Goal: Task Accomplishment & Management: Manage account settings

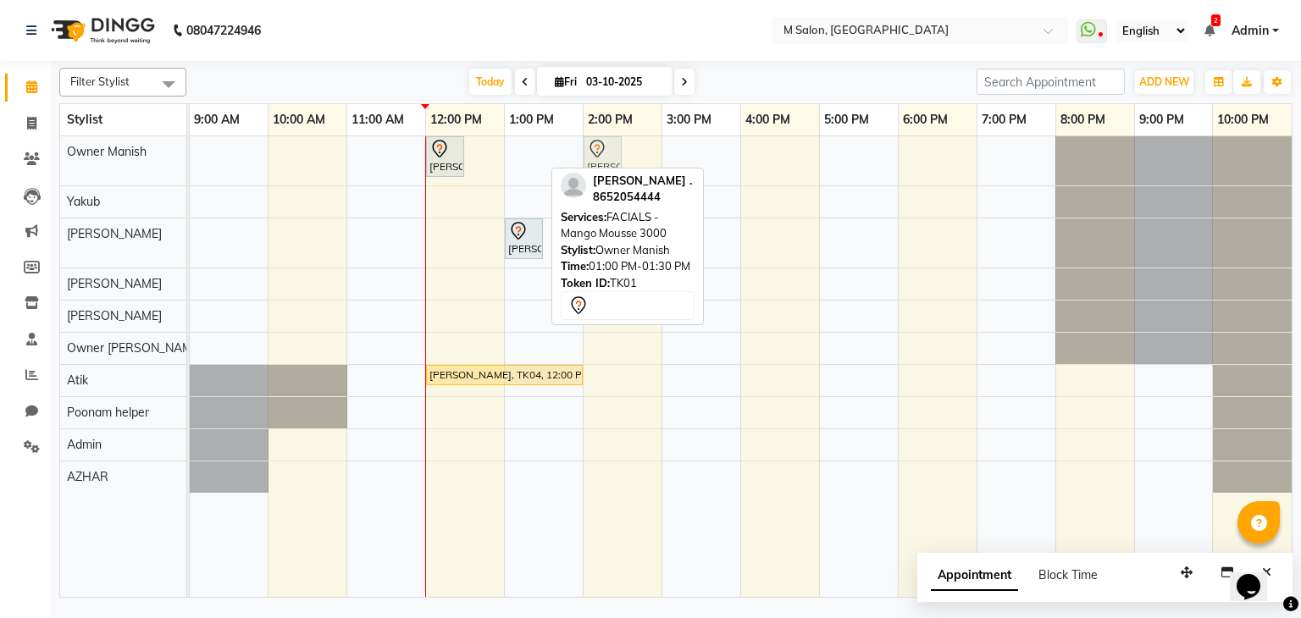
drag, startPoint x: 535, startPoint y: 153, endPoint x: 604, endPoint y: 155, distance: 68.6
click at [190, 155] on div "[PERSON_NAME], TK05, 12:00 PM-12:30 PM, Root Touch-up (upto 1 inches) with [MED…" at bounding box center [190, 160] width 0 height 49
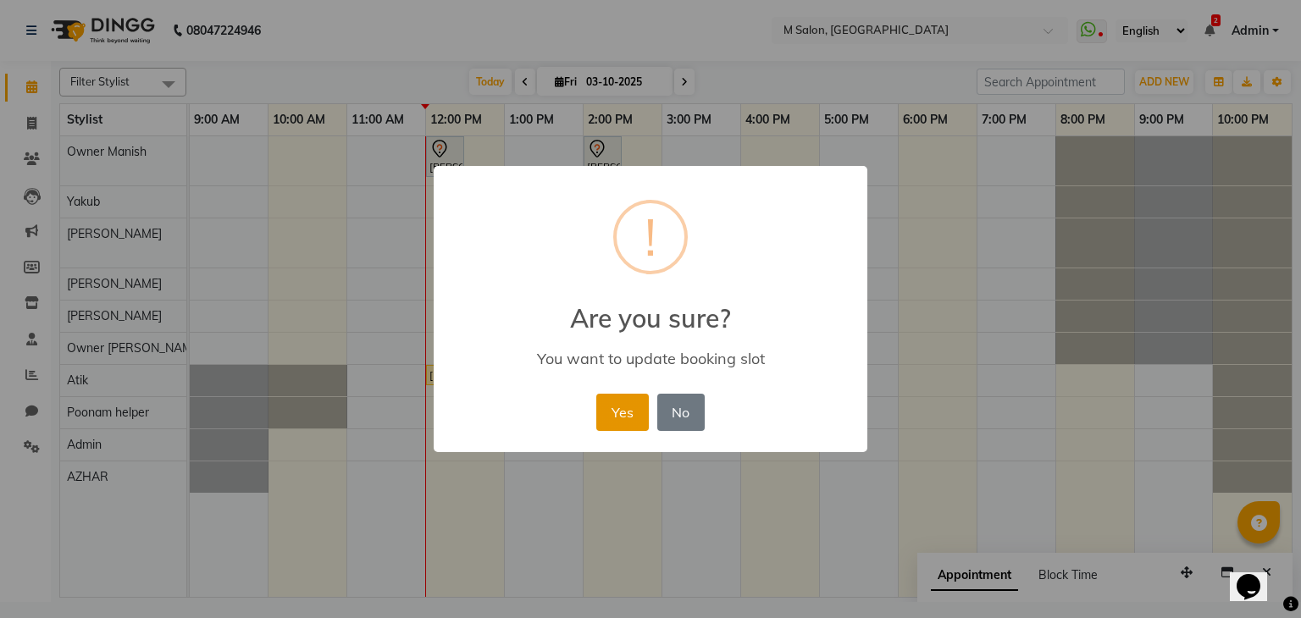
click at [615, 405] on button "Yes" at bounding box center [622, 412] width 52 height 37
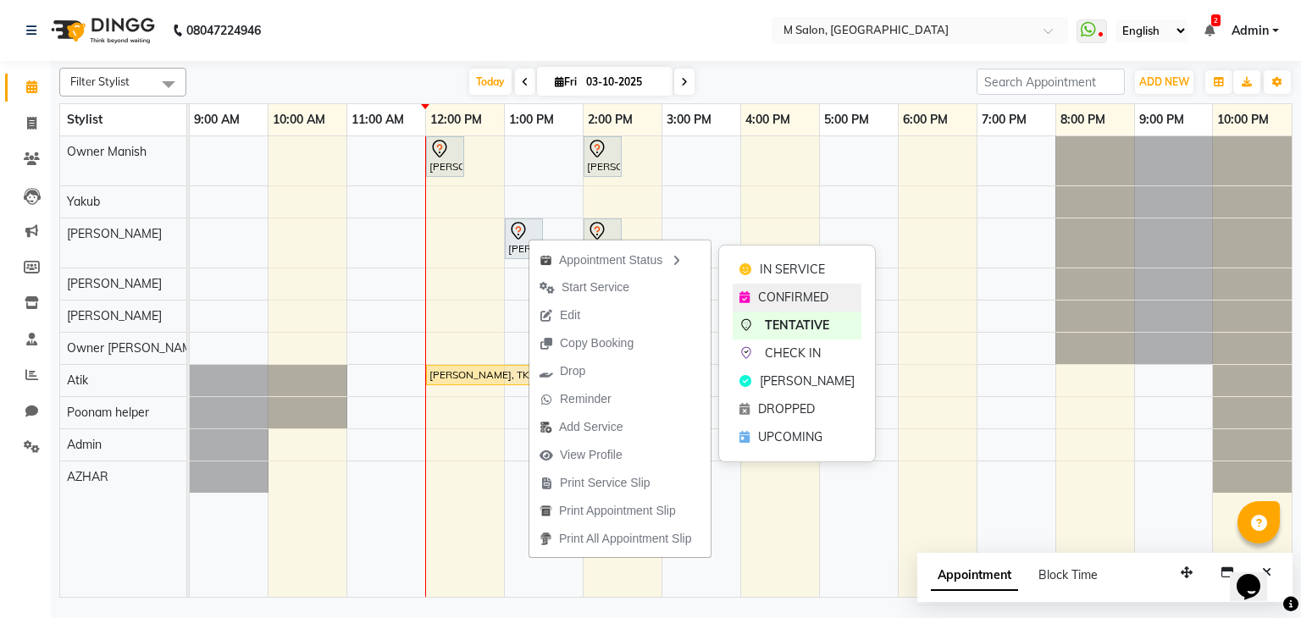
click at [755, 292] on div "CONFIRMED" at bounding box center [797, 298] width 129 height 28
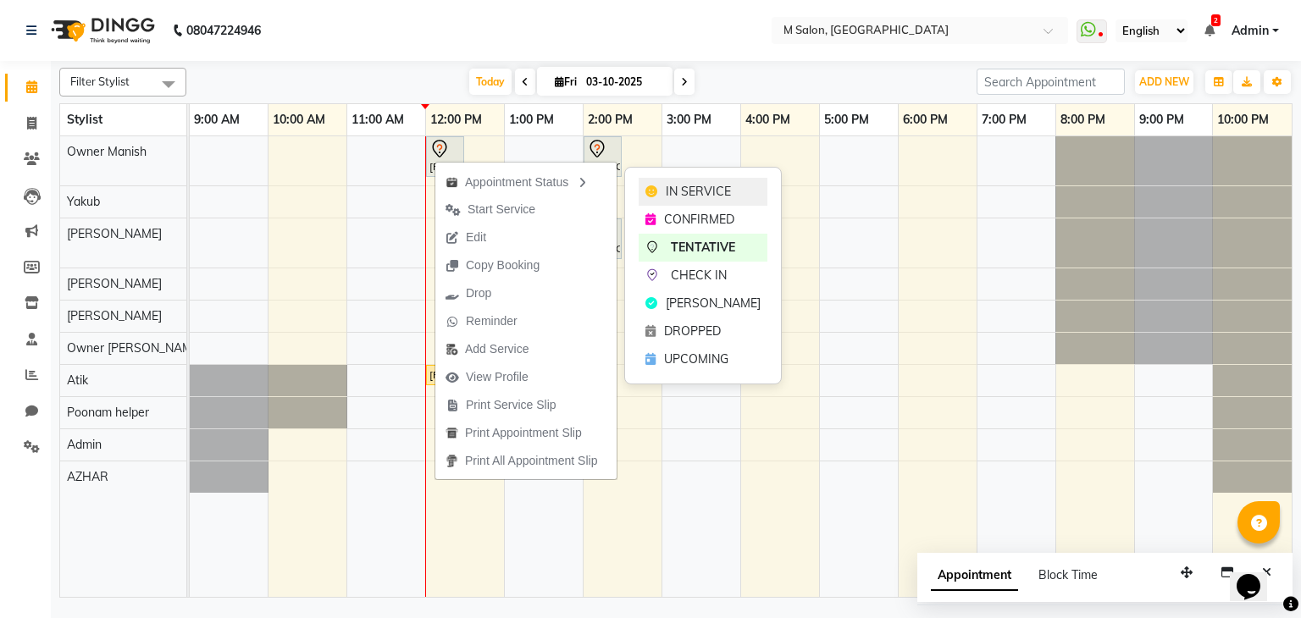
click at [667, 187] on span "IN SERVICE" at bounding box center [698, 192] width 65 height 18
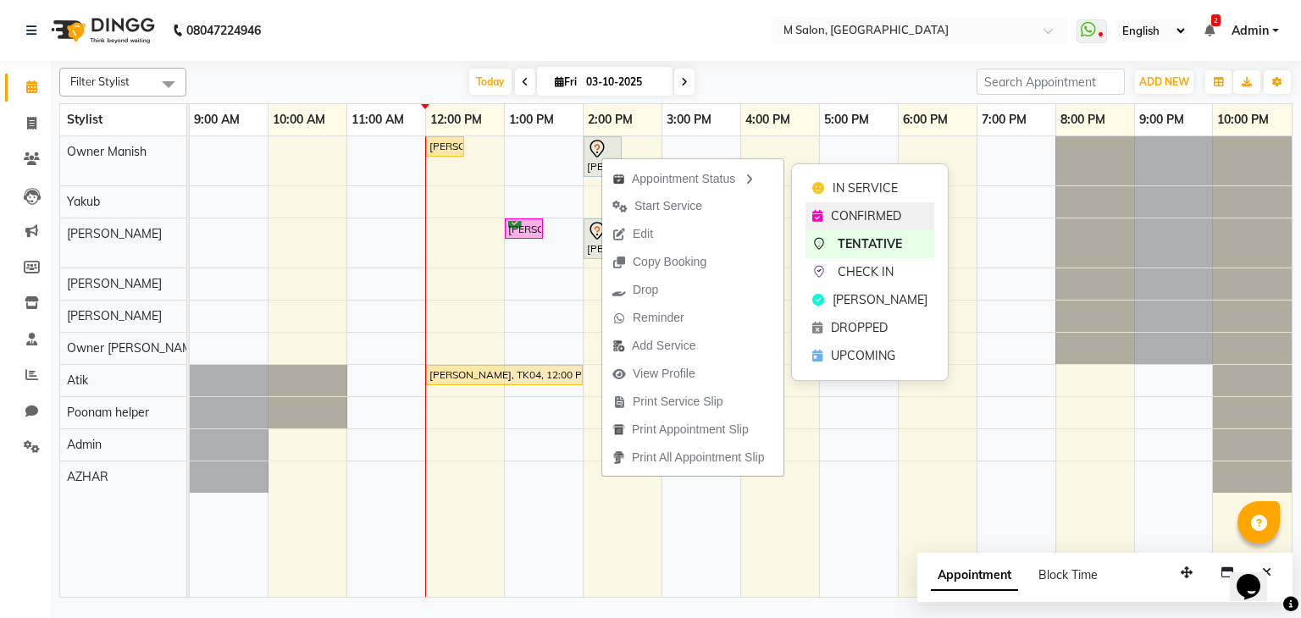
click at [830, 205] on div "CONFIRMED" at bounding box center [869, 216] width 129 height 28
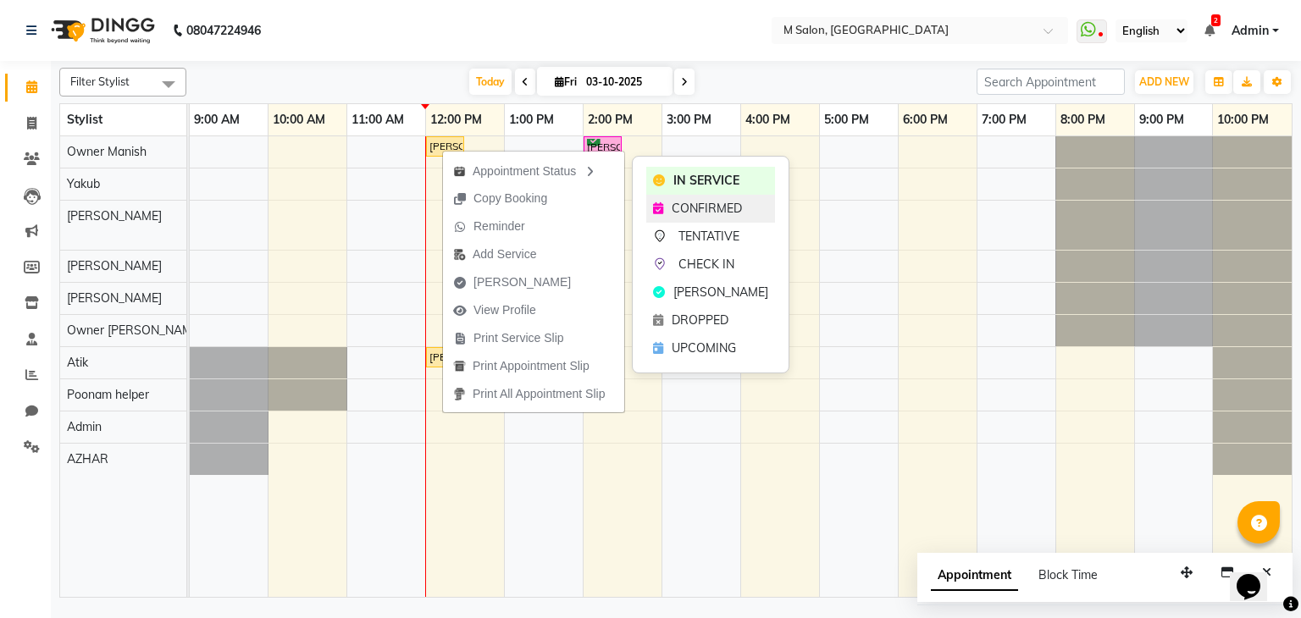
click at [691, 214] on span "CONFIRMED" at bounding box center [707, 209] width 70 height 18
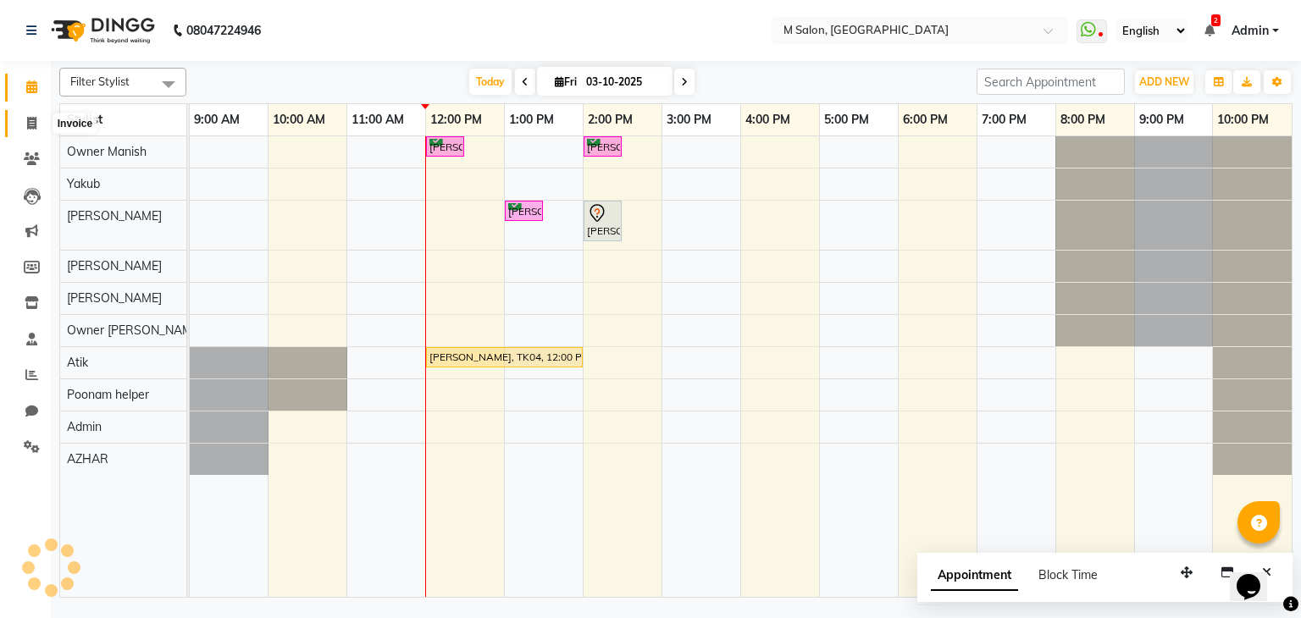
click at [39, 119] on span at bounding box center [32, 123] width 30 height 19
select select "service"
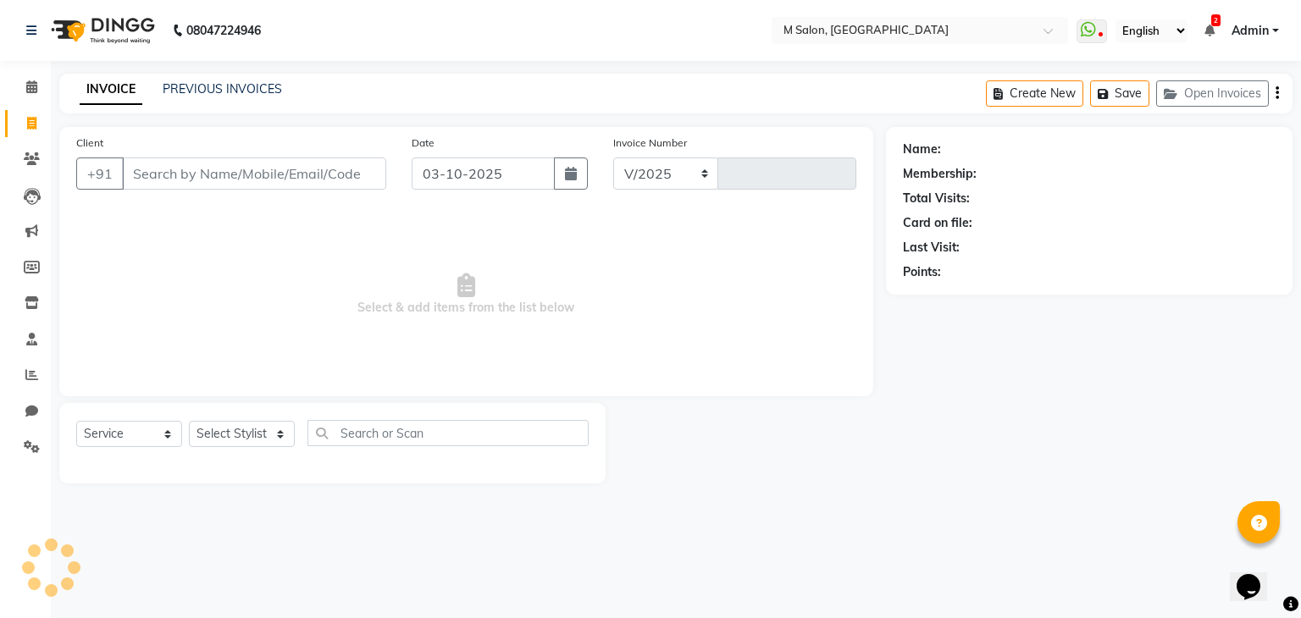
select select "8656"
type input "0279"
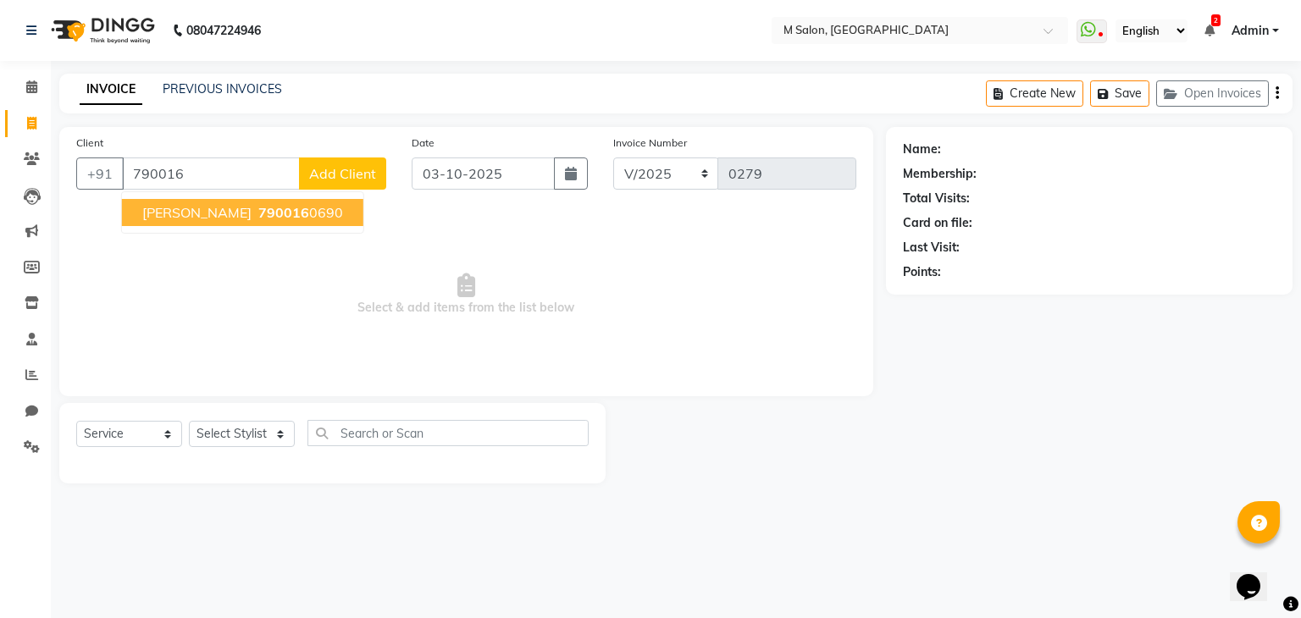
click at [180, 212] on span "rohit bhise" at bounding box center [196, 212] width 109 height 17
type input "7900160690"
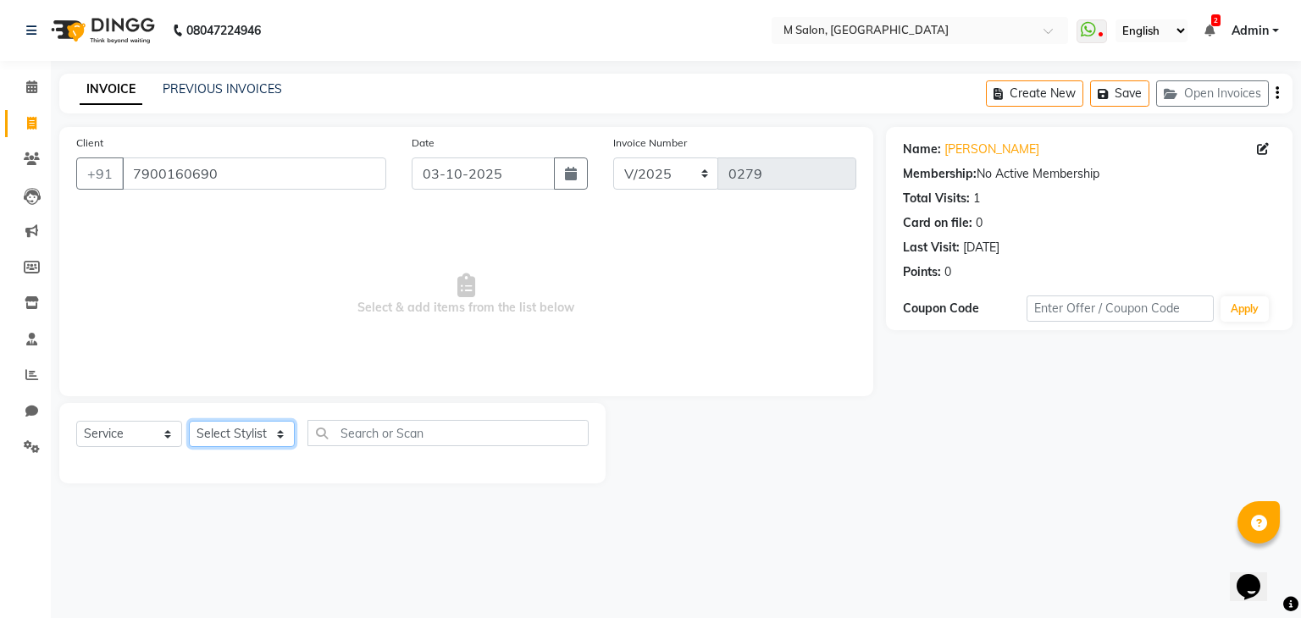
click at [211, 438] on select "Select Stylist Admin Atik AZHAR Heena Owner Manish Owner Rima Solanki Poonam he…" at bounding box center [242, 434] width 106 height 26
click at [105, 439] on select "Select Service Product Membership Package Voucher Prepaid Gift Card" at bounding box center [129, 434] width 106 height 26
select select "package"
click at [76, 422] on select "Select Service Product Membership Package Voucher Prepaid Gift Card" at bounding box center [129, 434] width 106 height 26
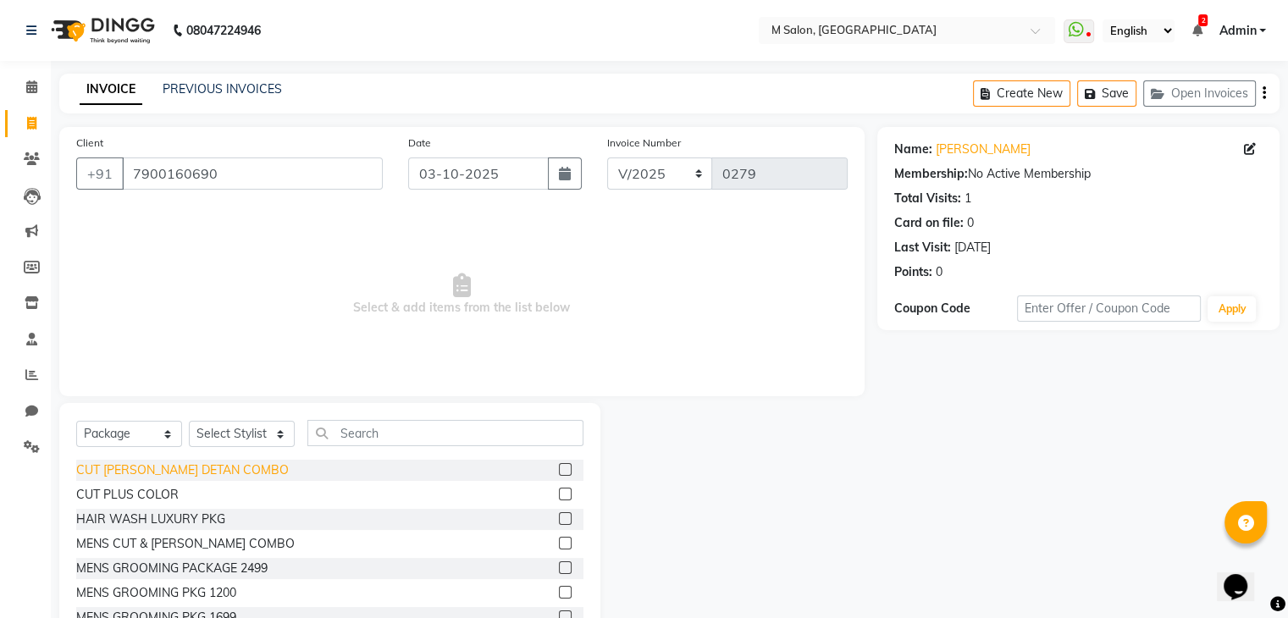
click at [164, 467] on div "CUT BEARD DETAN COMBO" at bounding box center [182, 471] width 213 height 18
checkbox input "false"
click at [256, 424] on select "Select Stylist Admin Atik AZHAR Heena Owner Manish Owner Rima Solanki Poonam he…" at bounding box center [242, 434] width 106 height 26
select select "89947"
click at [189, 422] on select "Select Stylist Admin Atik AZHAR Heena Owner Manish Owner Rima Solanki Poonam he…" at bounding box center [242, 434] width 106 height 26
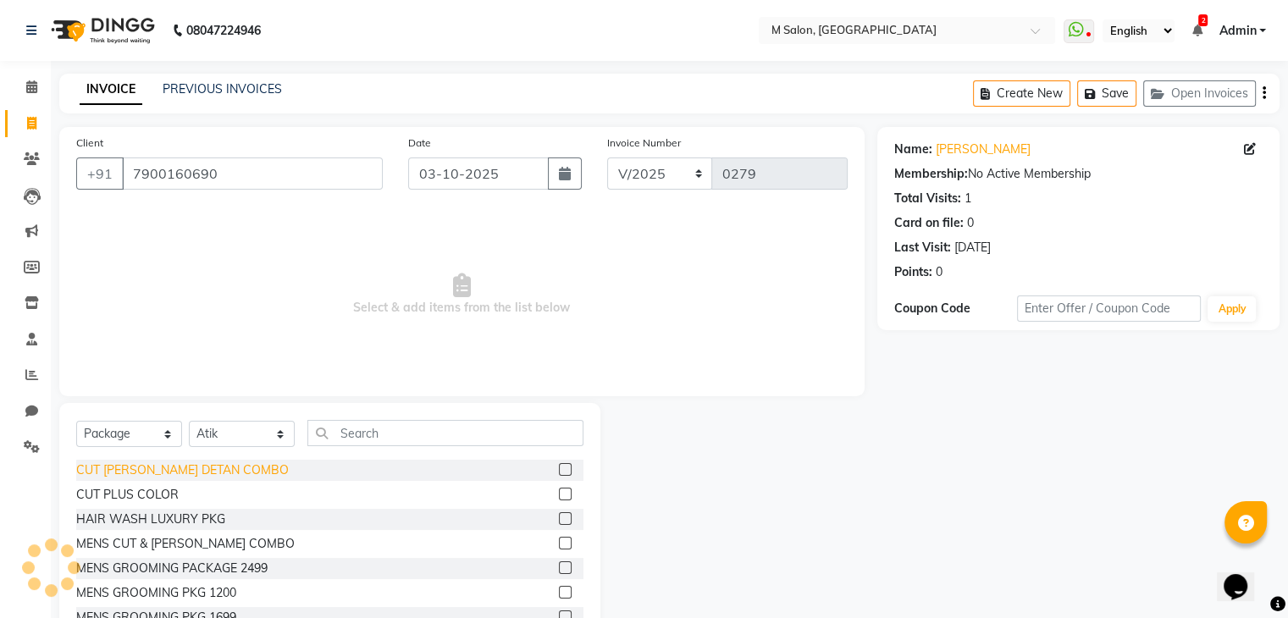
click at [129, 469] on div "CUT BEARD DETAN COMBO" at bounding box center [182, 471] width 213 height 18
checkbox input "false"
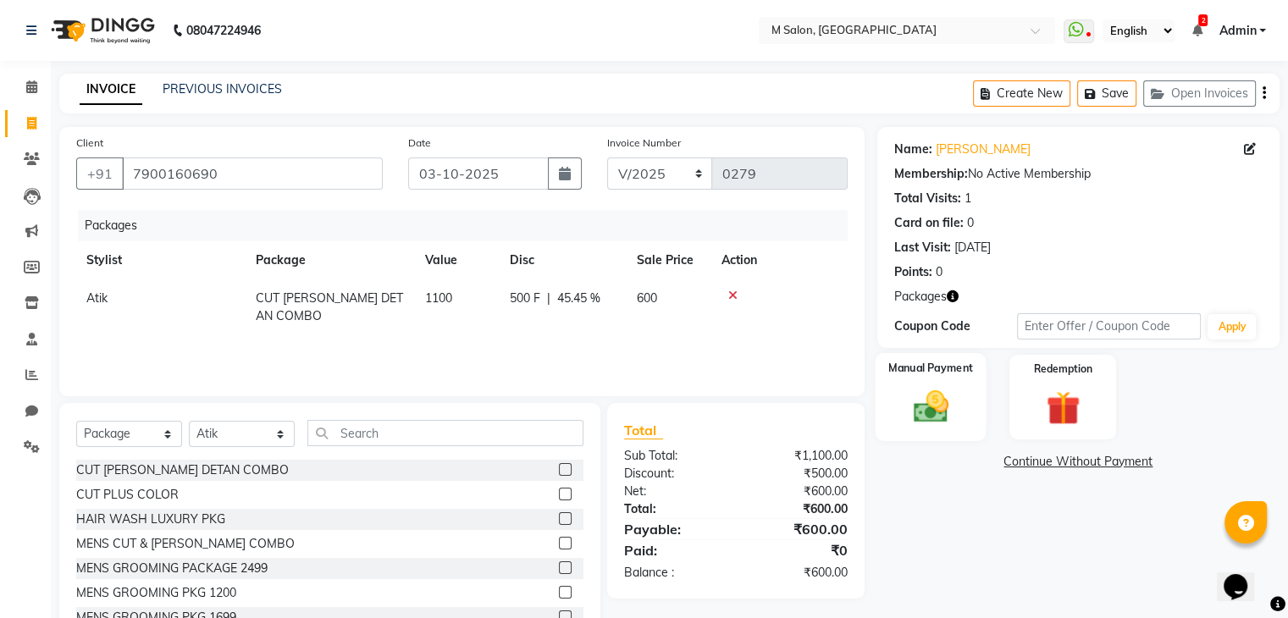
click at [936, 414] on img at bounding box center [930, 407] width 57 height 41
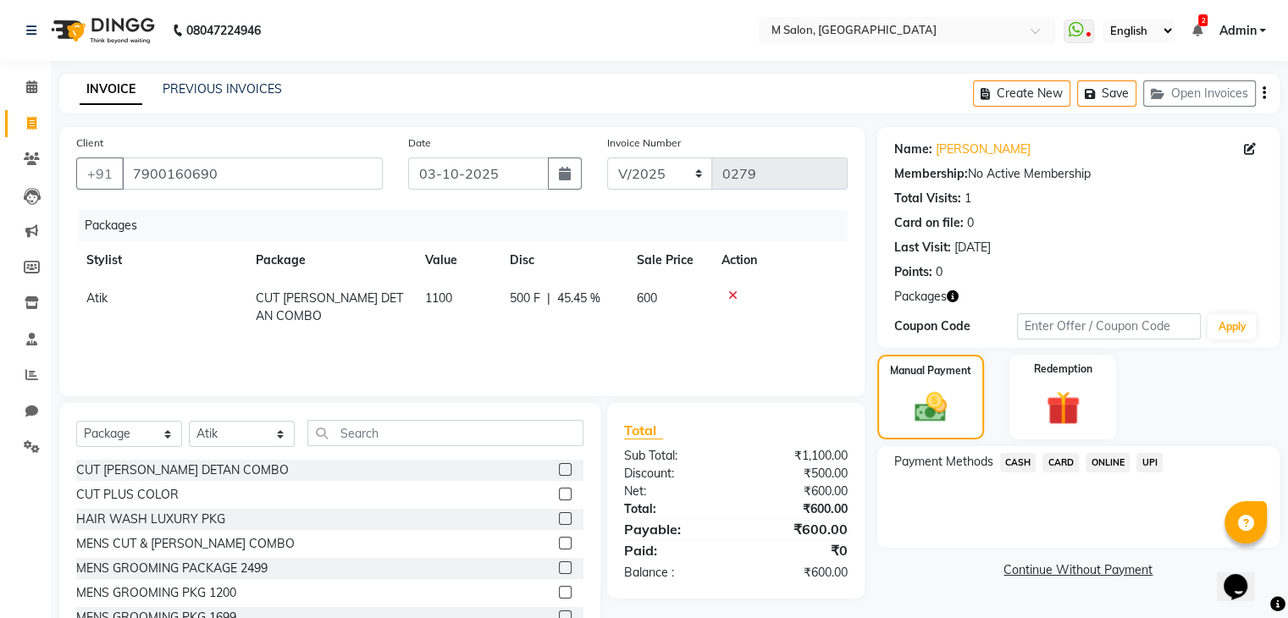
click at [1160, 460] on span "UPI" at bounding box center [1149, 462] width 26 height 19
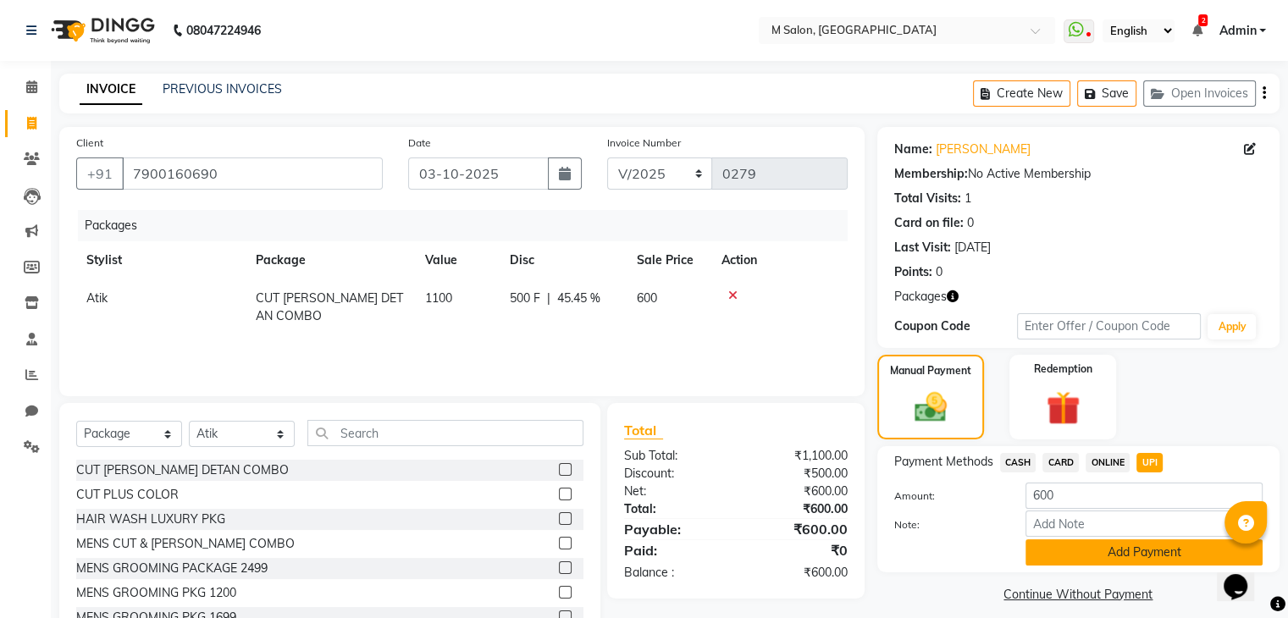
click at [1176, 558] on button "Add Payment" at bounding box center [1144, 552] width 237 height 26
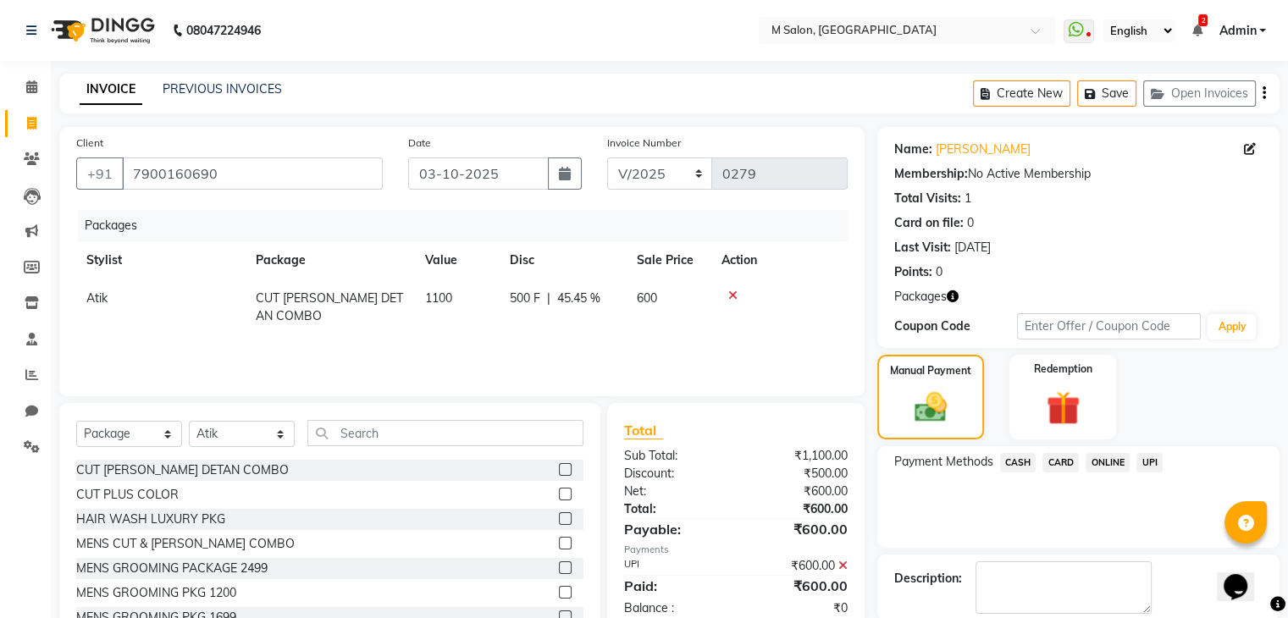
scroll to position [85, 0]
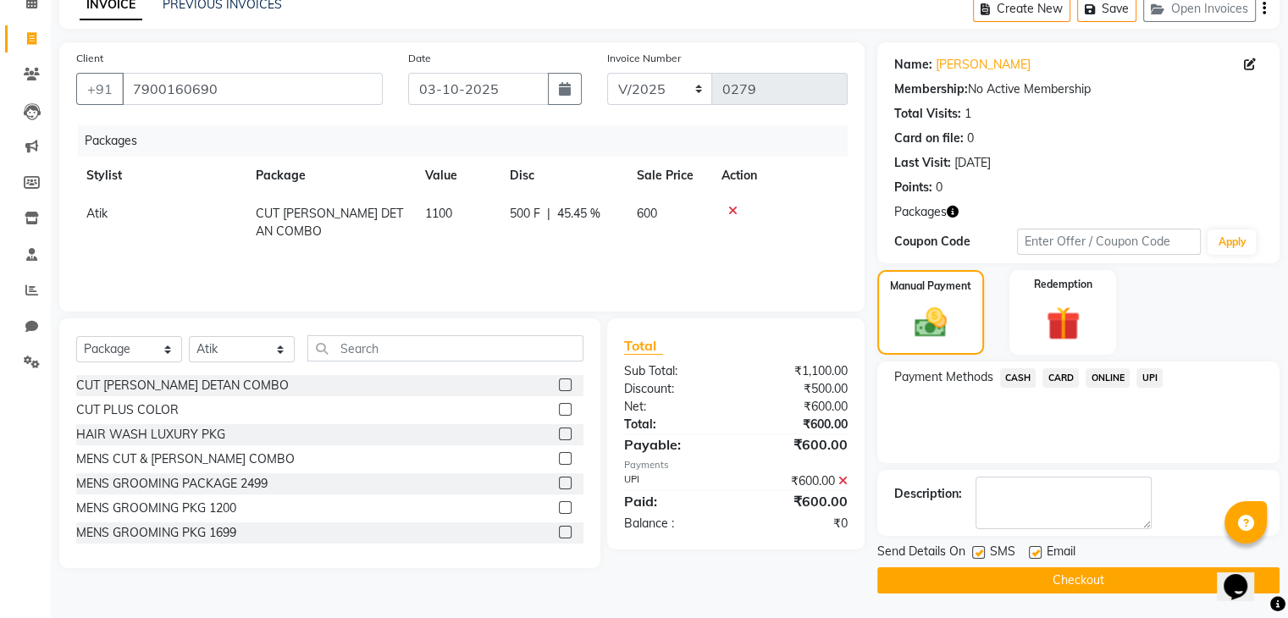
click at [1145, 567] on button "Checkout" at bounding box center [1078, 580] width 402 height 26
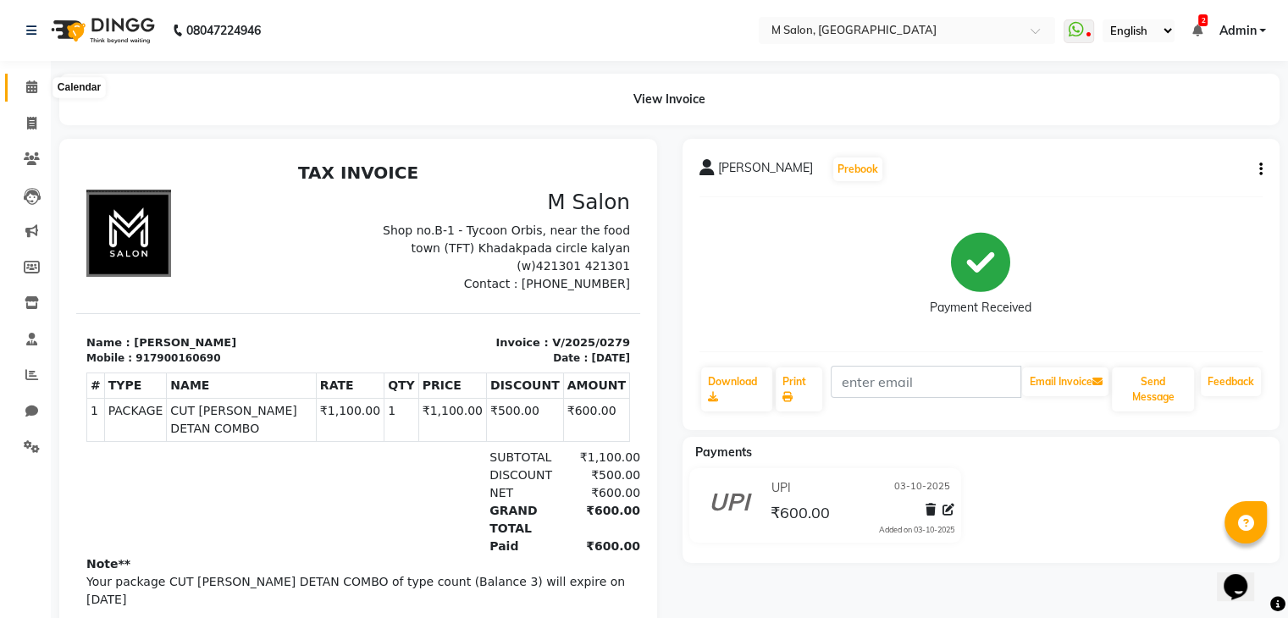
click at [23, 87] on span at bounding box center [32, 87] width 30 height 19
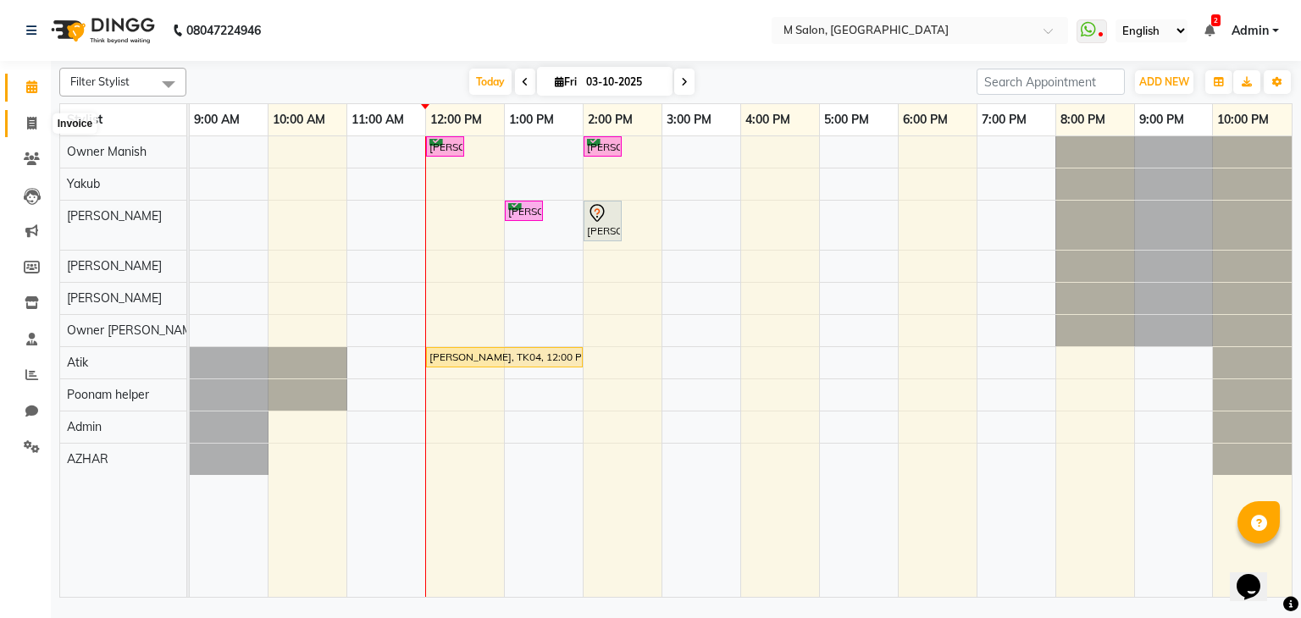
click at [35, 128] on icon at bounding box center [31, 123] width 9 height 13
select select "service"
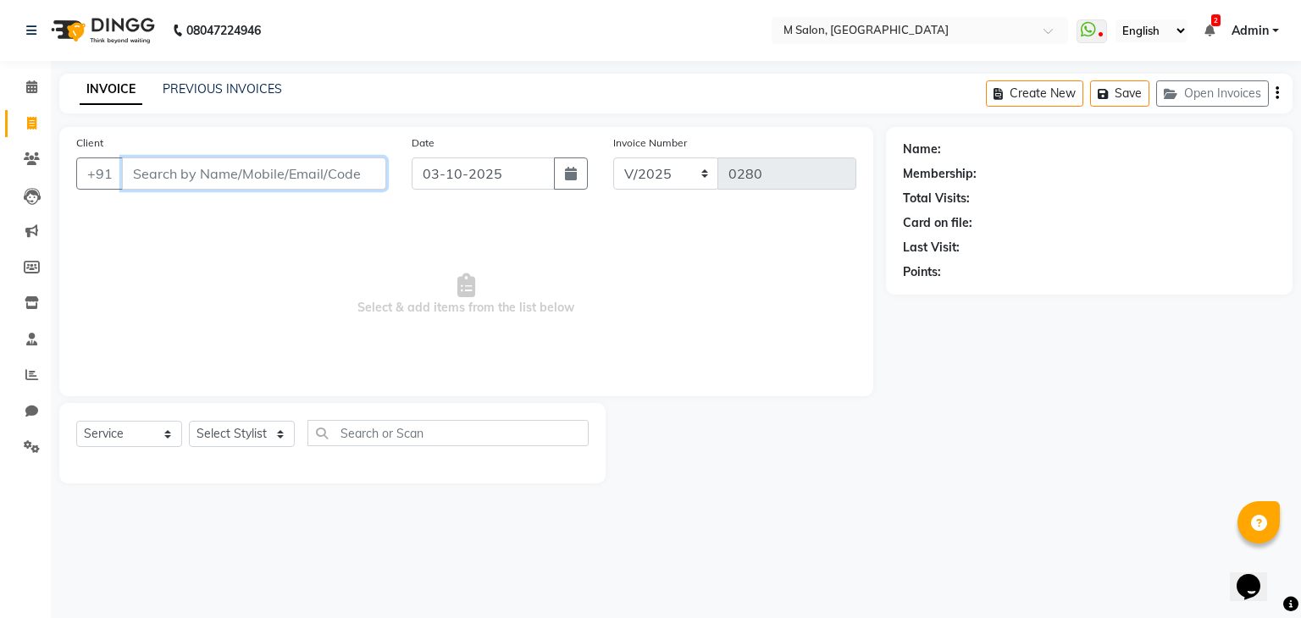
click at [237, 173] on input "Client" at bounding box center [254, 174] width 264 height 32
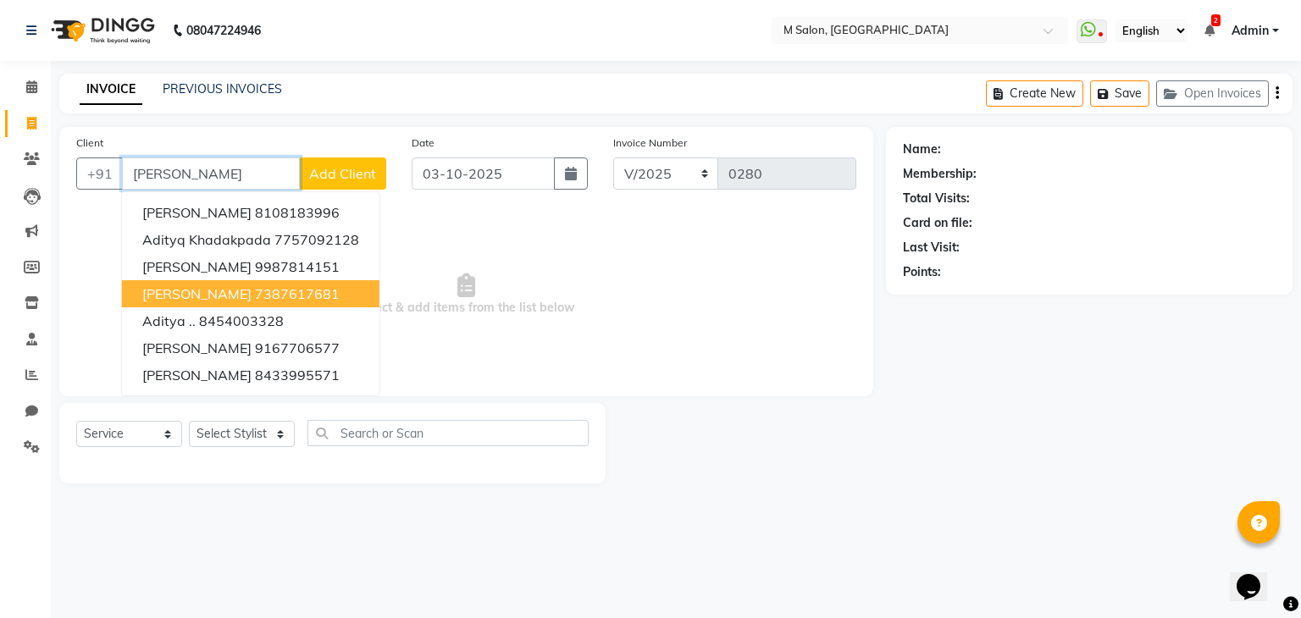
click at [210, 296] on span "Aditya Gupta" at bounding box center [196, 293] width 109 height 17
type input "7387617681"
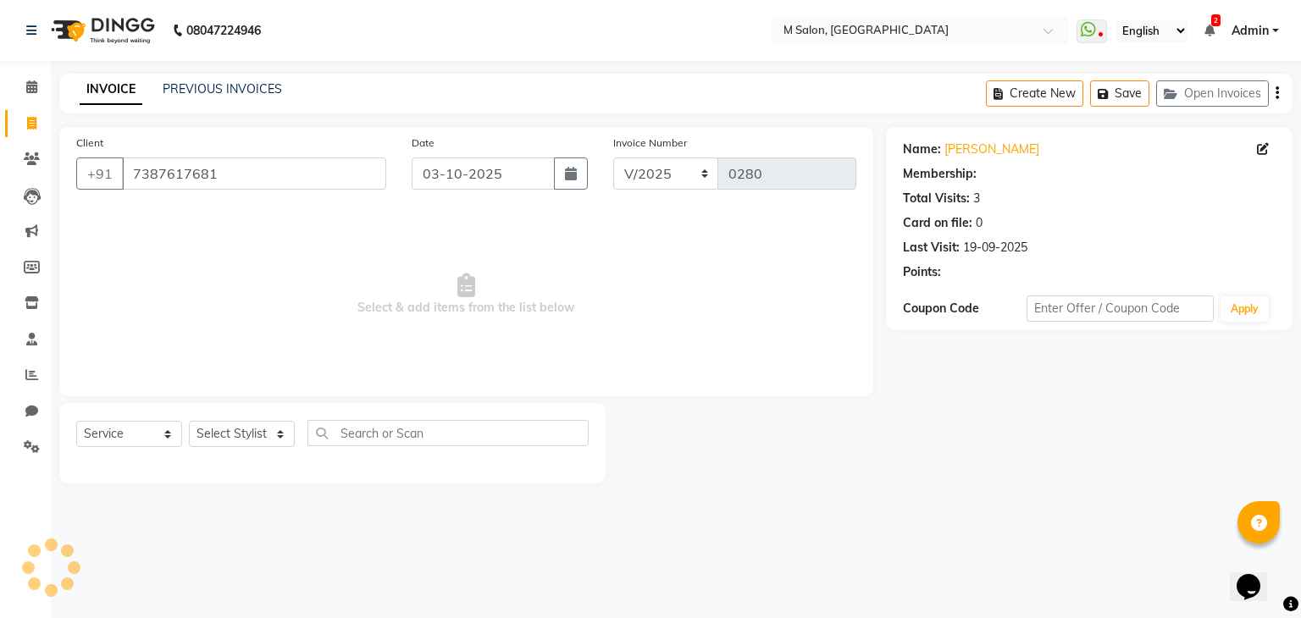
select select "1: Object"
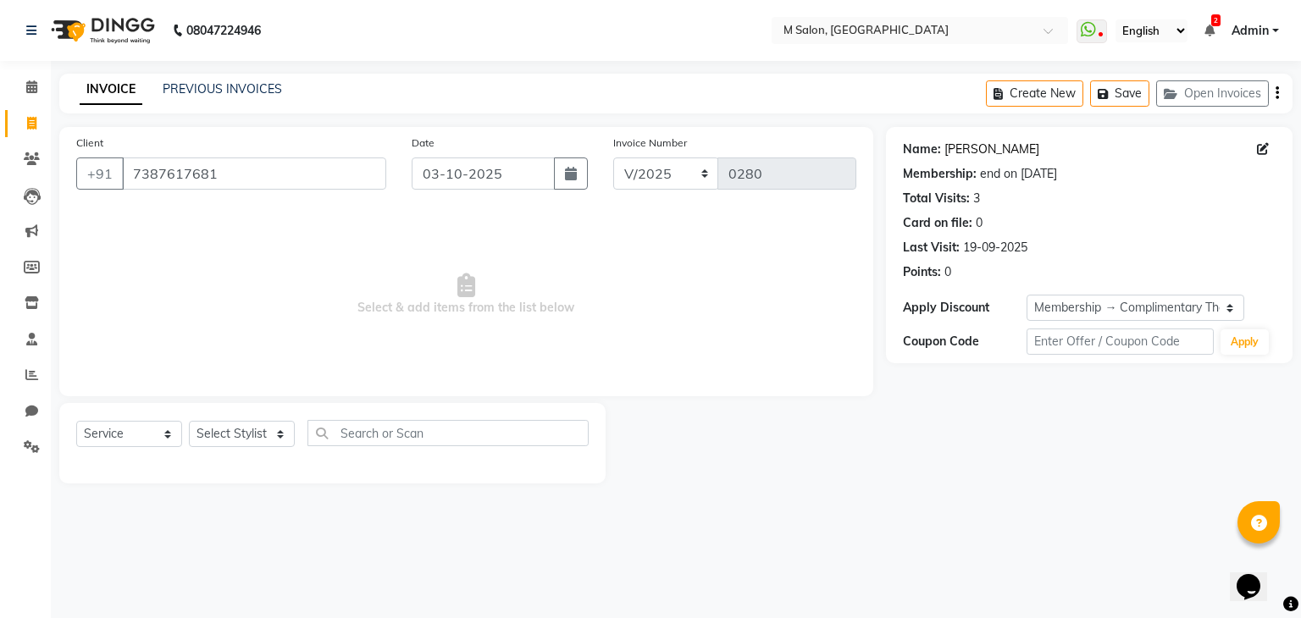
click at [986, 144] on link "Aditya Gupta" at bounding box center [991, 150] width 95 height 18
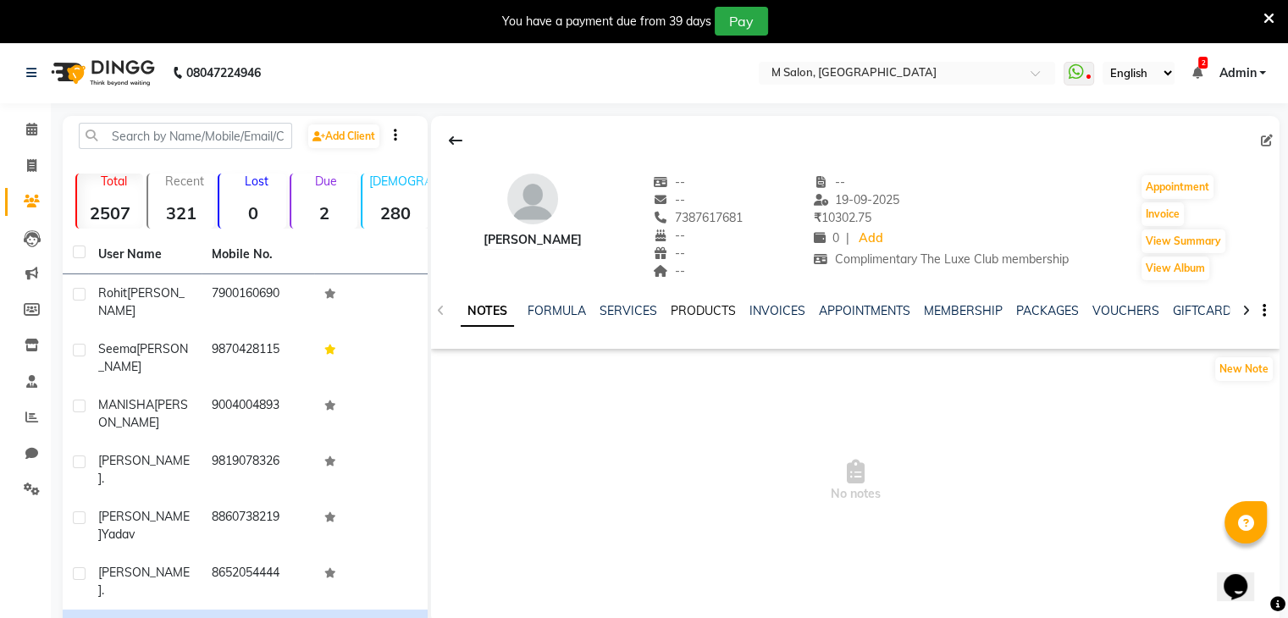
click at [711, 315] on link "PRODUCTS" at bounding box center [703, 310] width 65 height 15
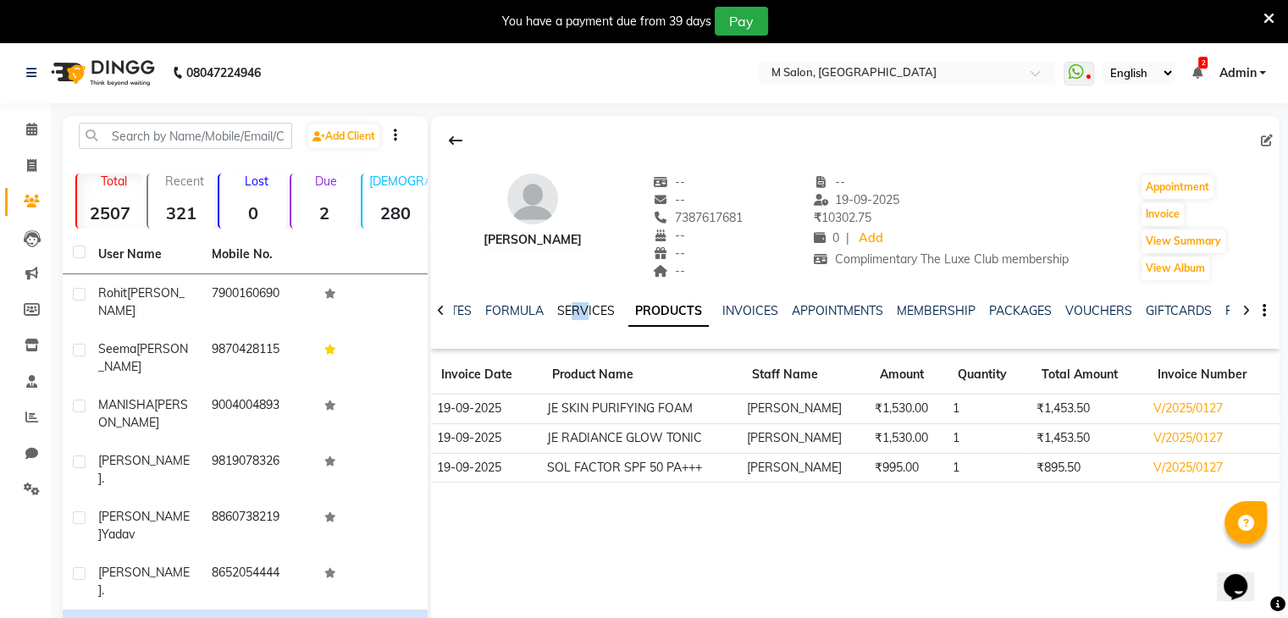
drag, startPoint x: 569, startPoint y: 301, endPoint x: 583, endPoint y: 311, distance: 16.4
click at [583, 311] on div "SERVICES" at bounding box center [586, 311] width 58 height 18
click at [583, 311] on link "SERVICES" at bounding box center [586, 310] width 58 height 15
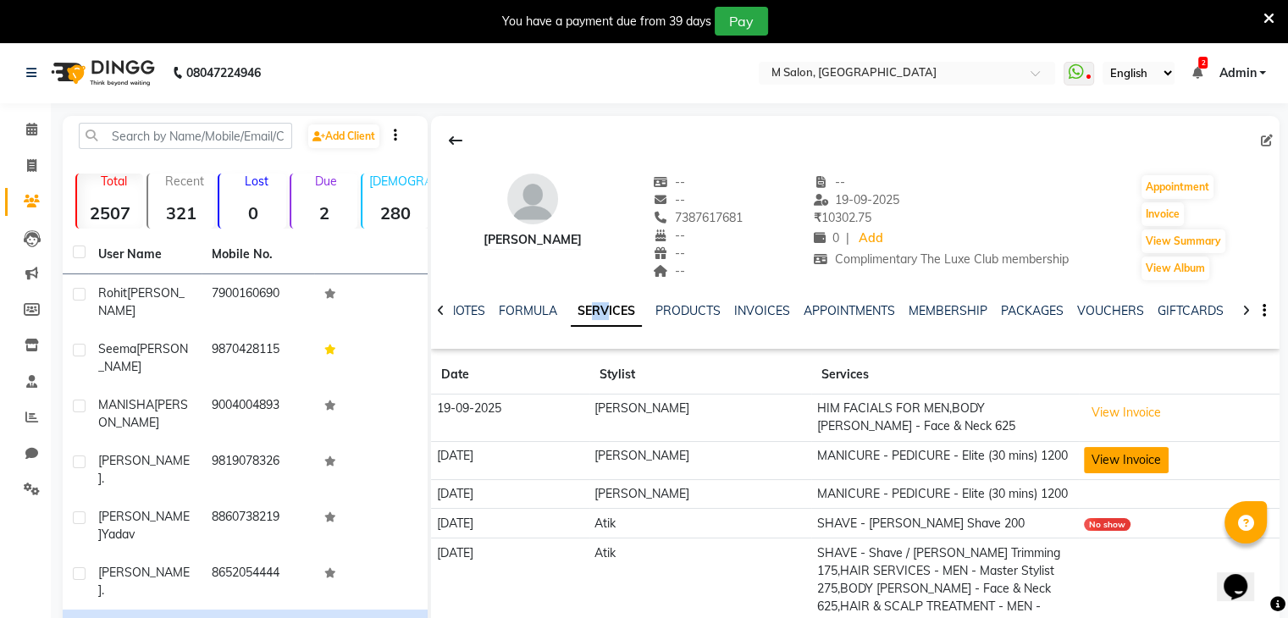
click at [1156, 462] on button "View Invoice" at bounding box center [1126, 460] width 85 height 26
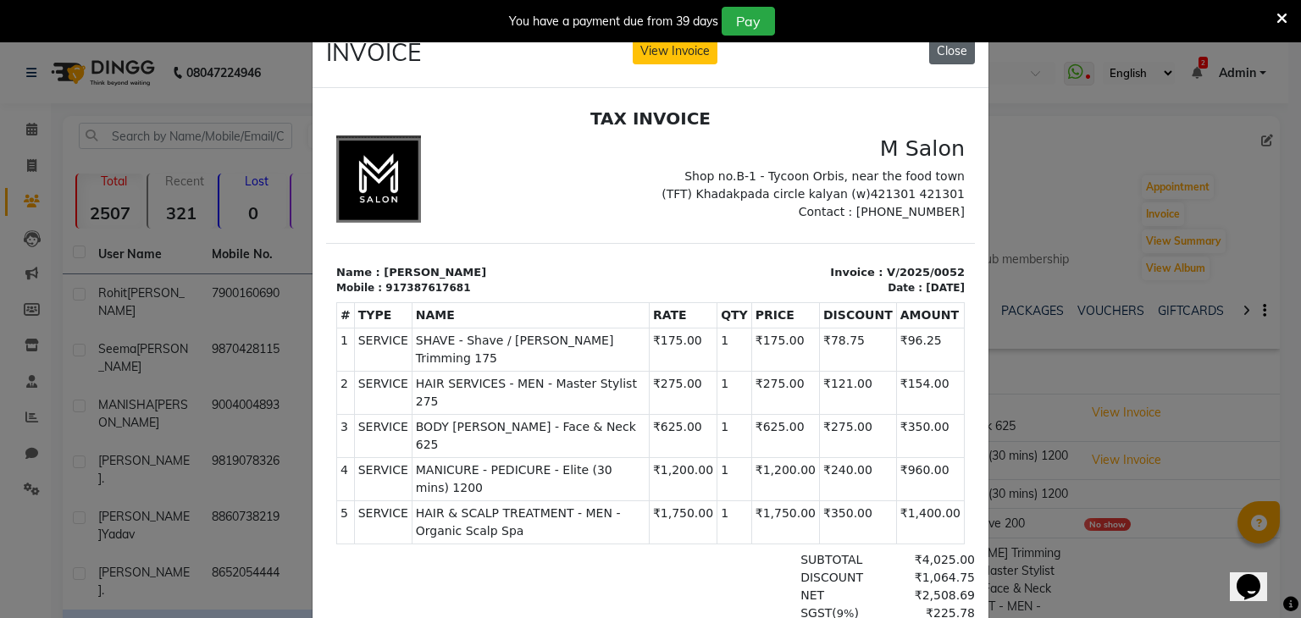
click at [932, 58] on button "Close" at bounding box center [952, 51] width 46 height 26
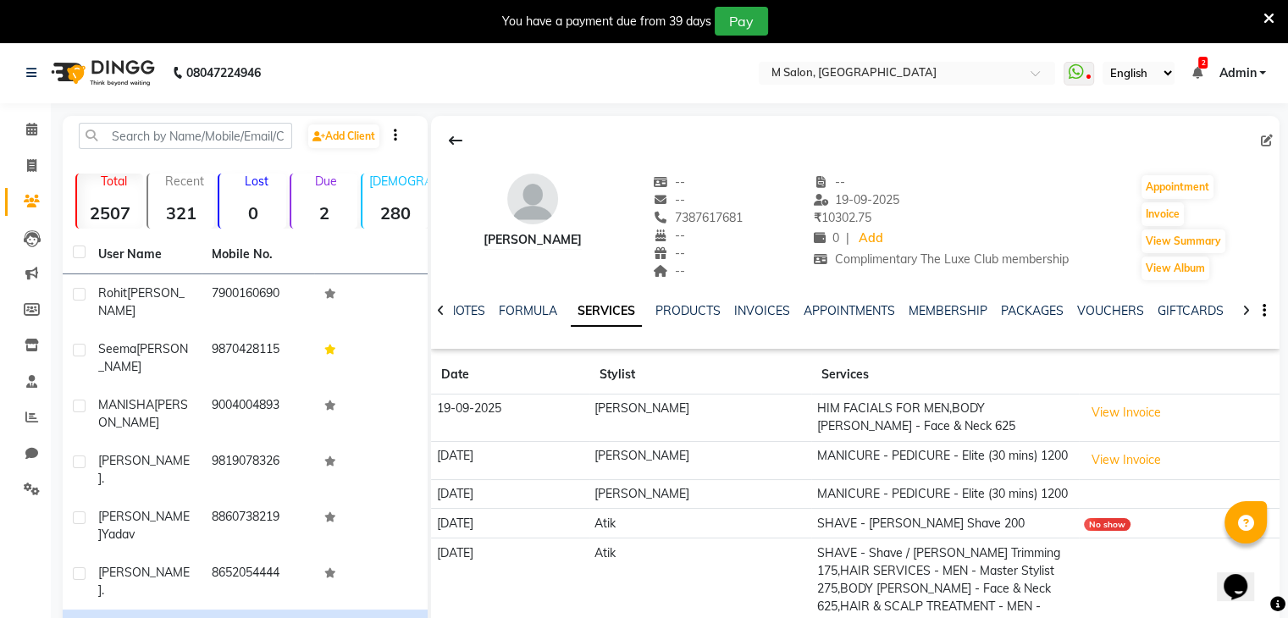
click at [1267, 19] on icon at bounding box center [1268, 18] width 11 height 15
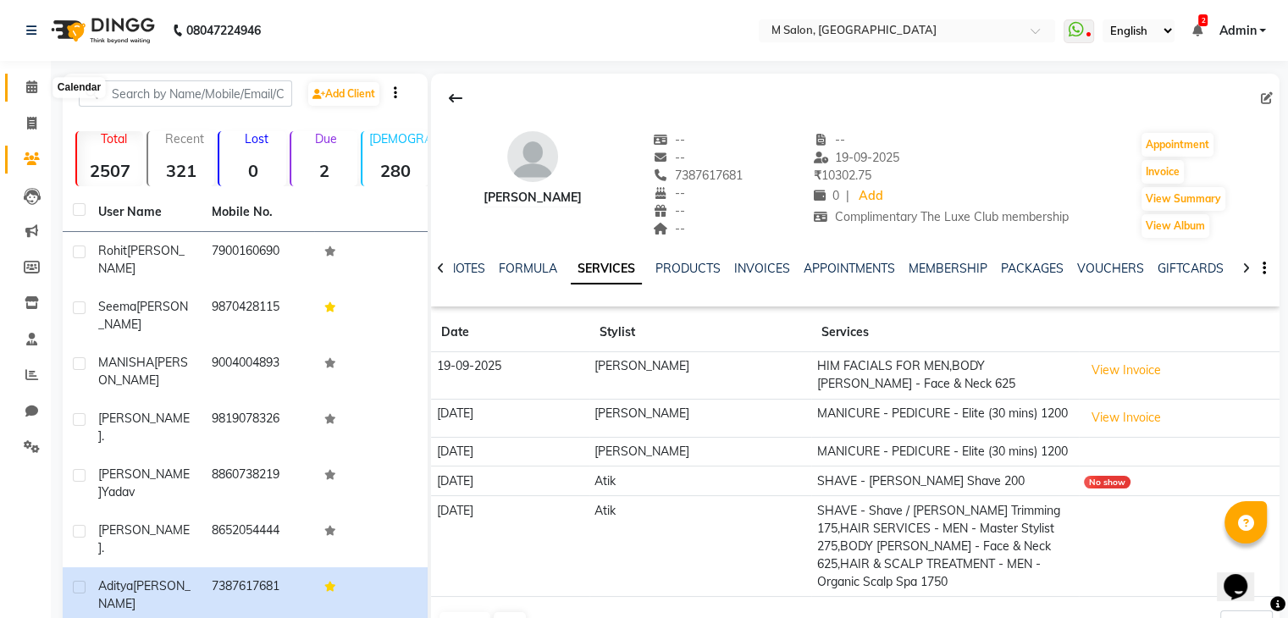
click at [31, 92] on icon at bounding box center [31, 86] width 11 height 13
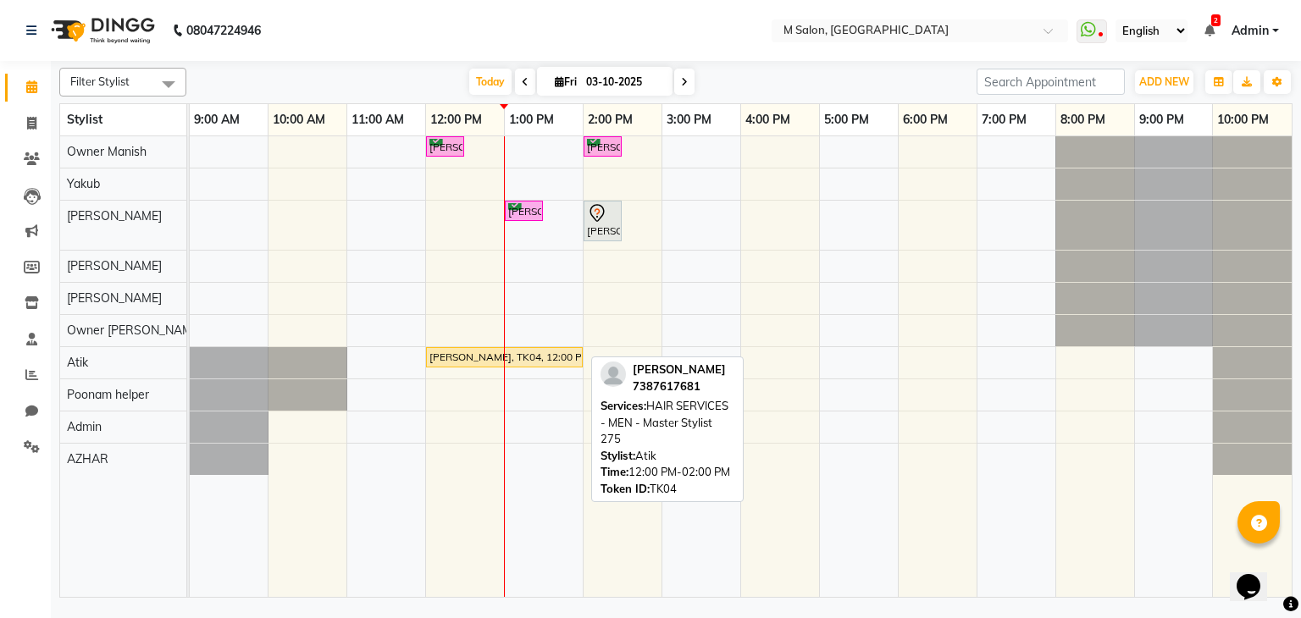
click at [437, 361] on div "[PERSON_NAME], TK04, 12:00 PM-02:00 PM, HAIR SERVICES - MEN - Master Stylist 275" at bounding box center [504, 357] width 153 height 15
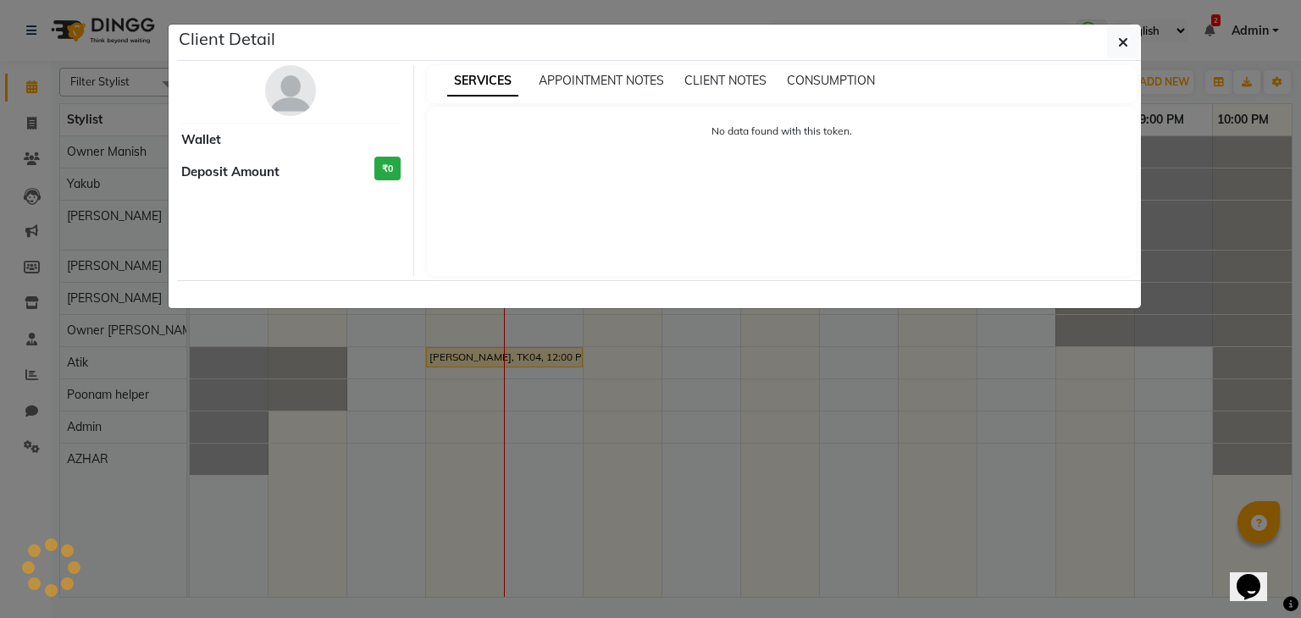
select select "1"
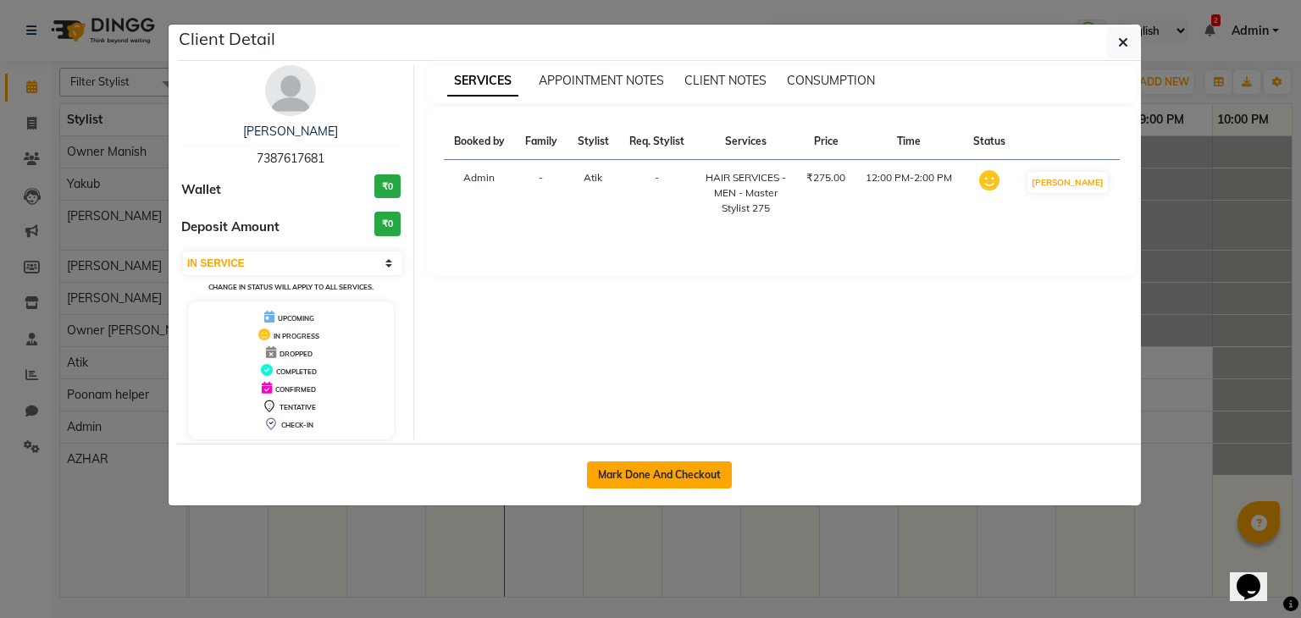
click at [677, 472] on button "Mark Done And Checkout" at bounding box center [659, 475] width 145 height 27
select select "service"
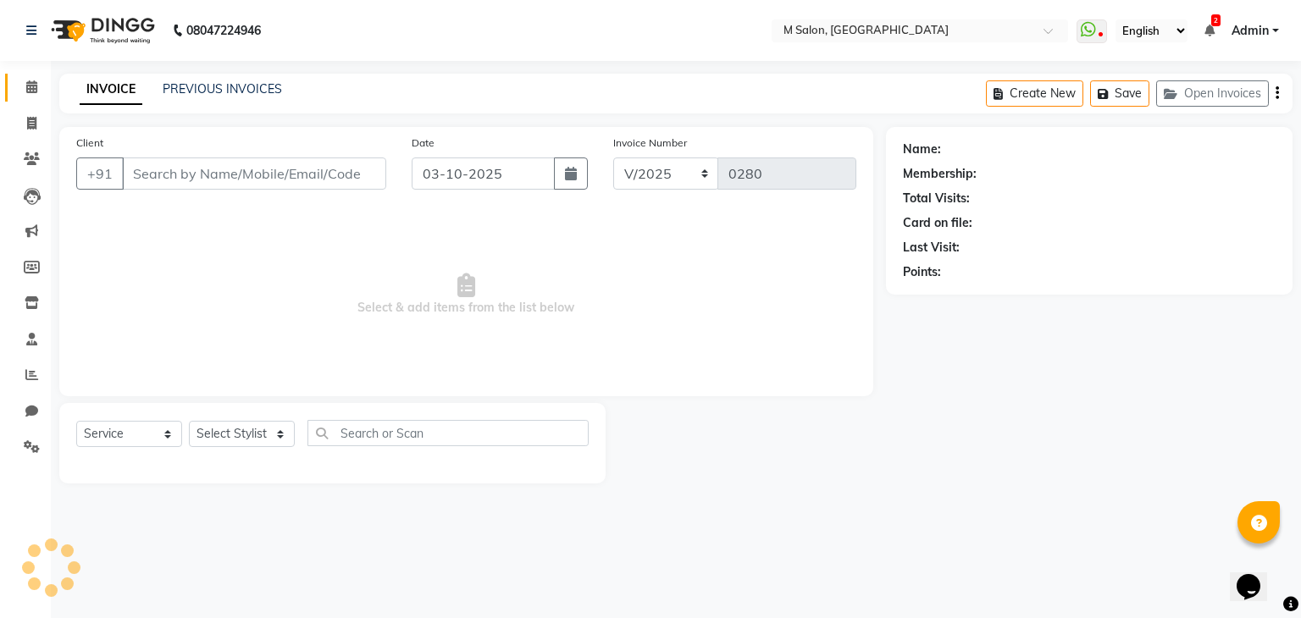
type input "7387617681"
select select "89947"
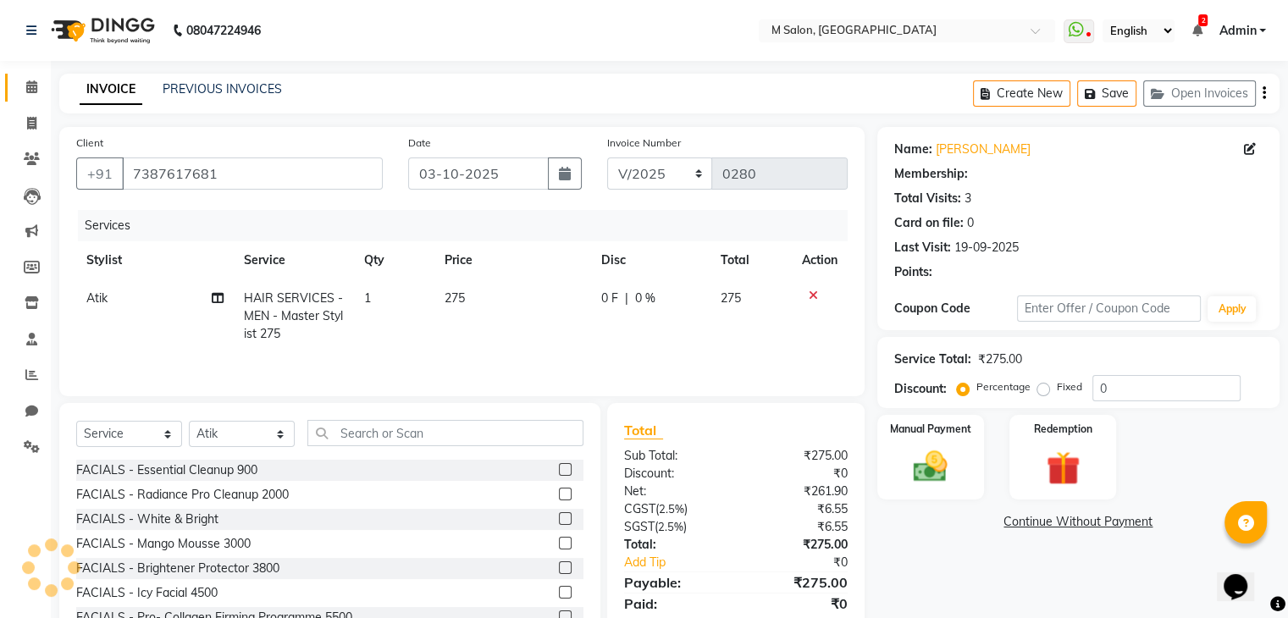
select select "1: Object"
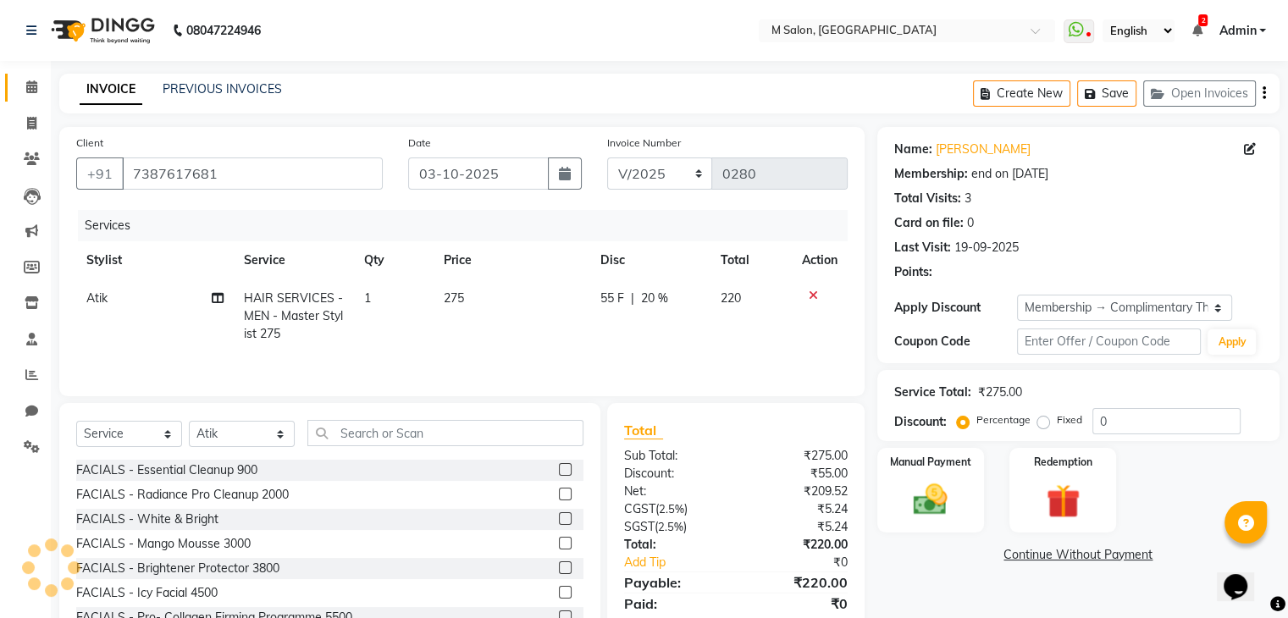
type input "20"
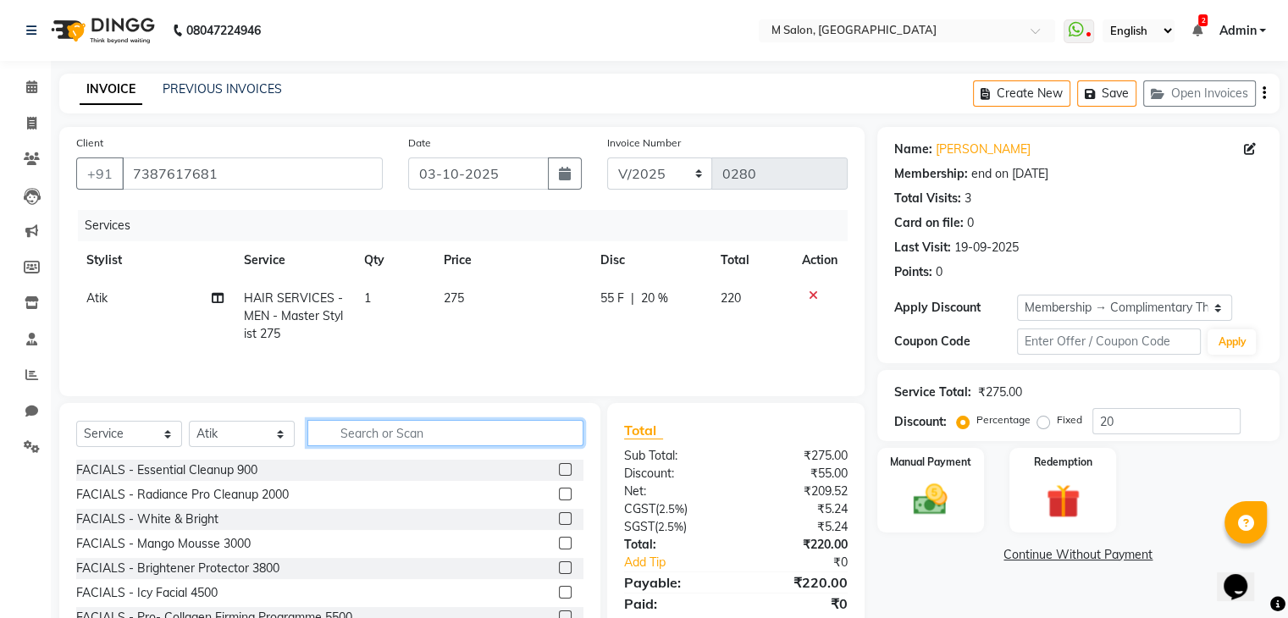
click at [391, 440] on input "text" at bounding box center [445, 433] width 276 height 26
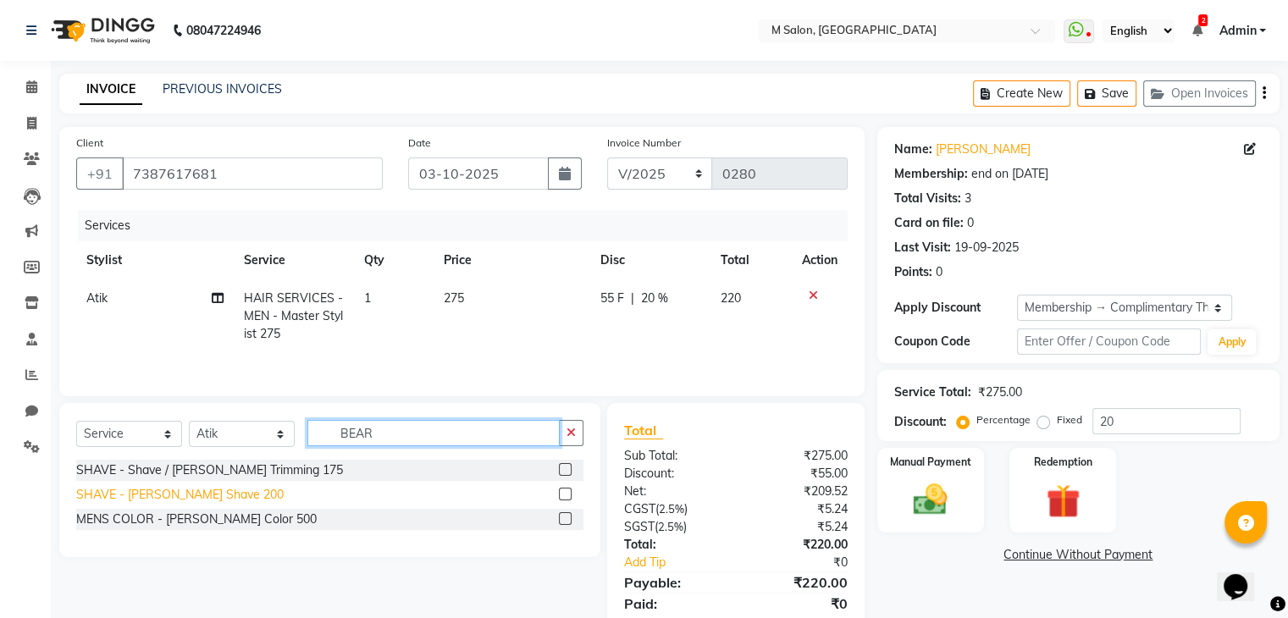
type input "BEAR"
click at [185, 498] on div "SHAVE - Beard Shave 200" at bounding box center [179, 495] width 207 height 18
checkbox input "false"
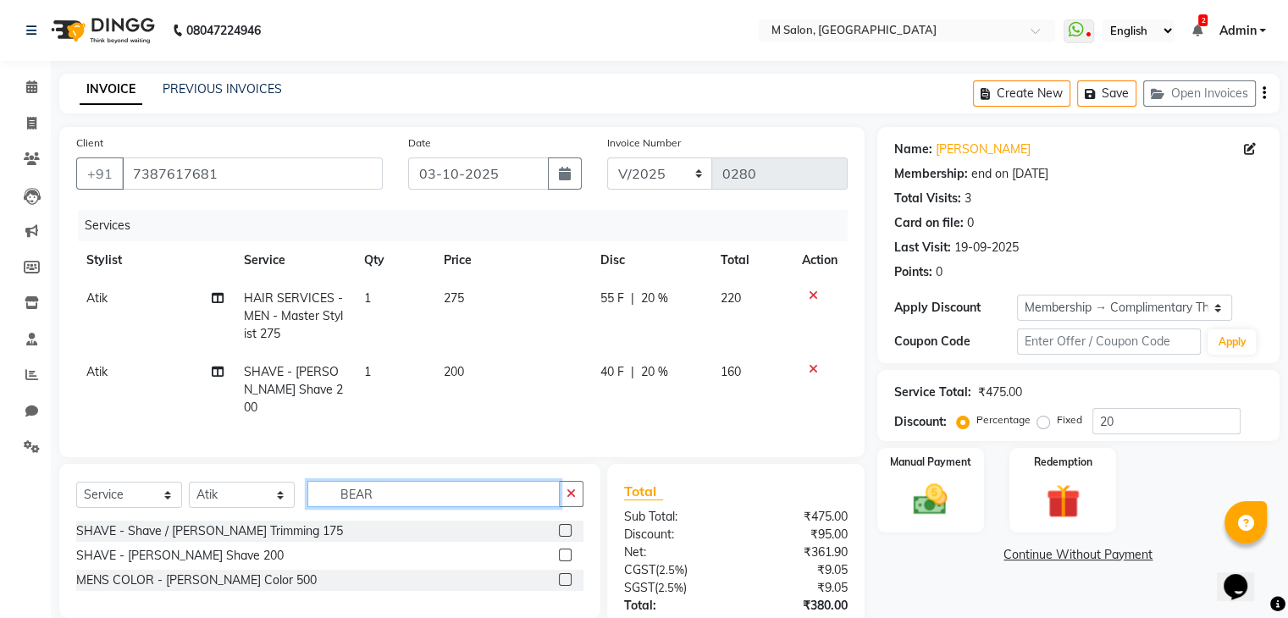
click at [430, 488] on input "BEAR" at bounding box center [433, 494] width 252 height 26
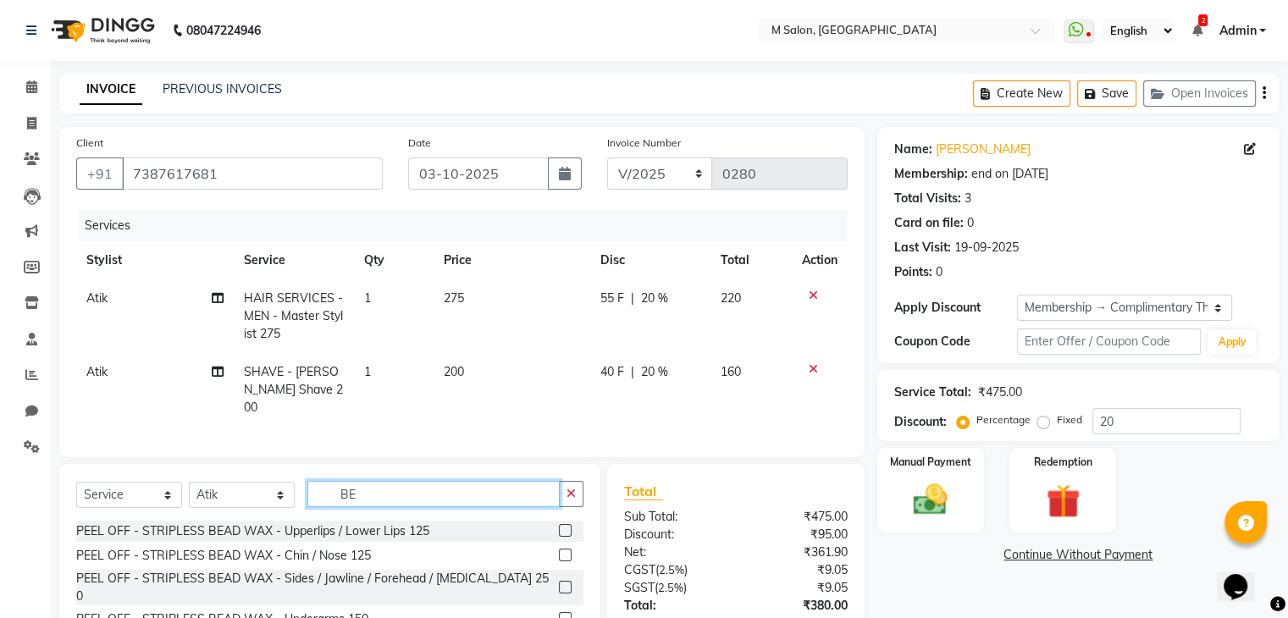
type input "B"
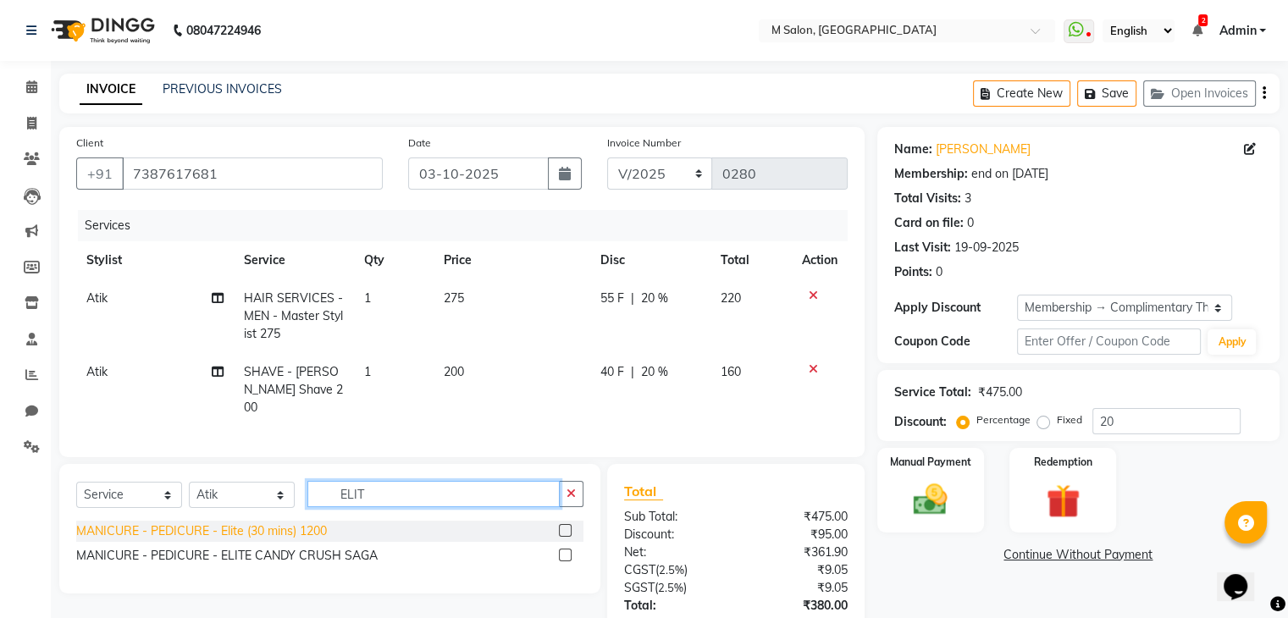
type input "ELIT"
click at [290, 522] on div "MANICURE - PEDICURE - Elite (30 mins) 1200" at bounding box center [201, 531] width 251 height 18
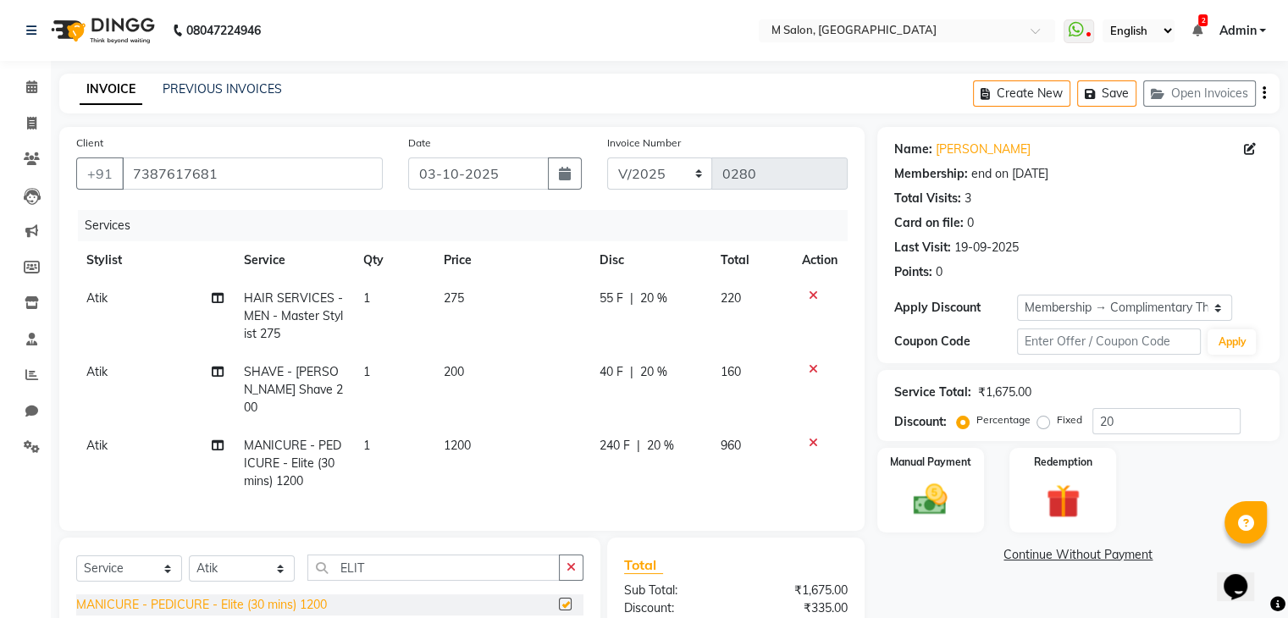
checkbox input "false"
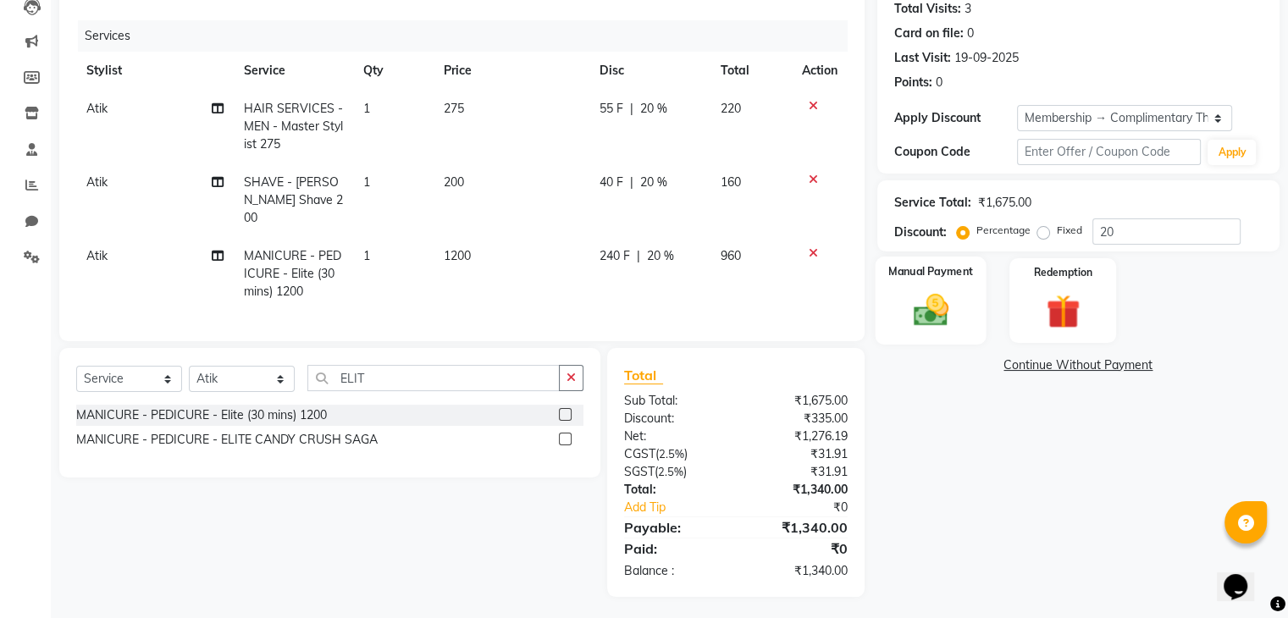
click at [949, 317] on img at bounding box center [930, 310] width 57 height 41
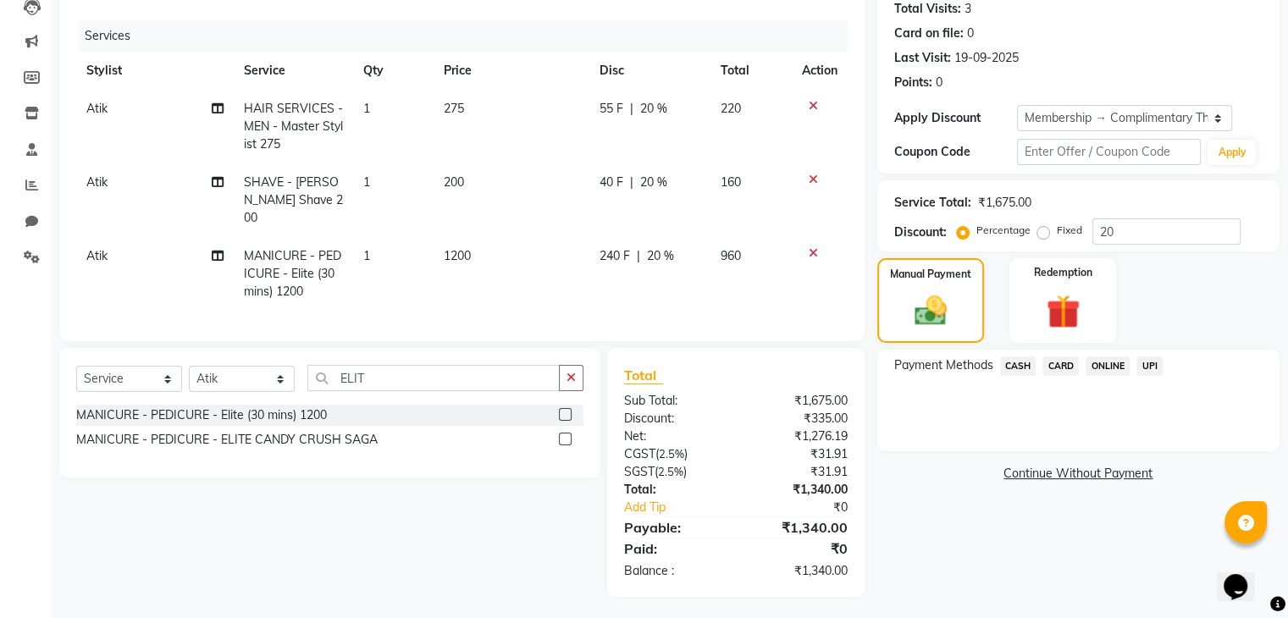
click at [1148, 358] on span "UPI" at bounding box center [1149, 366] width 26 height 19
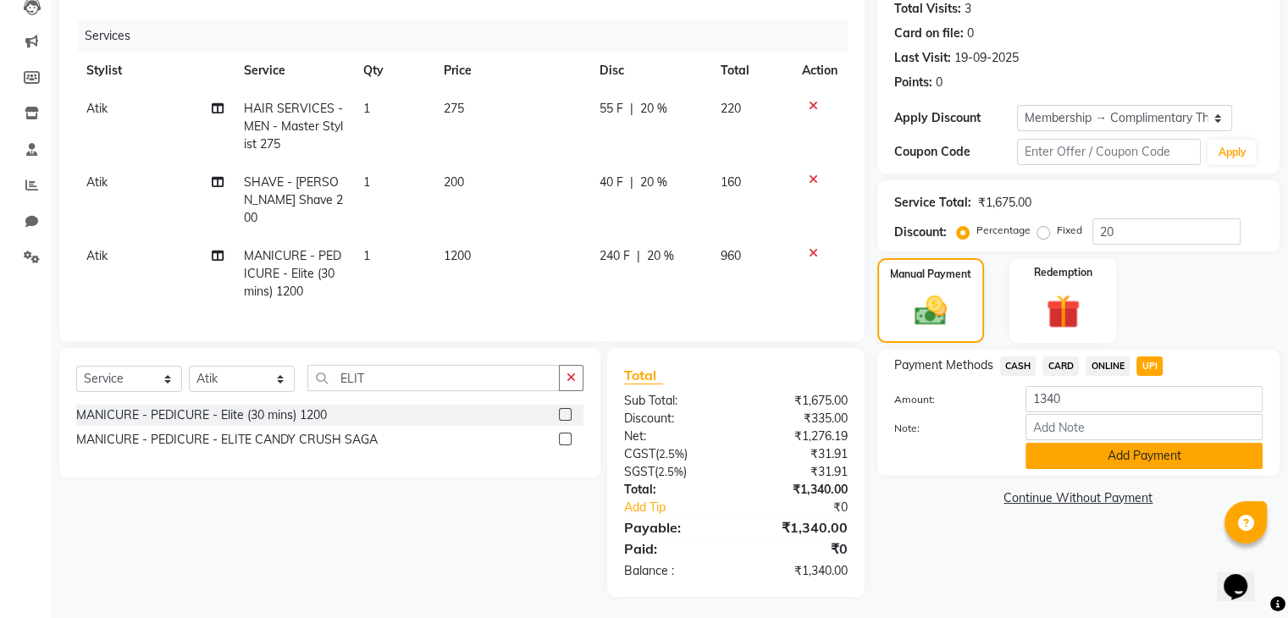
click at [1097, 451] on button "Add Payment" at bounding box center [1144, 456] width 237 height 26
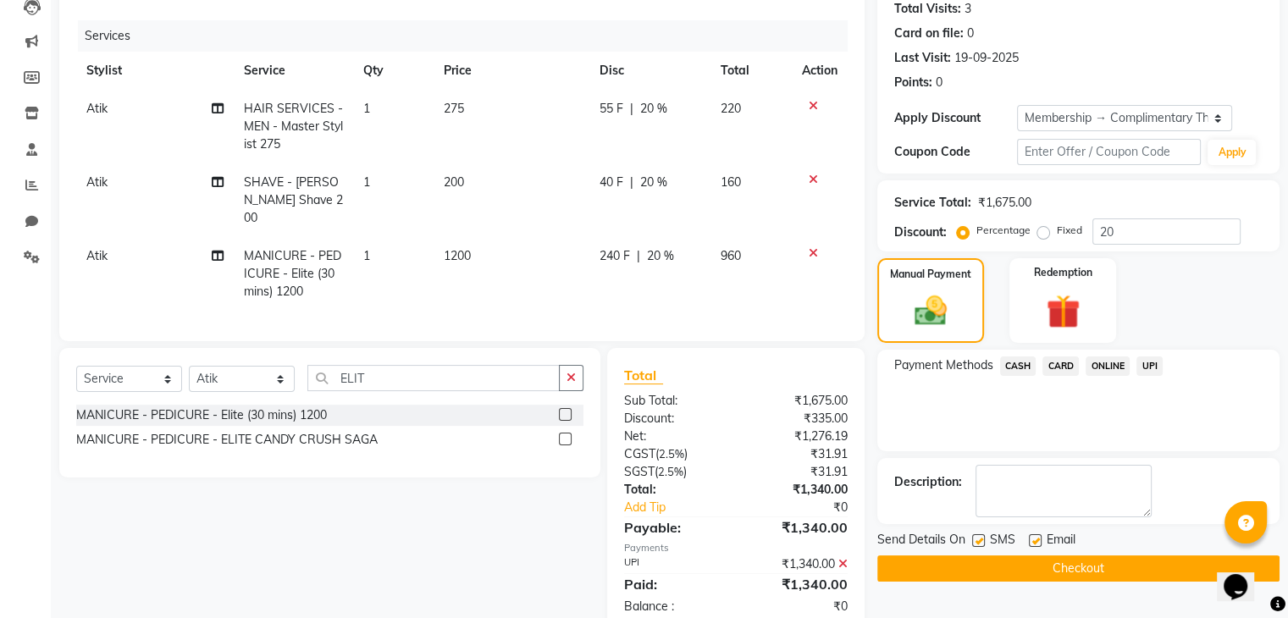
click at [1060, 569] on button "Checkout" at bounding box center [1078, 569] width 402 height 26
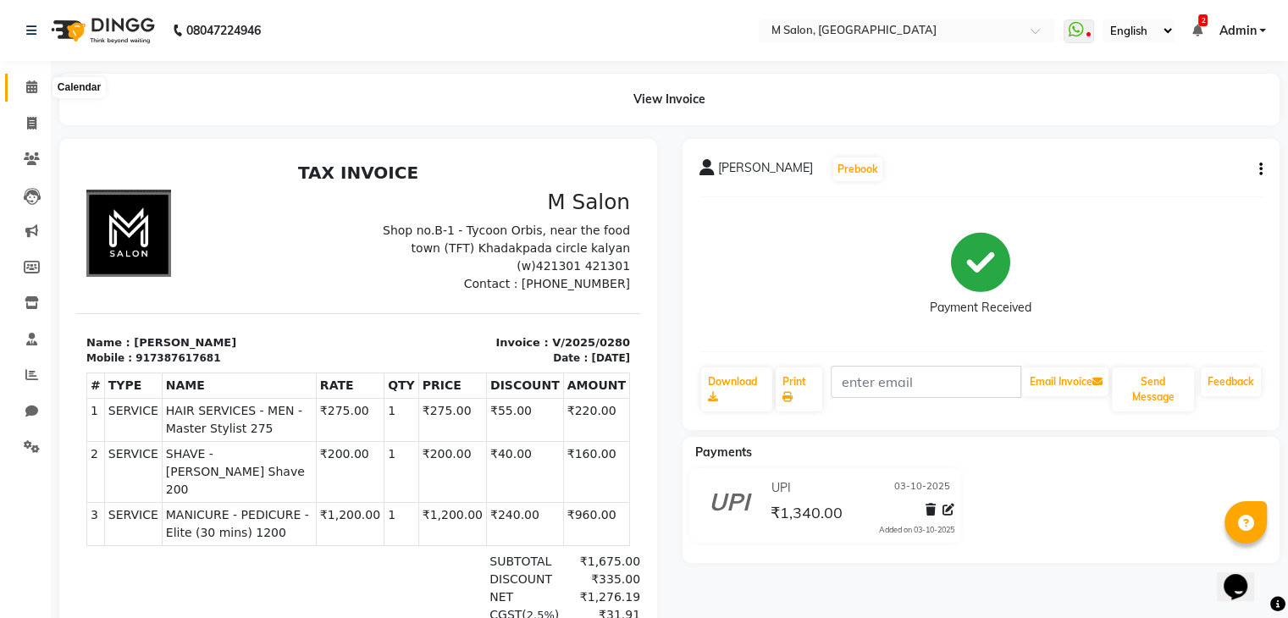
click at [34, 90] on icon at bounding box center [31, 86] width 11 height 13
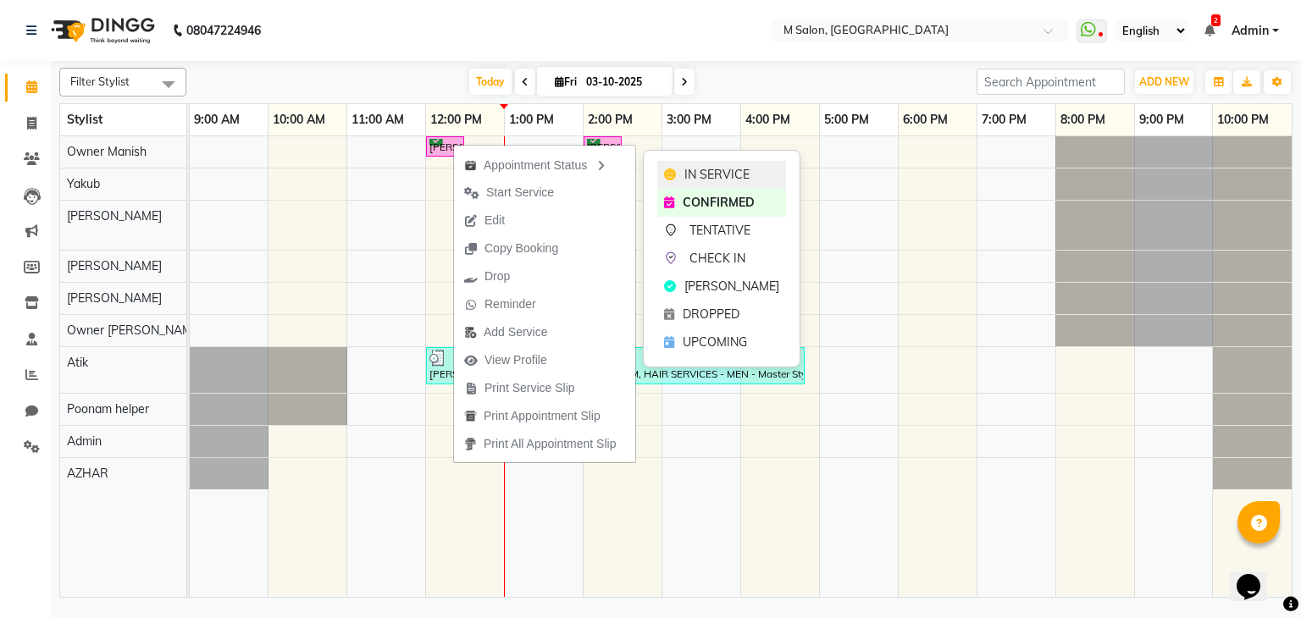
click at [679, 177] on div "IN SERVICE" at bounding box center [721, 175] width 129 height 28
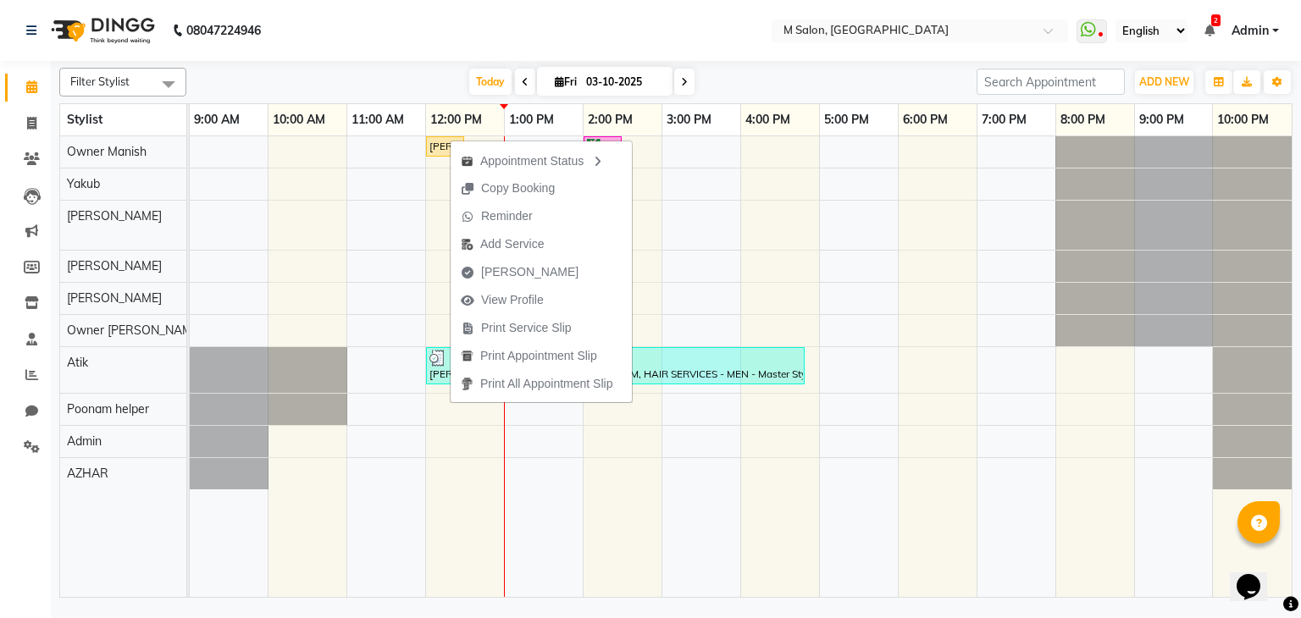
click at [869, 84] on div "Today Fri 03-10-2025" at bounding box center [581, 81] width 773 height 25
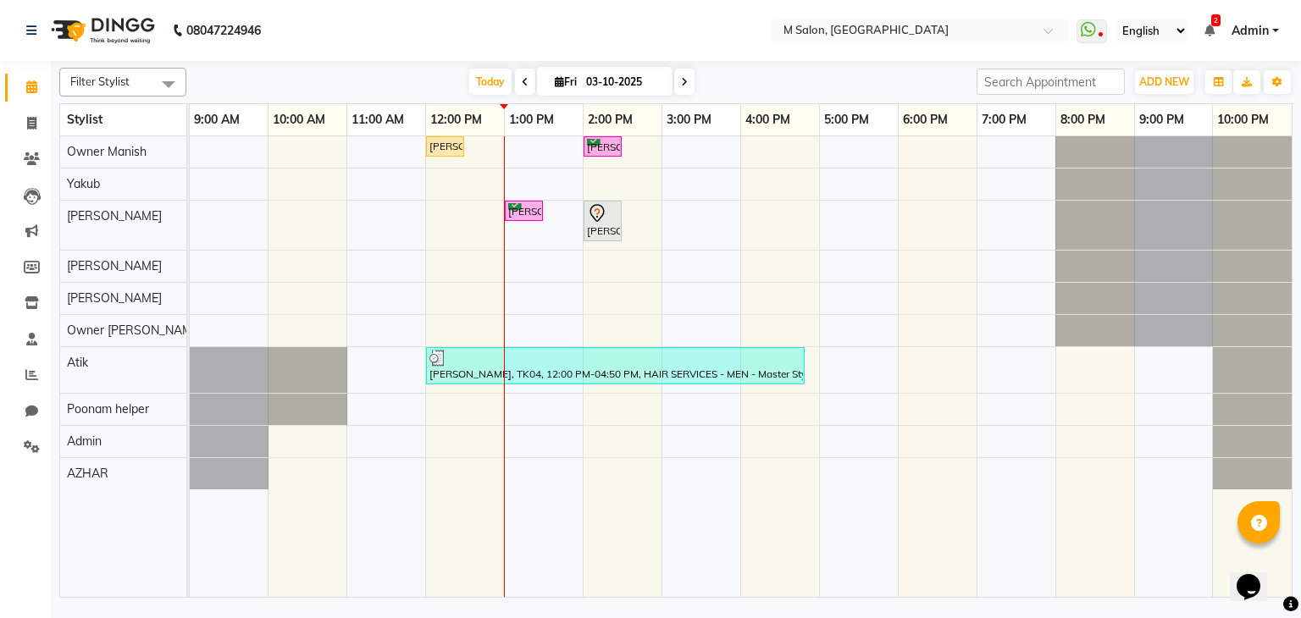
click at [379, 220] on div "seema nandgaonkar, TK05, 12:00 PM-12:30 PM, Root Touch-up (upto 1 inches) with …" at bounding box center [741, 367] width 1102 height 462
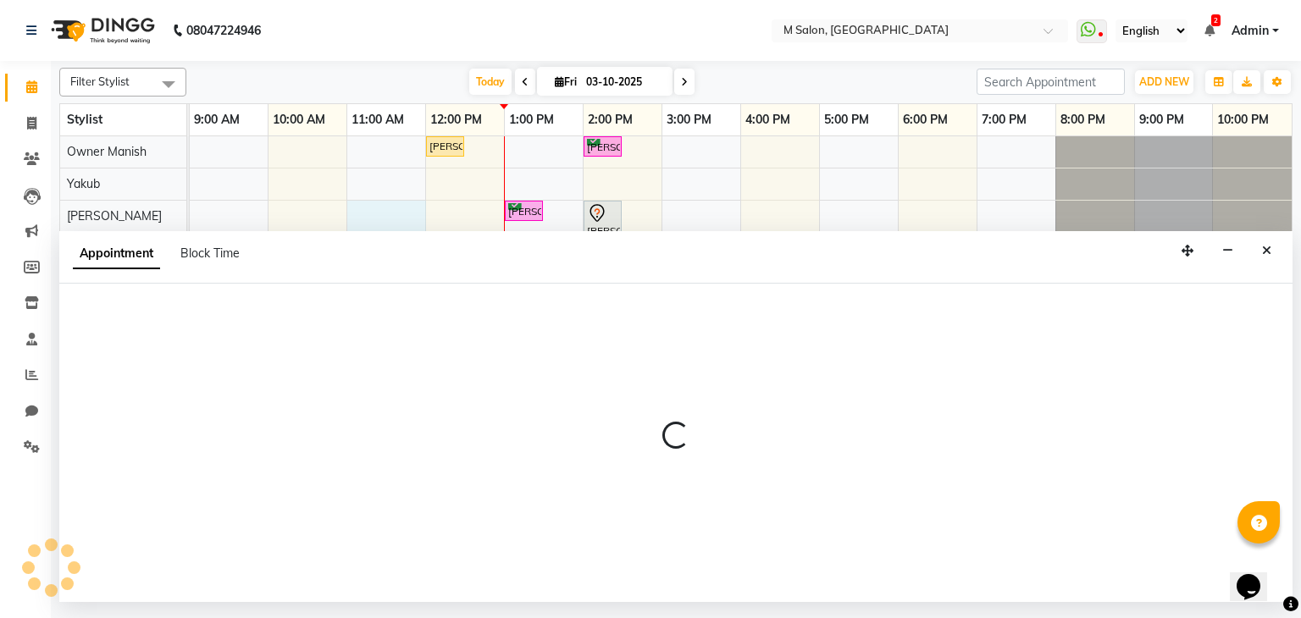
select select "87581"
select select "660"
select select "tentative"
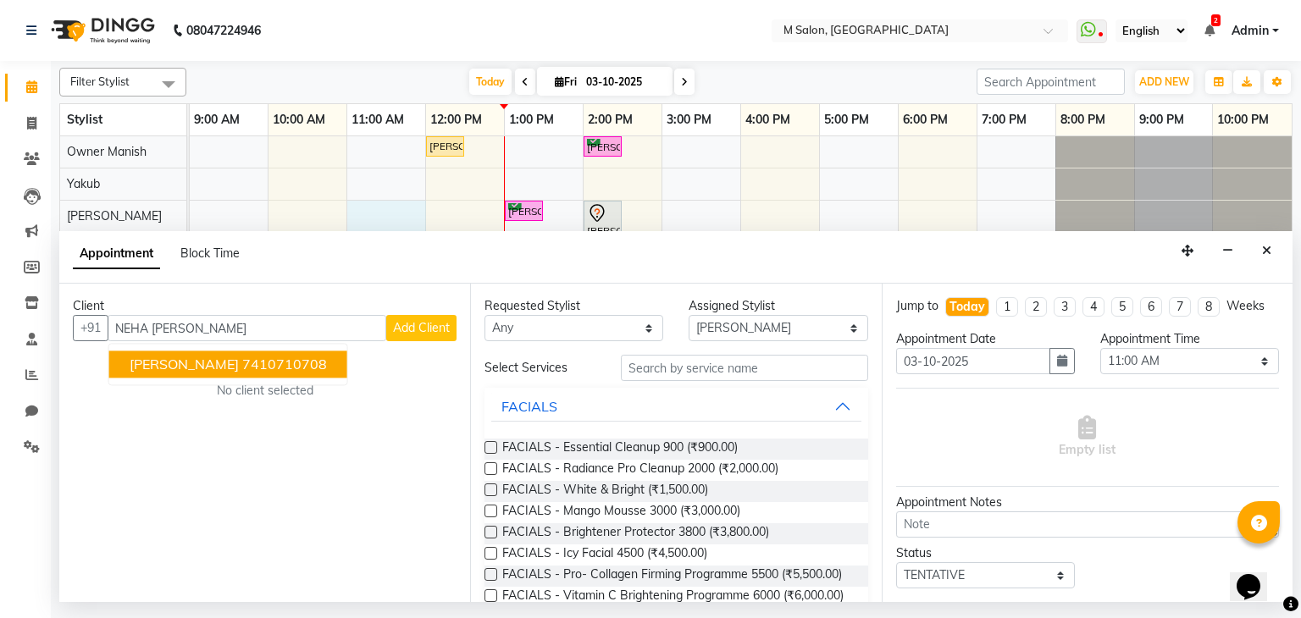
click at [180, 362] on span "Neha dinani" at bounding box center [184, 365] width 109 height 17
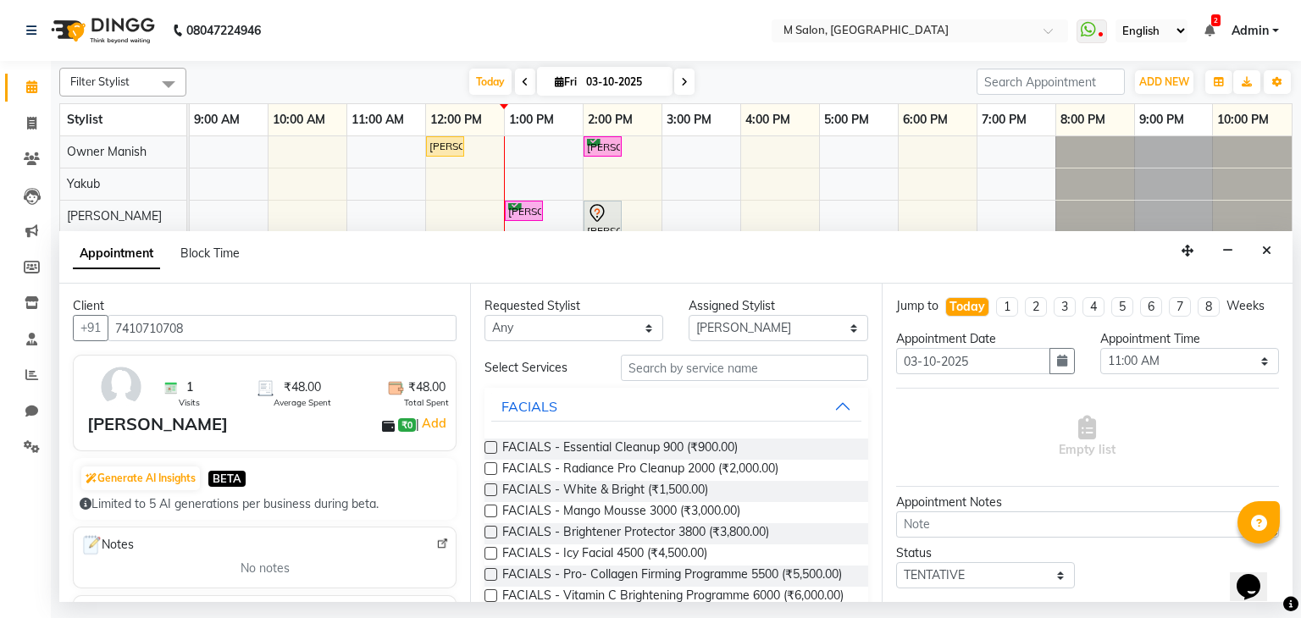
type input "7410710708"
click at [745, 341] on div "Requested Stylist Any Admin Atik AZHAR Heena Owner Manish Owner Rima Solanki Po…" at bounding box center [675, 443] width 411 height 318
click at [731, 330] on select "Select Admin Atik AZHAR Heena Owner Manish Owner Rima Solanki Poonam helper Pra…" at bounding box center [777, 328] width 179 height 26
select select "87586"
click at [688, 315] on select "Select Admin Atik AZHAR Heena Owner Manish Owner Rima Solanki Poonam helper Pra…" at bounding box center [777, 328] width 179 height 26
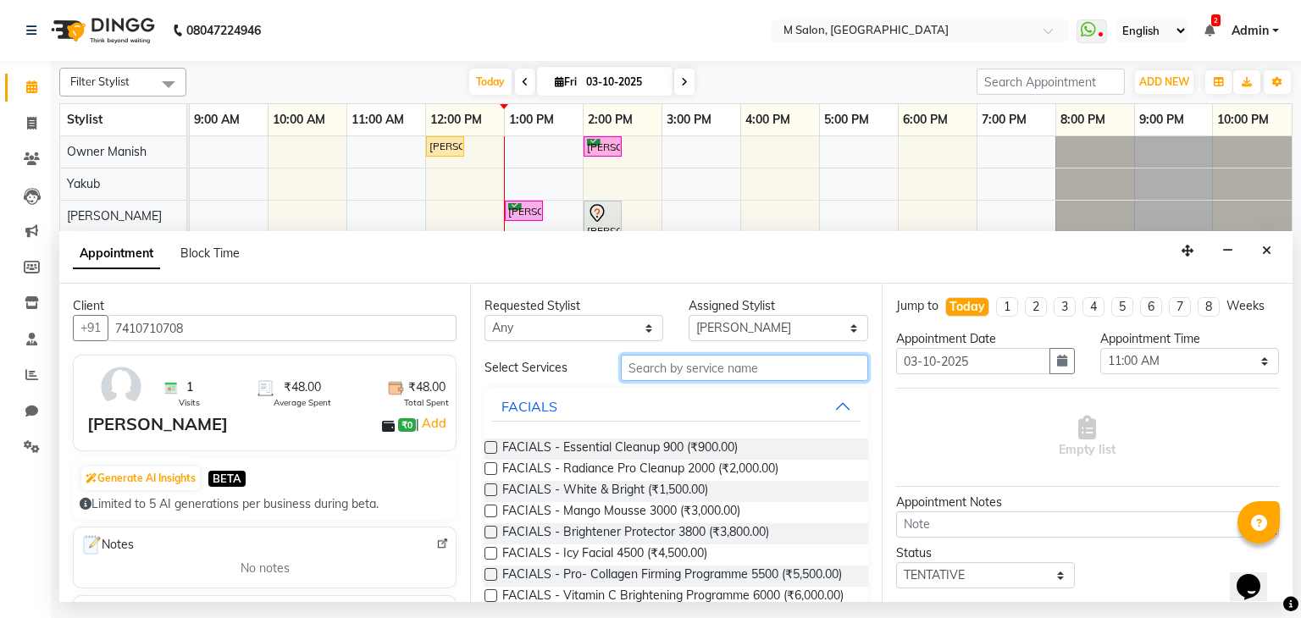
click at [683, 364] on input "text" at bounding box center [744, 368] width 247 height 26
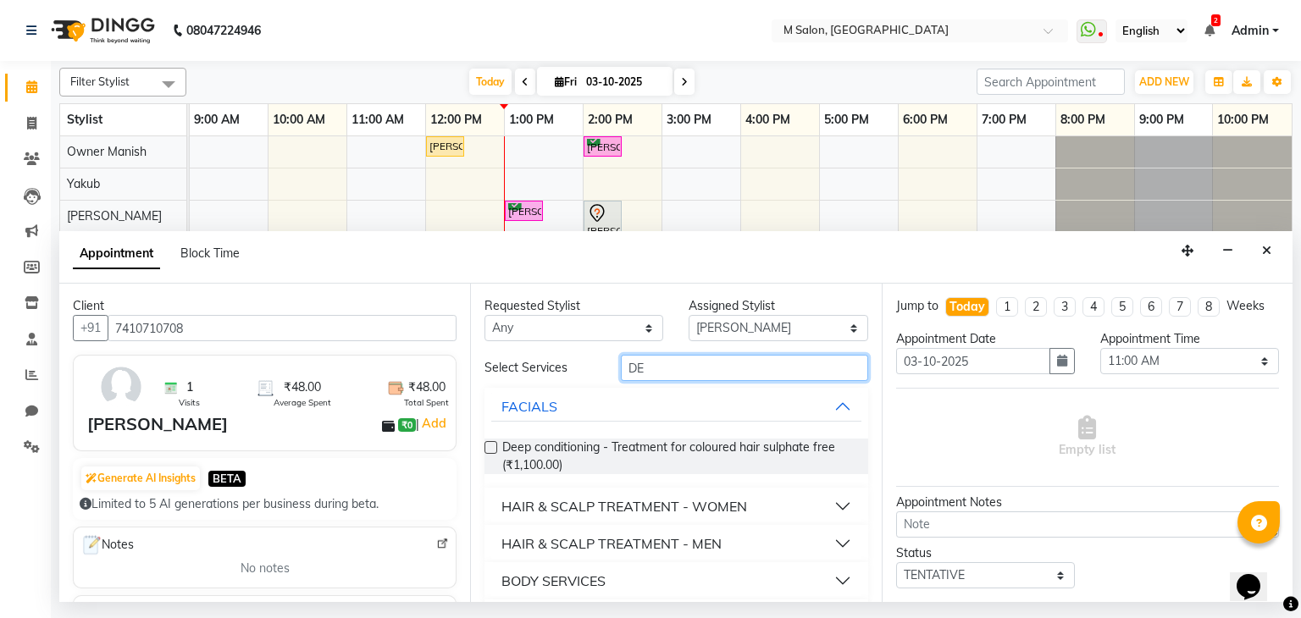
type input "D"
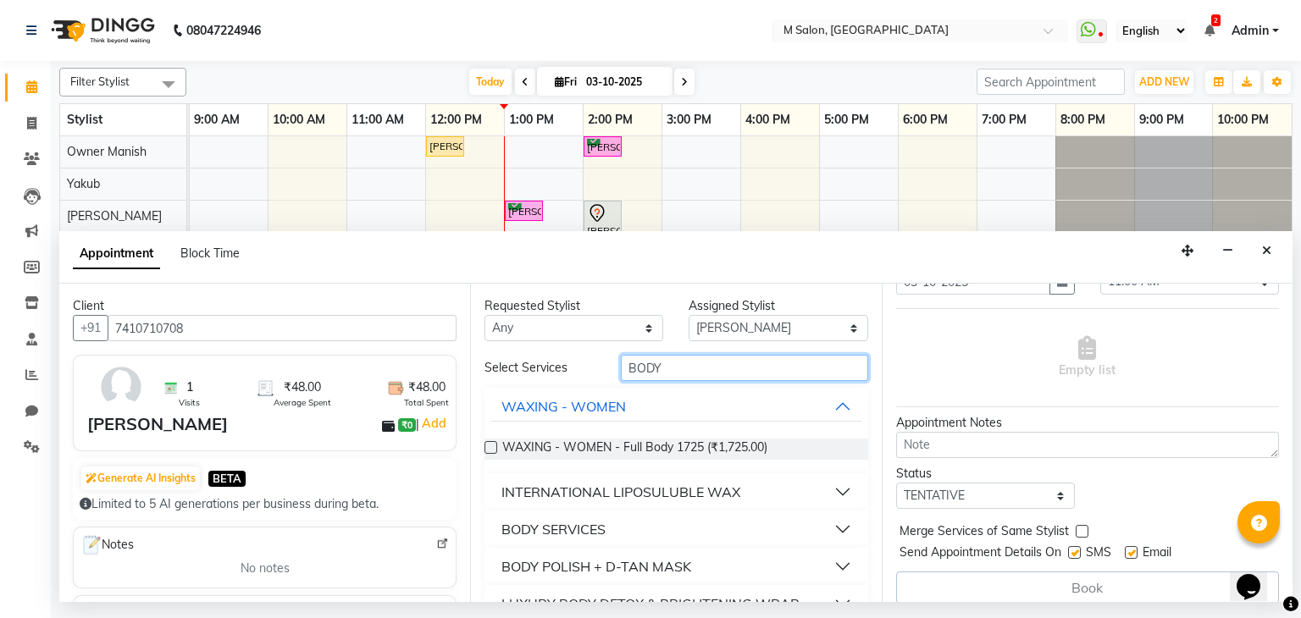
scroll to position [92, 0]
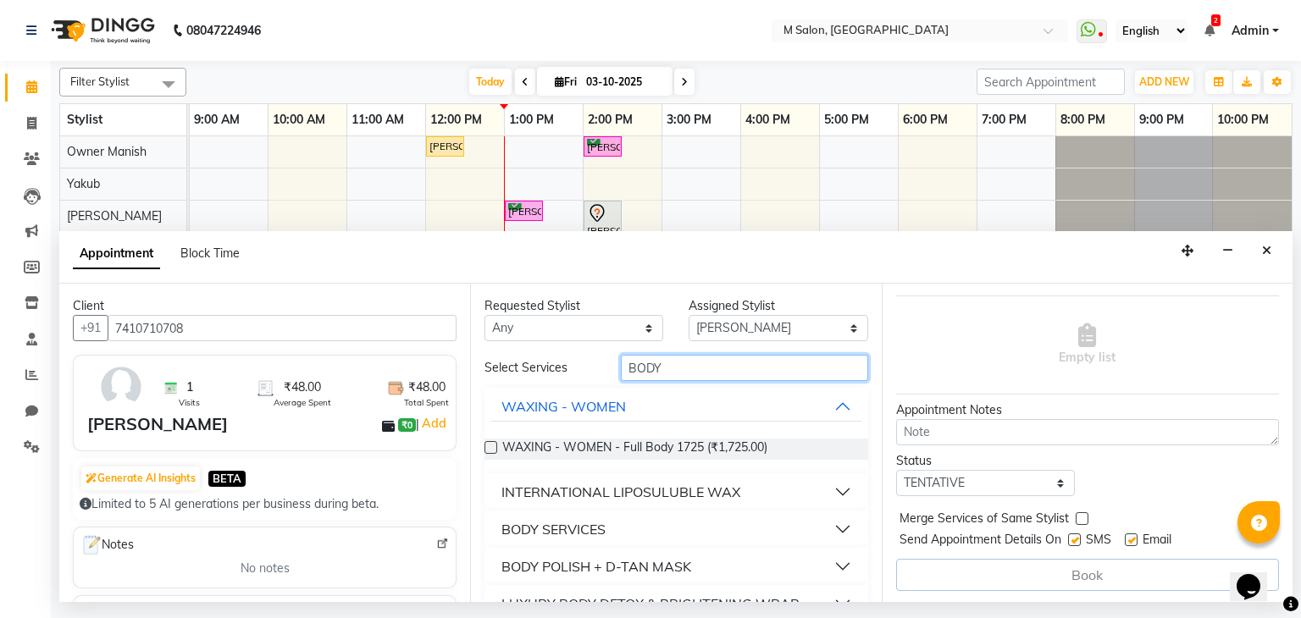
type input "BODY"
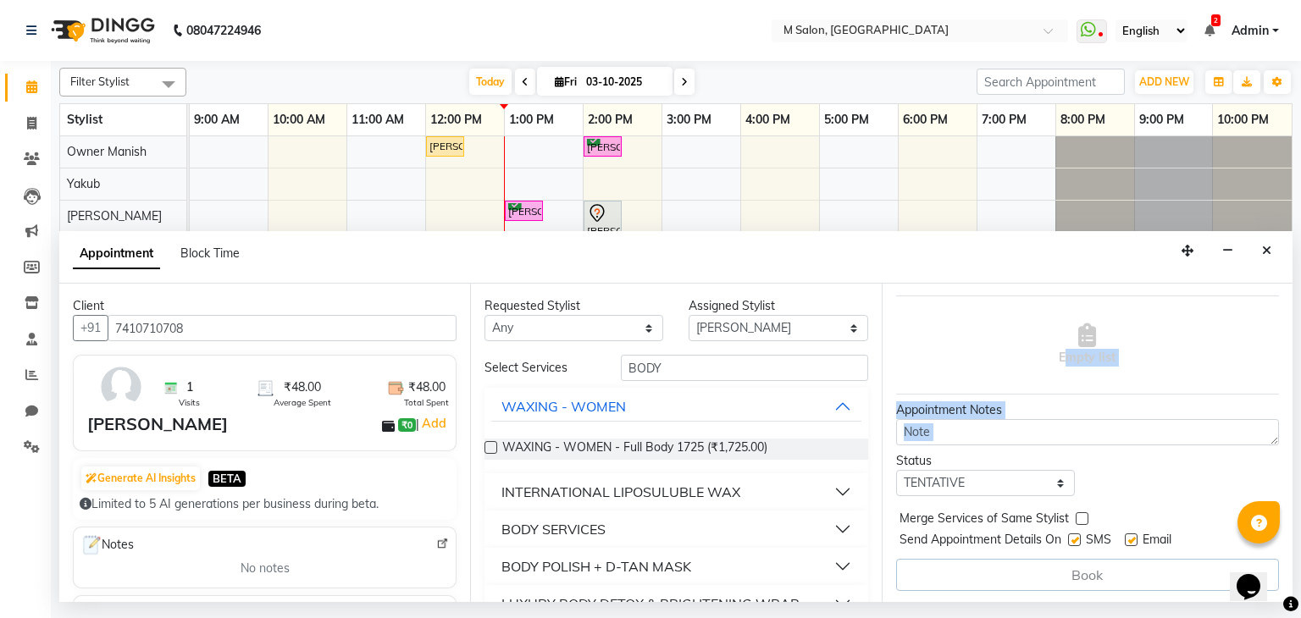
drag, startPoint x: 887, startPoint y: 386, endPoint x: 891, endPoint y: 456, distance: 70.4
click at [891, 456] on div "Jump to Today 1 2 3 4 5 6 7 8 Weeks Appointment Date 03-10-2025 Appointment Tim…" at bounding box center [1087, 443] width 411 height 318
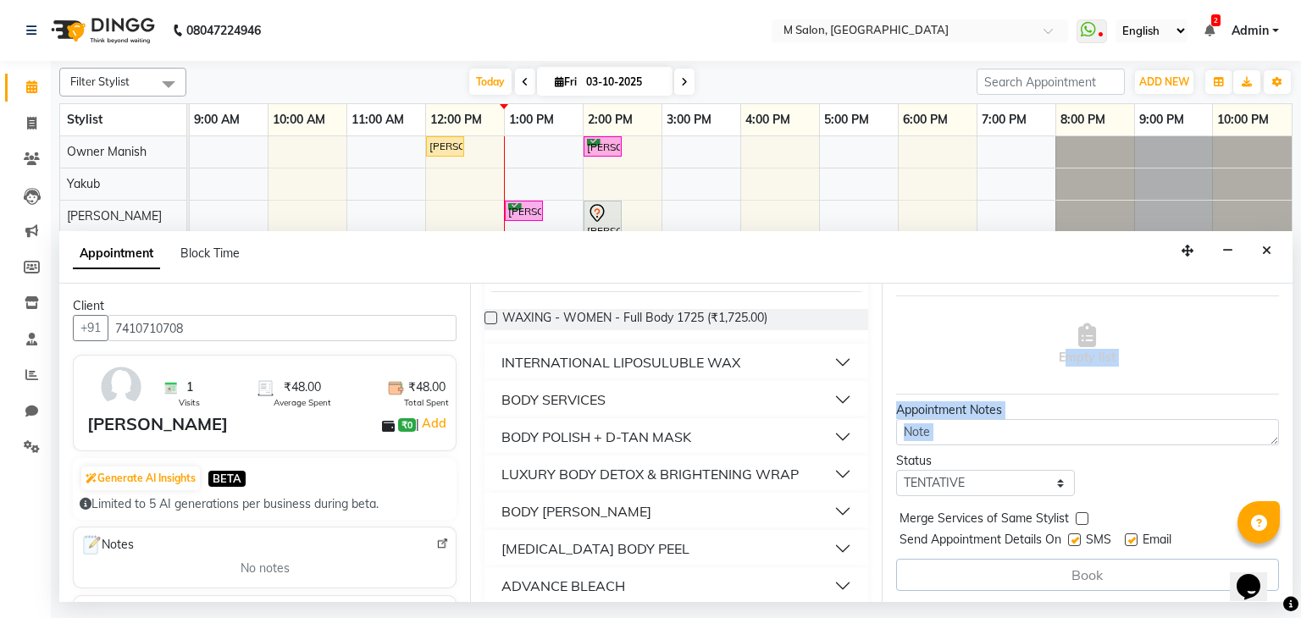
scroll to position [146, 0]
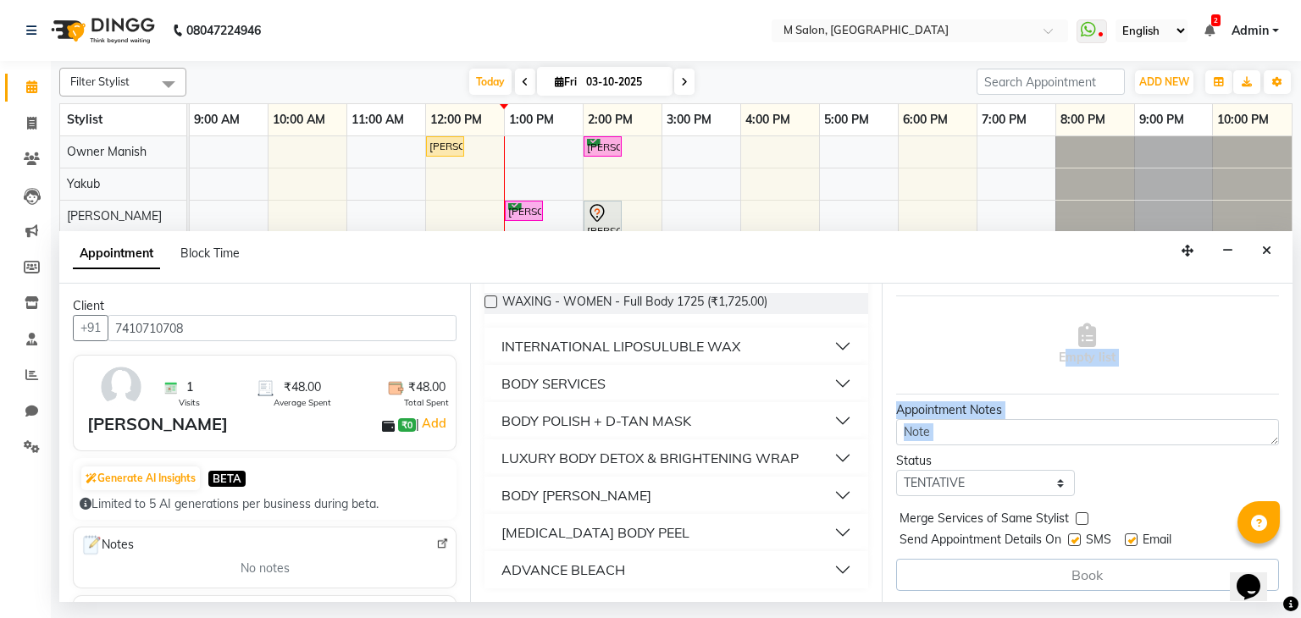
click at [776, 386] on button "BODY SERVICES" at bounding box center [675, 383] width 369 height 30
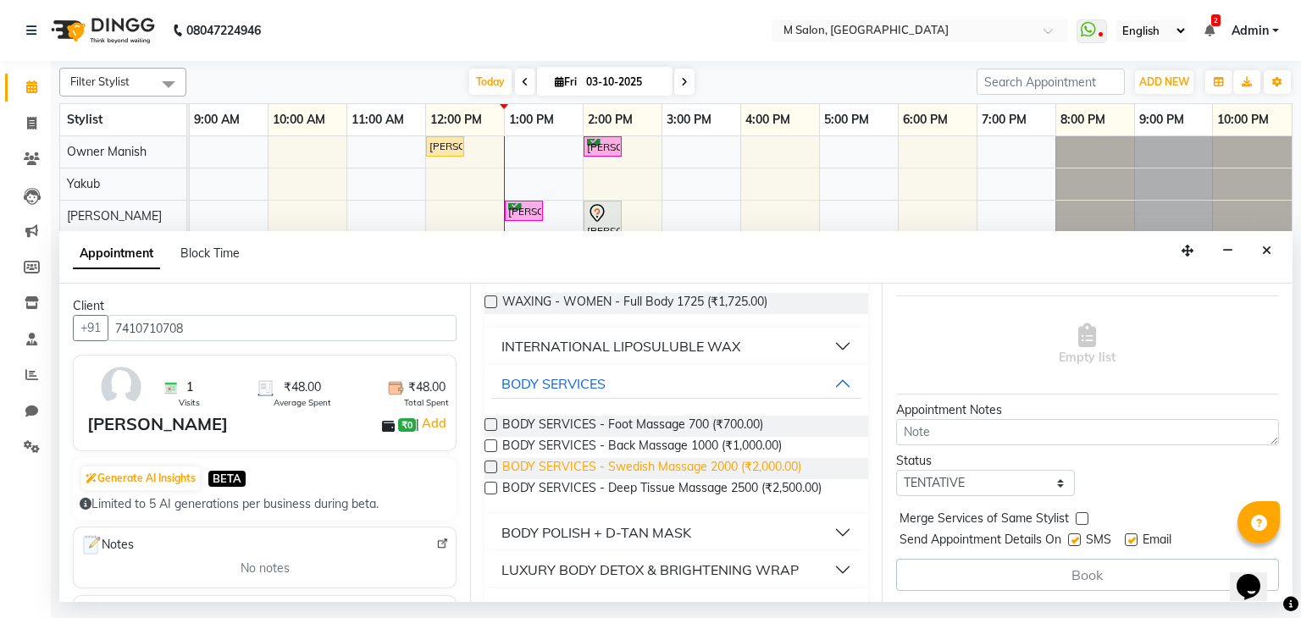
click at [665, 463] on span "BODY SERVICES - Swedish Massage 2000 (₹2,000.00)" at bounding box center [651, 468] width 299 height 21
checkbox input "false"
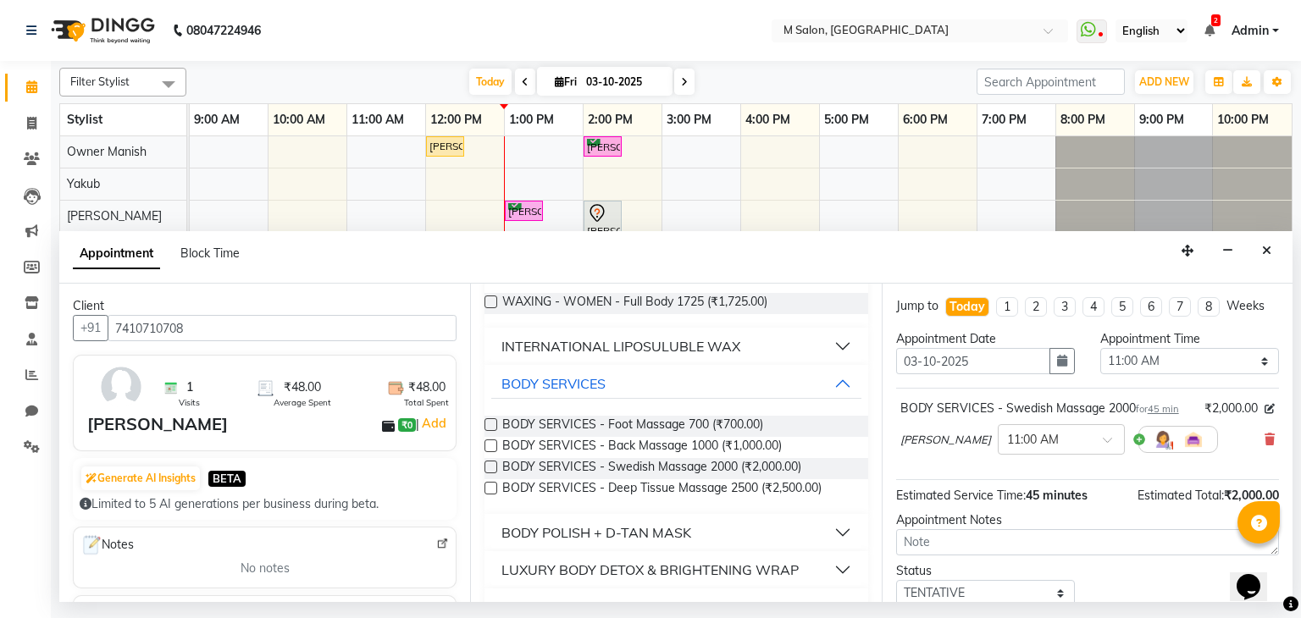
scroll to position [0, 0]
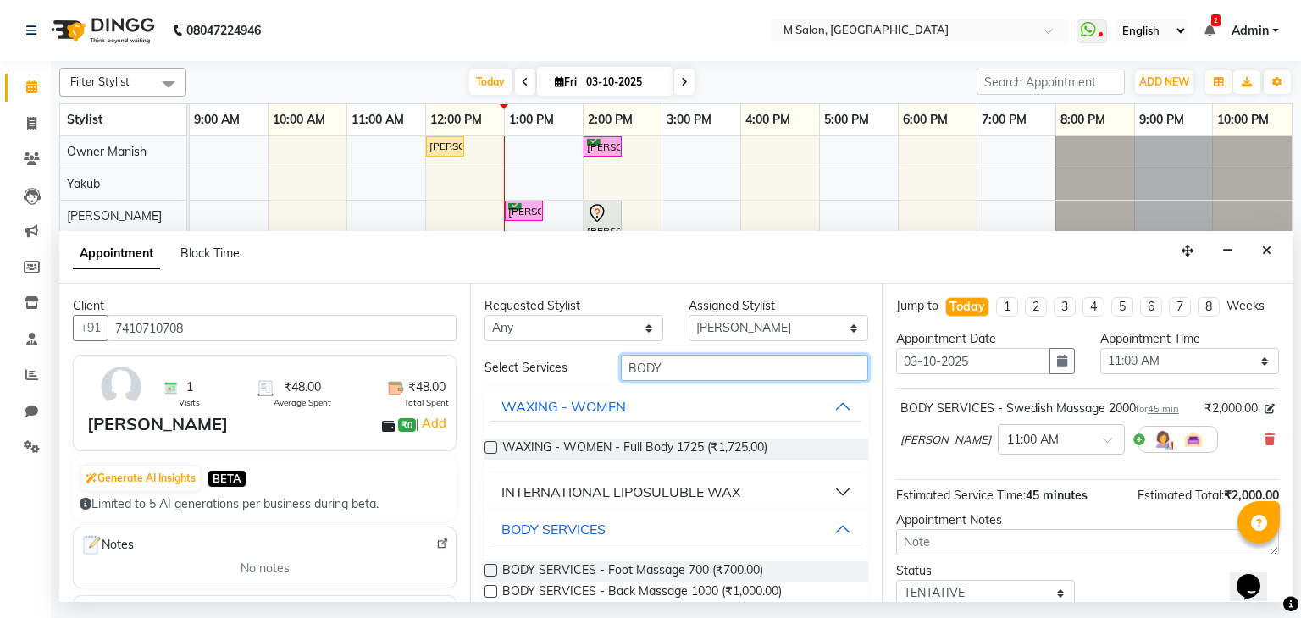
click at [698, 358] on input "BODY" at bounding box center [744, 368] width 247 height 26
type input "B"
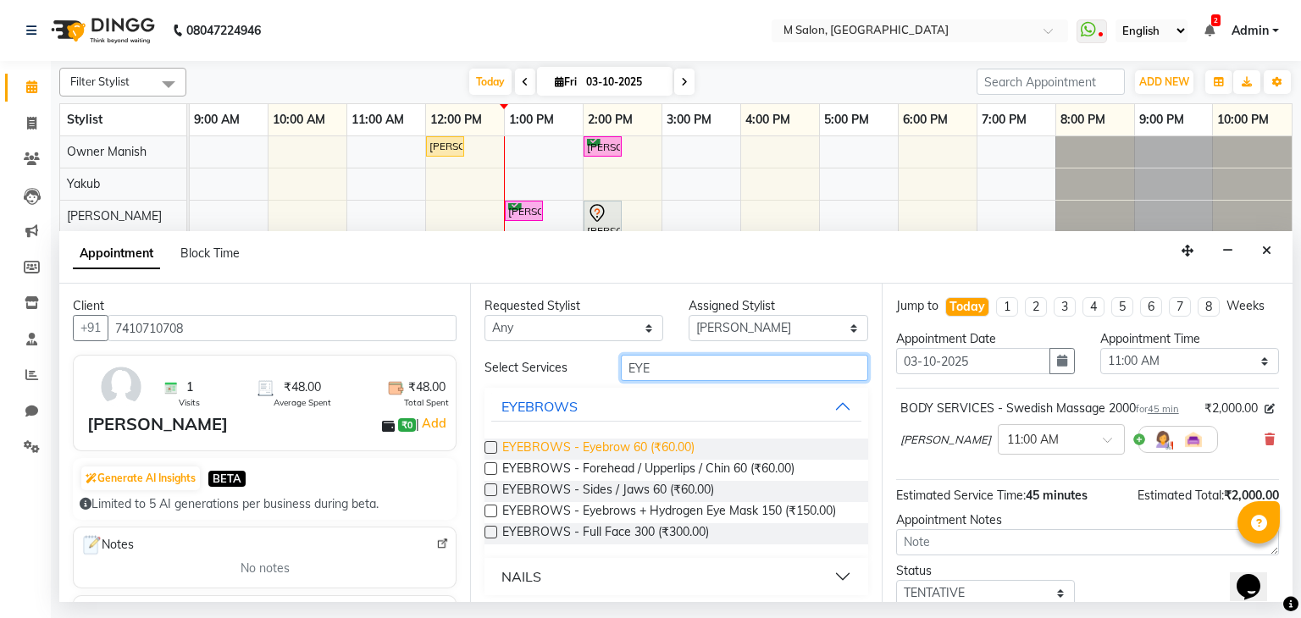
type input "EYE"
click at [655, 448] on span "EYEBROWS - Eyebrow 60 (₹60.00)" at bounding box center [598, 449] width 192 height 21
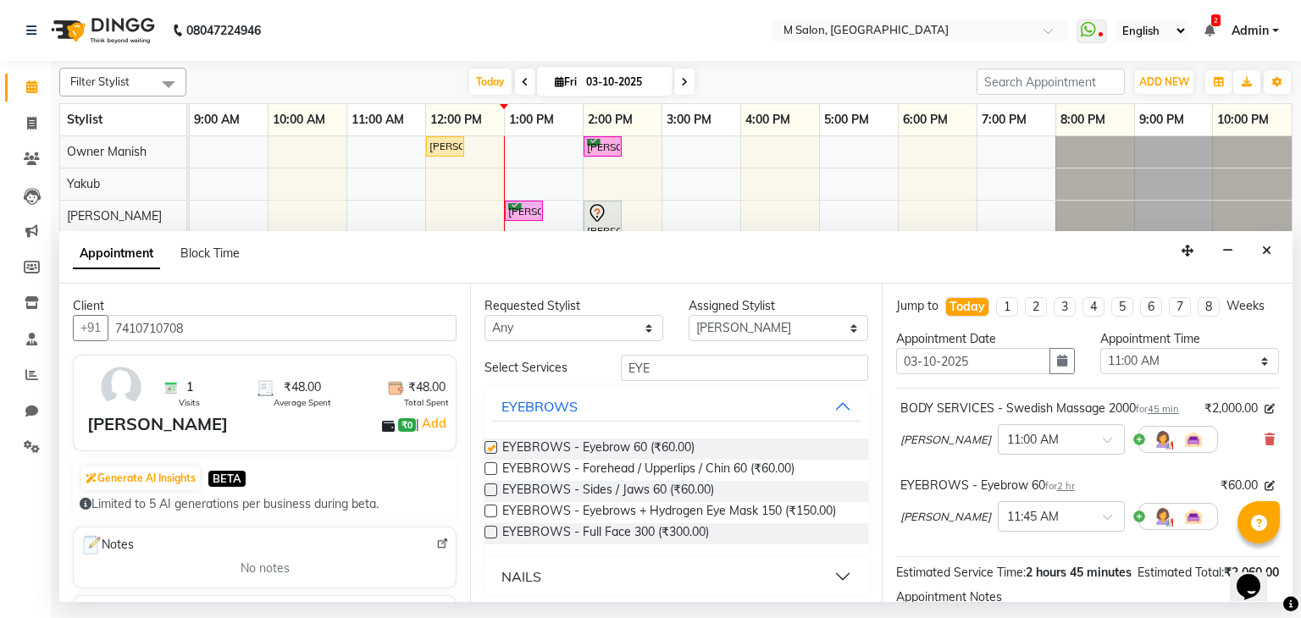
checkbox input "false"
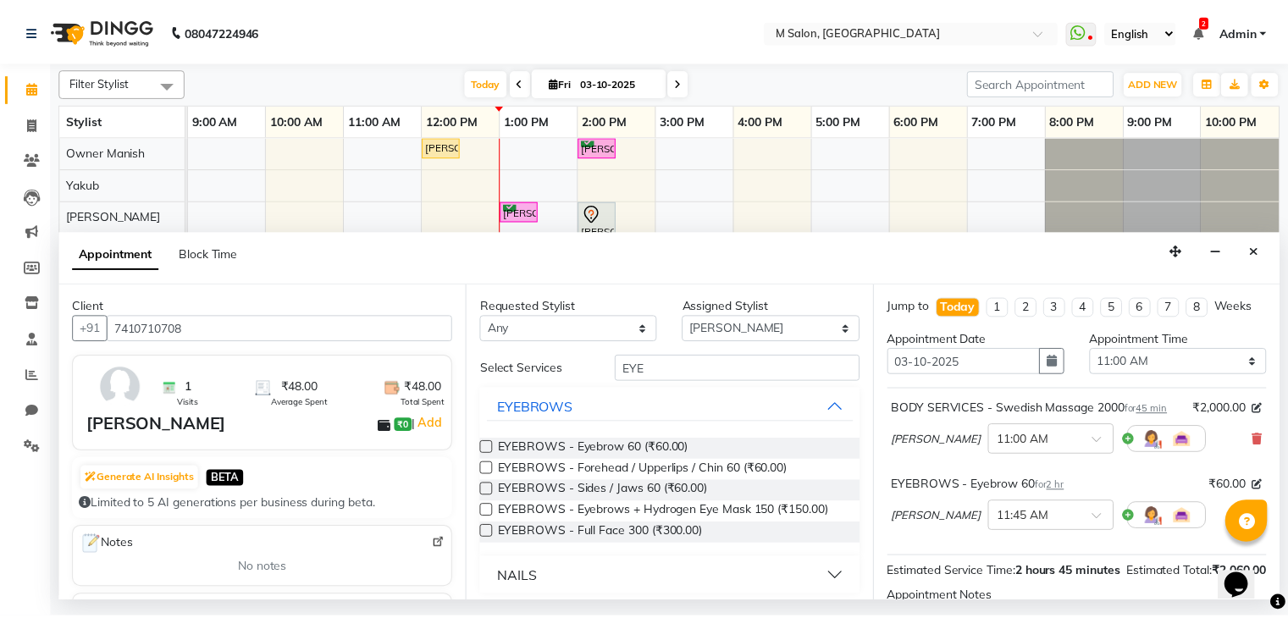
scroll to position [205, 0]
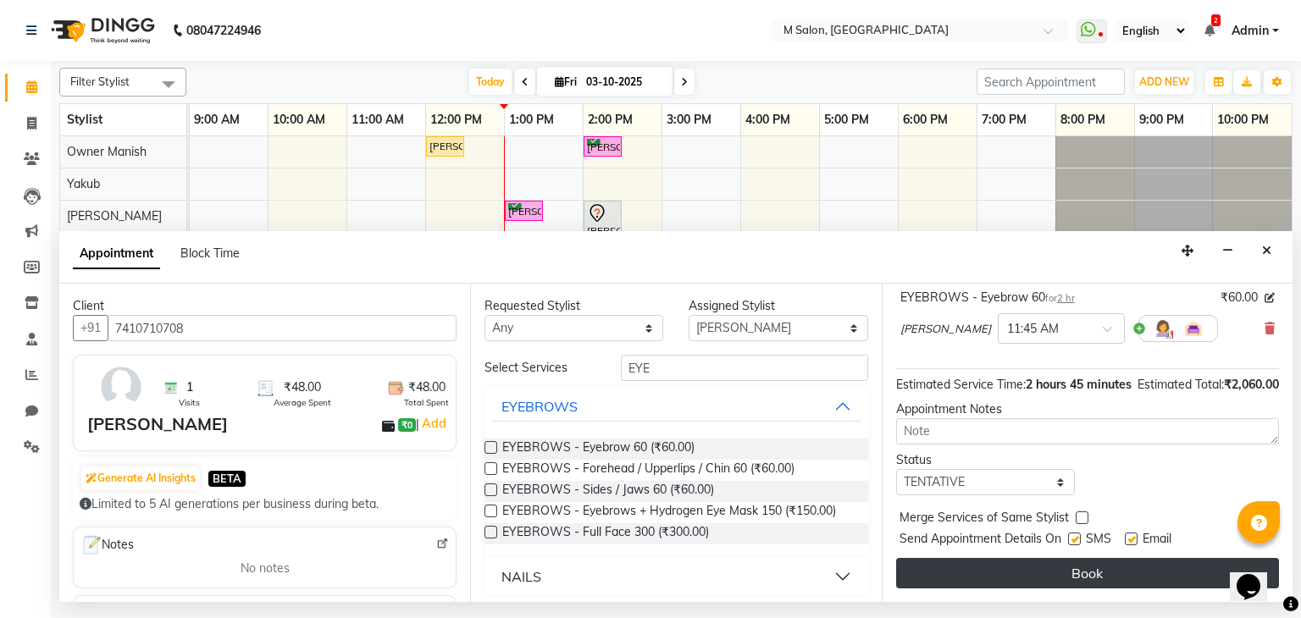
click at [1181, 567] on button "Book" at bounding box center [1087, 573] width 383 height 30
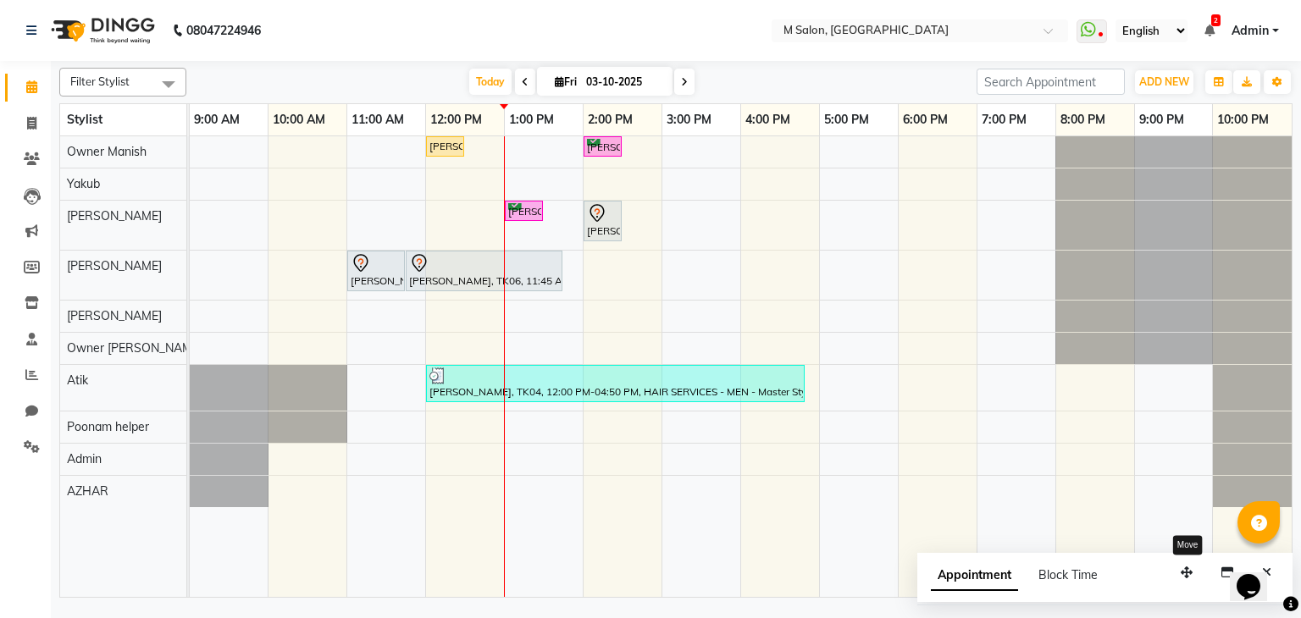
click at [1181, 567] on icon "button" at bounding box center [1186, 573] width 12 height 12
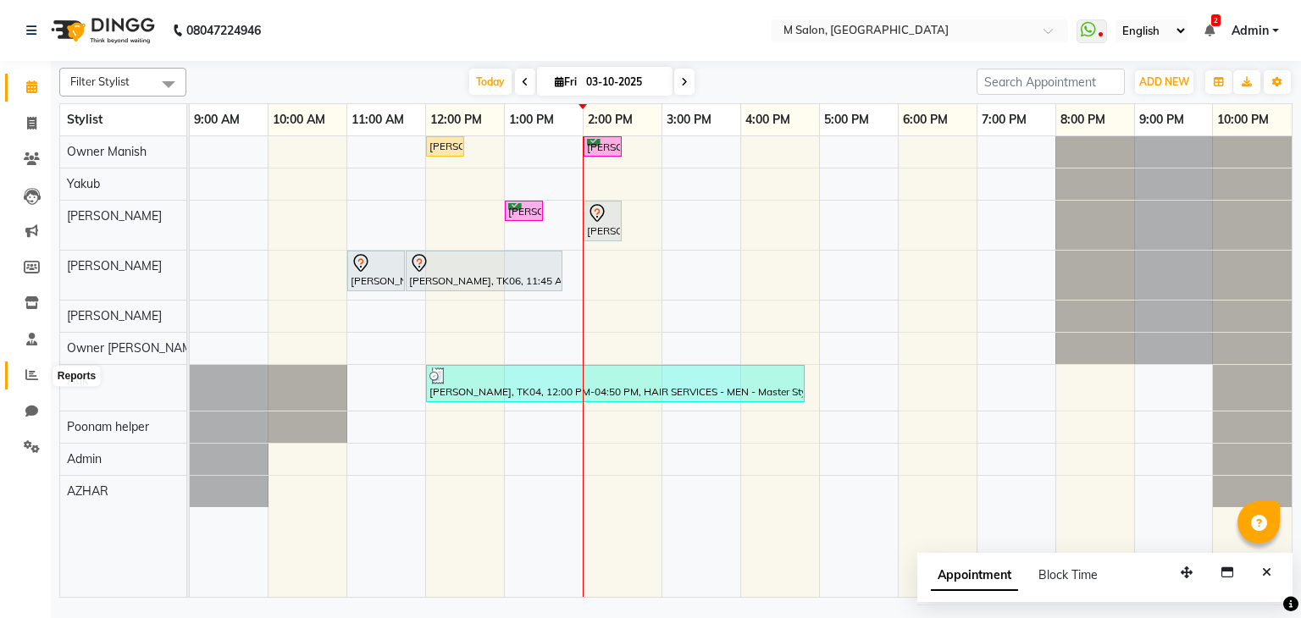
click at [33, 367] on span at bounding box center [32, 375] width 30 height 19
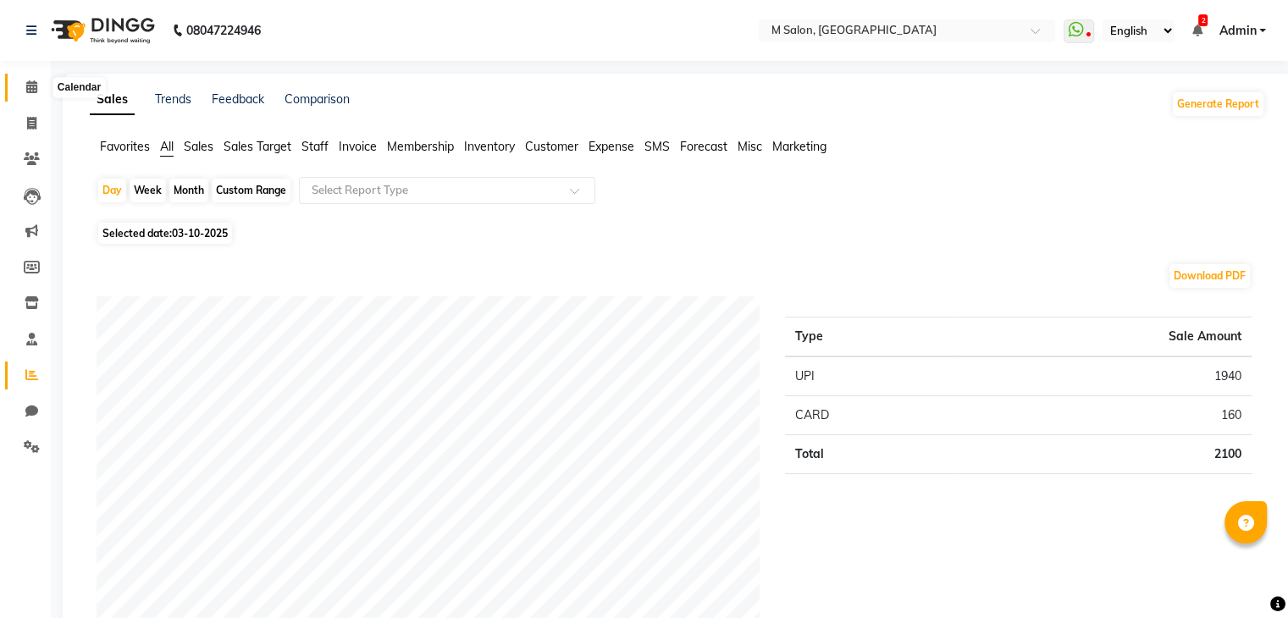
click at [39, 82] on span at bounding box center [32, 87] width 30 height 19
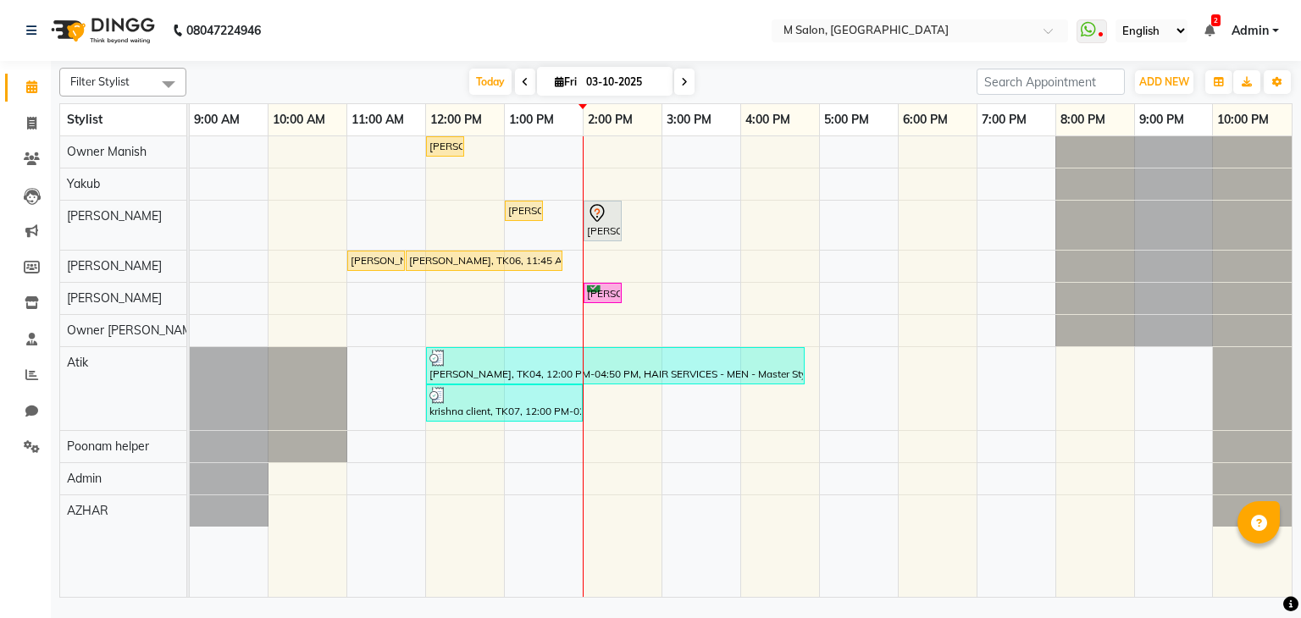
click at [681, 78] on icon at bounding box center [684, 82] width 7 height 10
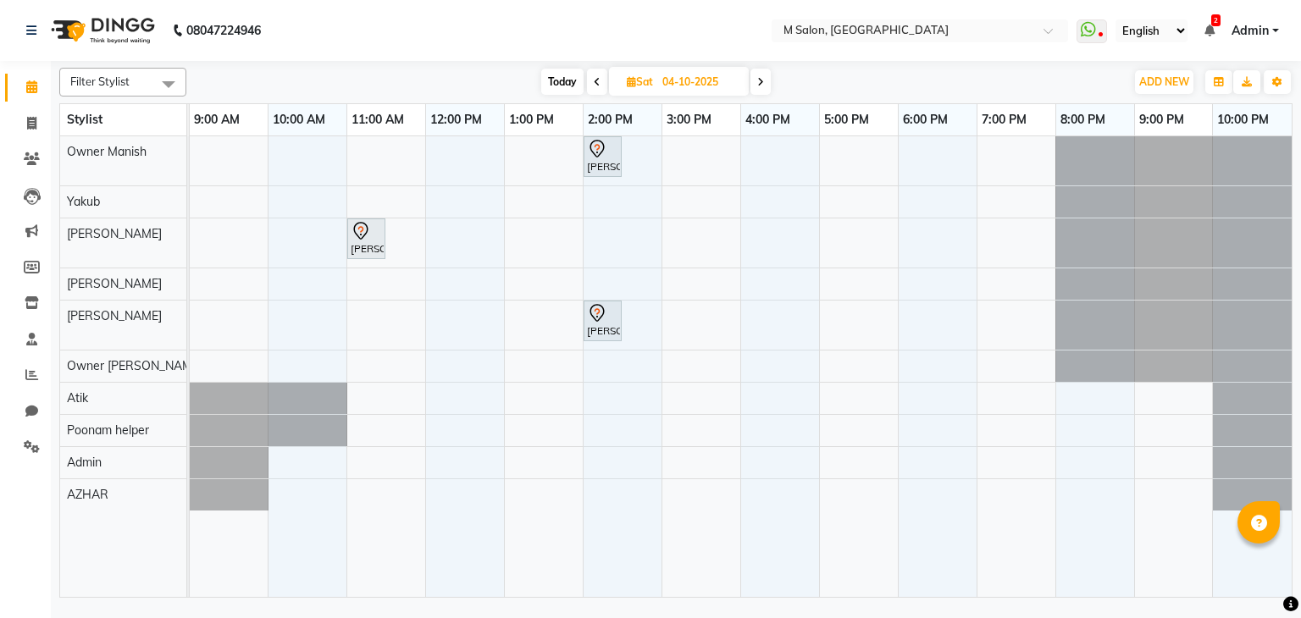
click at [749, 85] on span "Sat 04-10-2025" at bounding box center [679, 81] width 140 height 29
click at [768, 79] on span at bounding box center [760, 82] width 20 height 26
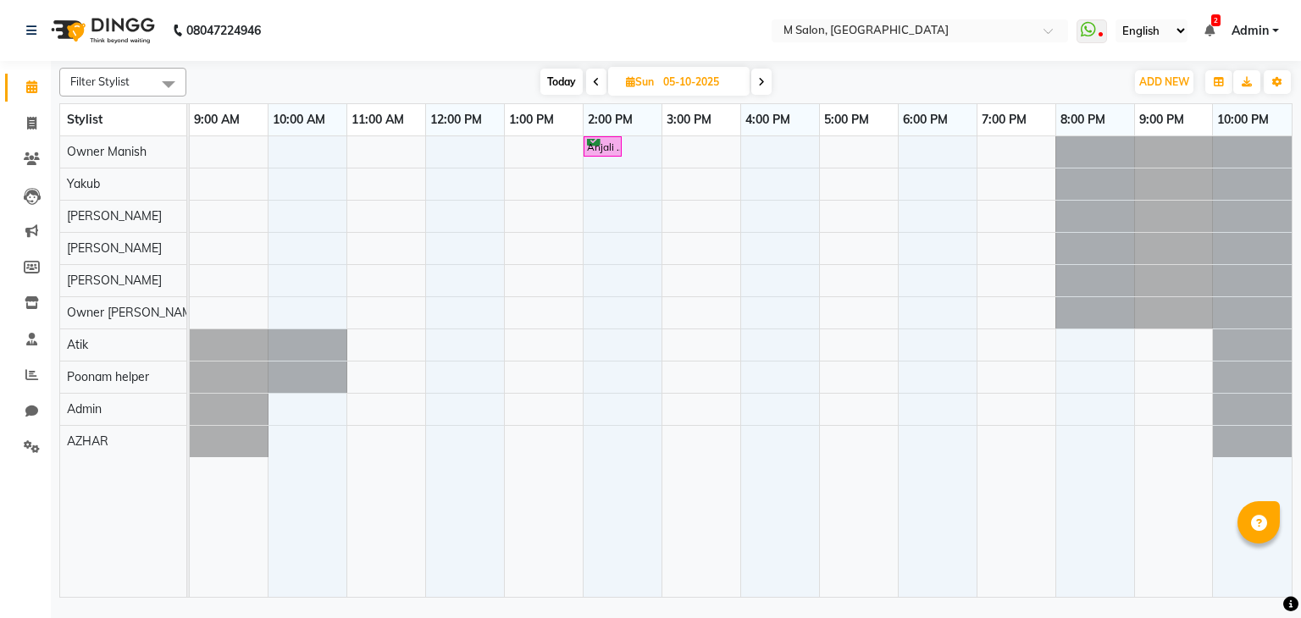
click at [560, 75] on span "Today" at bounding box center [561, 82] width 42 height 26
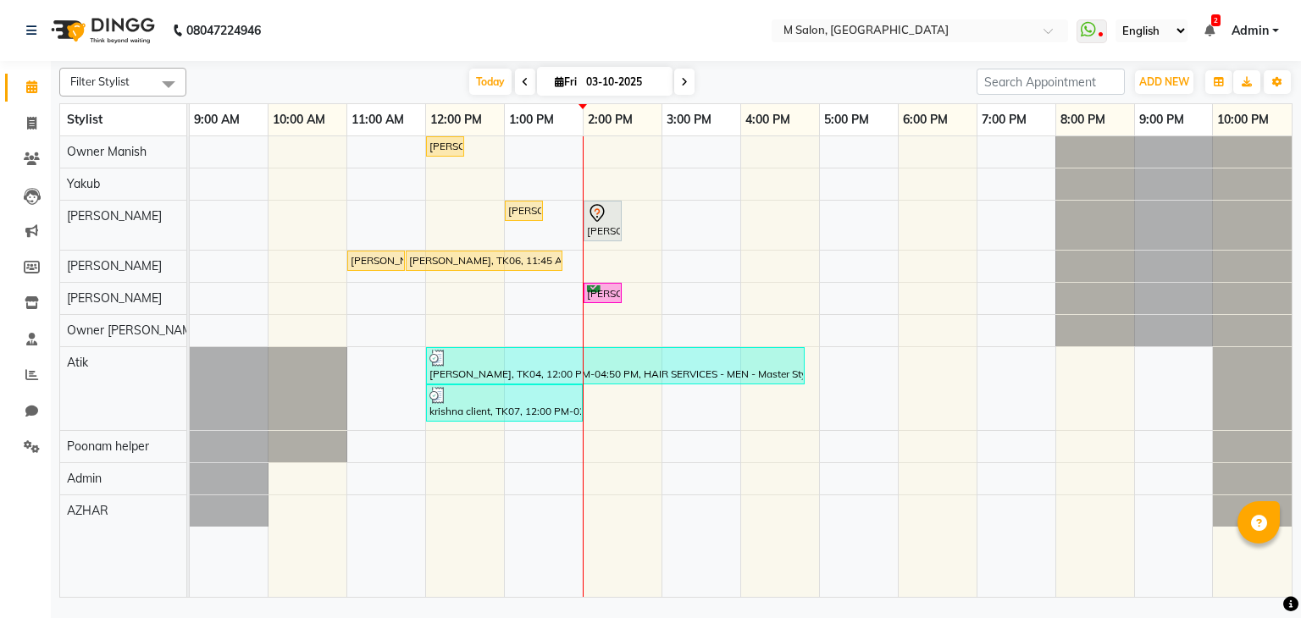
click at [686, 79] on span at bounding box center [684, 82] width 20 height 26
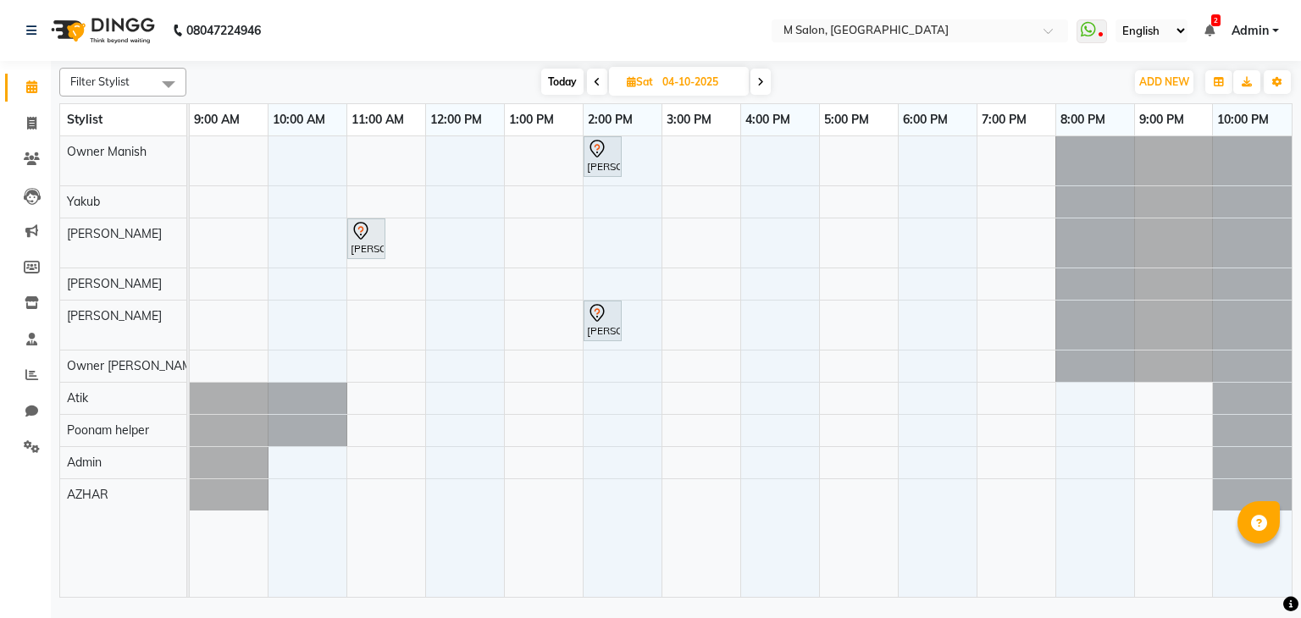
click at [594, 78] on icon at bounding box center [597, 82] width 7 height 10
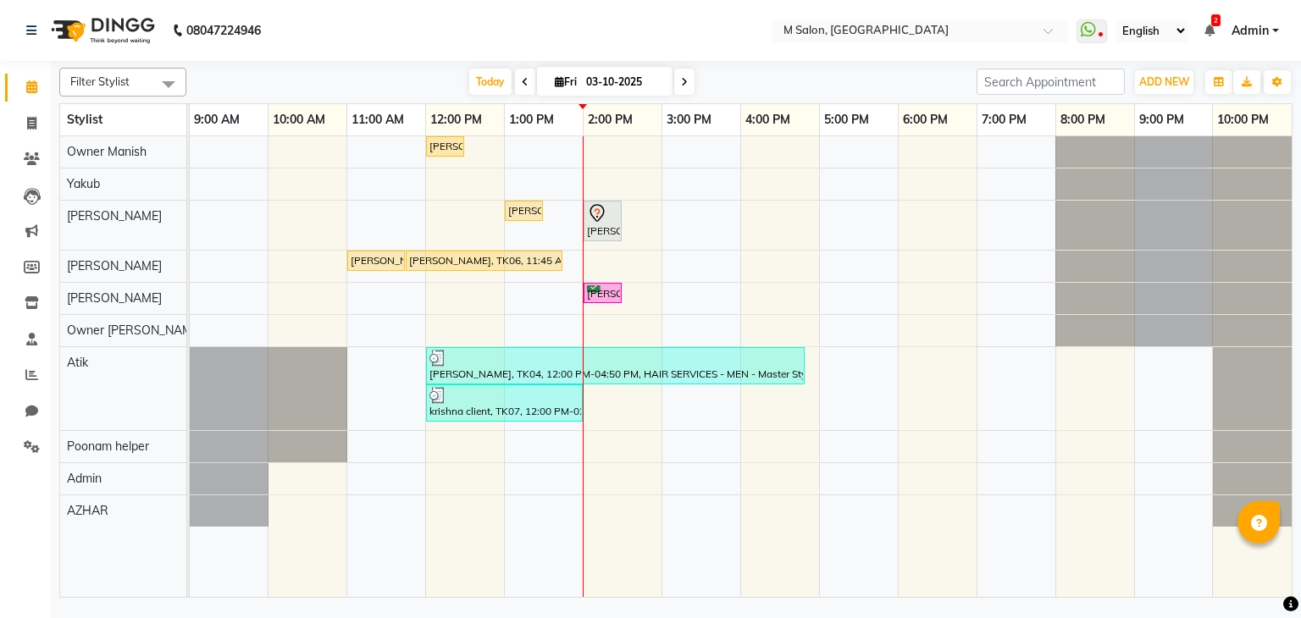
click at [515, 80] on span at bounding box center [525, 82] width 20 height 26
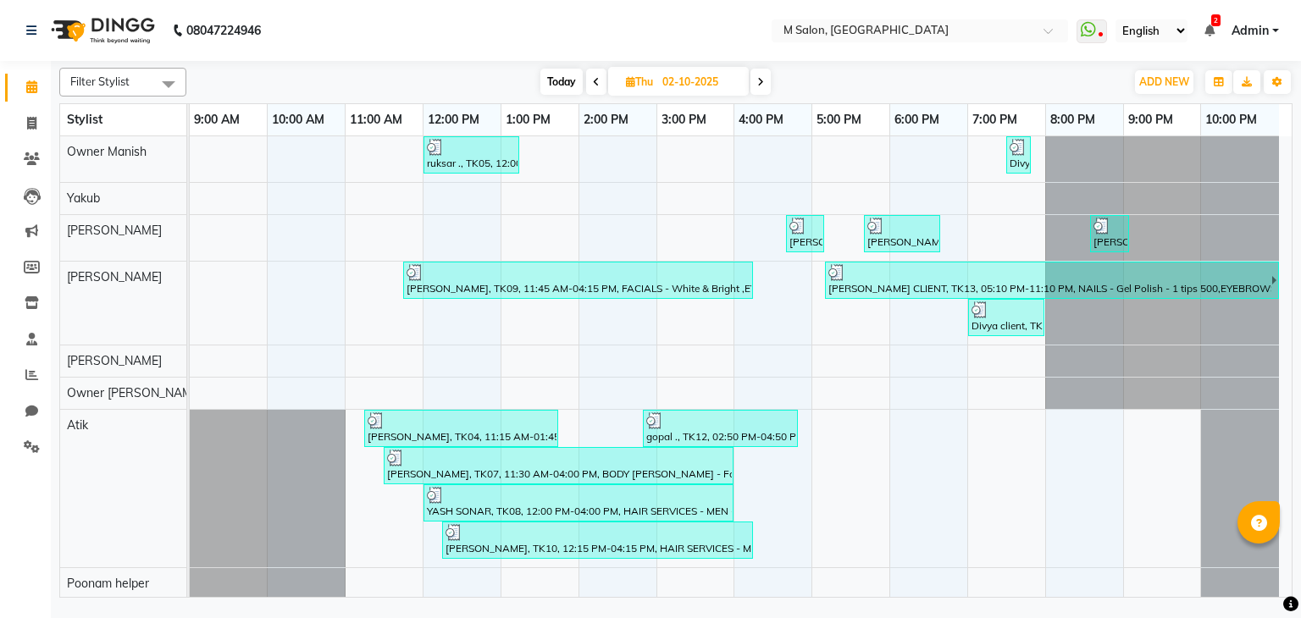
click at [596, 86] on icon at bounding box center [596, 82] width 7 height 10
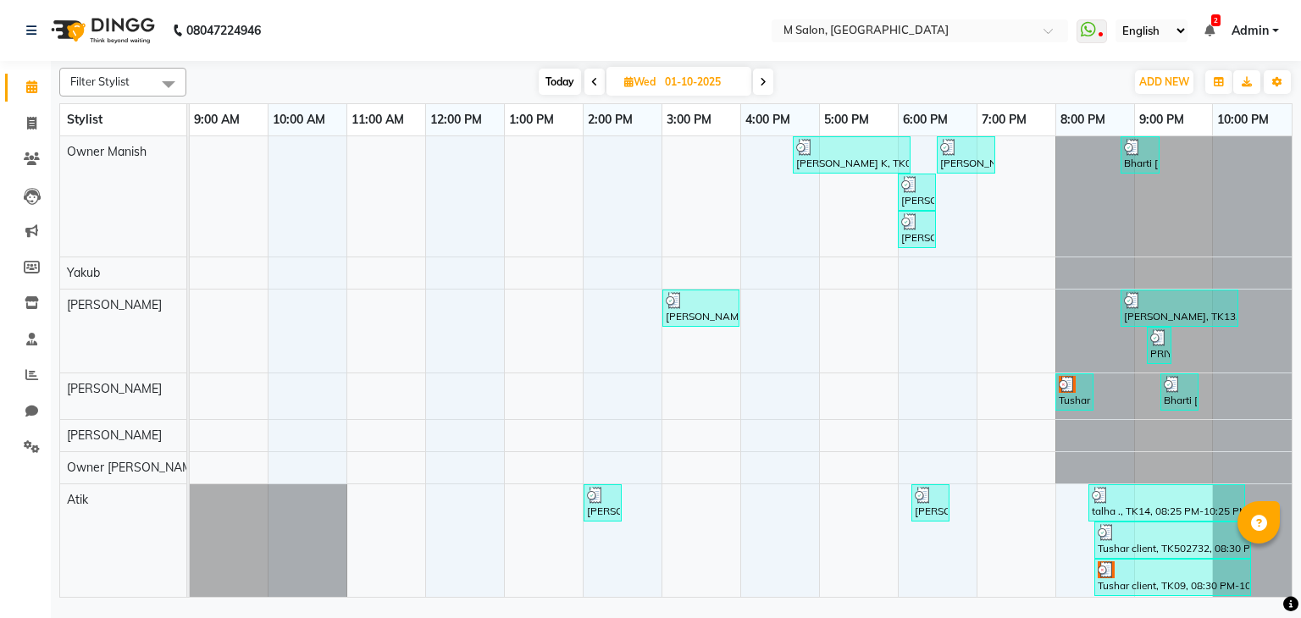
click at [563, 77] on span "Today" at bounding box center [560, 82] width 42 height 26
type input "03-10-2025"
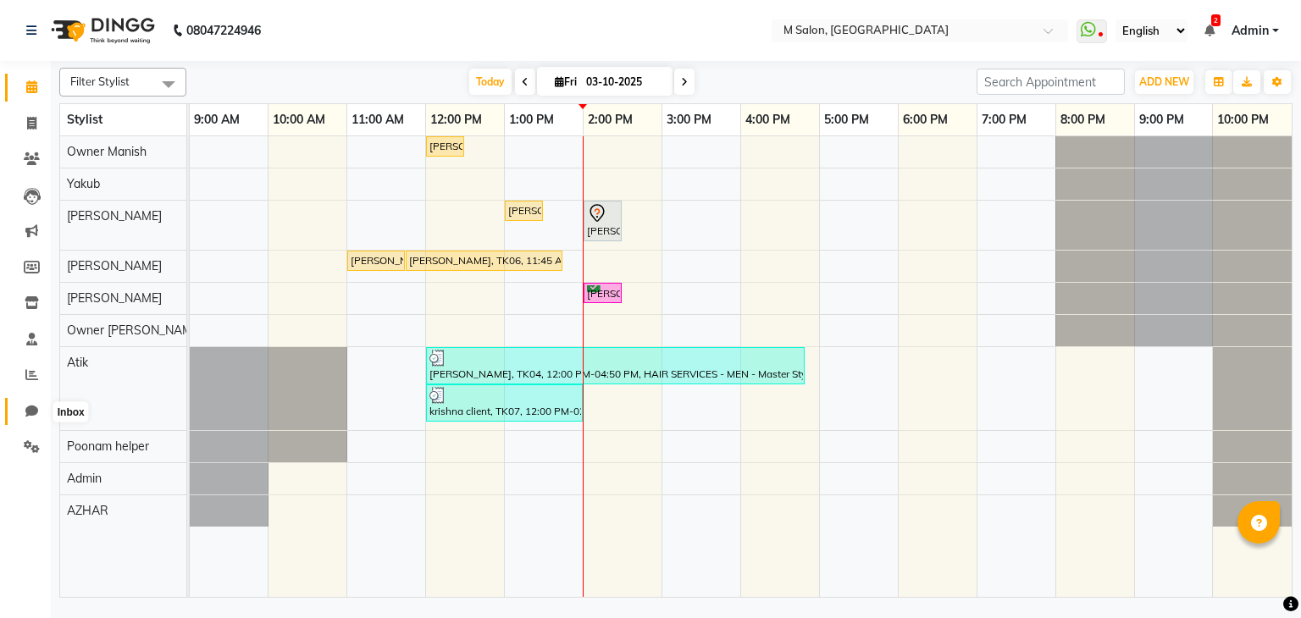
click at [30, 410] on icon at bounding box center [31, 411] width 13 height 13
select select "100"
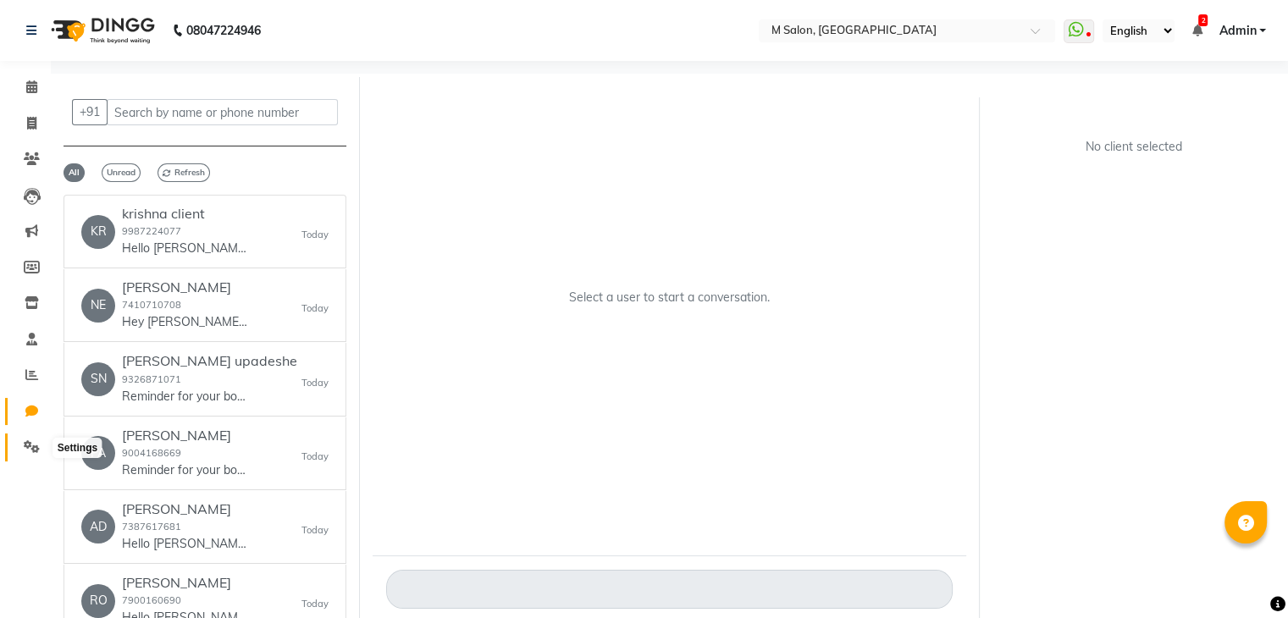
click at [27, 449] on icon at bounding box center [32, 446] width 16 height 13
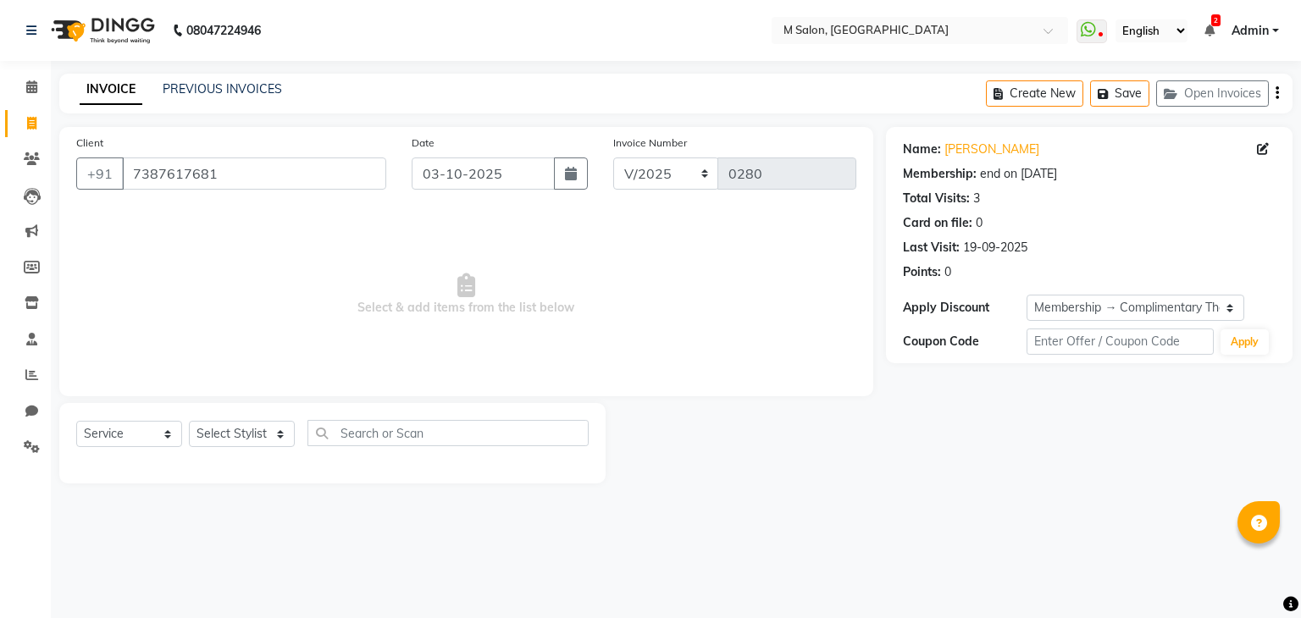
select select "service"
select select "1: Object"
click at [310, 193] on div "Client [PHONE_NUMBER]" at bounding box center [231, 168] width 335 height 69
click at [291, 165] on input "7387617681" at bounding box center [254, 174] width 264 height 32
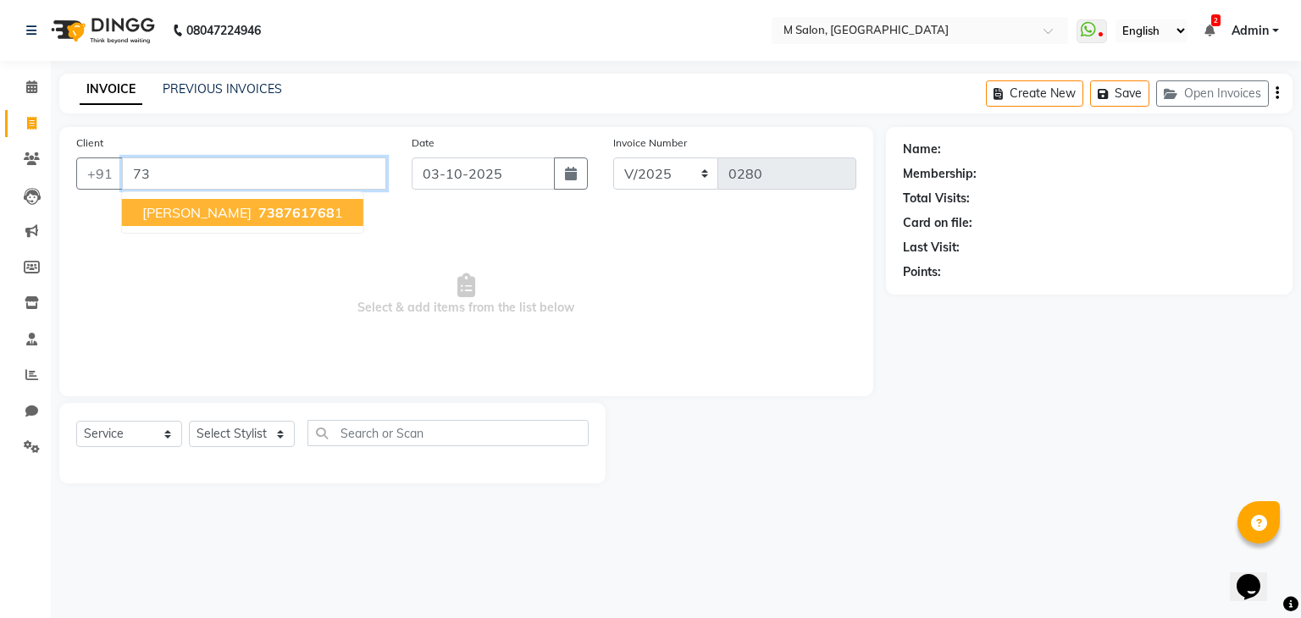
type input "7"
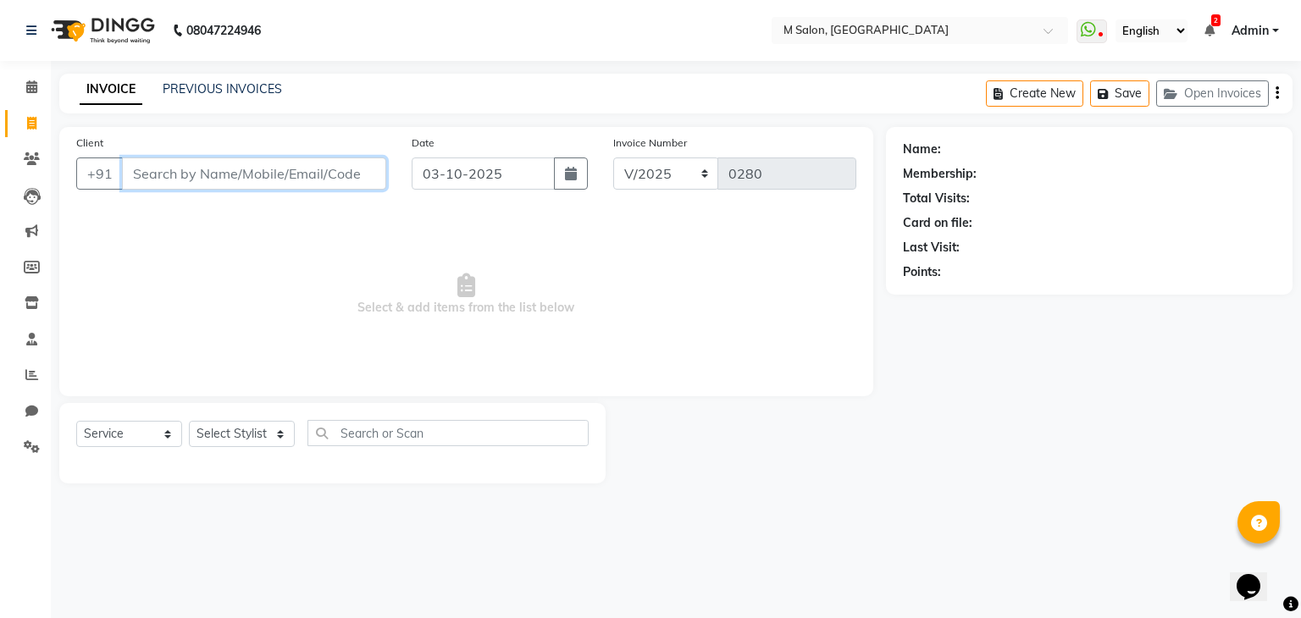
click at [260, 184] on input "Client" at bounding box center [254, 174] width 264 height 32
click at [229, 171] on input "Client" at bounding box center [254, 174] width 264 height 32
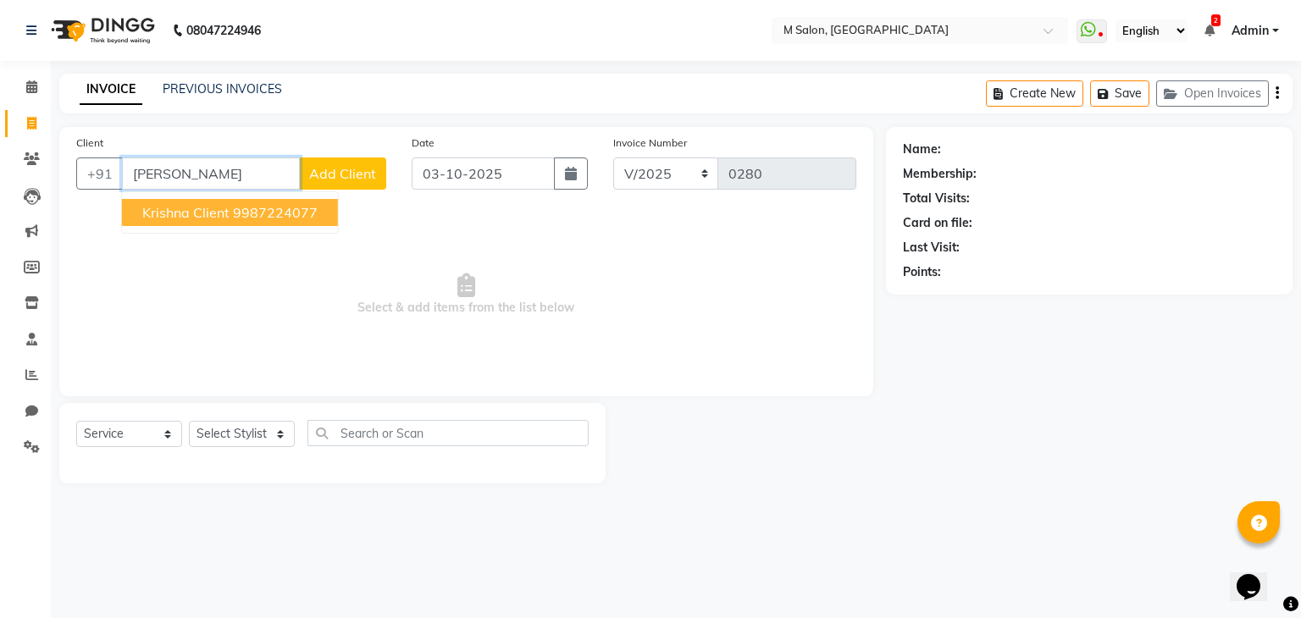
click at [189, 209] on span "krishna client" at bounding box center [185, 212] width 87 height 17
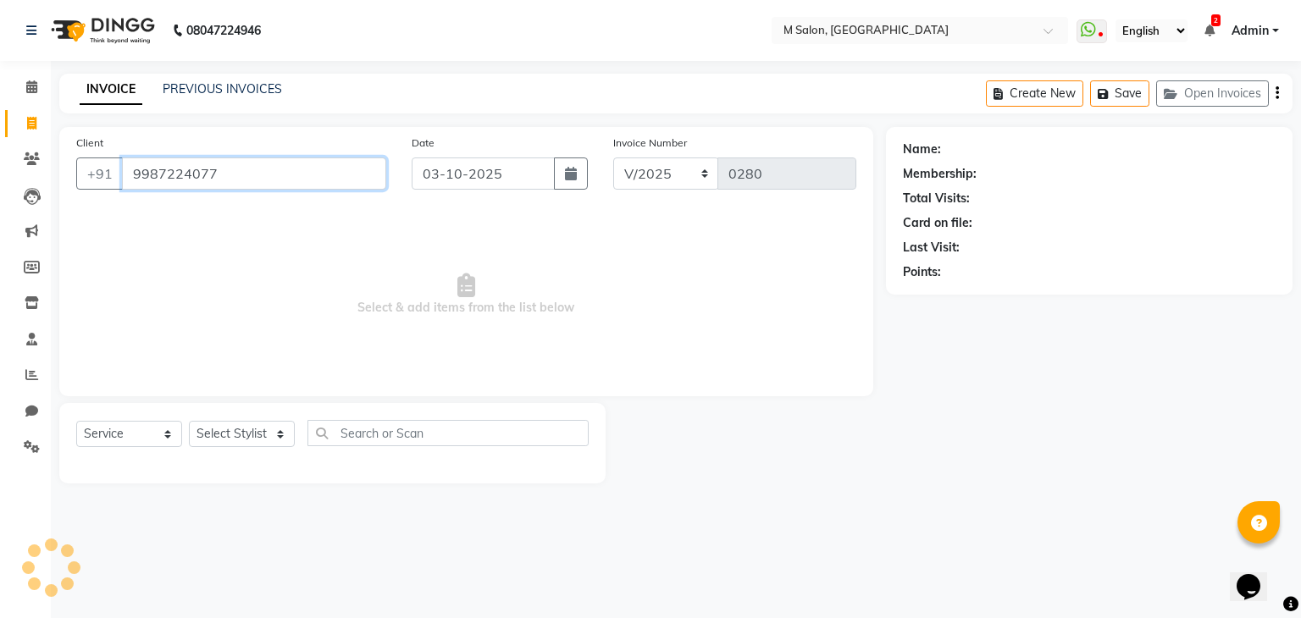
type input "9987224077"
select select "1: Object"
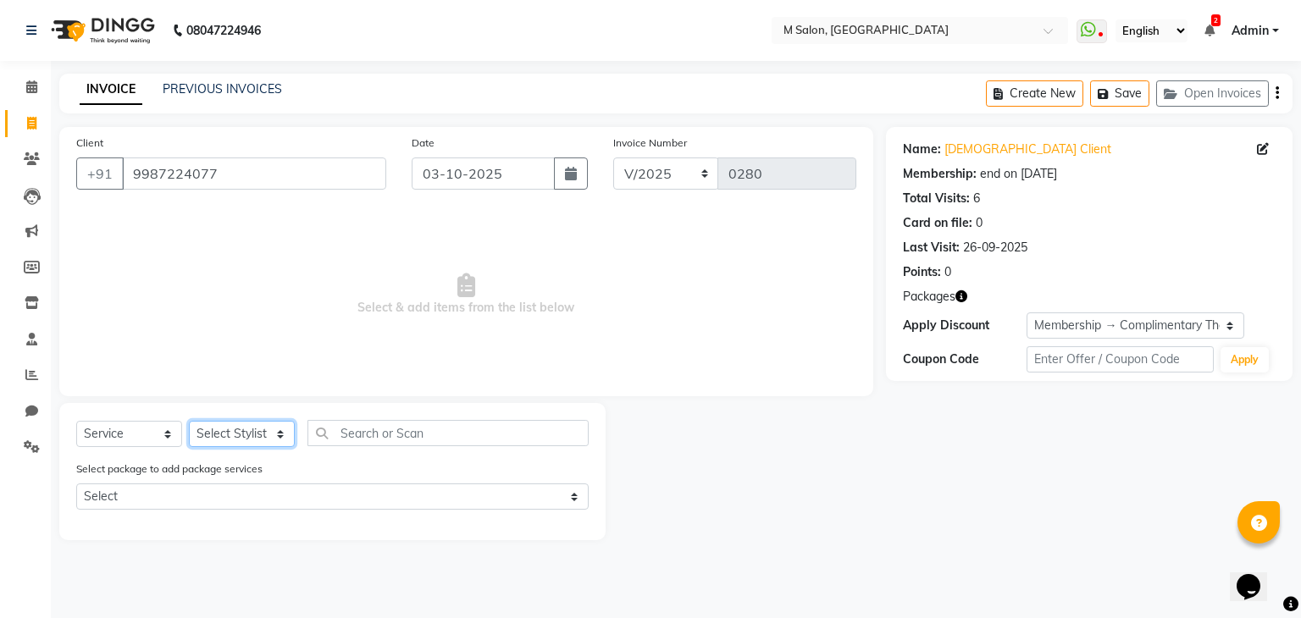
click at [224, 435] on select "Select Stylist Admin Atik [PERSON_NAME] Owner [PERSON_NAME] Owner [PERSON_NAME]…" at bounding box center [242, 434] width 106 height 26
select select "89947"
click at [189, 422] on select "Select Stylist Admin Atik [PERSON_NAME] Owner [PERSON_NAME] Owner [PERSON_NAME]…" at bounding box center [242, 434] width 106 height 26
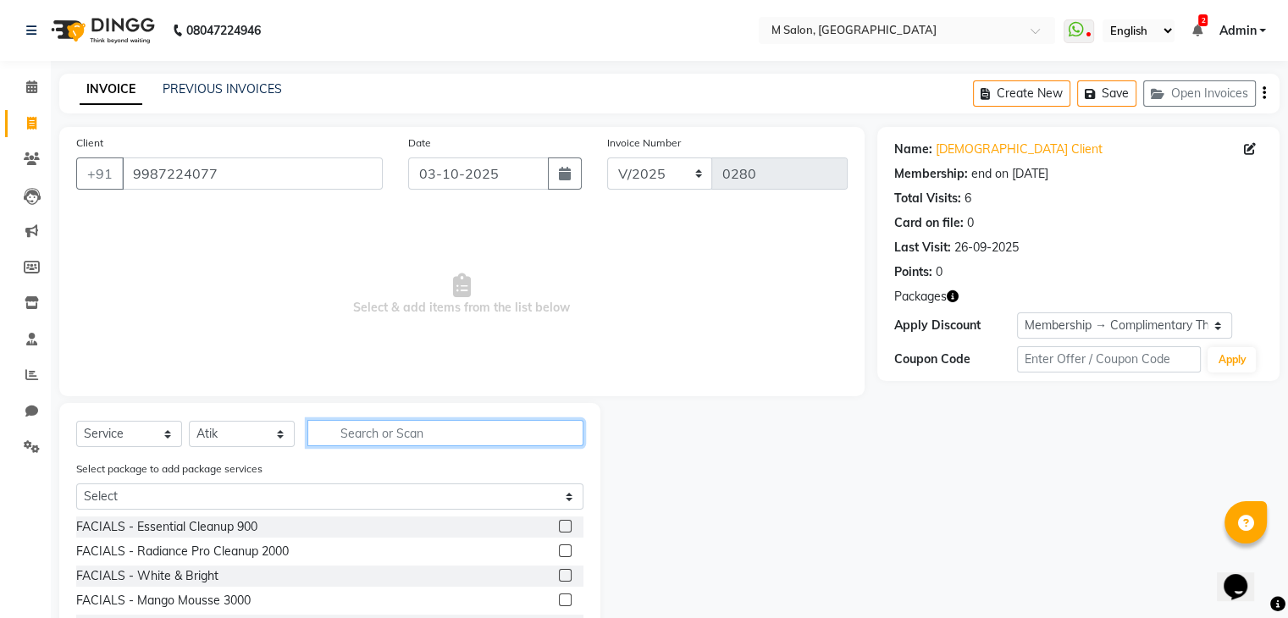
click at [358, 445] on input "text" at bounding box center [445, 433] width 276 height 26
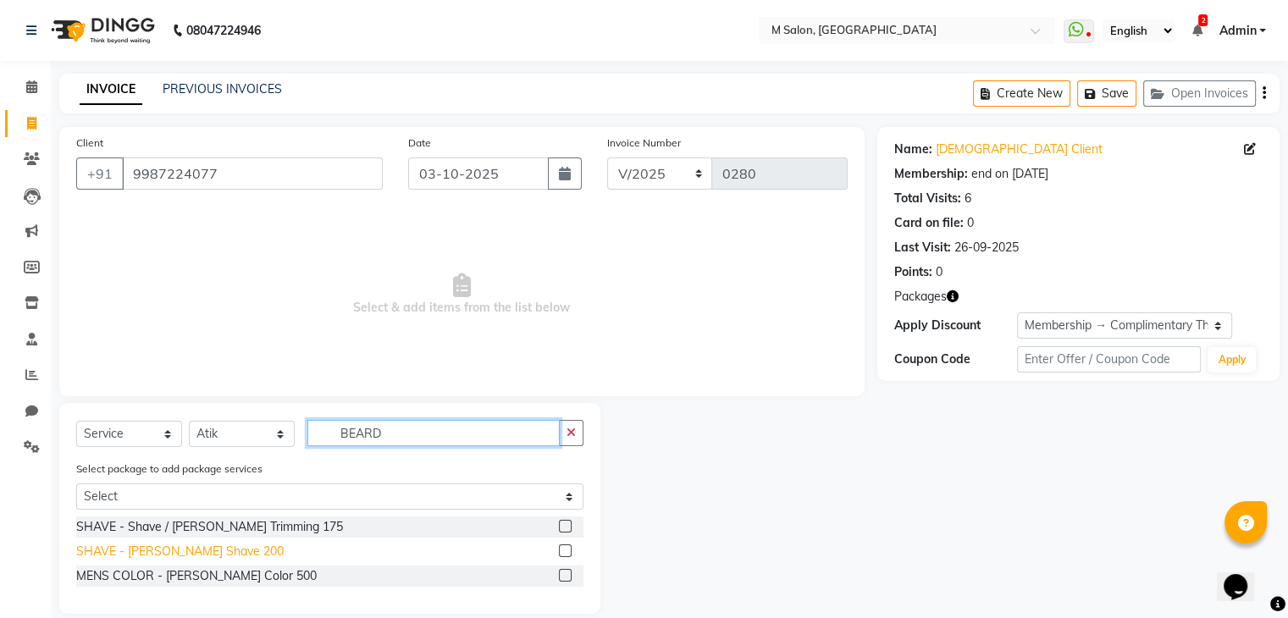
type input "BEARD"
click at [195, 546] on div "SHAVE - Beard Shave 200" at bounding box center [179, 552] width 207 height 18
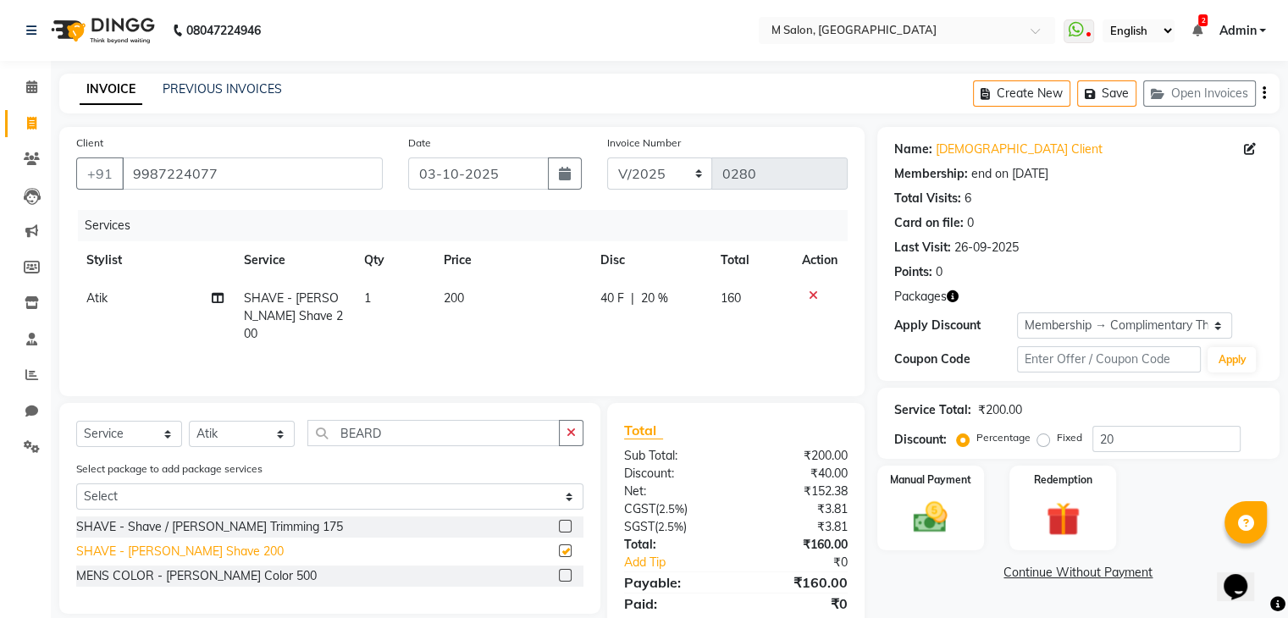
checkbox input "false"
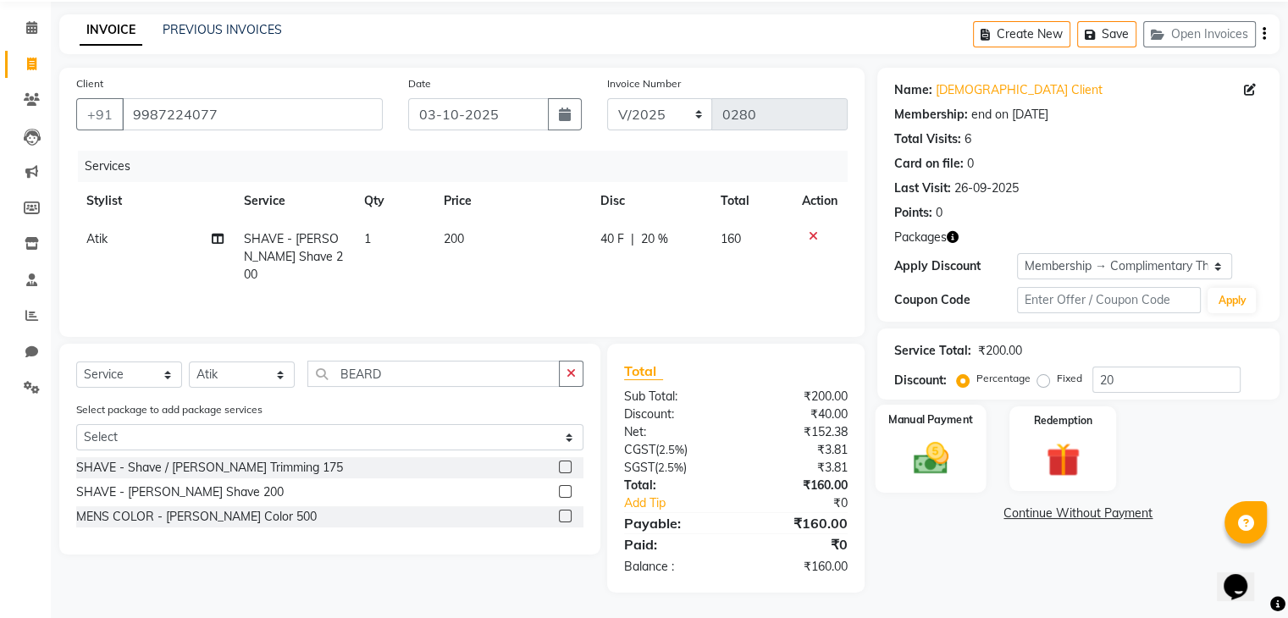
click at [932, 467] on img at bounding box center [930, 459] width 57 height 41
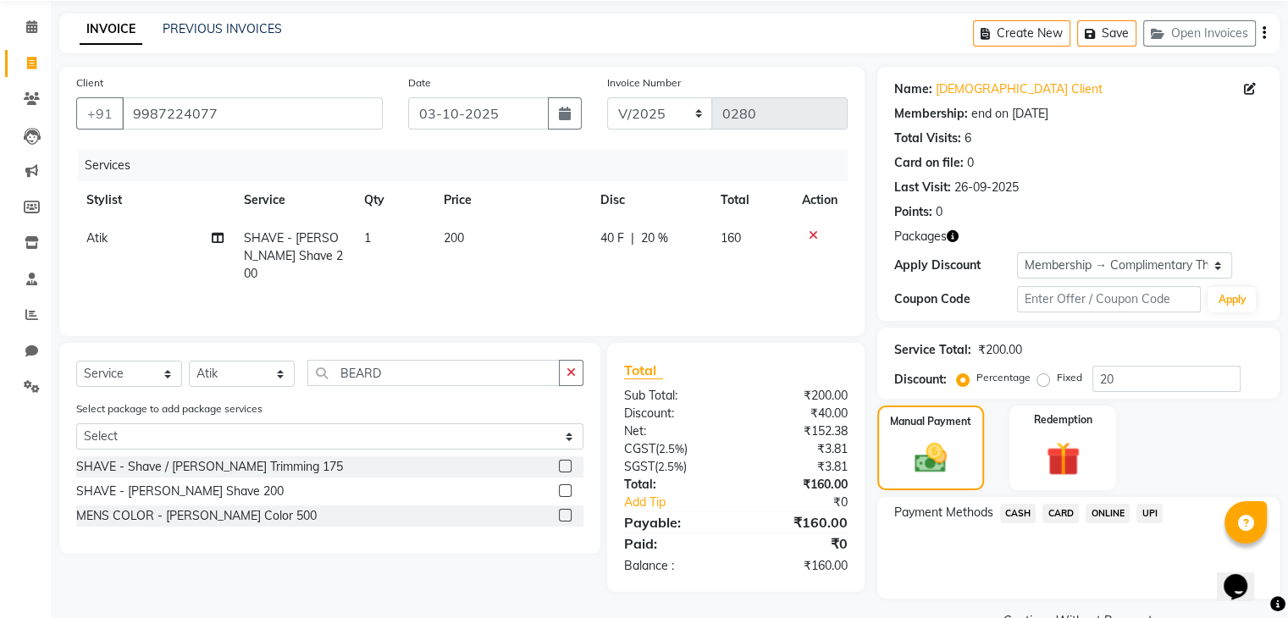
click at [1145, 512] on span "UPI" at bounding box center [1149, 513] width 26 height 19
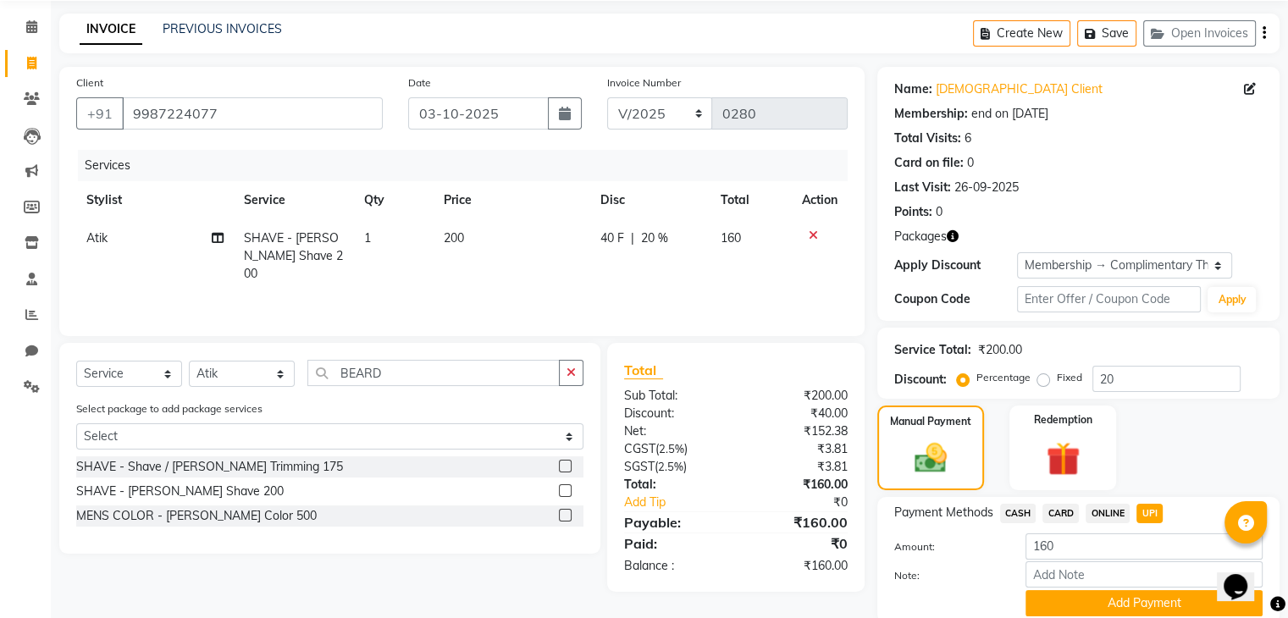
click at [1064, 507] on span "CARD" at bounding box center [1060, 513] width 36 height 19
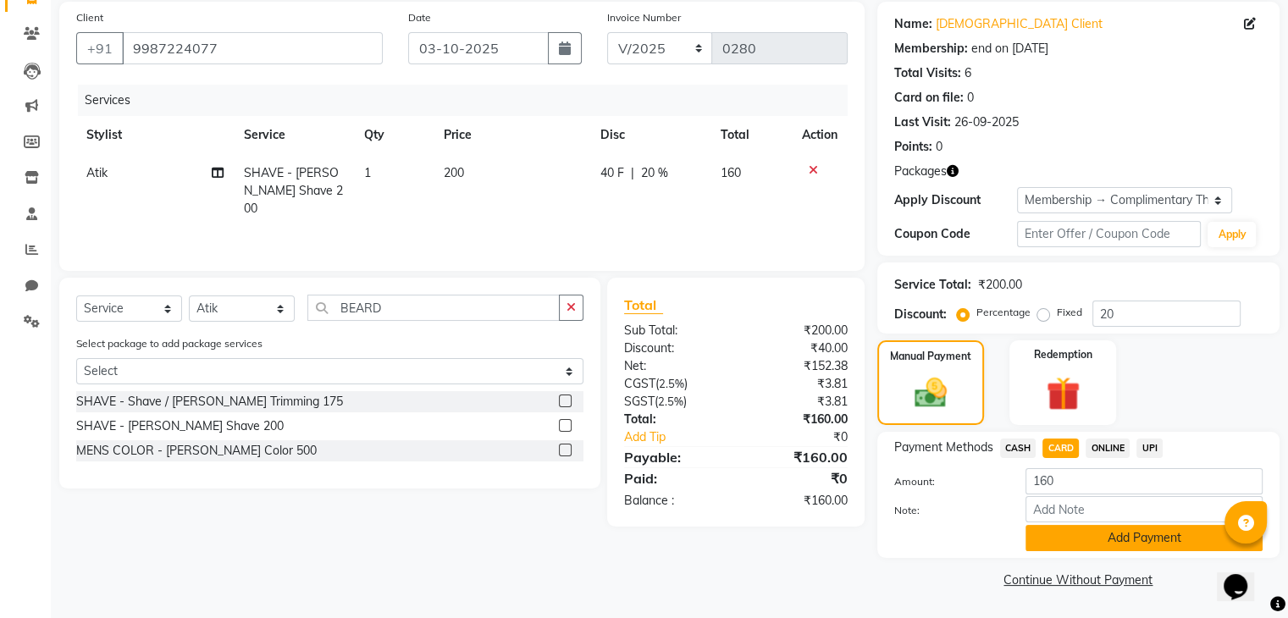
click at [1129, 533] on button "Add Payment" at bounding box center [1144, 538] width 237 height 26
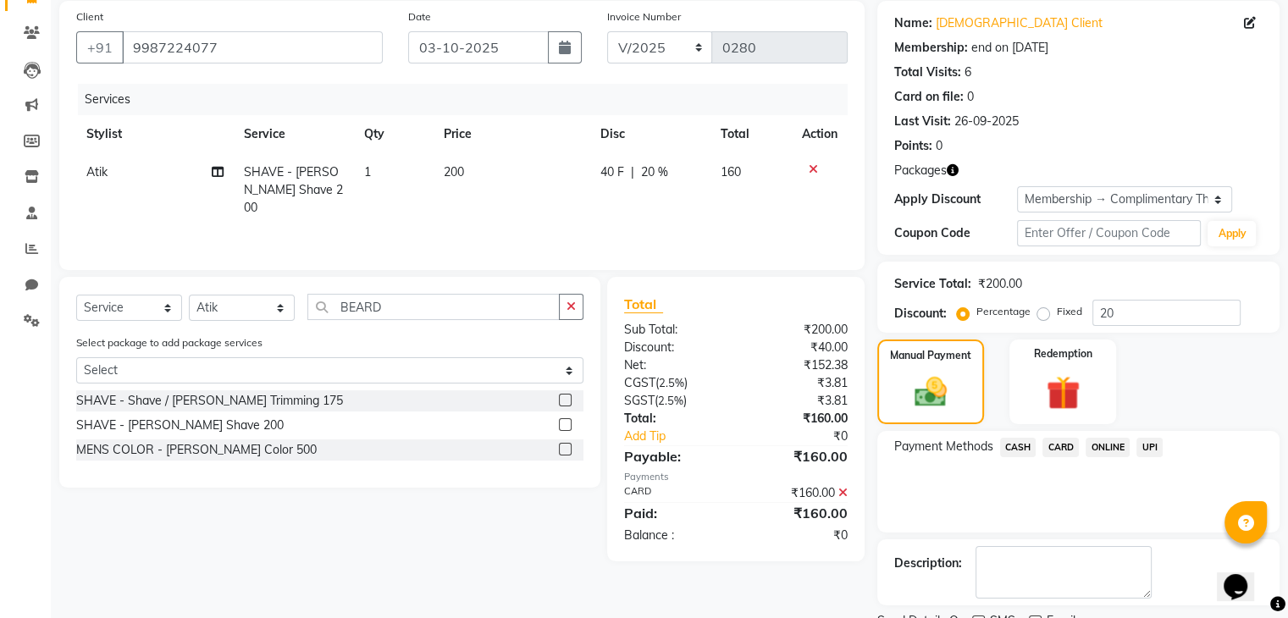
scroll to position [196, 0]
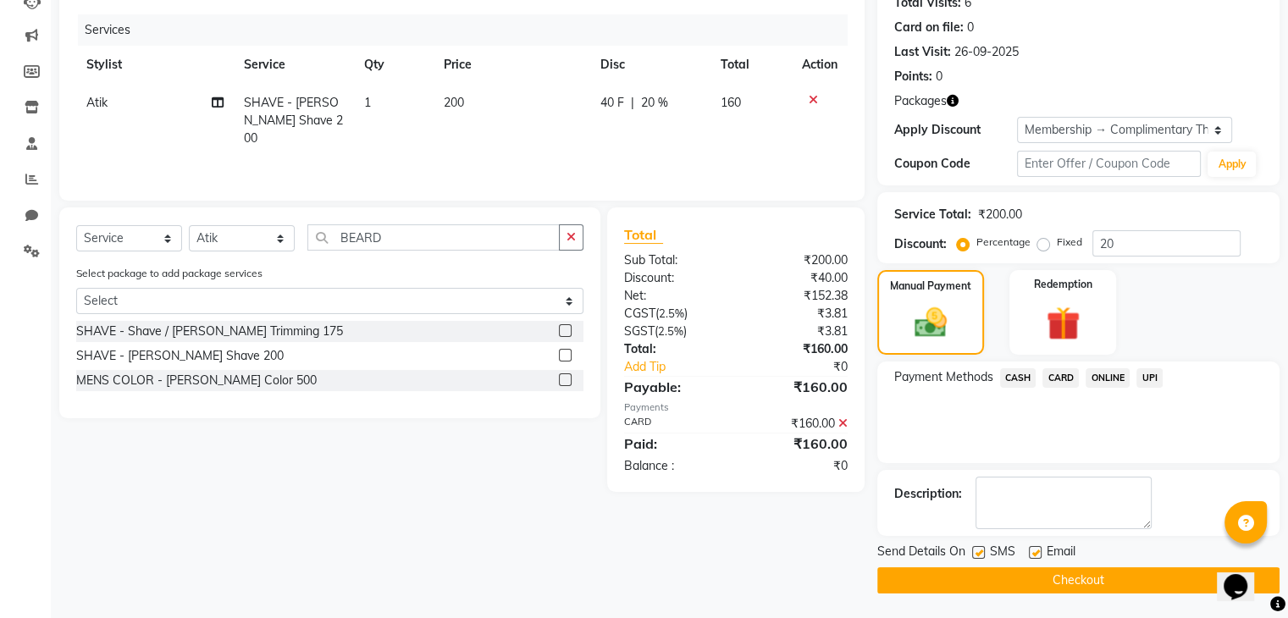
click at [1146, 568] on button "Checkout" at bounding box center [1078, 580] width 402 height 26
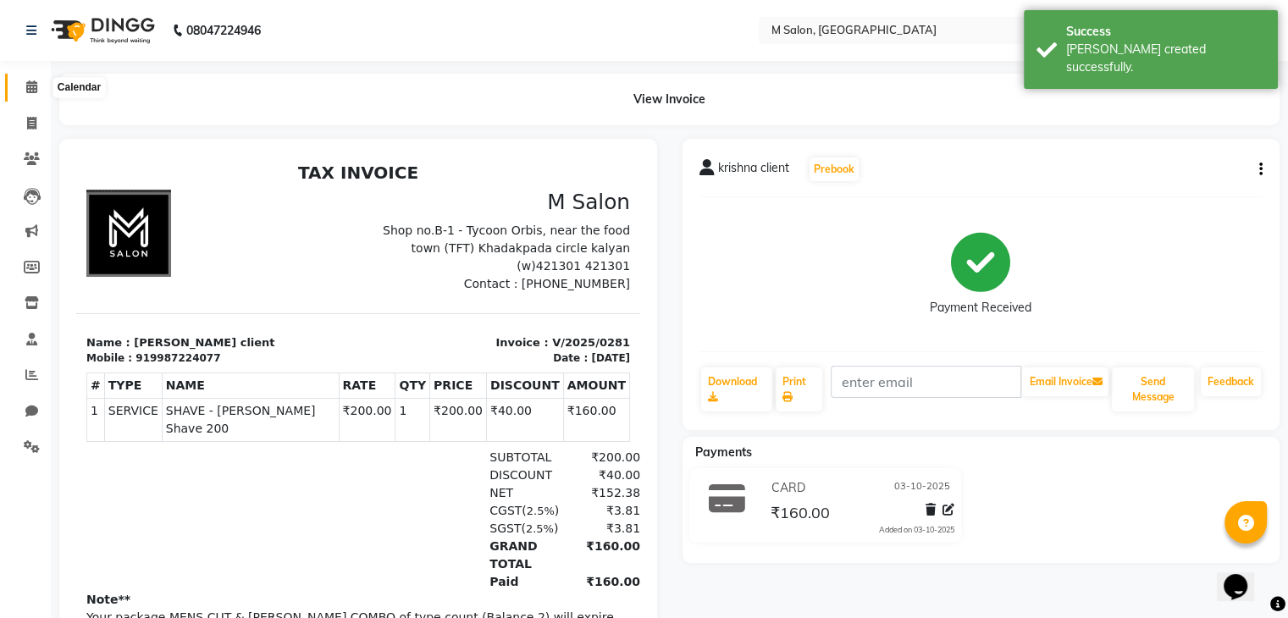
click at [24, 89] on span at bounding box center [32, 87] width 30 height 19
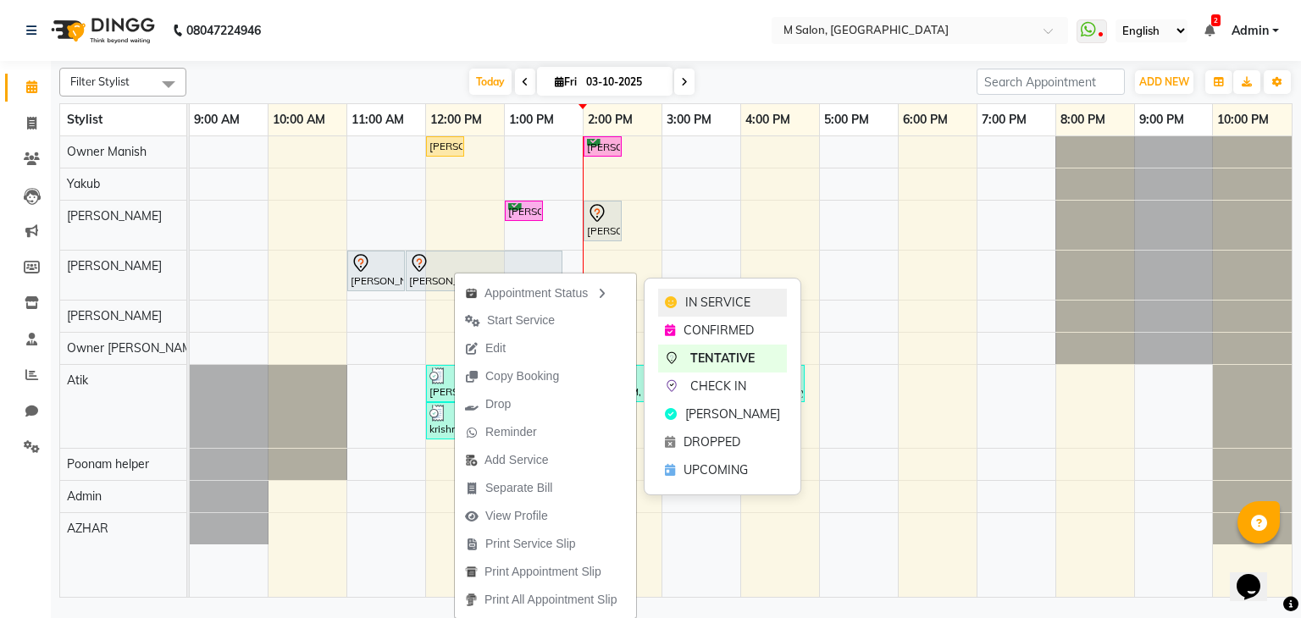
click at [694, 301] on span "IN SERVICE" at bounding box center [717, 303] width 65 height 18
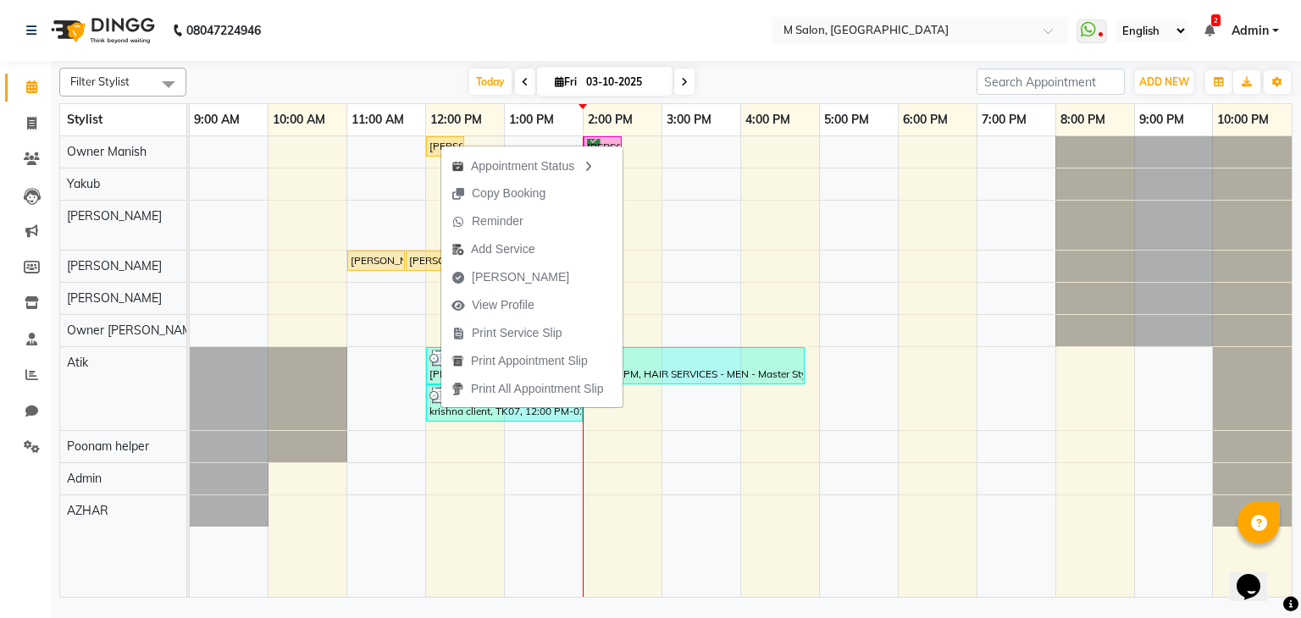
click at [398, 86] on div "Today Fri 03-10-2025" at bounding box center [581, 81] width 773 height 25
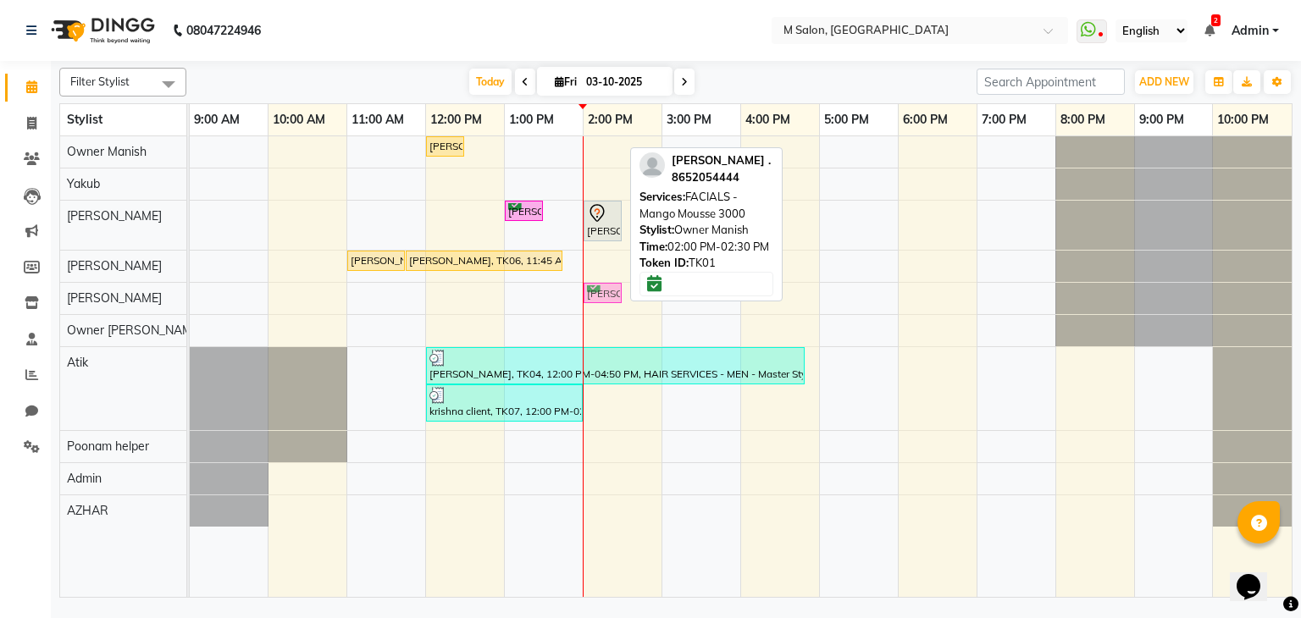
drag, startPoint x: 603, startPoint y: 145, endPoint x: 597, endPoint y: 306, distance: 161.0
click at [597, 306] on div "seema nandgaonkar, TK05, 12:00 PM-12:30 PM, Root Touch-up (upto 1 inches) with …" at bounding box center [741, 367] width 1102 height 462
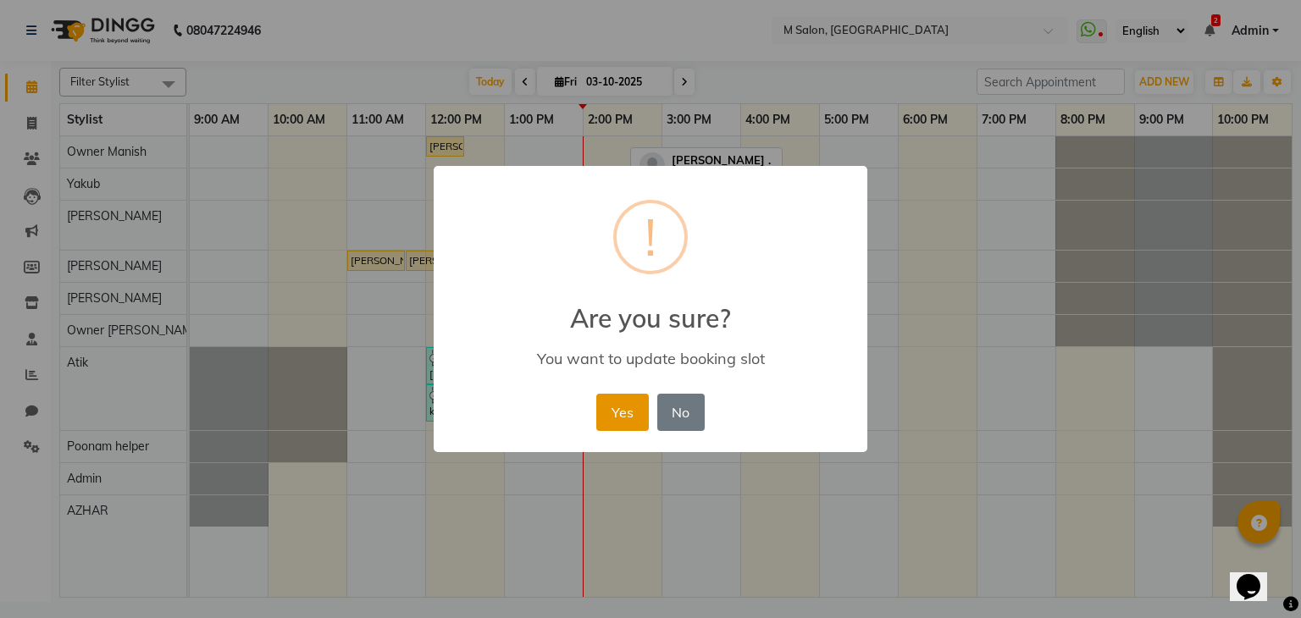
click at [610, 395] on button "Yes" at bounding box center [622, 412] width 52 height 37
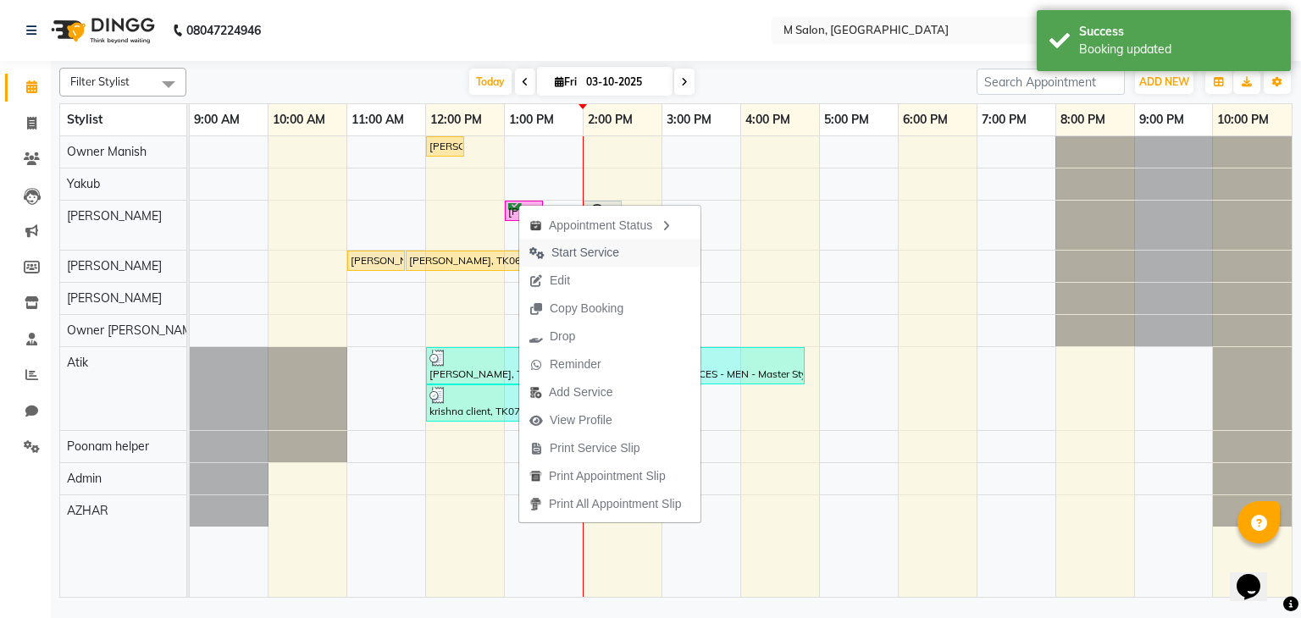
click at [572, 251] on span "Start Service" at bounding box center [585, 253] width 68 height 18
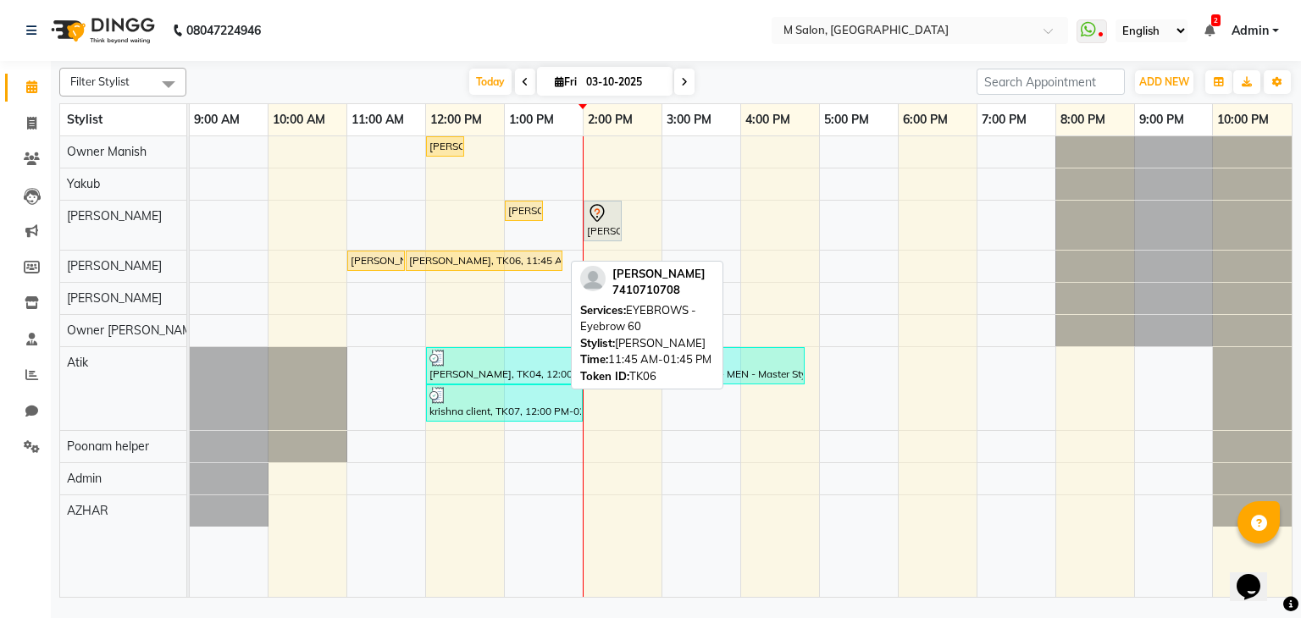
click at [529, 258] on div "Neha dinani, TK06, 11:45 AM-01:45 PM, EYEBROWS - Eyebrow 60" at bounding box center [483, 260] width 153 height 15
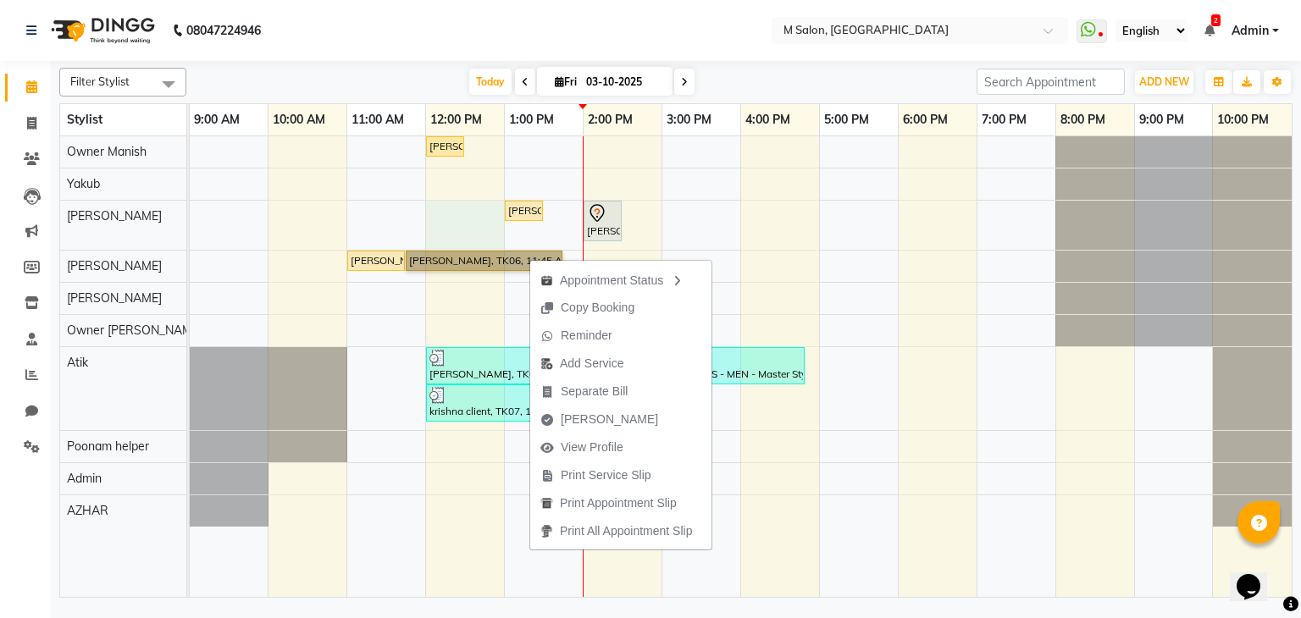
click at [430, 246] on div "seema nandgaonkar, TK05, 12:00 PM-12:30 PM, Root Touch-up (upto 1 inches) with …" at bounding box center [741, 367] width 1102 height 462
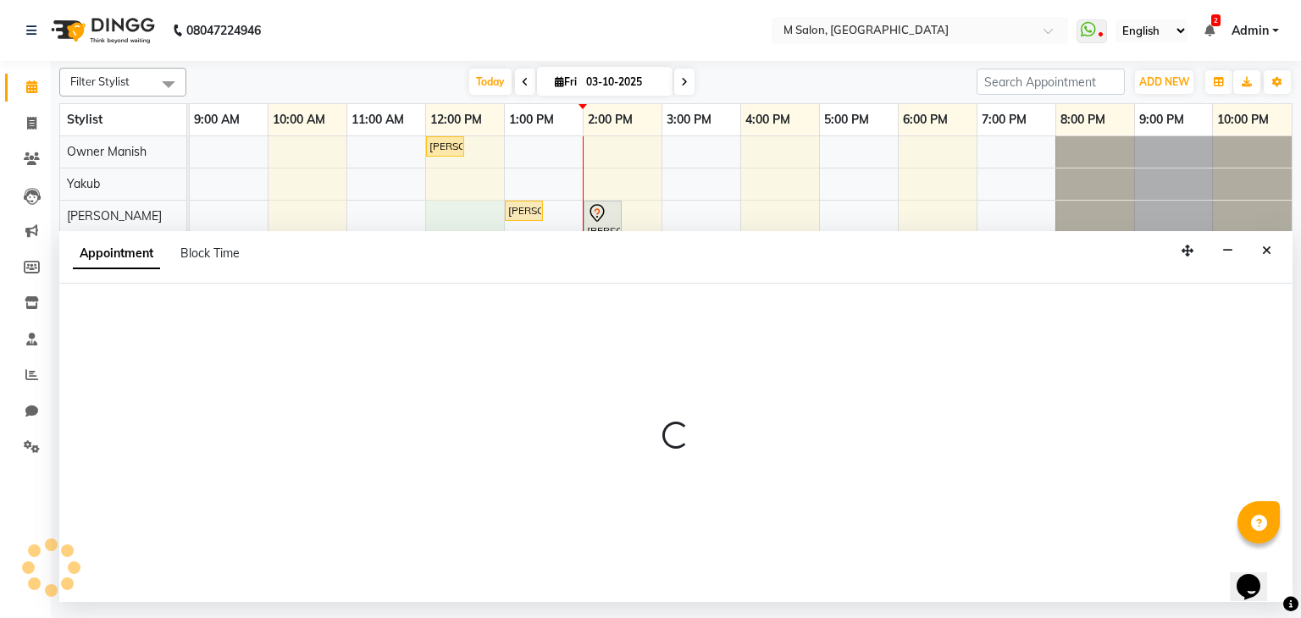
select select "87581"
select select "720"
select select "tentative"
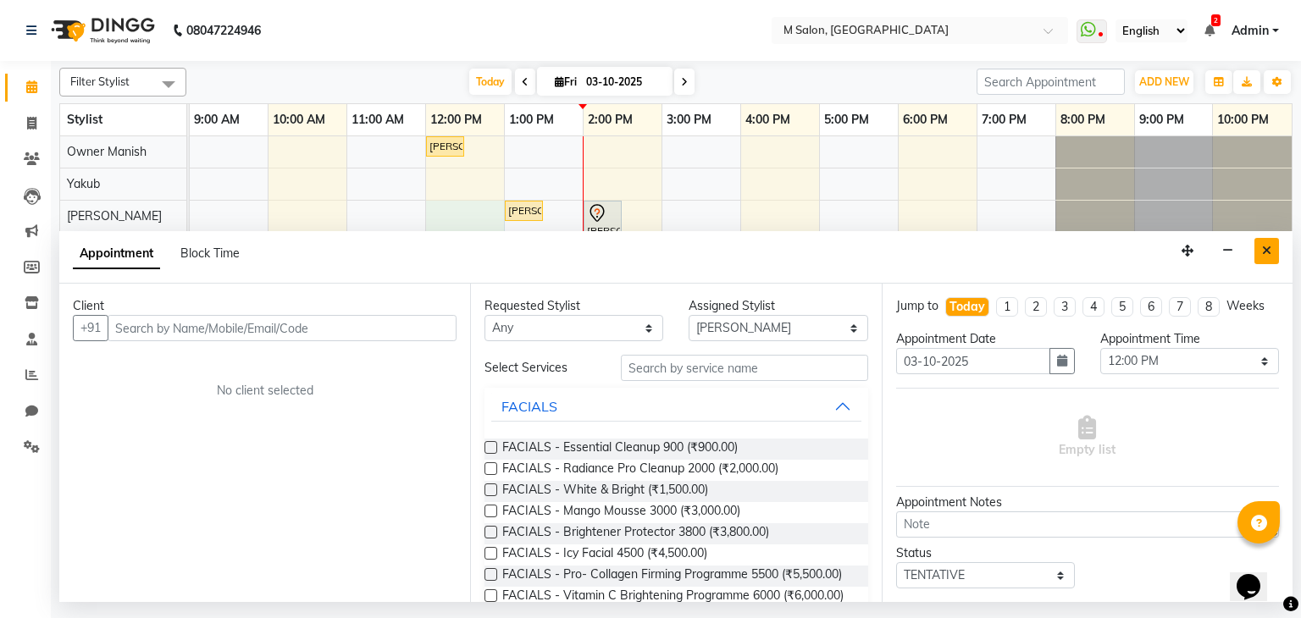
click at [1259, 256] on button "Close" at bounding box center [1266, 251] width 25 height 26
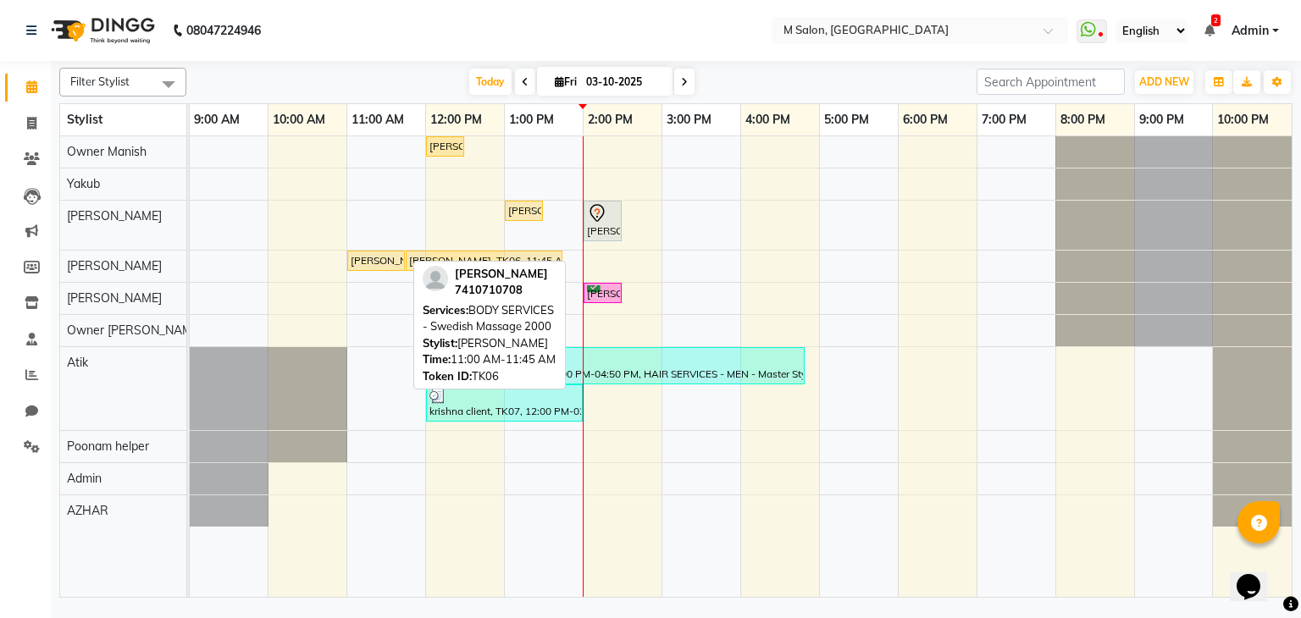
click at [366, 254] on div "Neha dinani, TK06, 11:00 AM-11:45 AM, BODY SERVICES - Swedish Massage 2000" at bounding box center [376, 260] width 54 height 15
select select "1"
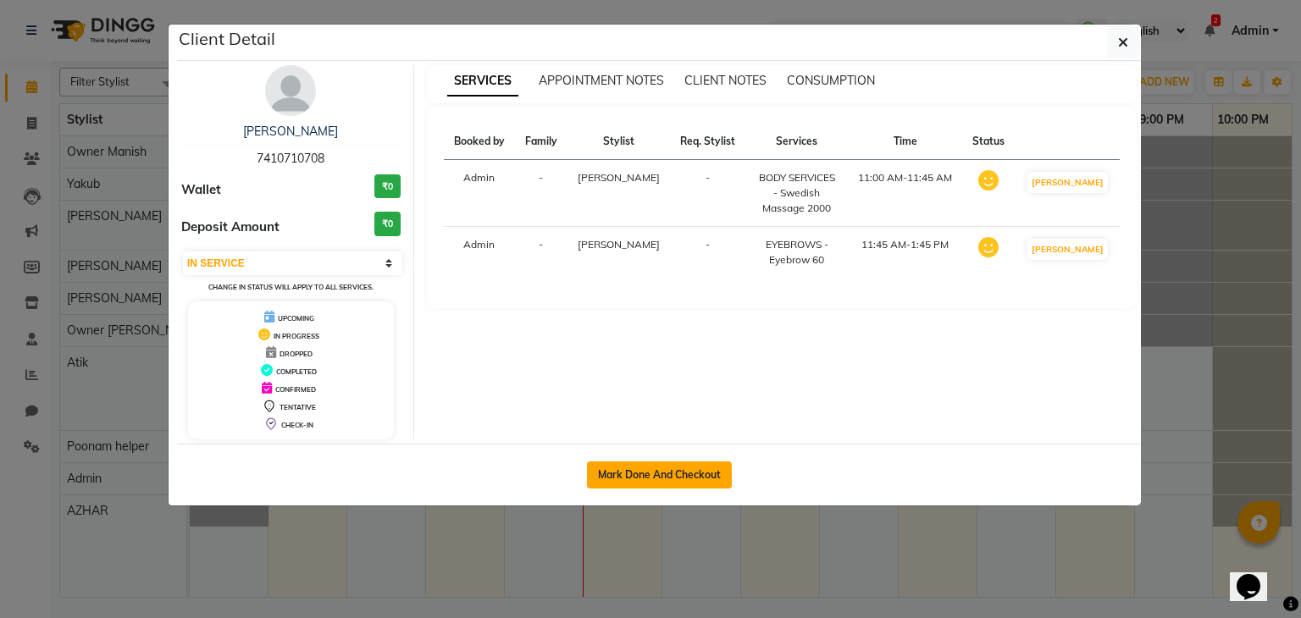
click at [650, 475] on button "Mark Done And Checkout" at bounding box center [659, 475] width 145 height 27
select select "service"
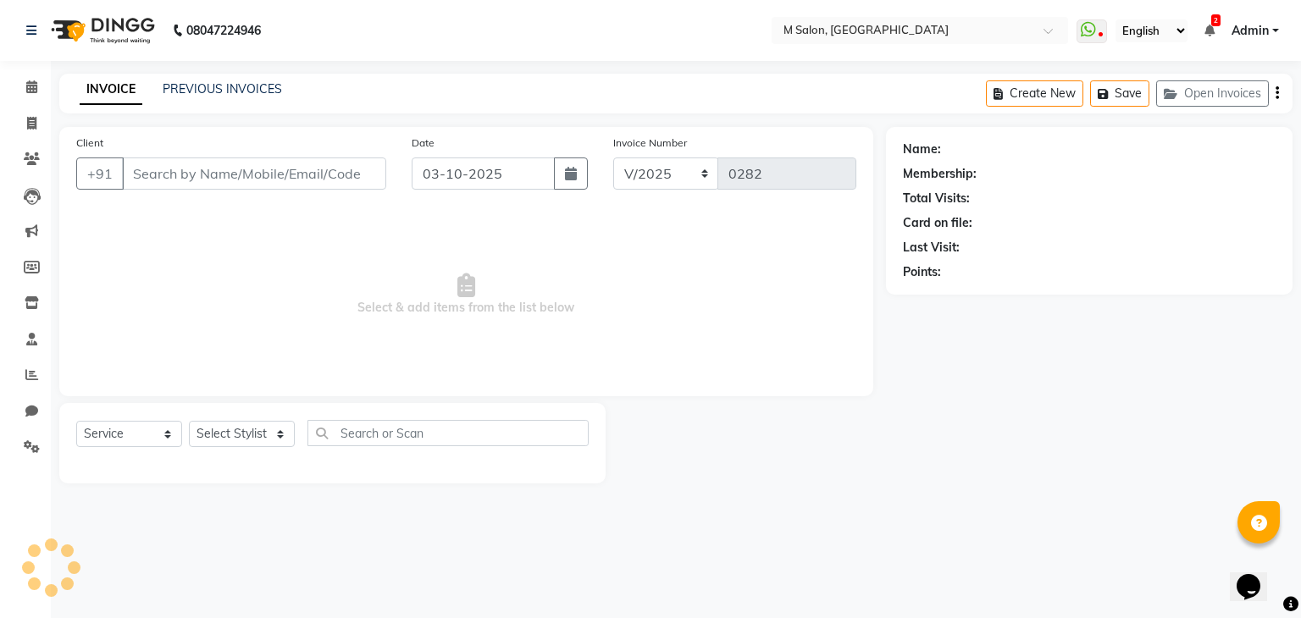
type input "7410710708"
select select "87586"
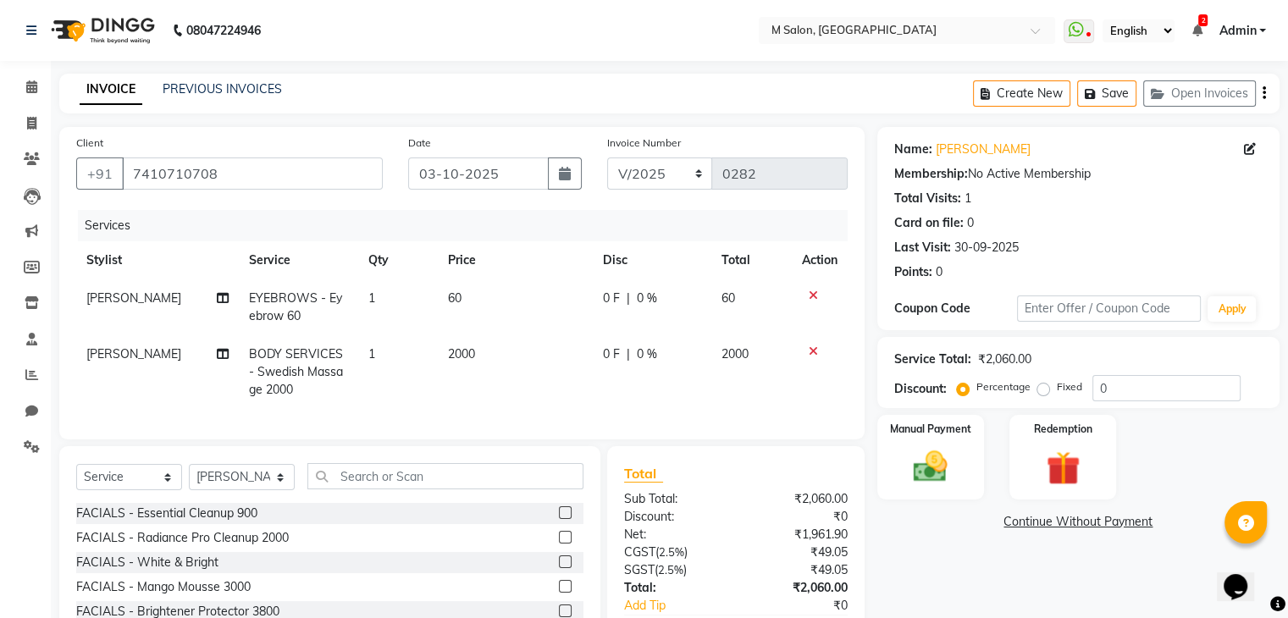
scroll to position [117, 0]
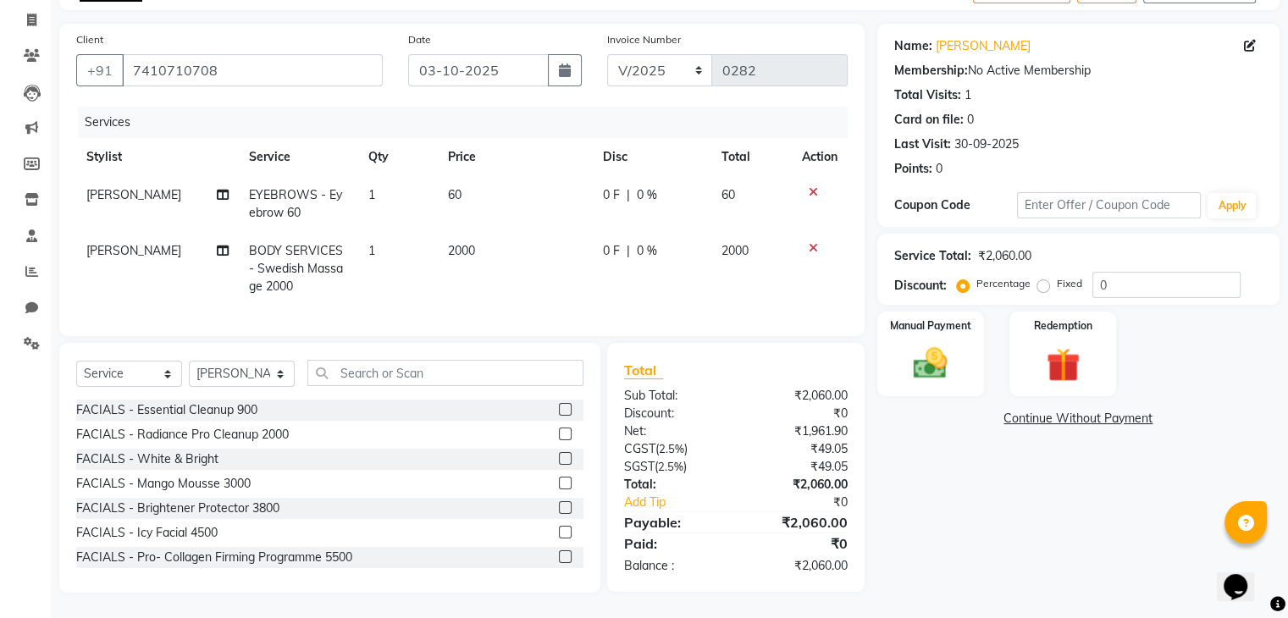
click at [641, 242] on span "0 %" at bounding box center [647, 251] width 20 height 18
select select "87586"
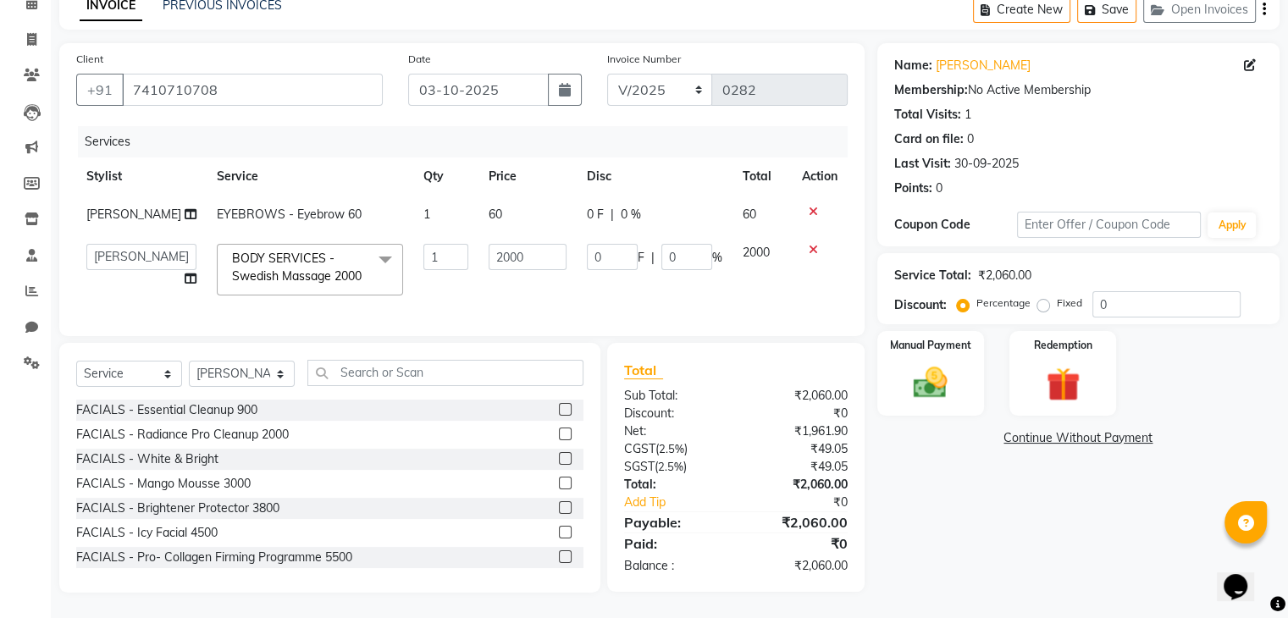
scroll to position [115, 0]
click at [697, 244] on input "0" at bounding box center [686, 257] width 51 height 26
type input "20"
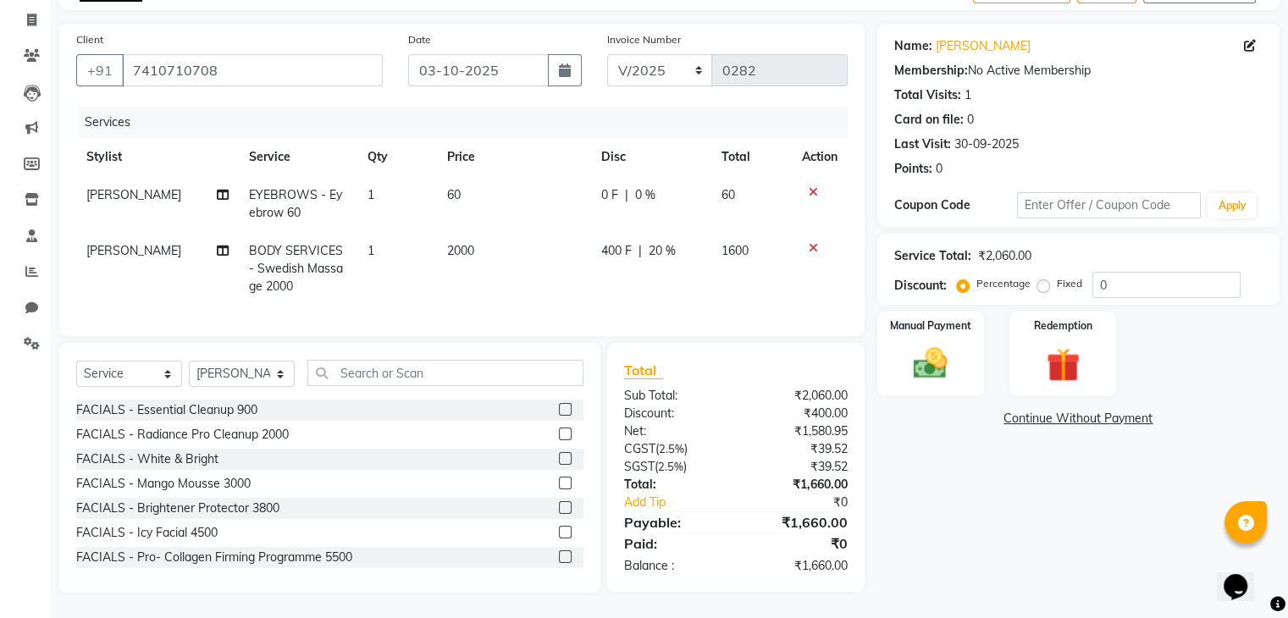
click at [629, 189] on div "0 F | 0 %" at bounding box center [651, 195] width 100 height 18
select select "87586"
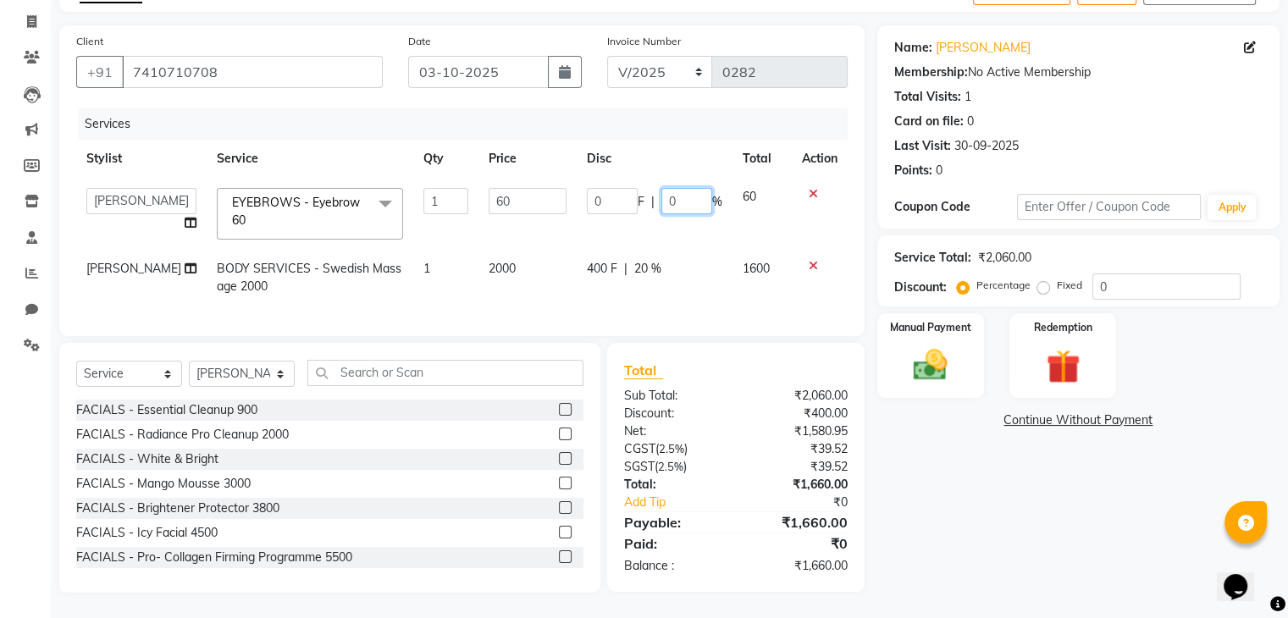
click at [679, 188] on input "0" at bounding box center [686, 201] width 51 height 26
type input "20"
click at [683, 218] on td "0 F | 20 %" at bounding box center [655, 214] width 156 height 72
select select "87586"
click at [911, 368] on img at bounding box center [930, 366] width 57 height 41
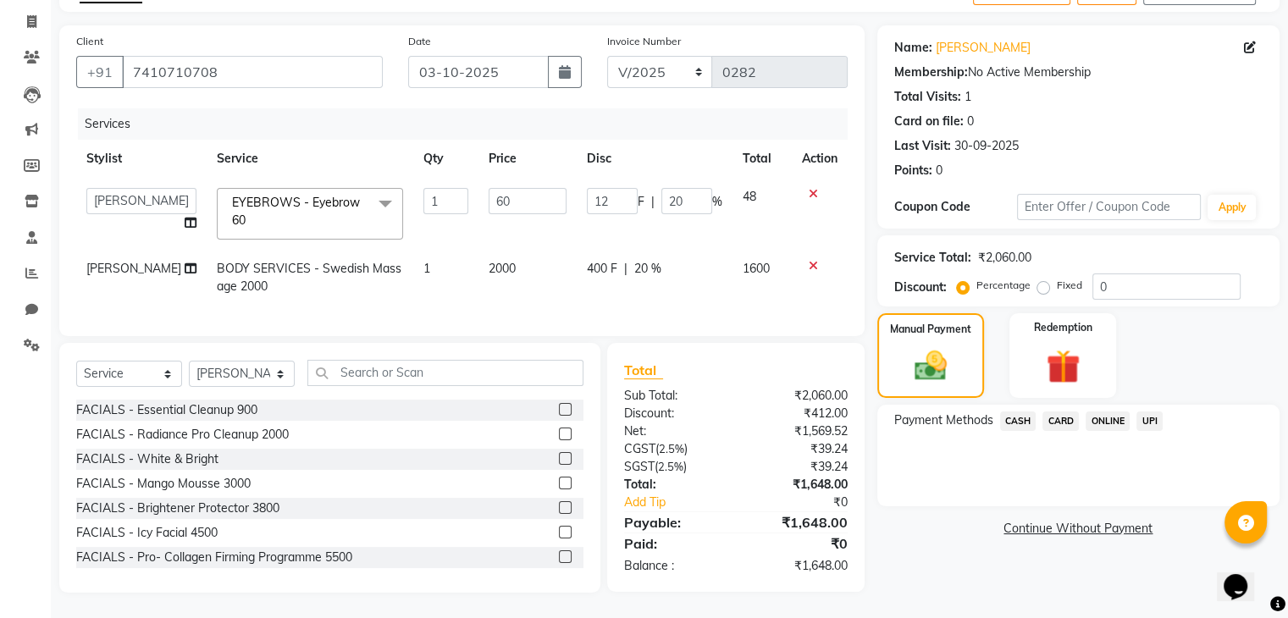
click at [1148, 412] on span "UPI" at bounding box center [1149, 421] width 26 height 19
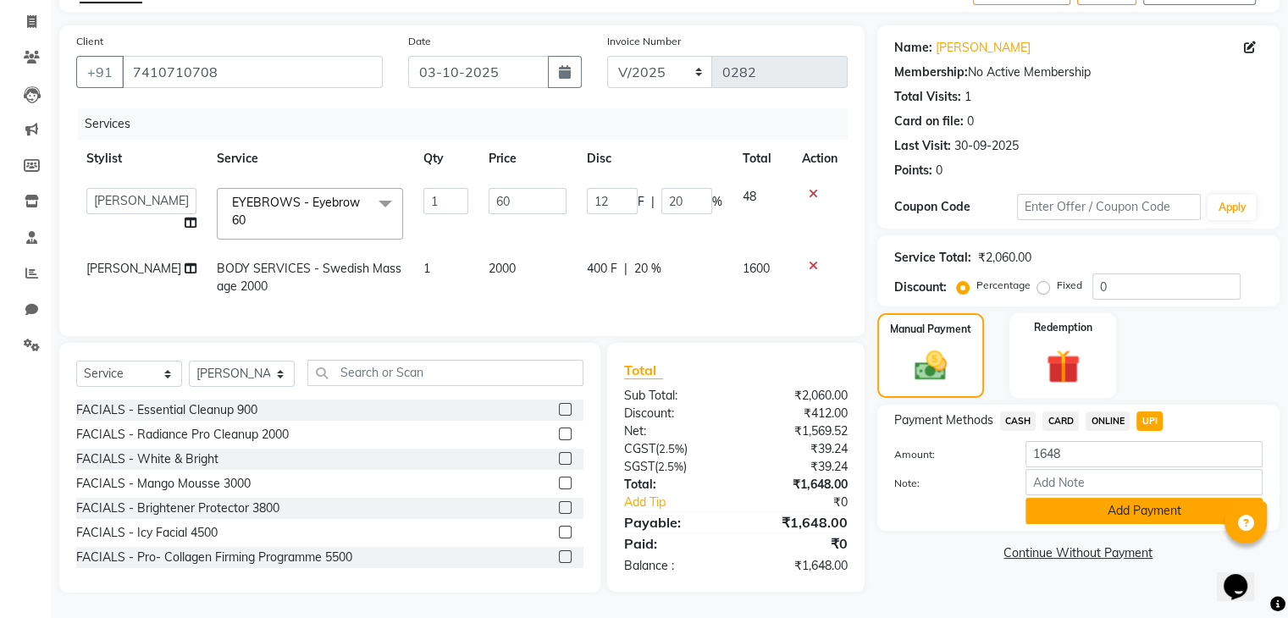
click at [1157, 504] on button "Add Payment" at bounding box center [1144, 511] width 237 height 26
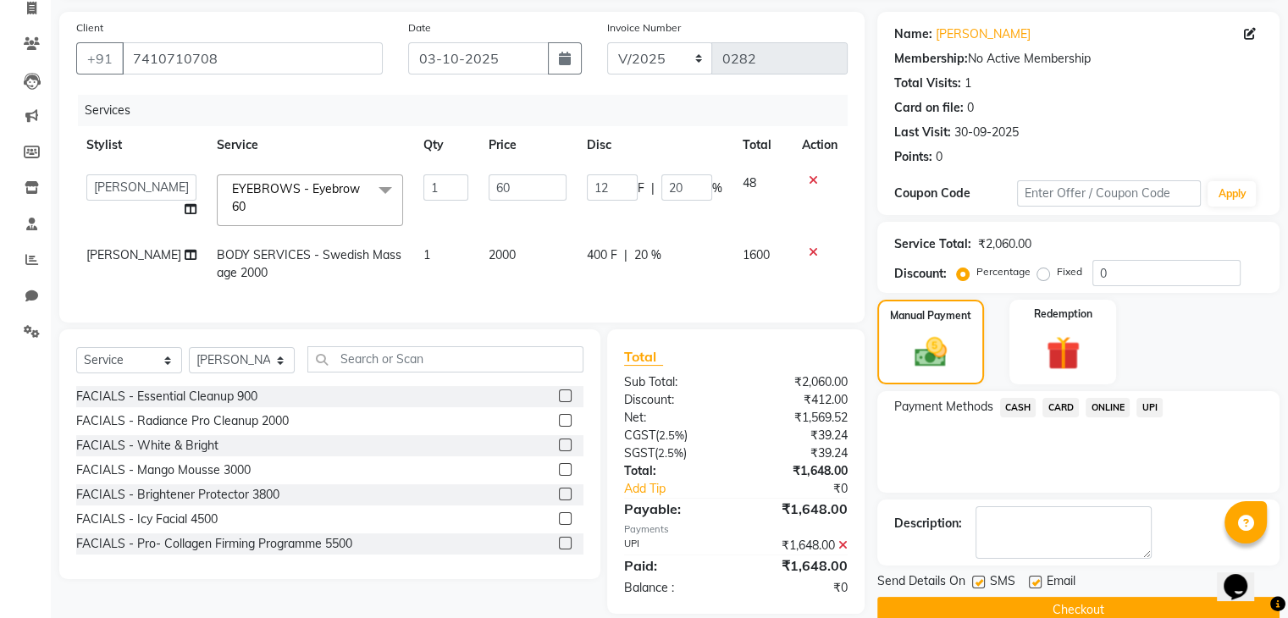
scroll to position [149, 0]
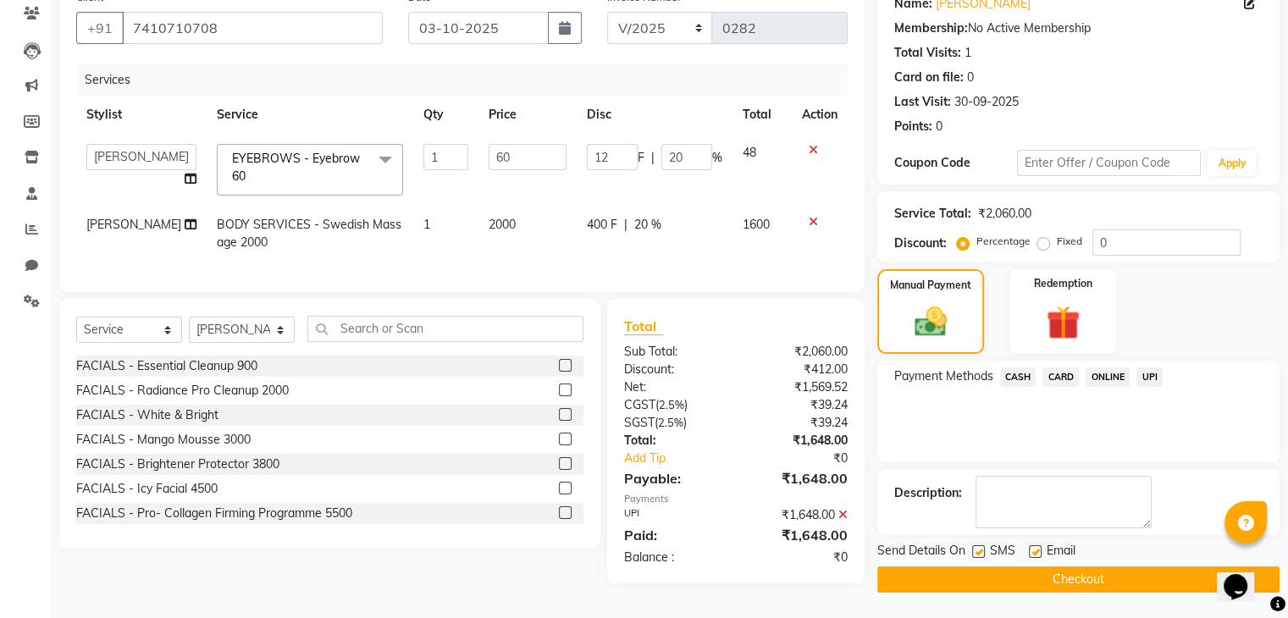
click at [1095, 577] on button "Checkout" at bounding box center [1078, 580] width 402 height 26
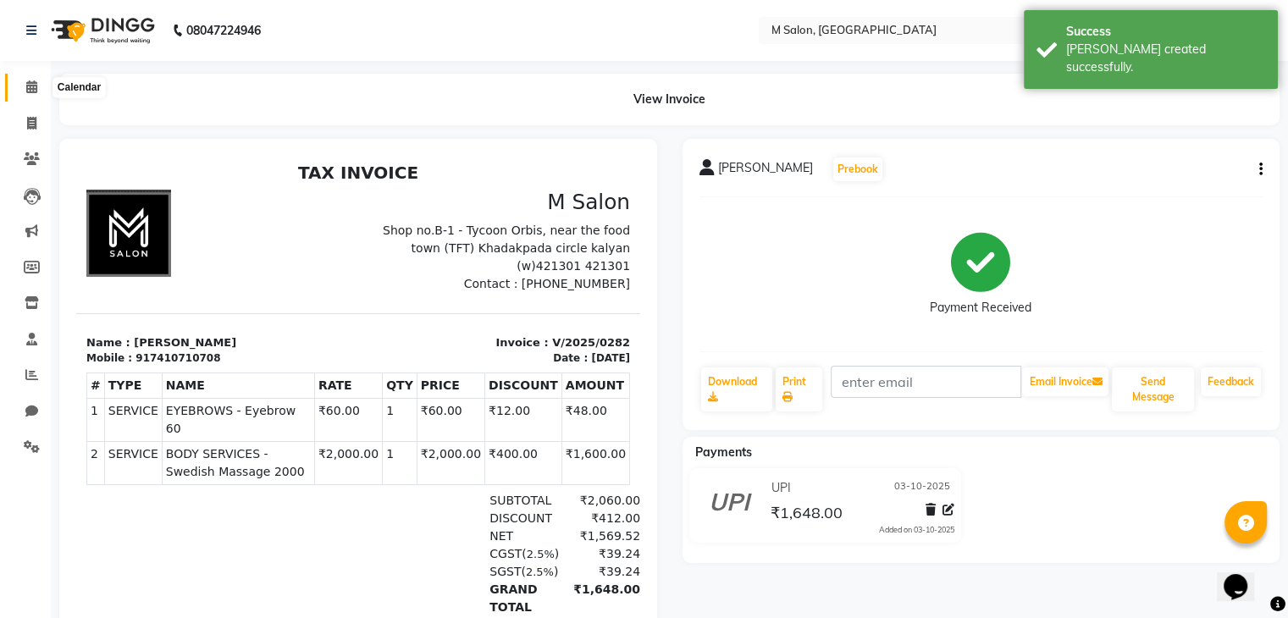
click at [26, 82] on icon at bounding box center [31, 86] width 11 height 13
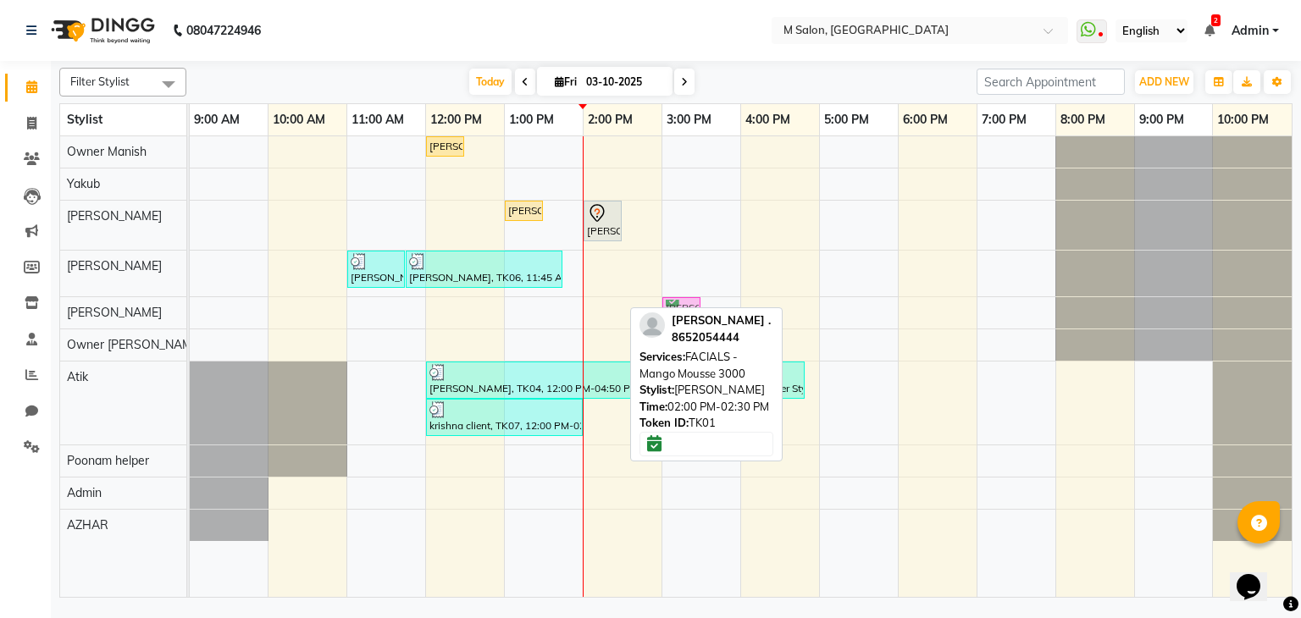
drag, startPoint x: 610, startPoint y: 309, endPoint x: 672, endPoint y: 319, distance: 63.5
click at [672, 319] on div "Filter Stylist Select All Admin Atik AZHAR Heena Owner Manish Owner Rima Solank…" at bounding box center [675, 329] width 1233 height 537
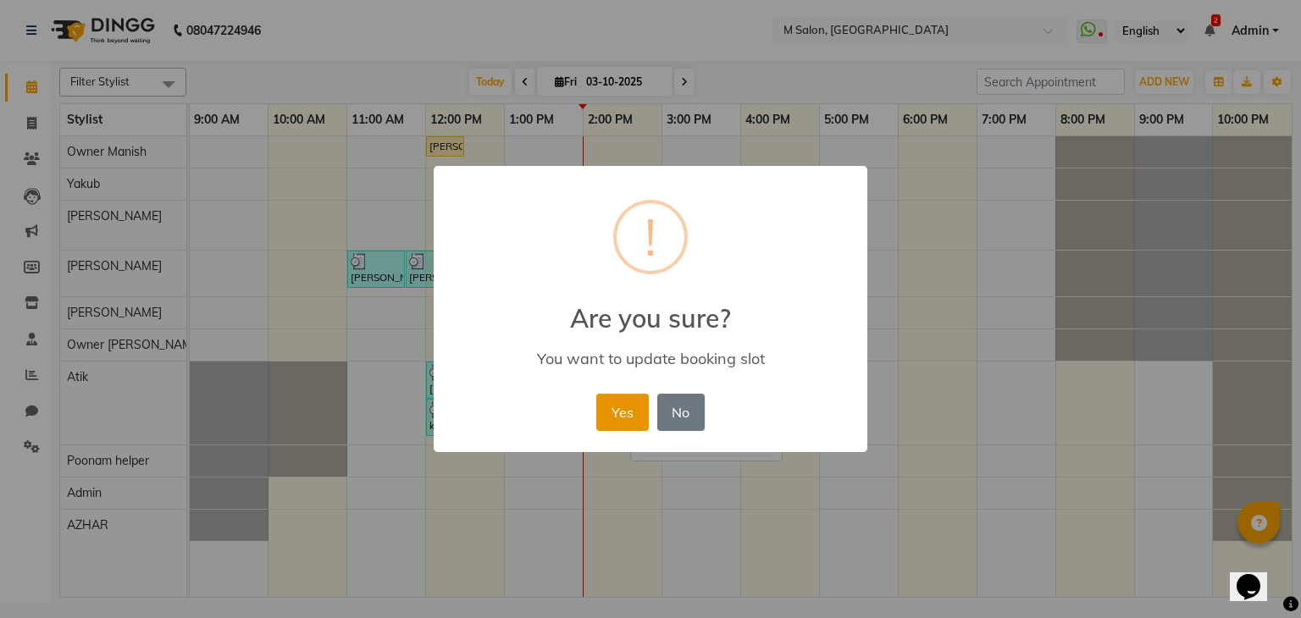
click at [623, 401] on button "Yes" at bounding box center [622, 412] width 52 height 37
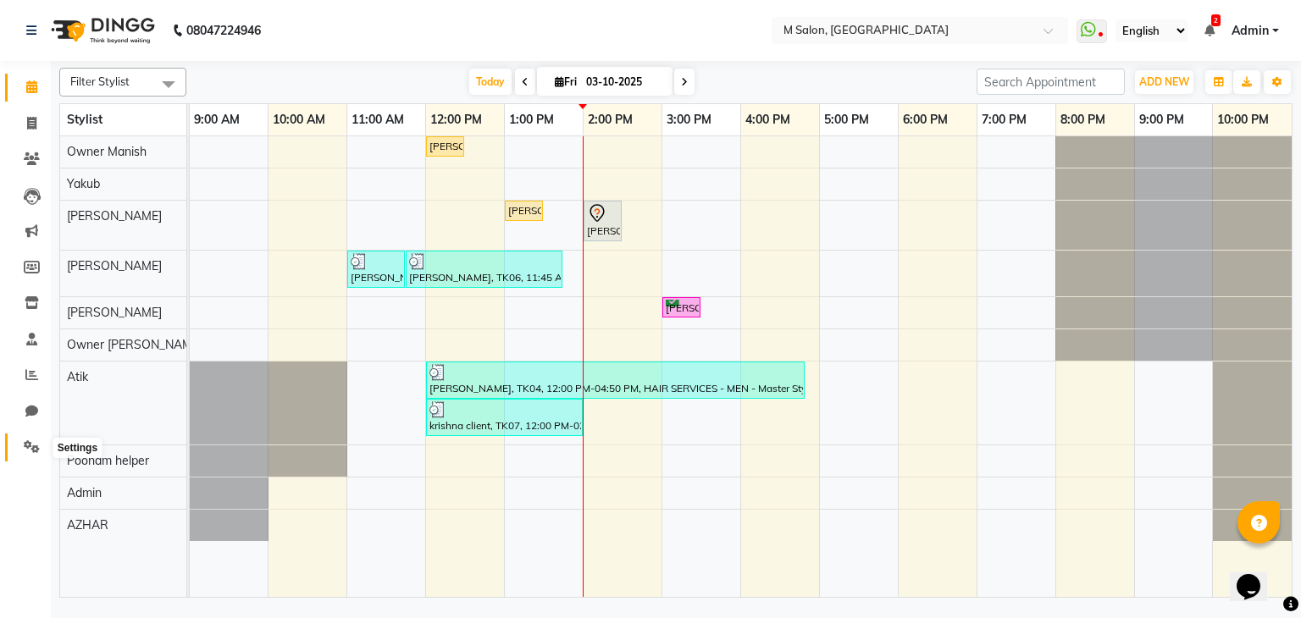
click at [33, 453] on icon at bounding box center [32, 446] width 16 height 13
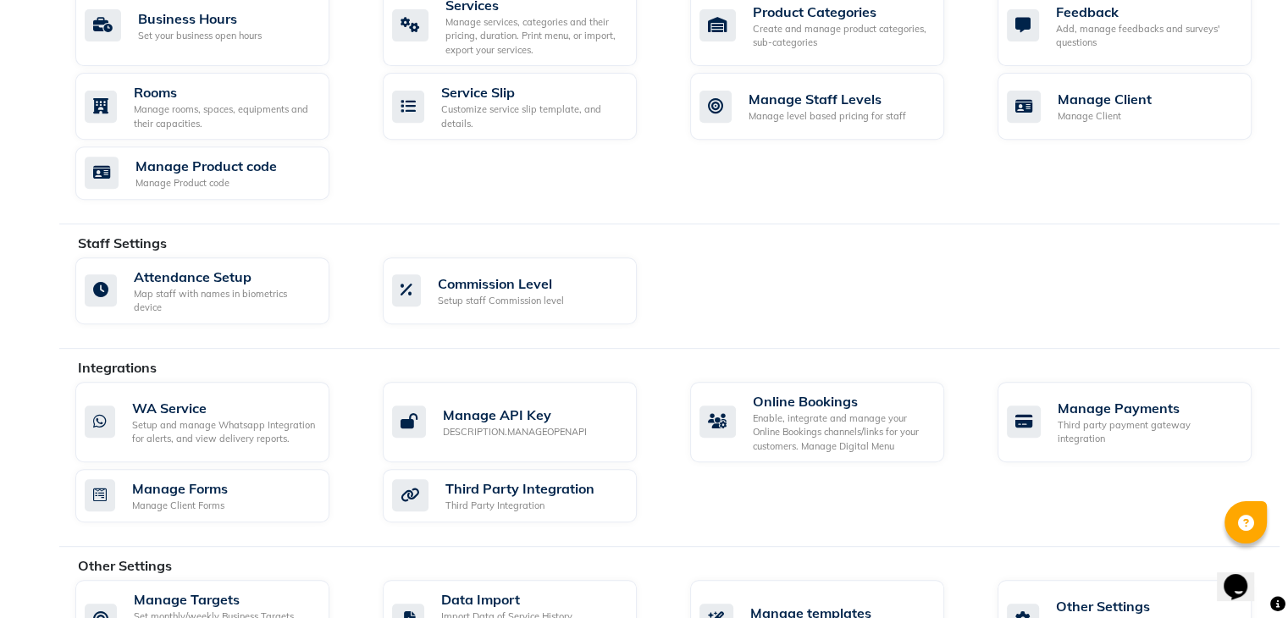
scroll to position [755, 0]
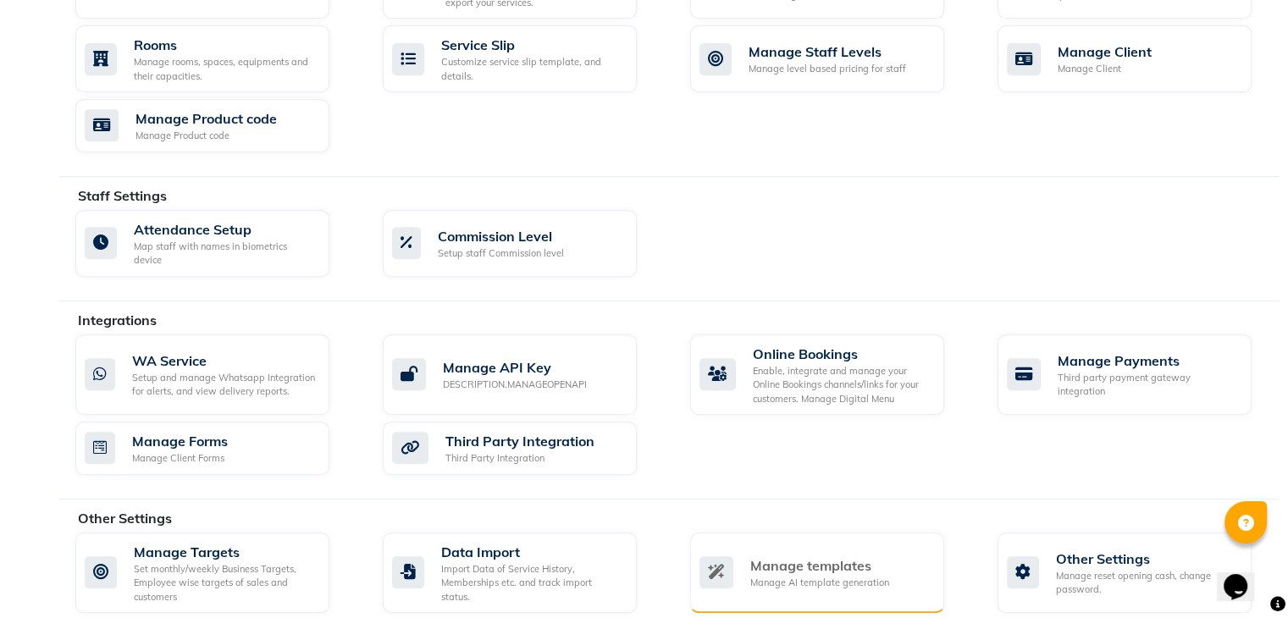
click at [748, 556] on div "Manage templates Manage AI template generation" at bounding box center [814, 573] width 231 height 35
select select "APPROVED"
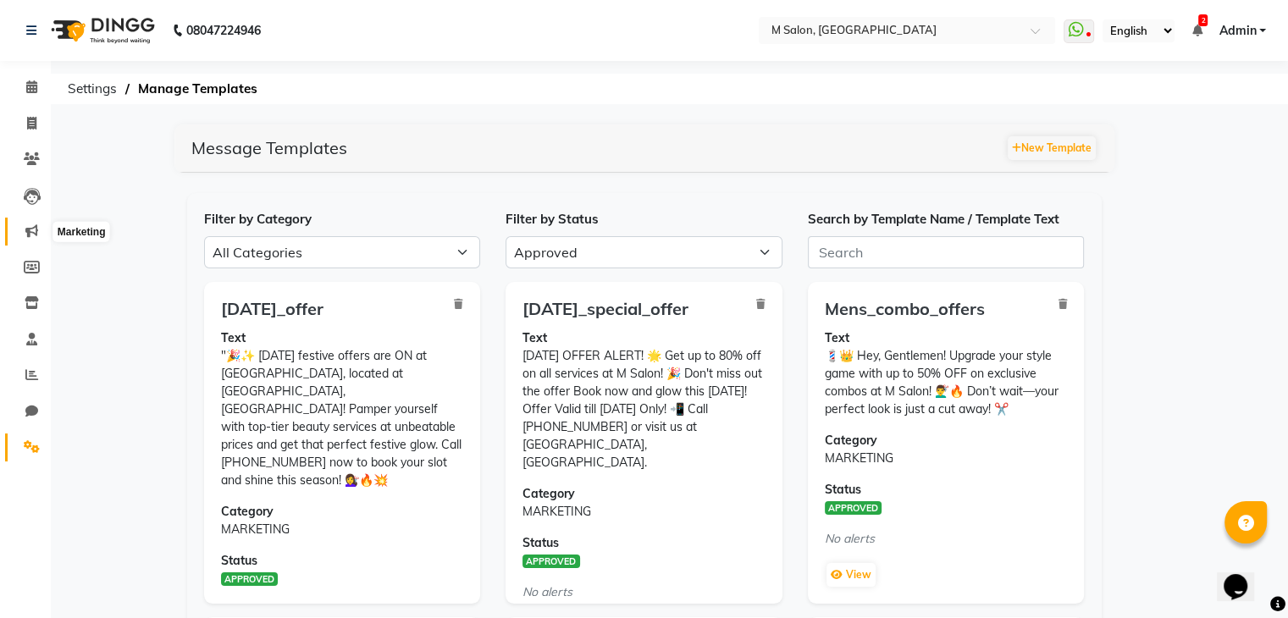
click at [30, 238] on span at bounding box center [32, 231] width 30 height 19
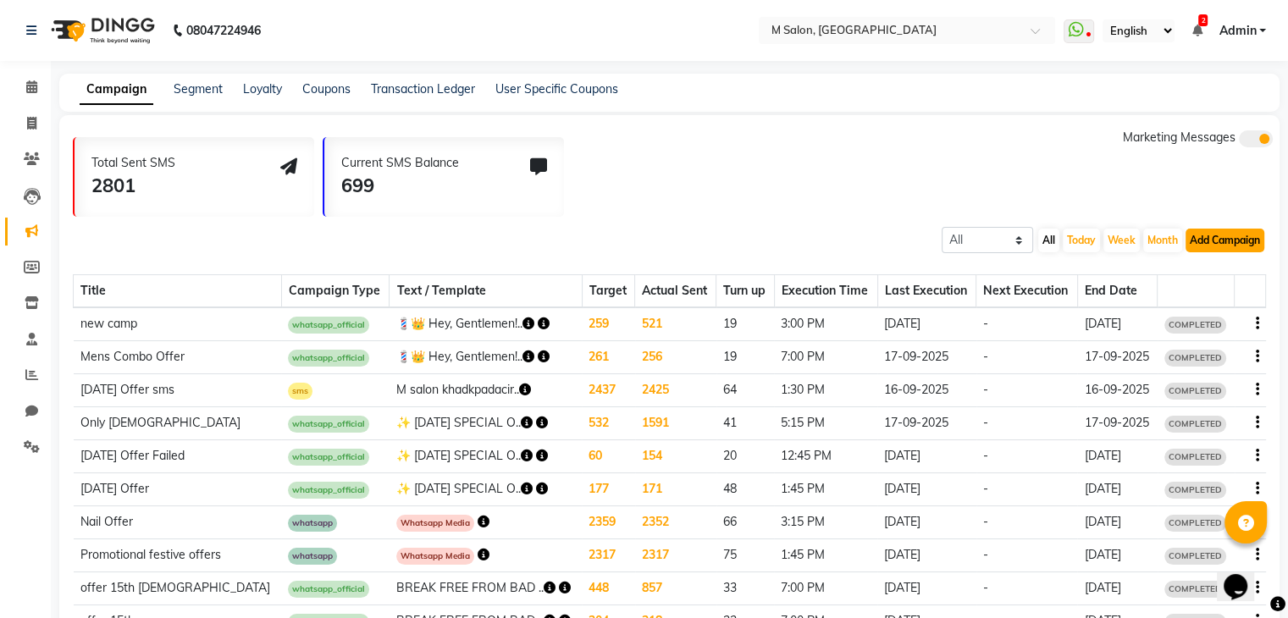
click at [1207, 241] on button "Add Campaign" at bounding box center [1225, 241] width 79 height 24
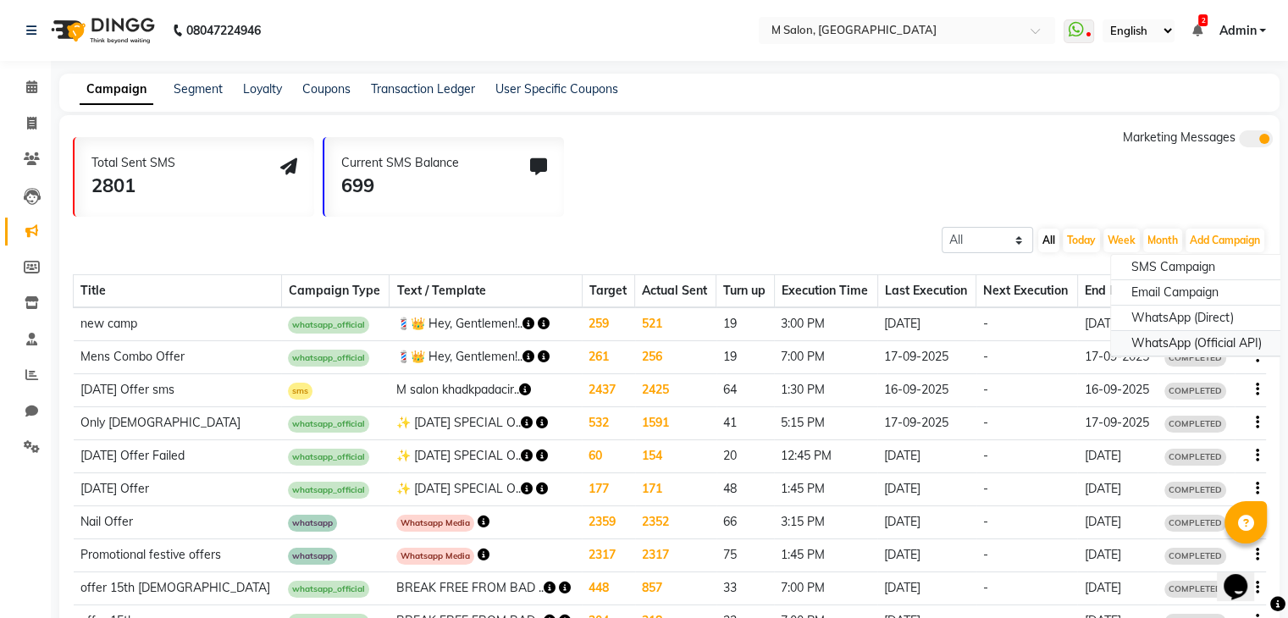
click at [1194, 350] on div "WhatsApp (Official API)" at bounding box center [1196, 343] width 171 height 25
select select "2"
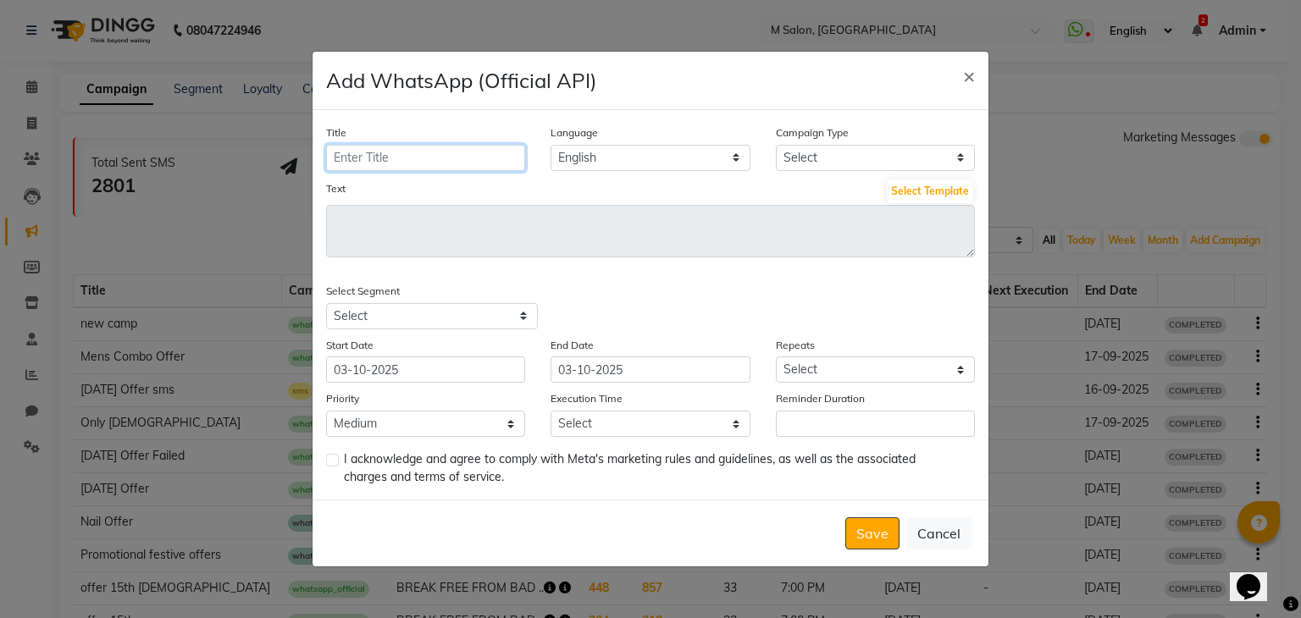
click at [461, 157] on input "Title" at bounding box center [425, 158] width 199 height 26
type input "Diwali offer"
click at [827, 156] on select "Select Birthday Anniversary Promotional Service reminder" at bounding box center [875, 158] width 199 height 26
select select "3"
click at [776, 145] on select "Select Birthday Anniversary Promotional Service reminder" at bounding box center [875, 158] width 199 height 26
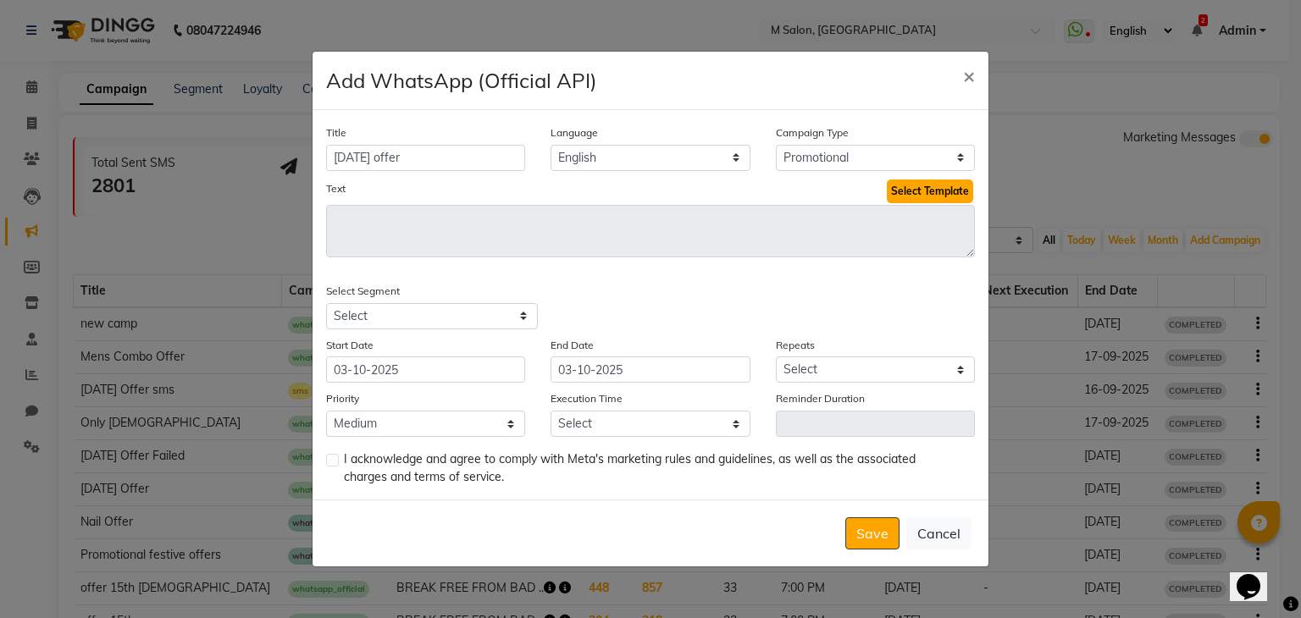
click at [915, 190] on button "Select Template" at bounding box center [930, 192] width 86 height 24
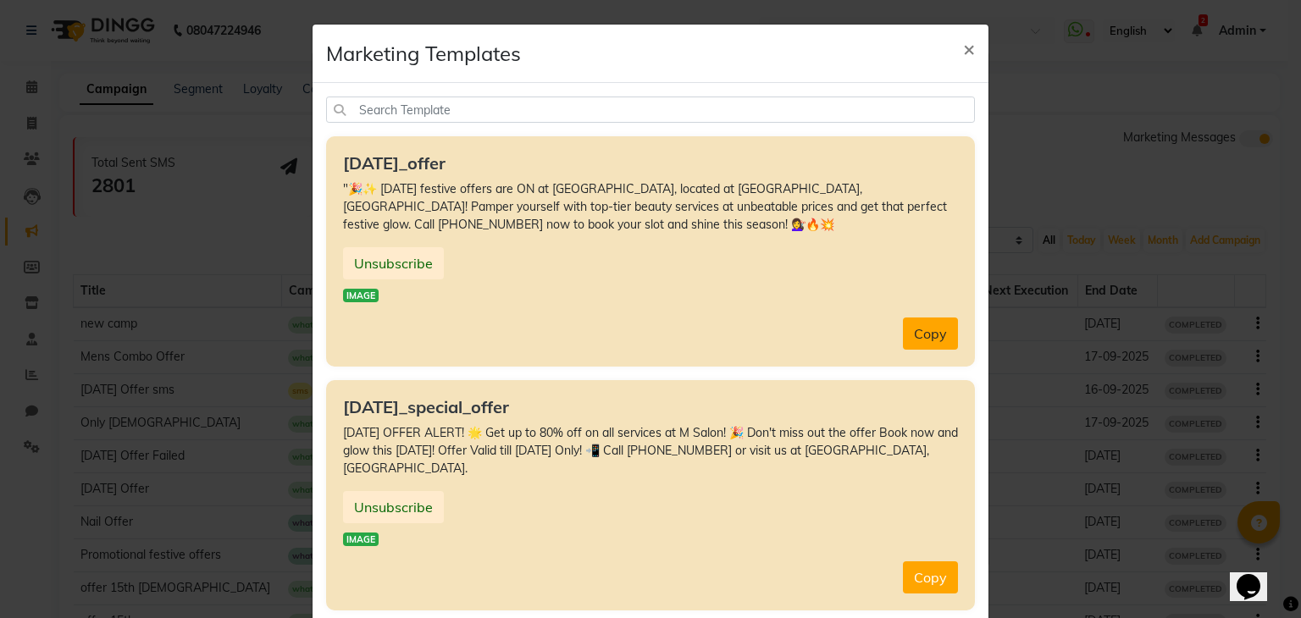
click at [926, 329] on button "Copy" at bounding box center [930, 334] width 55 height 32
type textarea ""🎉✨ Diwali festive offers are ON at M Salon, located at Khadakpada Circle, Kaly…"
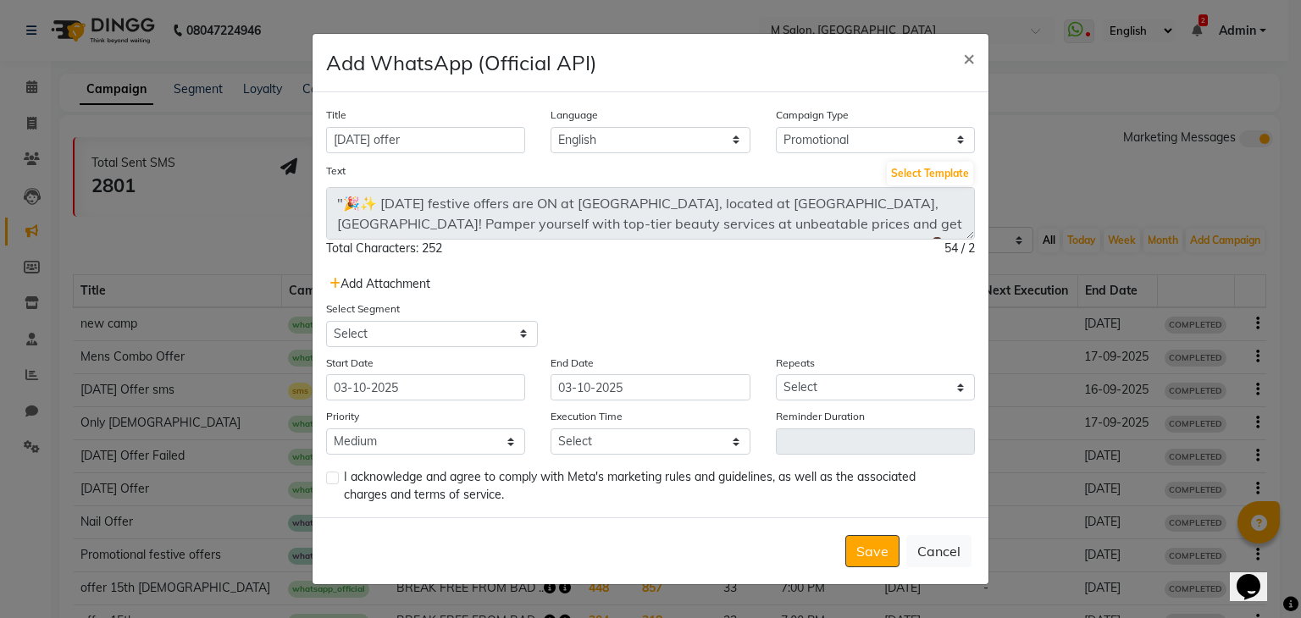
click at [422, 285] on span "Add Attachment" at bounding box center [379, 283] width 101 height 15
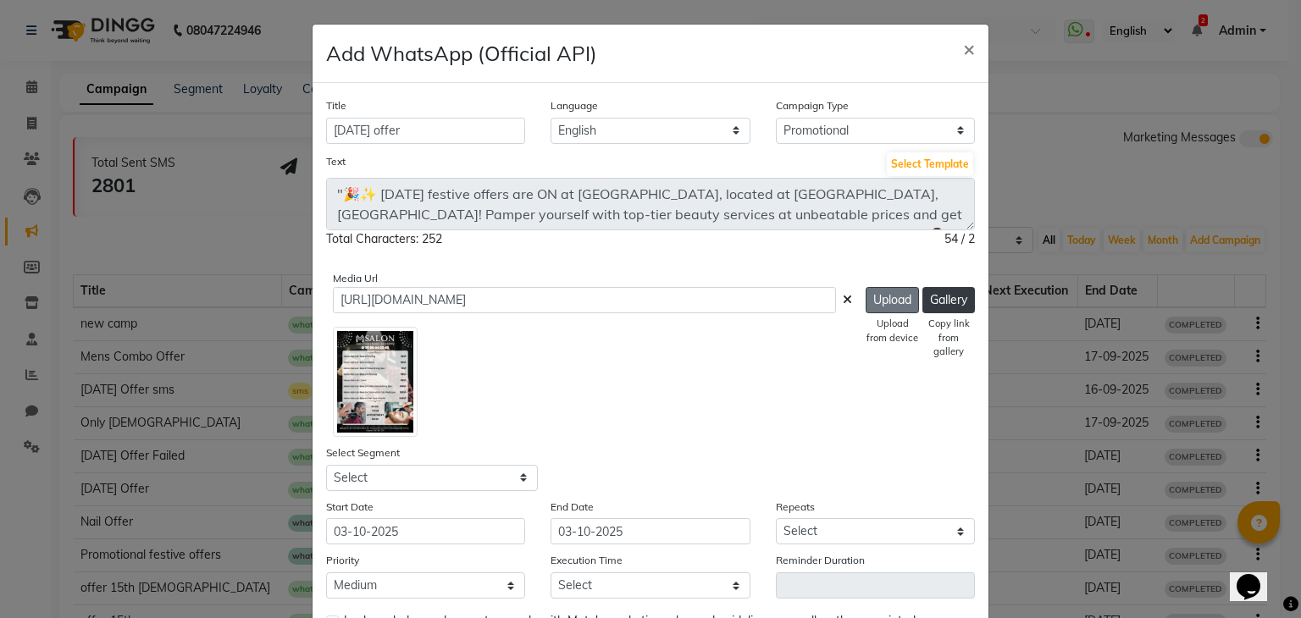
click at [882, 308] on button "Upload" at bounding box center [891, 300] width 53 height 26
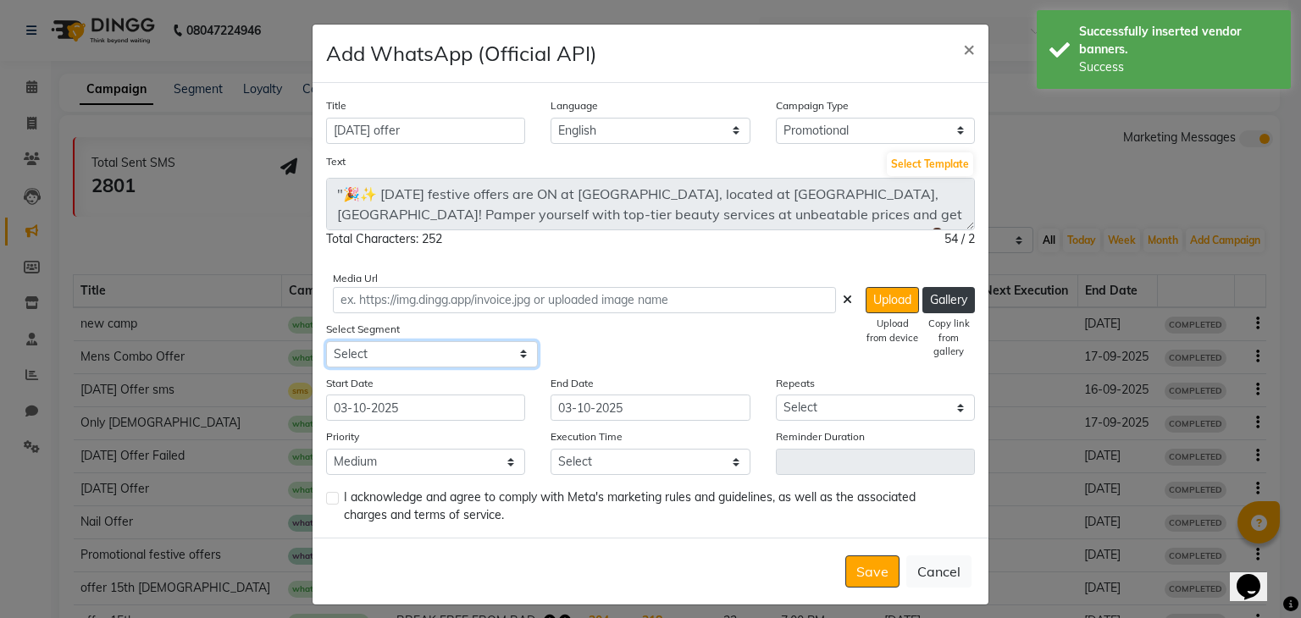
click at [456, 346] on select "Select All Customers All Male Customer All Female Customer All Members All Cust…" at bounding box center [432, 354] width 212 height 26
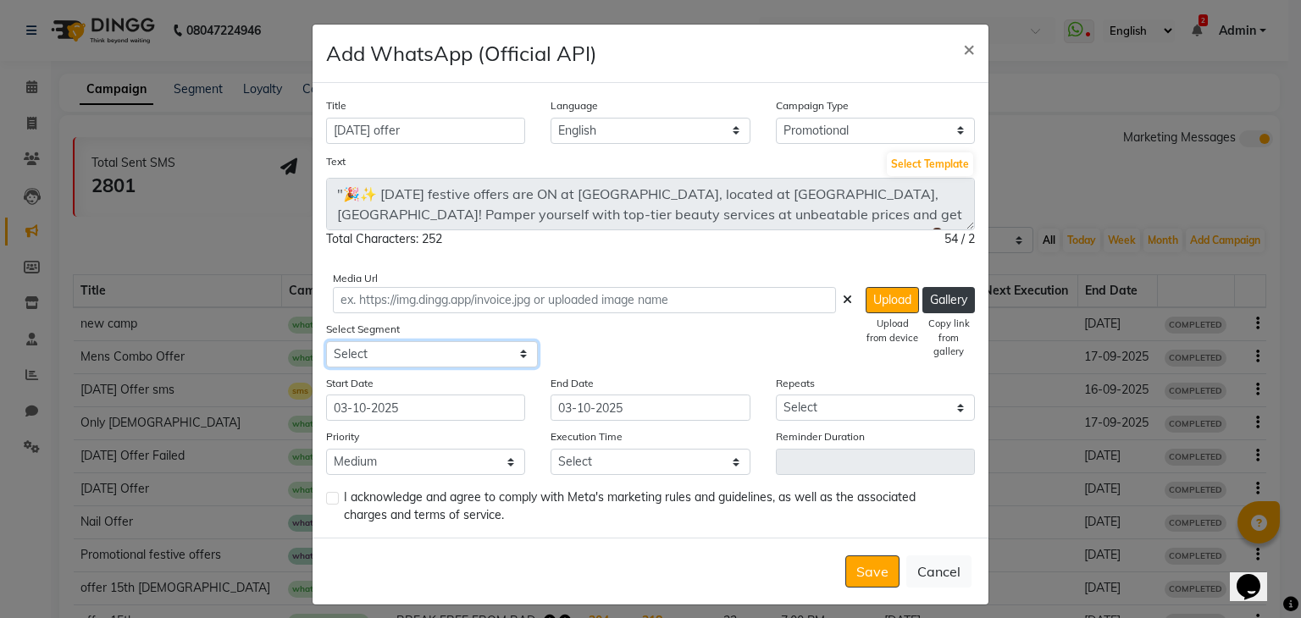
select select "42033"
click at [326, 342] on select "Select All Customers All Male Customer All Female Customer All Members All Cust…" at bounding box center [432, 354] width 212 height 26
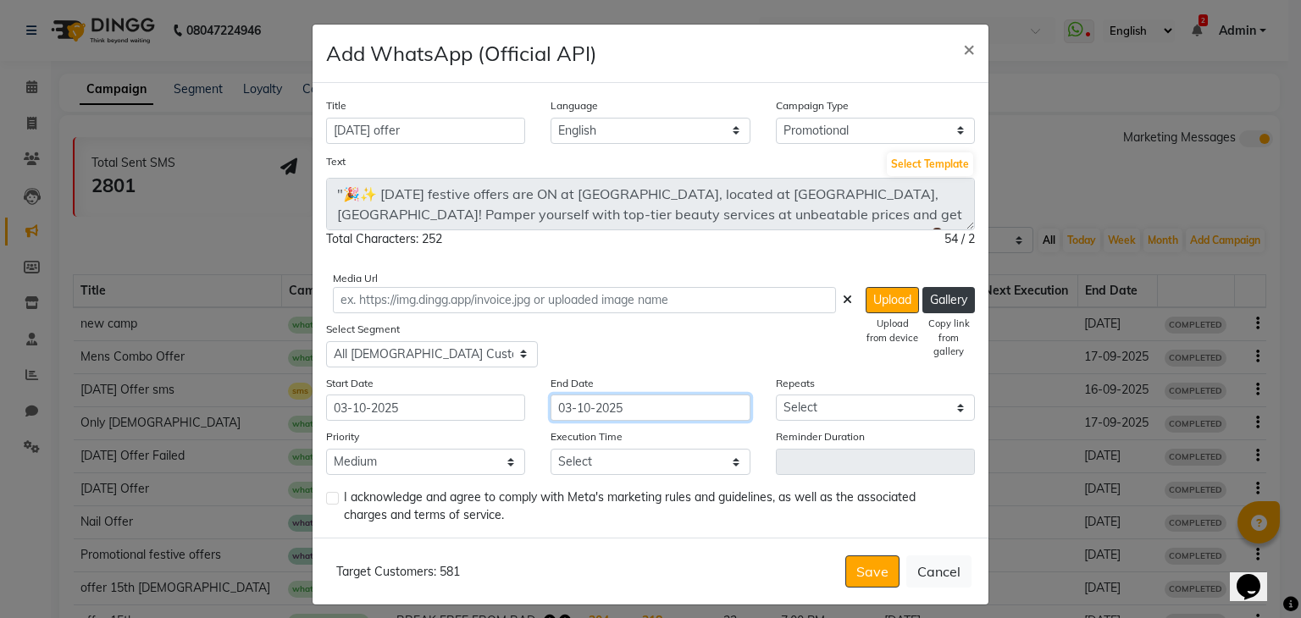
click at [691, 412] on input "03-10-2025" at bounding box center [649, 408] width 199 height 26
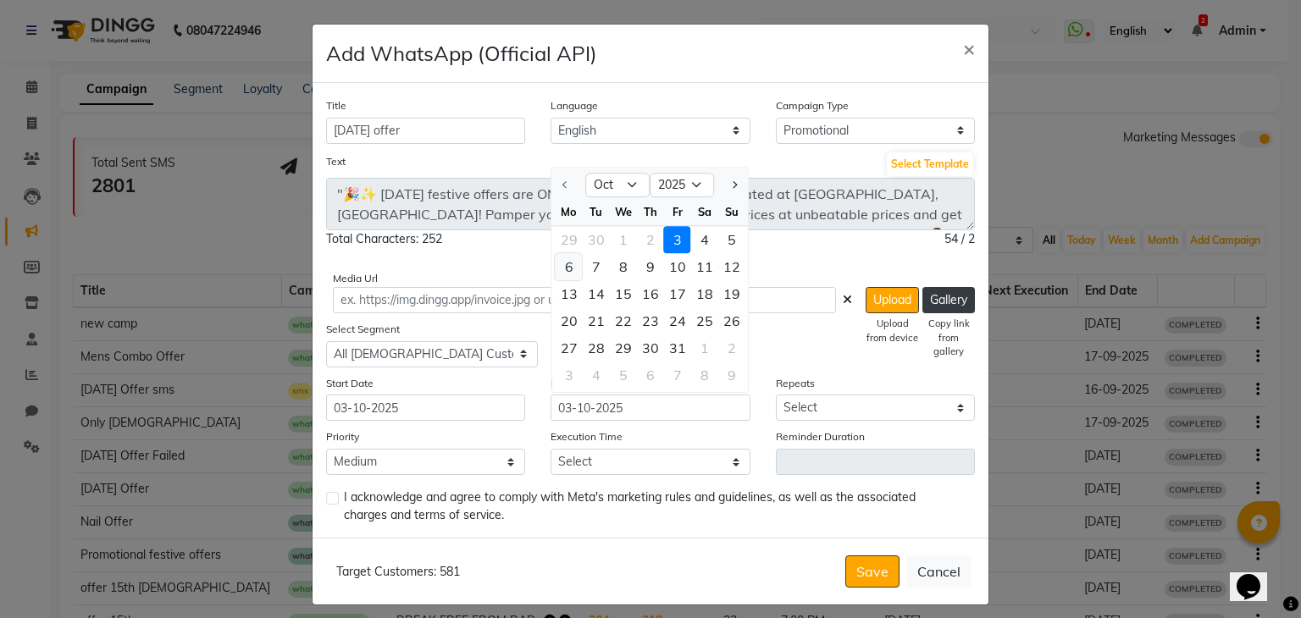
click at [566, 271] on div "6" at bounding box center [569, 267] width 27 height 27
type input "06-10-2025"
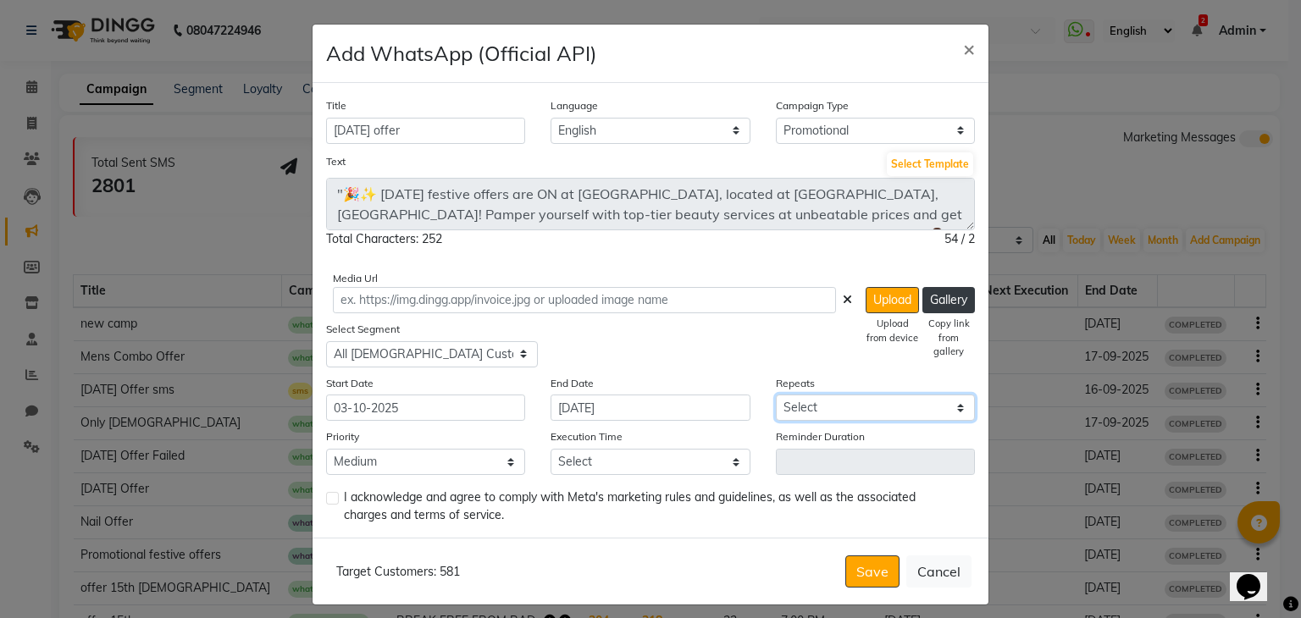
click at [811, 421] on select "Select Once Daily Alternate Day Weekly Monthly Yearly" at bounding box center [875, 408] width 199 height 26
select select "1"
click at [776, 397] on select "Select Once Daily Alternate Day Weekly Monthly Yearly" at bounding box center [875, 408] width 199 height 26
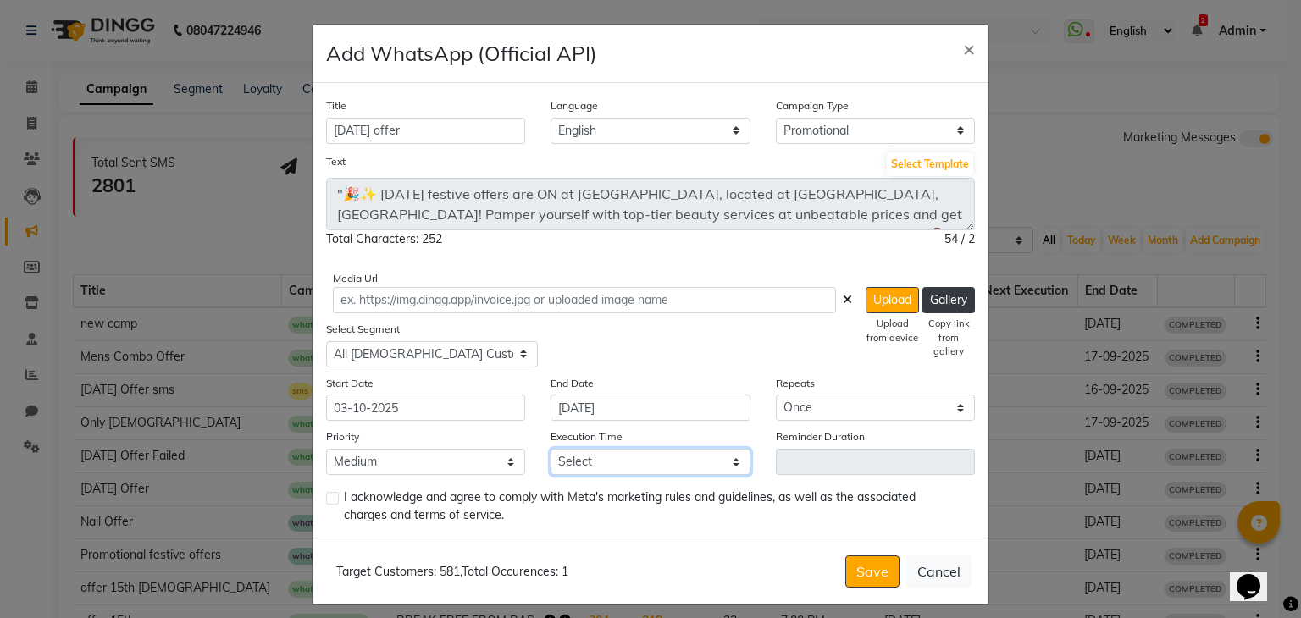
click at [693, 468] on select "Select 09:00 AM 09:15 AM 09:30 AM 09:45 AM 10:00 AM 10:15 AM 10:30 AM 10:45 AM …" at bounding box center [649, 462] width 199 height 26
select select "885"
click at [550, 452] on select "Select 09:00 AM 09:15 AM 09:30 AM 09:45 AM 10:00 AM 10:15 AM 10:30 AM 10:45 AM …" at bounding box center [649, 462] width 199 height 26
click at [329, 504] on label at bounding box center [332, 498] width 13 height 13
click at [329, 504] on input "checkbox" at bounding box center [331, 499] width 11 height 11
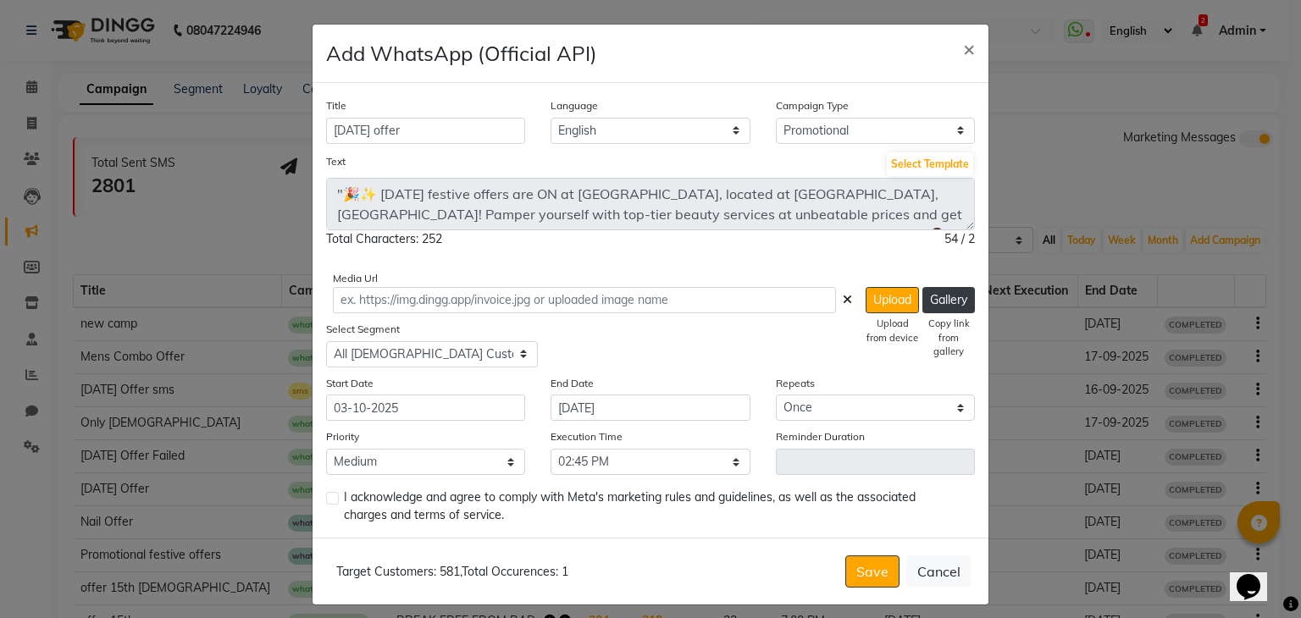
checkbox input "true"
click at [637, 470] on select "Select 09:00 AM 09:15 AM 09:30 AM 09:45 AM 10:00 AM 10:15 AM 10:30 AM 10:45 AM …" at bounding box center [649, 462] width 199 height 26
select select "870"
click at [550, 452] on select "Select 09:00 AM 09:15 AM 09:30 AM 09:45 AM 10:00 AM 10:15 AM 10:30 AM 10:45 AM …" at bounding box center [649, 462] width 199 height 26
click at [860, 575] on button "Save" at bounding box center [872, 572] width 54 height 32
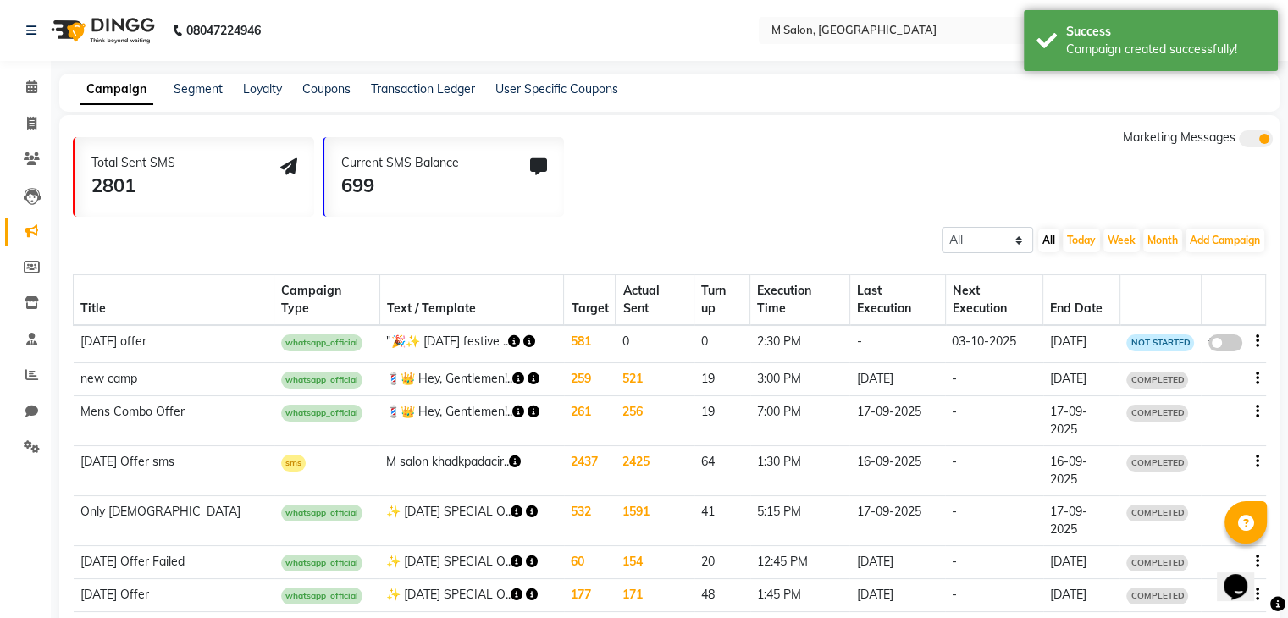
click at [523, 335] on icon "button" at bounding box center [529, 341] width 12 height 12
click at [545, 312] on link "https://img.dingg.app/m_salon_kalyan/images/WhatsApp_Image_2025-10-01_at_7.30.3…" at bounding box center [617, 306] width 200 height 14
click at [1216, 334] on span at bounding box center [1225, 342] width 34 height 17
click at [1231, 346] on input "false" at bounding box center [1231, 346] width 0 height 0
select select "3"
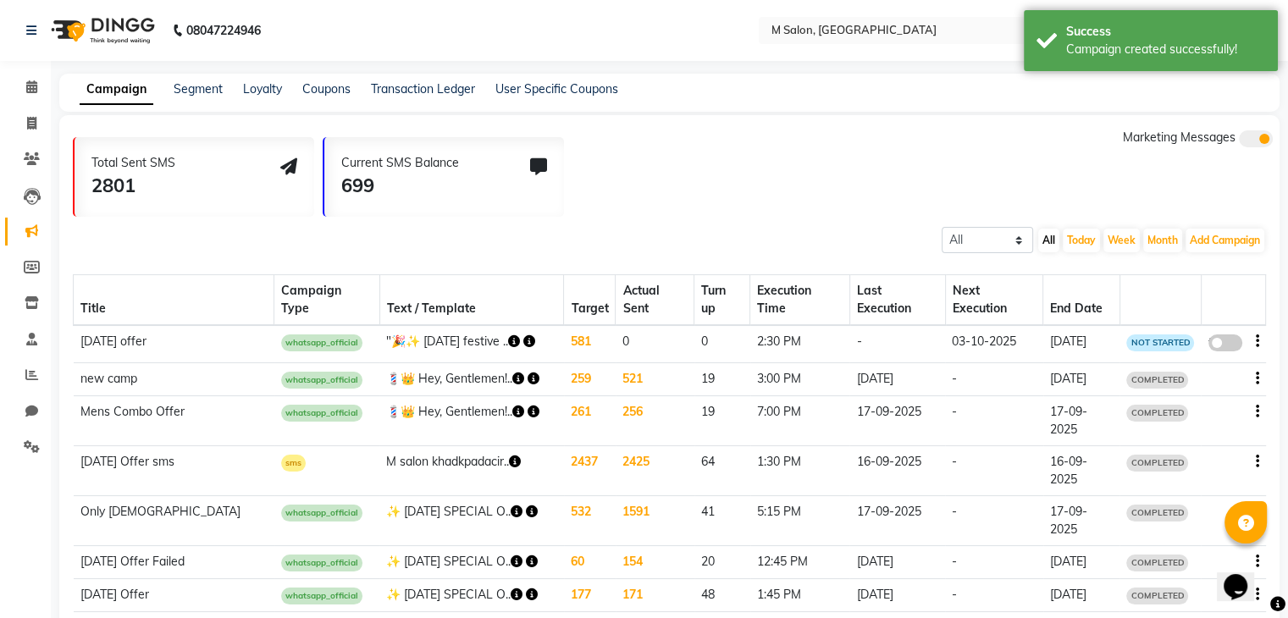
select select "42033"
select select "1"
select select "2"
select select "870"
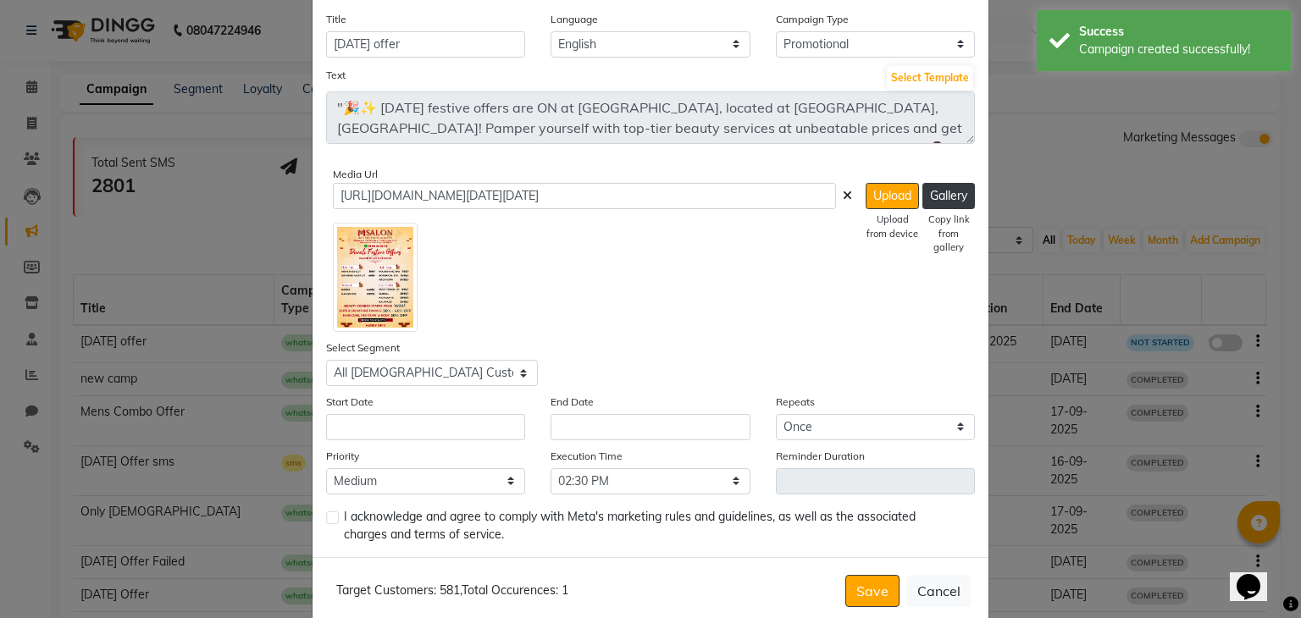
scroll to position [119, 0]
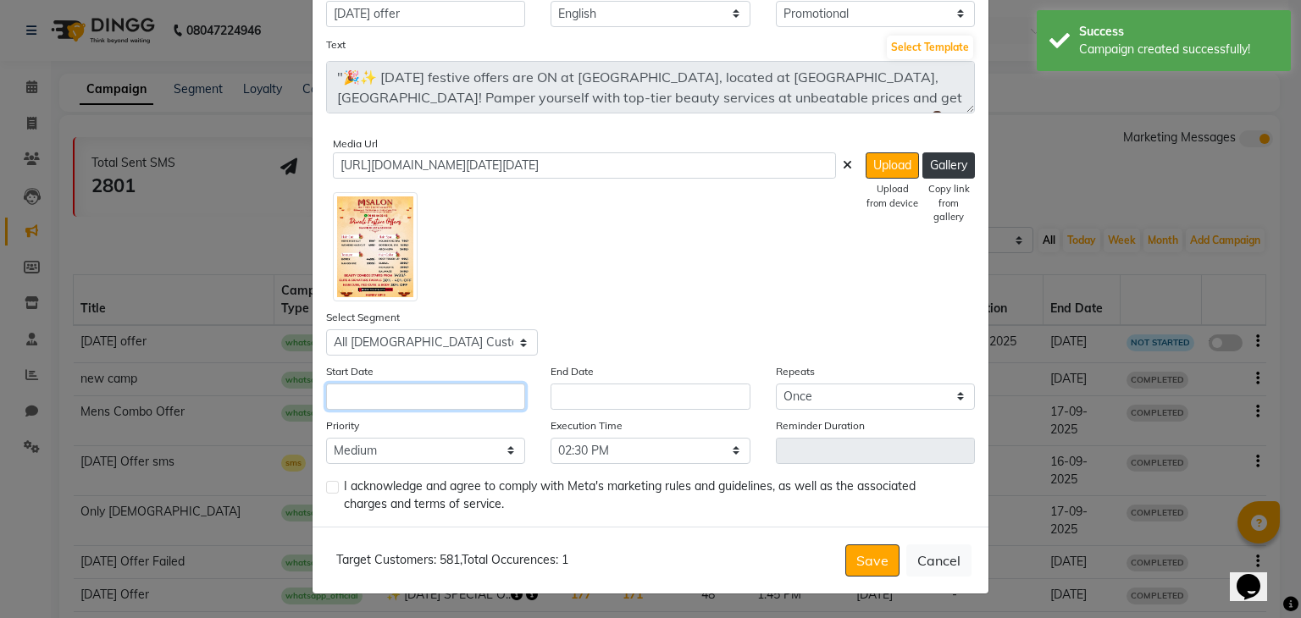
click at [470, 400] on input "text" at bounding box center [425, 397] width 199 height 26
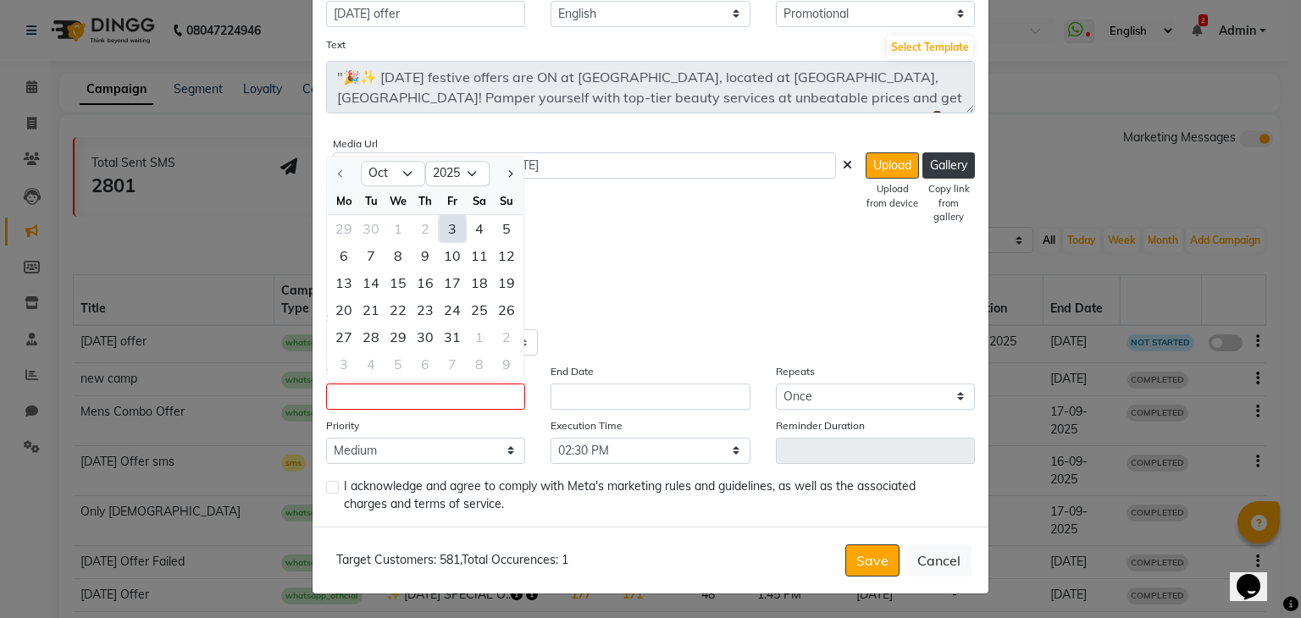
click at [447, 232] on div "3" at bounding box center [452, 228] width 27 height 27
type input "03-10-2025"
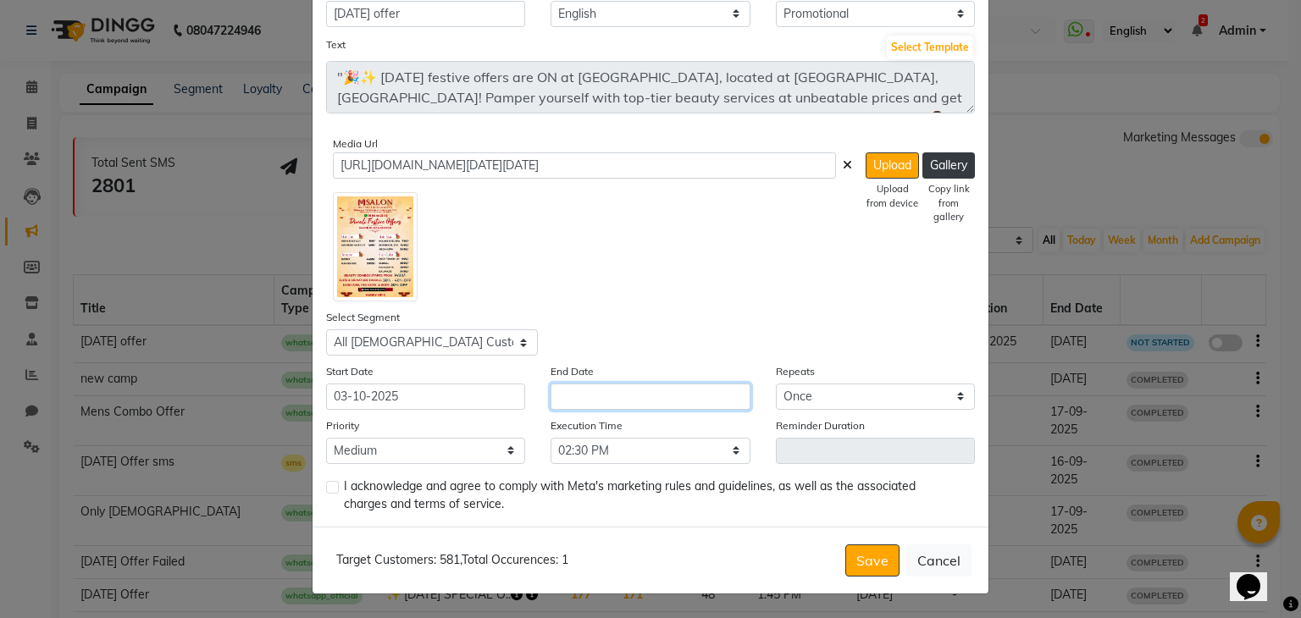
click at [577, 395] on input "text" at bounding box center [649, 397] width 199 height 26
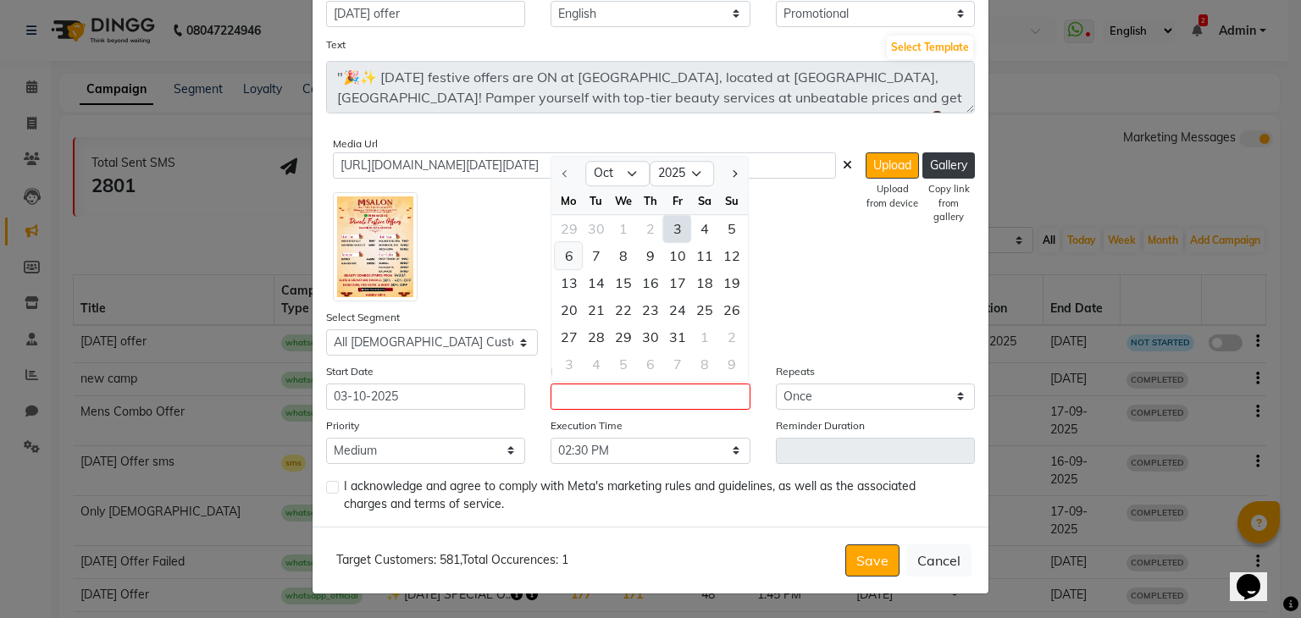
click at [558, 253] on div "6" at bounding box center [569, 255] width 27 height 27
type input "06-10-2025"
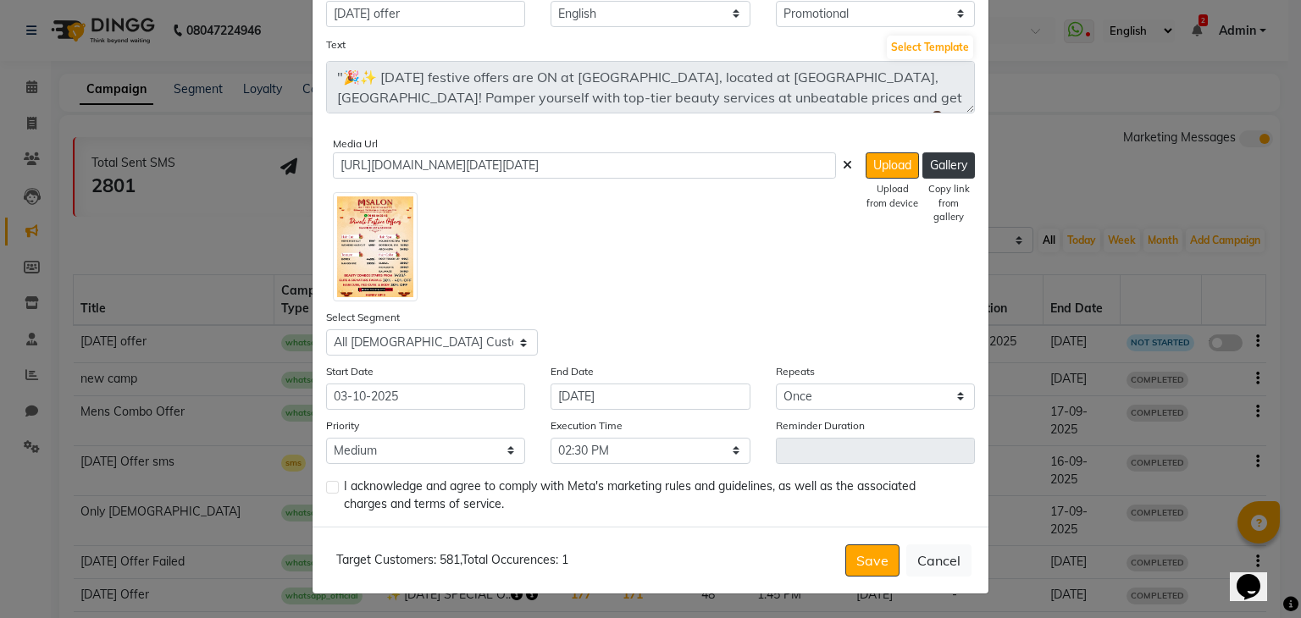
click at [326, 485] on label at bounding box center [332, 487] width 13 height 13
click at [326, 485] on input "checkbox" at bounding box center [331, 488] width 11 height 11
checkbox input "true"
click at [852, 557] on button "Save" at bounding box center [872, 561] width 54 height 32
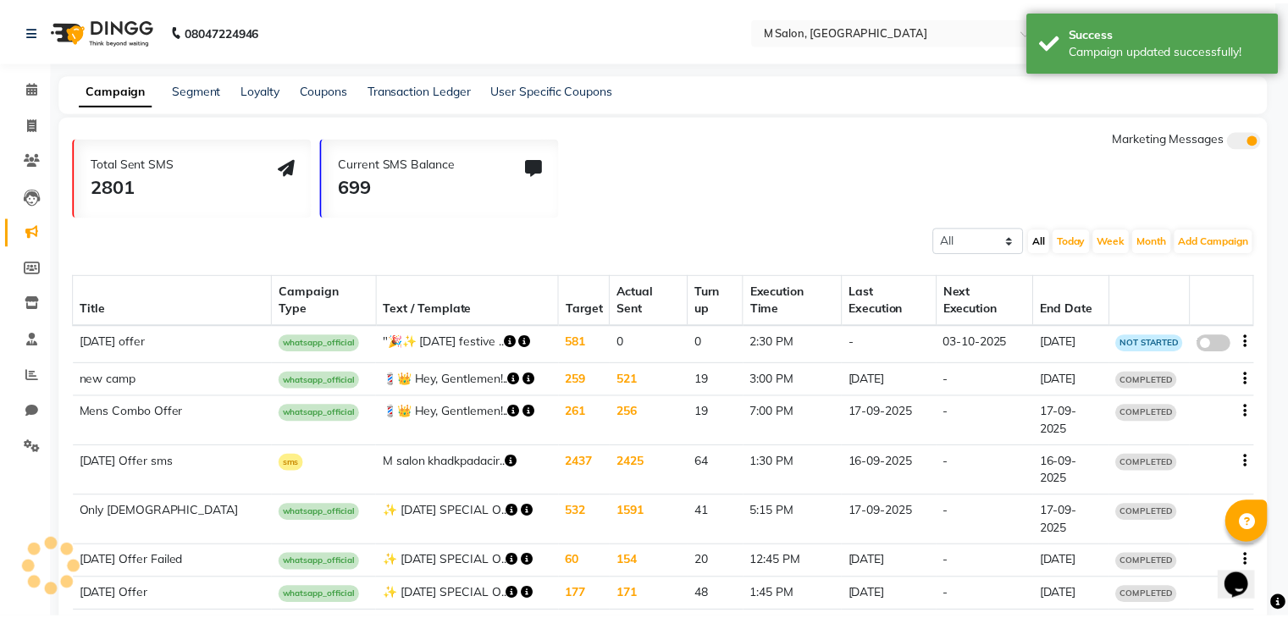
scroll to position [0, 0]
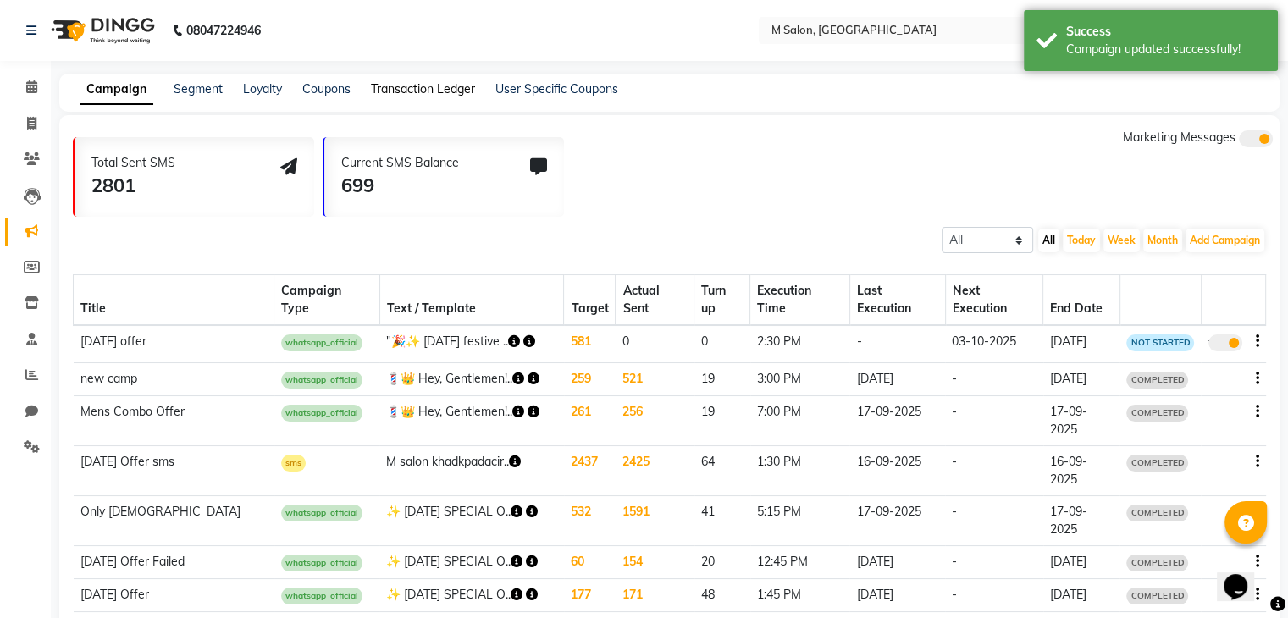
click at [414, 90] on link "Transaction Ledger" at bounding box center [423, 88] width 104 height 15
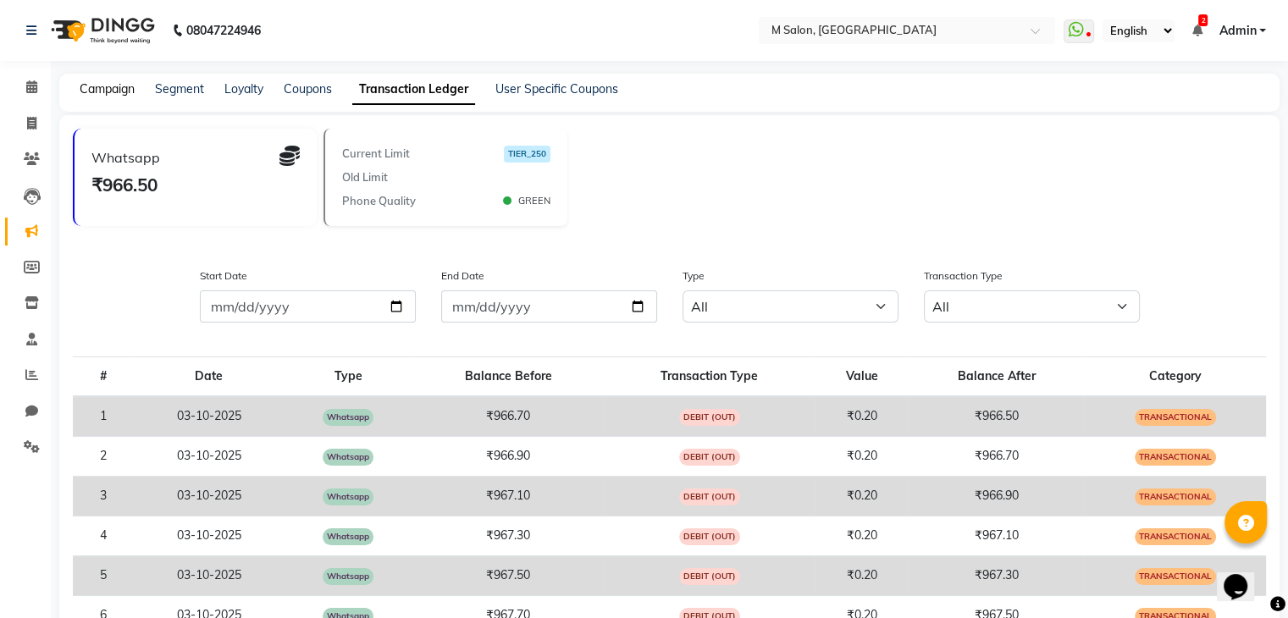
click at [105, 96] on link "Campaign" at bounding box center [107, 88] width 55 height 15
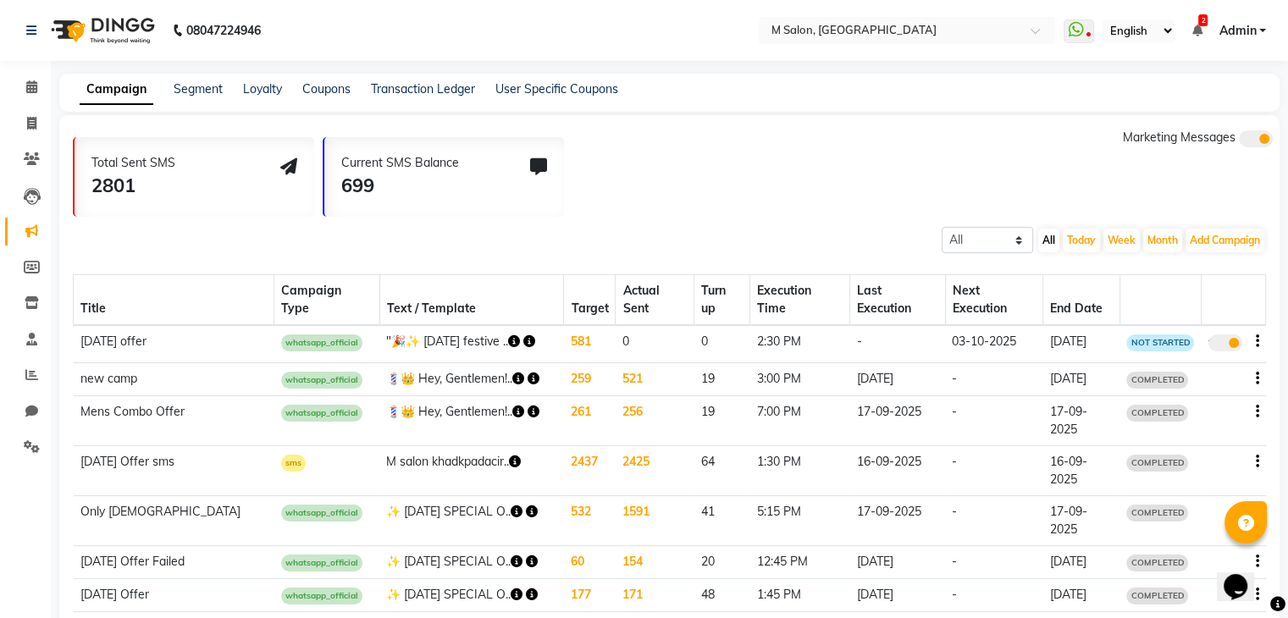
click at [508, 335] on icon "button" at bounding box center [514, 341] width 12 height 12
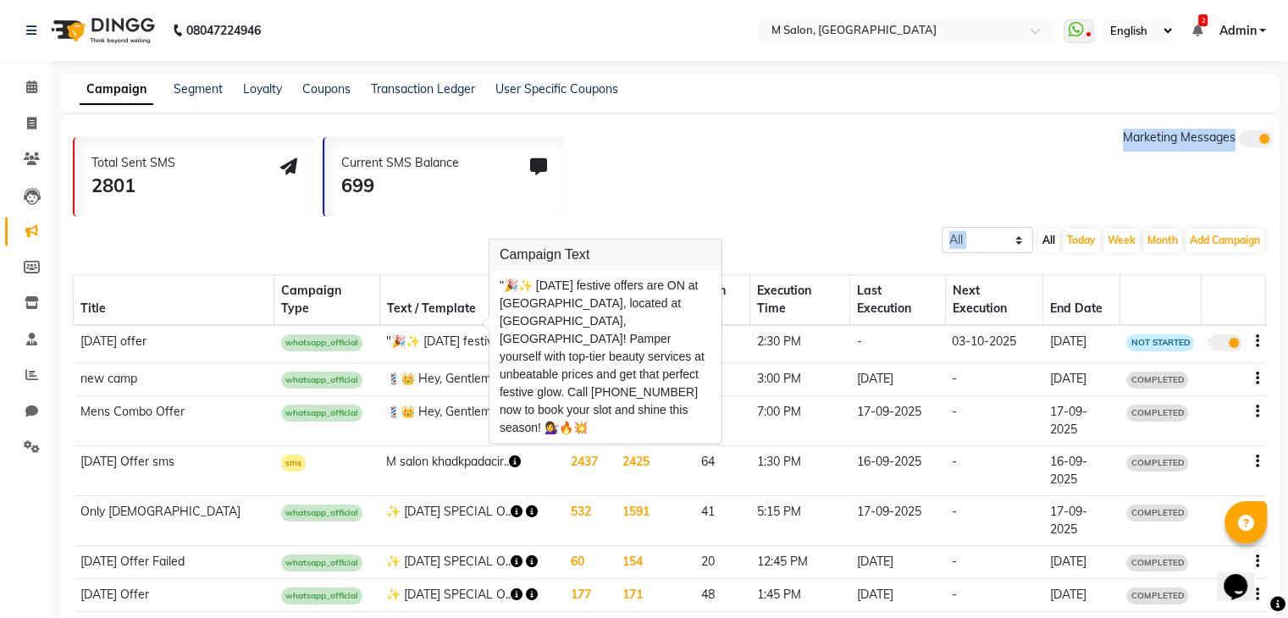
drag, startPoint x: 474, startPoint y: 258, endPoint x: 471, endPoint y: 214, distance: 44.2
click at [471, 214] on div "Total Sent SMS 2801 Current SMS Balance 699 Marketing Messages All Scheduled Co…" at bounding box center [669, 447] width 1220 height 664
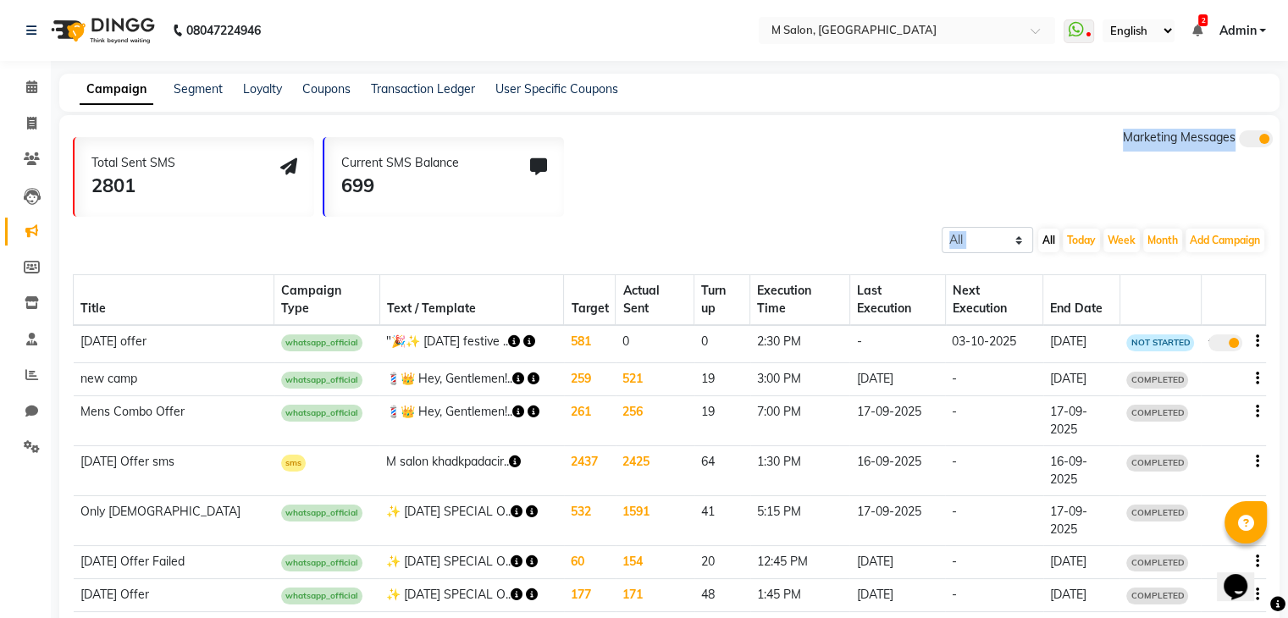
click at [471, 214] on div "Current SMS Balance 699" at bounding box center [444, 177] width 240 height 80
click at [523, 335] on icon "button" at bounding box center [529, 341] width 12 height 12
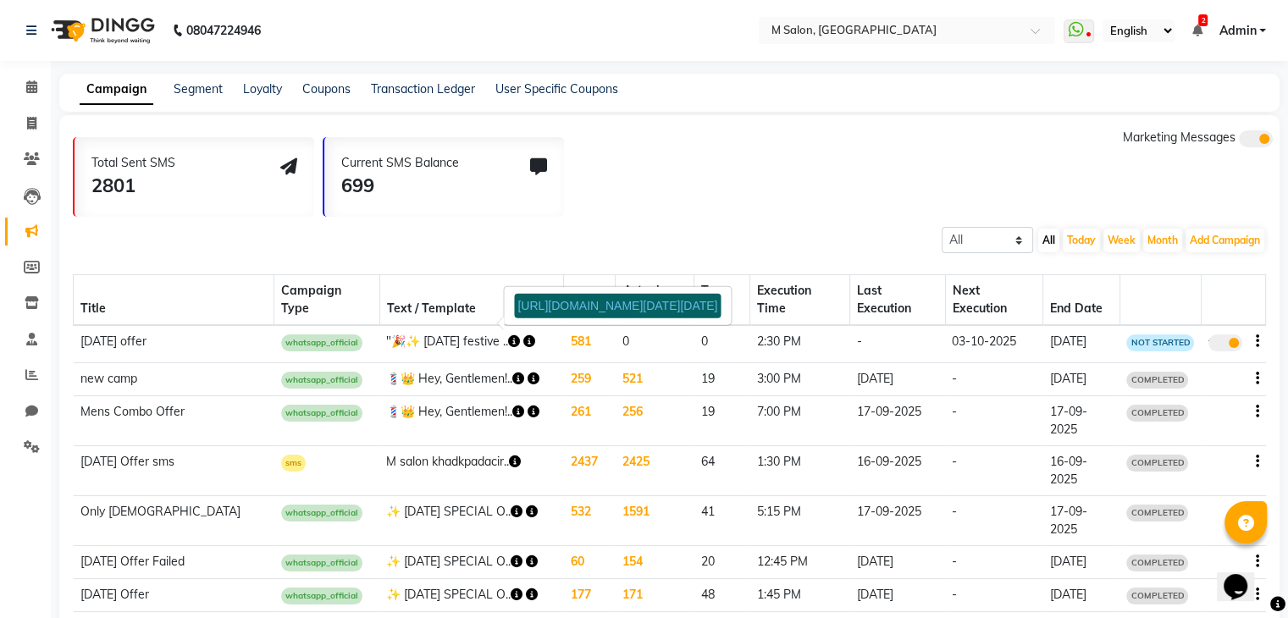
click at [550, 312] on link "https://img.dingg.app/m_salon_kalyan/images/WhatsApp_Image_2025-10-01_at_7.30.3…" at bounding box center [617, 306] width 200 height 14
click at [38, 96] on span at bounding box center [32, 87] width 30 height 19
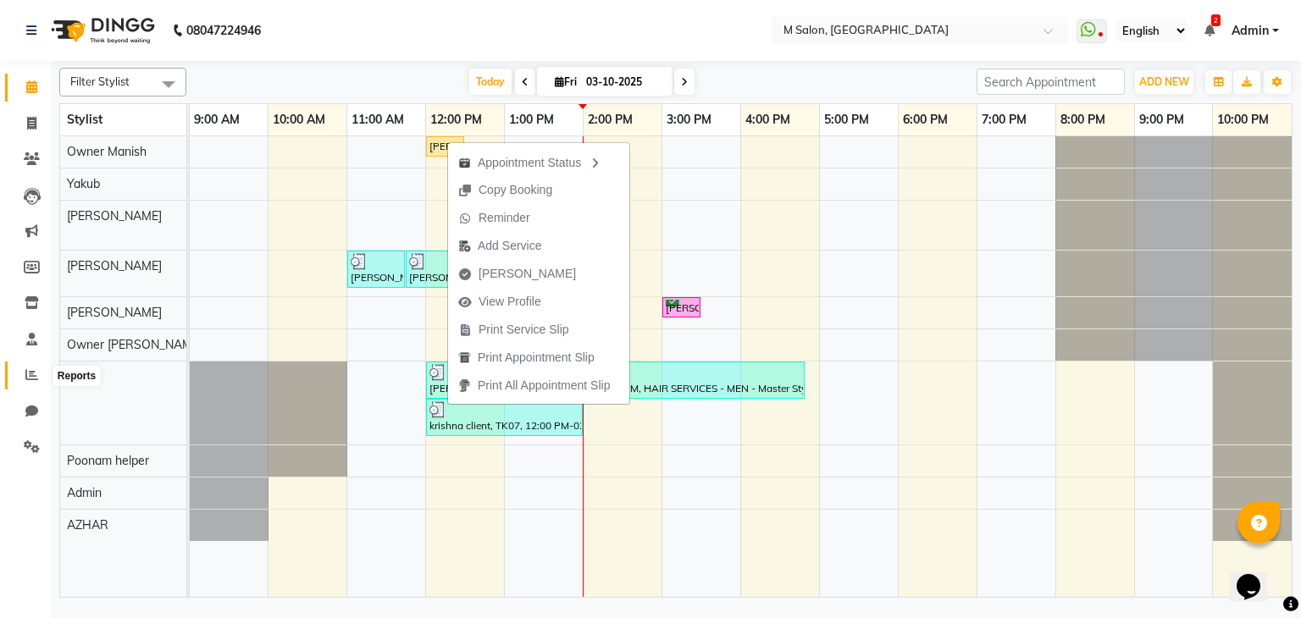
click at [30, 381] on icon at bounding box center [31, 374] width 13 height 13
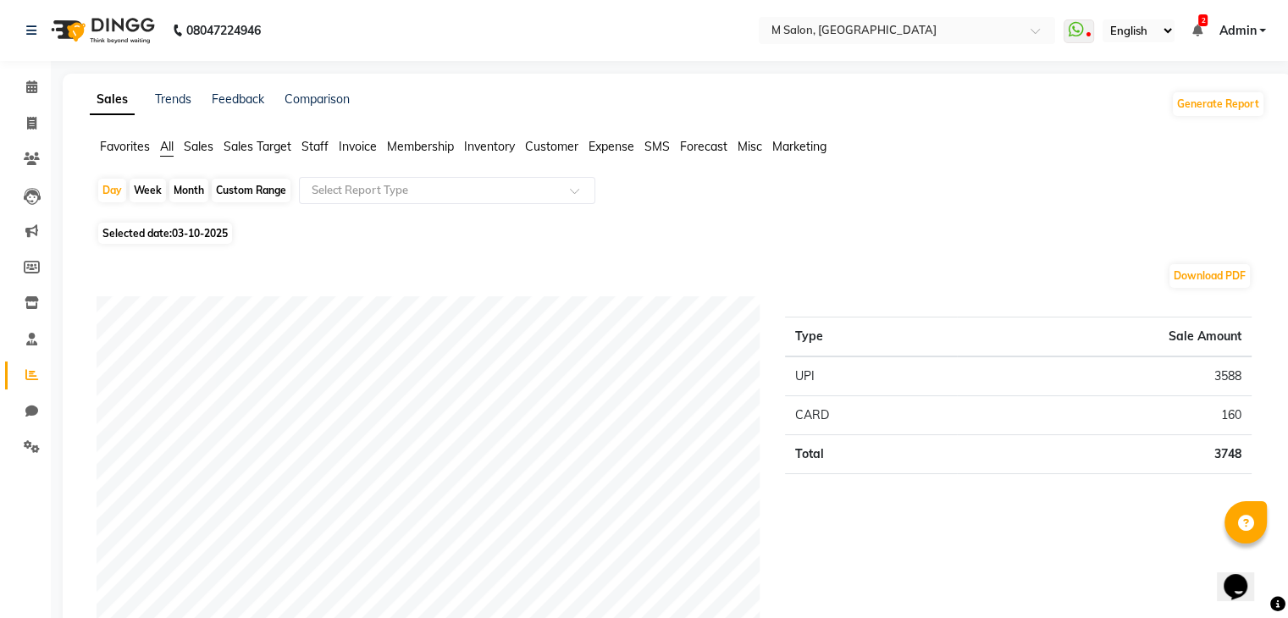
click at [315, 143] on span "Staff" at bounding box center [314, 146] width 27 height 15
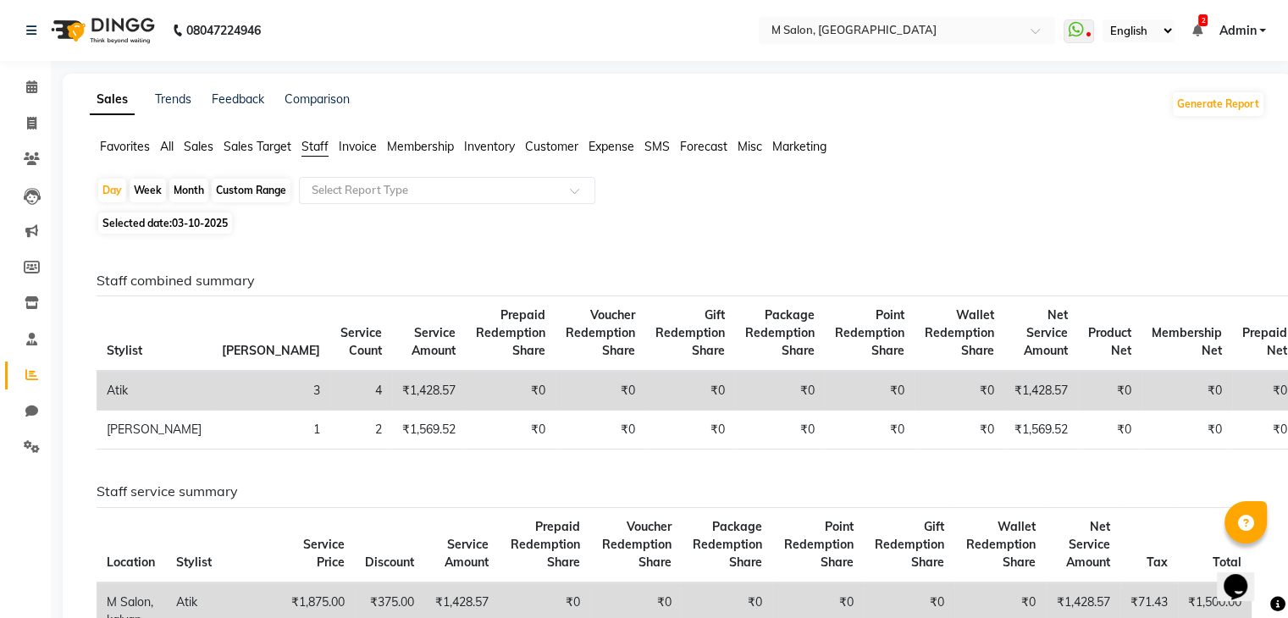
click at [183, 221] on span "03-10-2025" at bounding box center [200, 223] width 56 height 13
select select "10"
select select "2025"
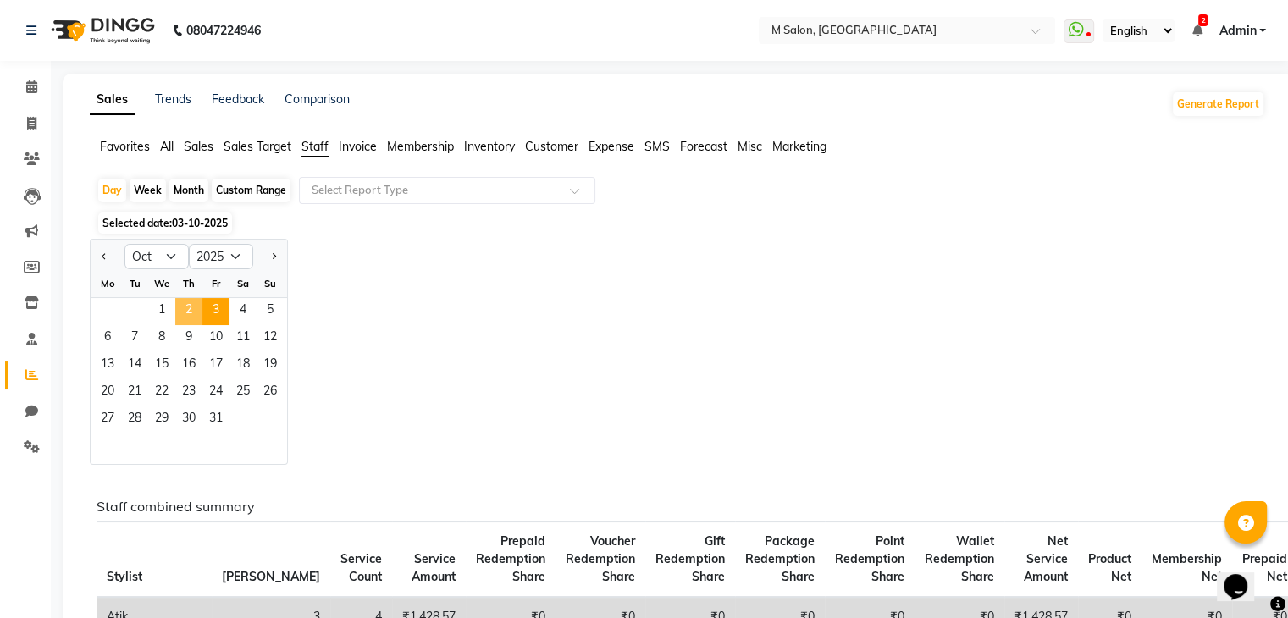
click at [190, 309] on span "2" at bounding box center [188, 311] width 27 height 27
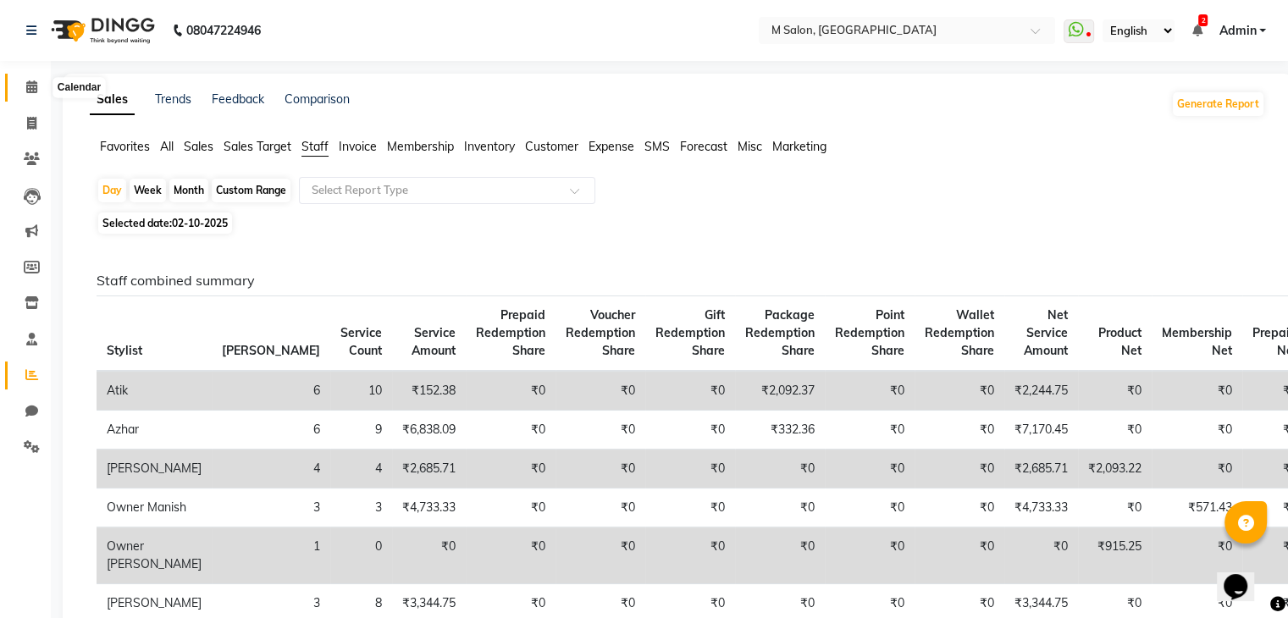
click at [27, 84] on icon at bounding box center [31, 86] width 11 height 13
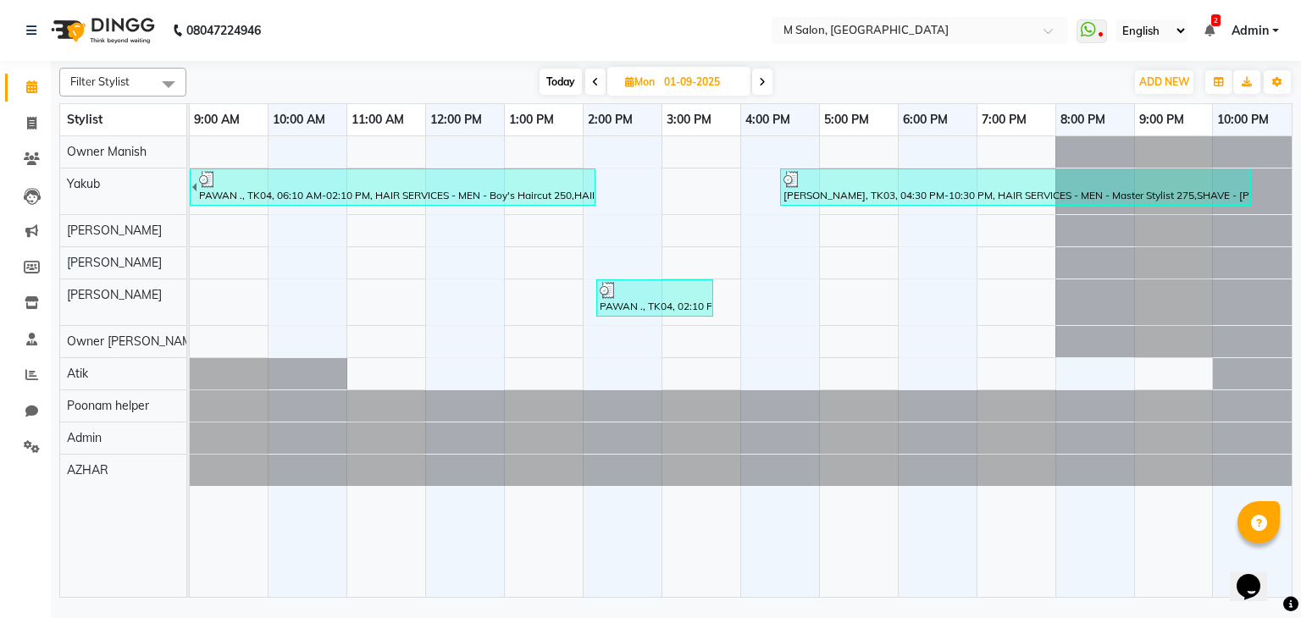
click at [758, 82] on span at bounding box center [762, 82] width 20 height 26
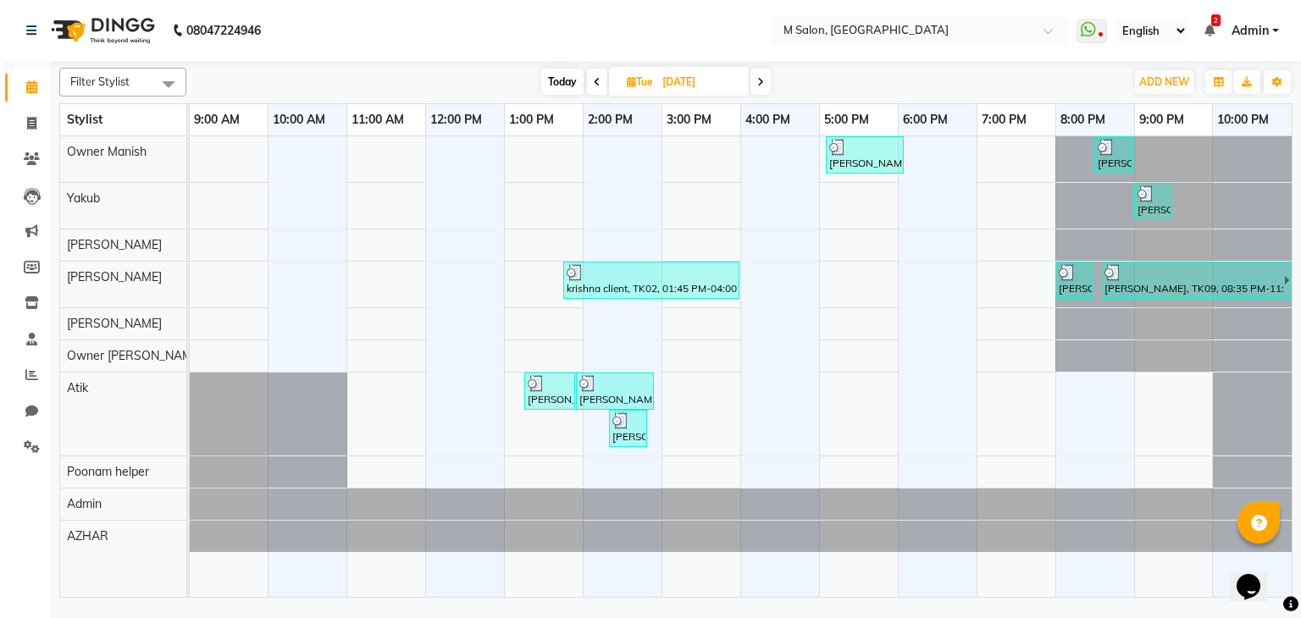
click at [760, 92] on span at bounding box center [760, 82] width 20 height 26
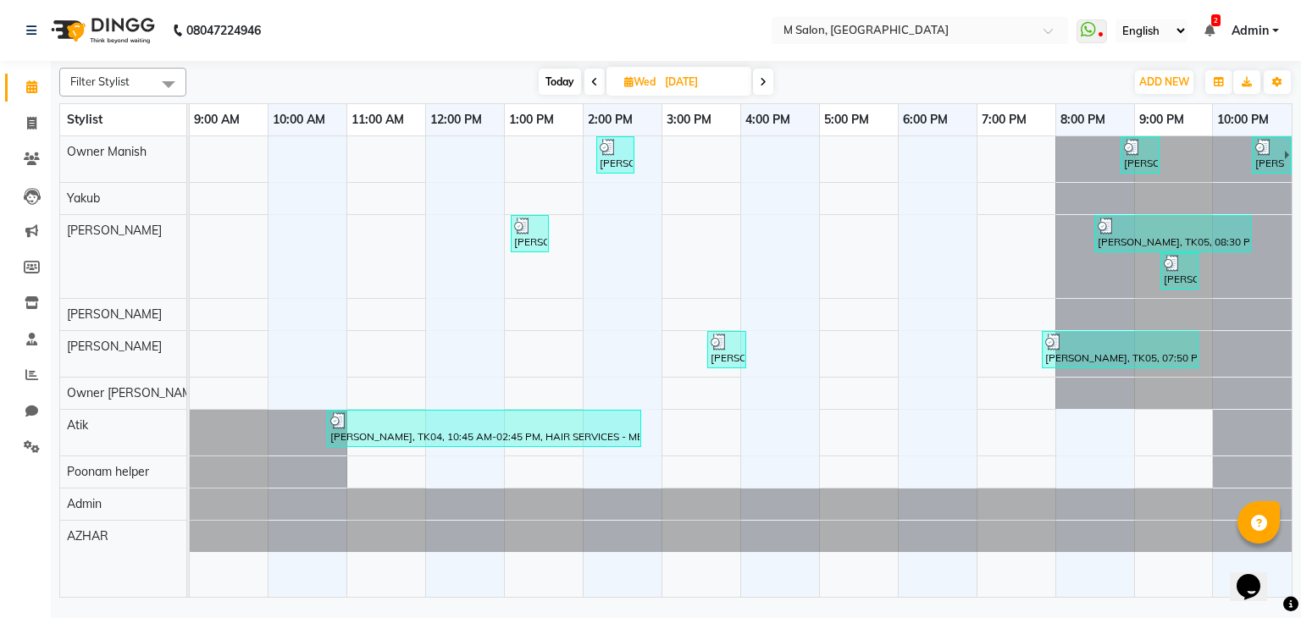
click at [762, 80] on icon at bounding box center [763, 82] width 7 height 10
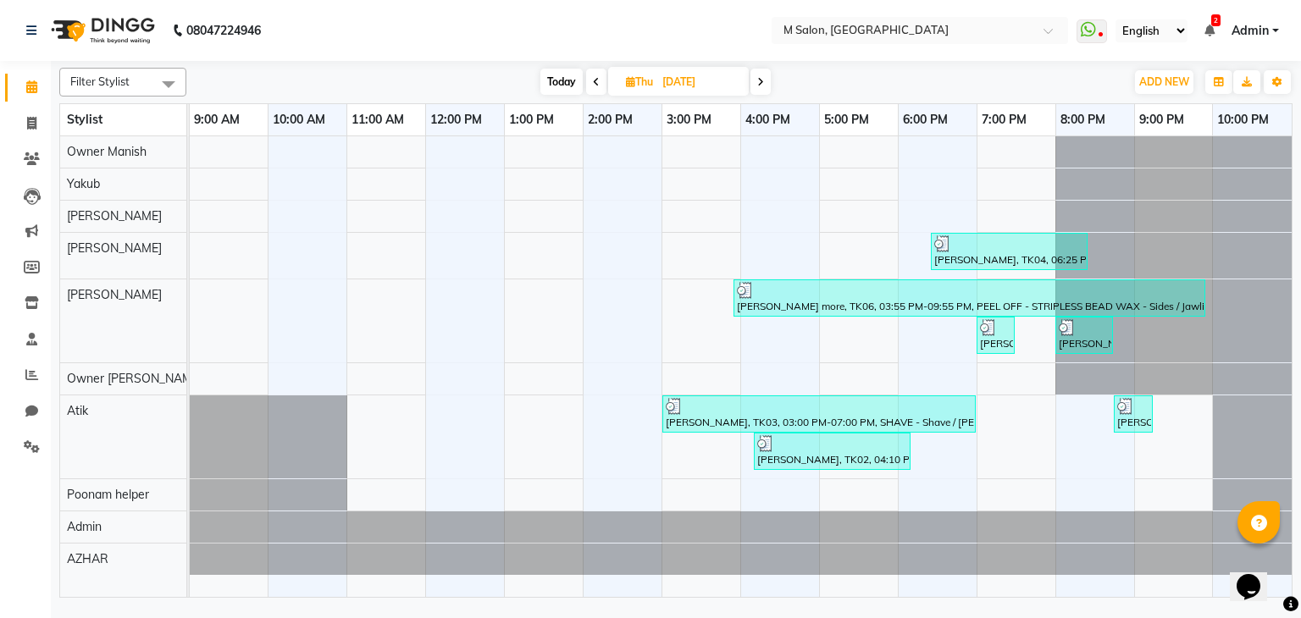
click at [554, 78] on span "Today" at bounding box center [561, 82] width 42 height 26
type input "03-10-2025"
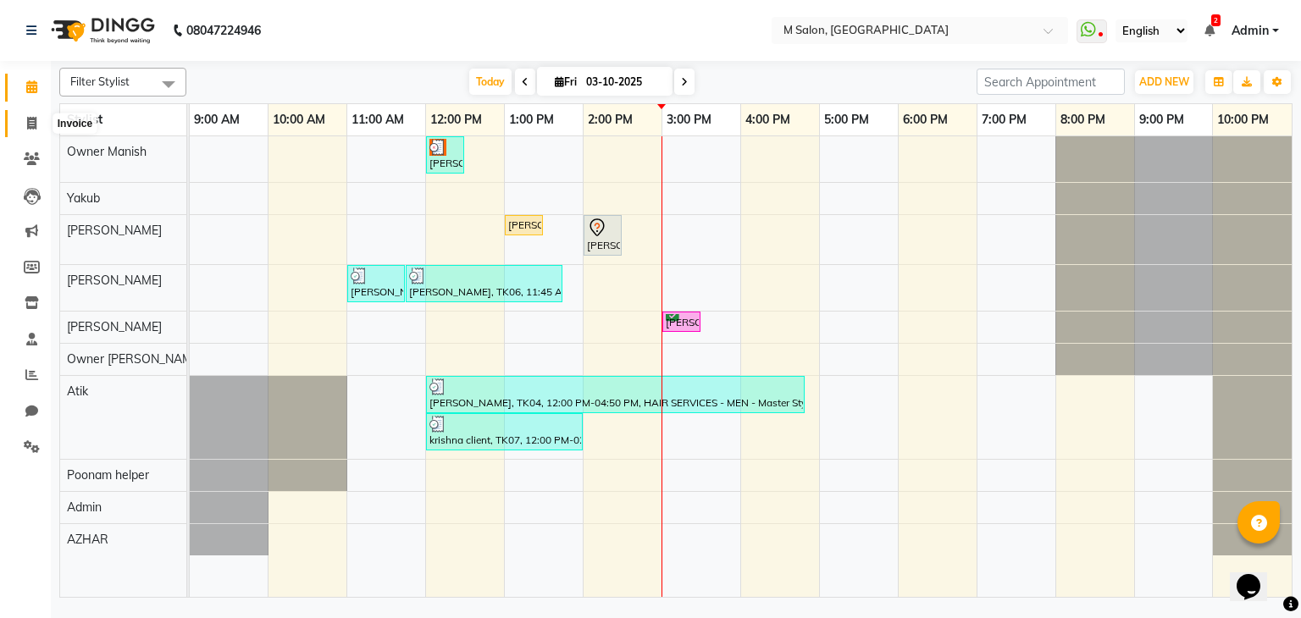
click at [31, 123] on icon at bounding box center [31, 123] width 9 height 13
select select "service"
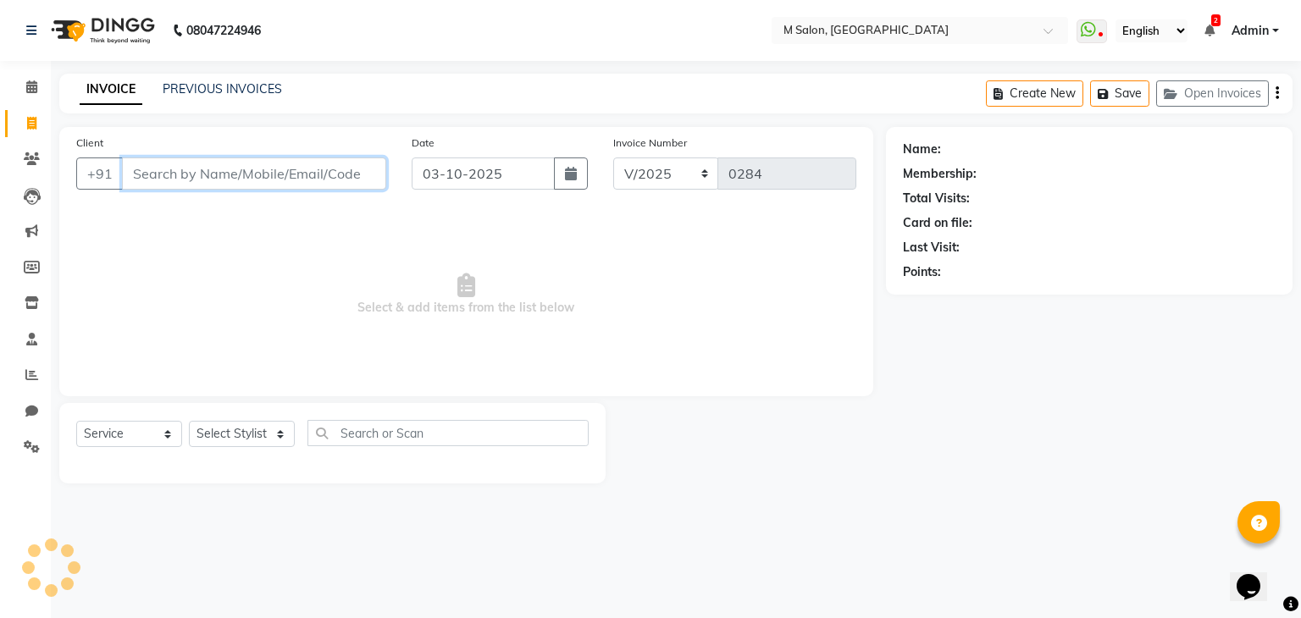
click at [203, 176] on input "Client" at bounding box center [254, 174] width 264 height 32
paste input "8208365493"
type input "8208365493"
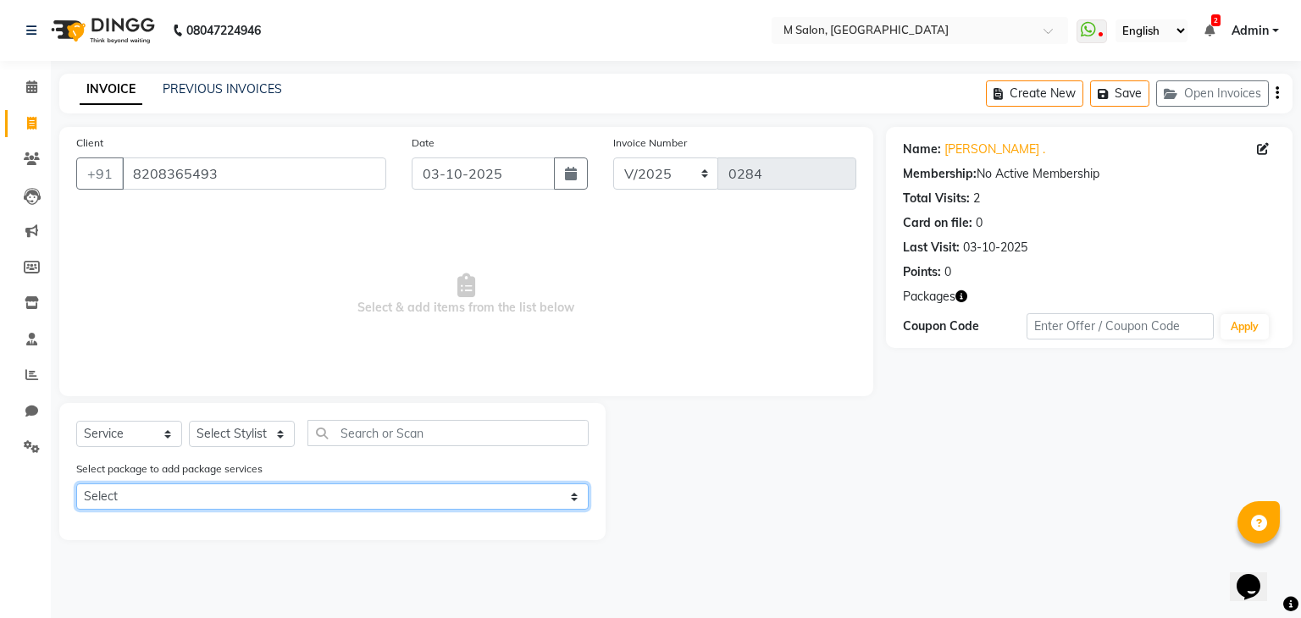
click at [141, 503] on select "Select MENS CUT & BEARD COMBO" at bounding box center [332, 497] width 512 height 26
select select "1: Object"
click at [76, 485] on select "Select MENS CUT & BEARD COMBO" at bounding box center [332, 497] width 512 height 26
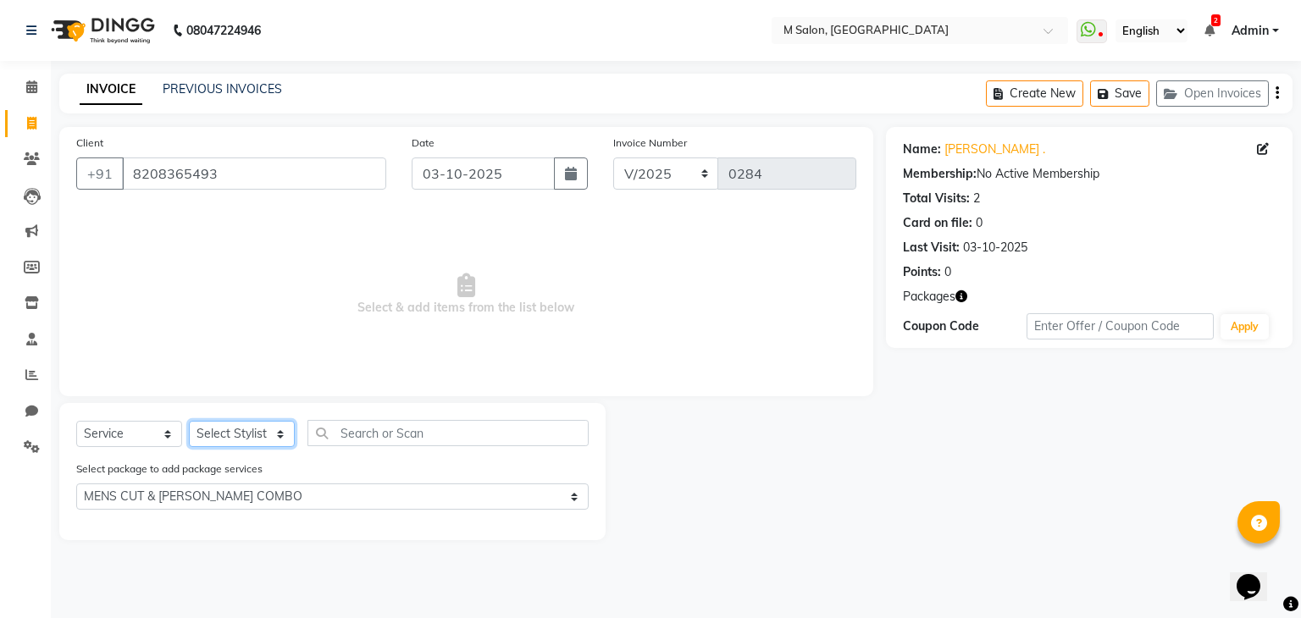
click at [239, 438] on select "Select Stylist Admin Atik AZHAR Heena Owner Manish Owner Rima Solanki Poonam he…" at bounding box center [242, 434] width 106 height 26
select select "89947"
click at [189, 422] on select "Select Stylist Admin Atik AZHAR Heena Owner Manish Owner Rima Solanki Poonam he…" at bounding box center [242, 434] width 106 height 26
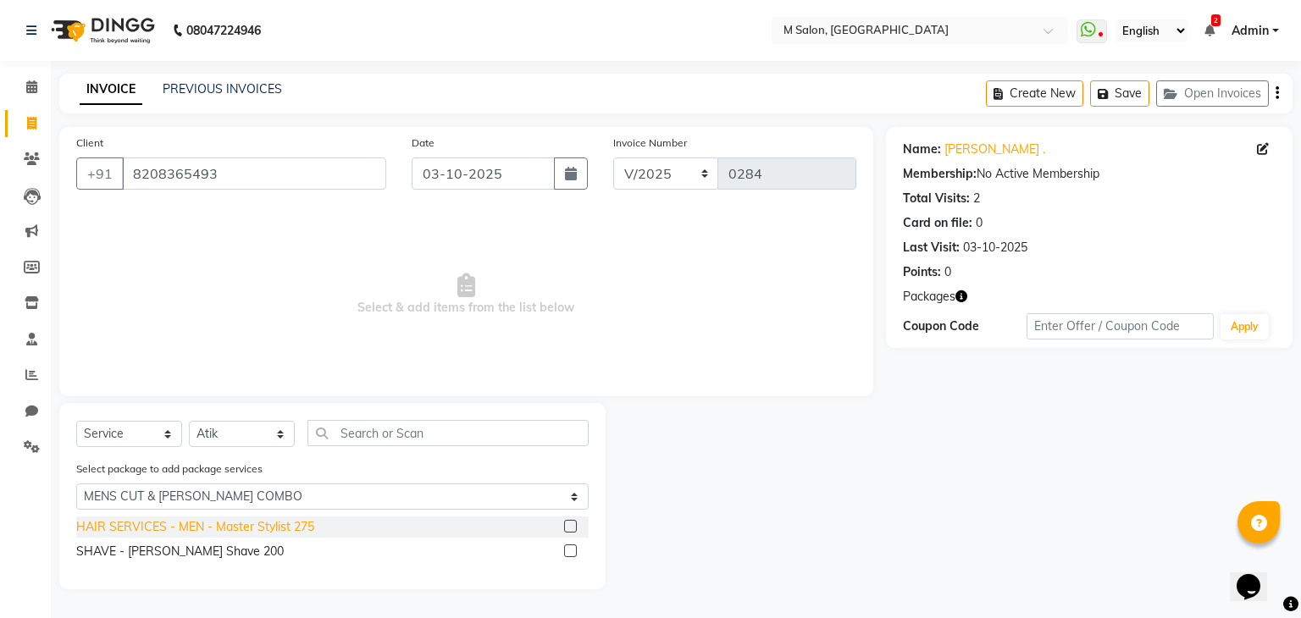
click at [191, 534] on div "HAIR SERVICES - MEN - Master Stylist 275" at bounding box center [195, 527] width 238 height 18
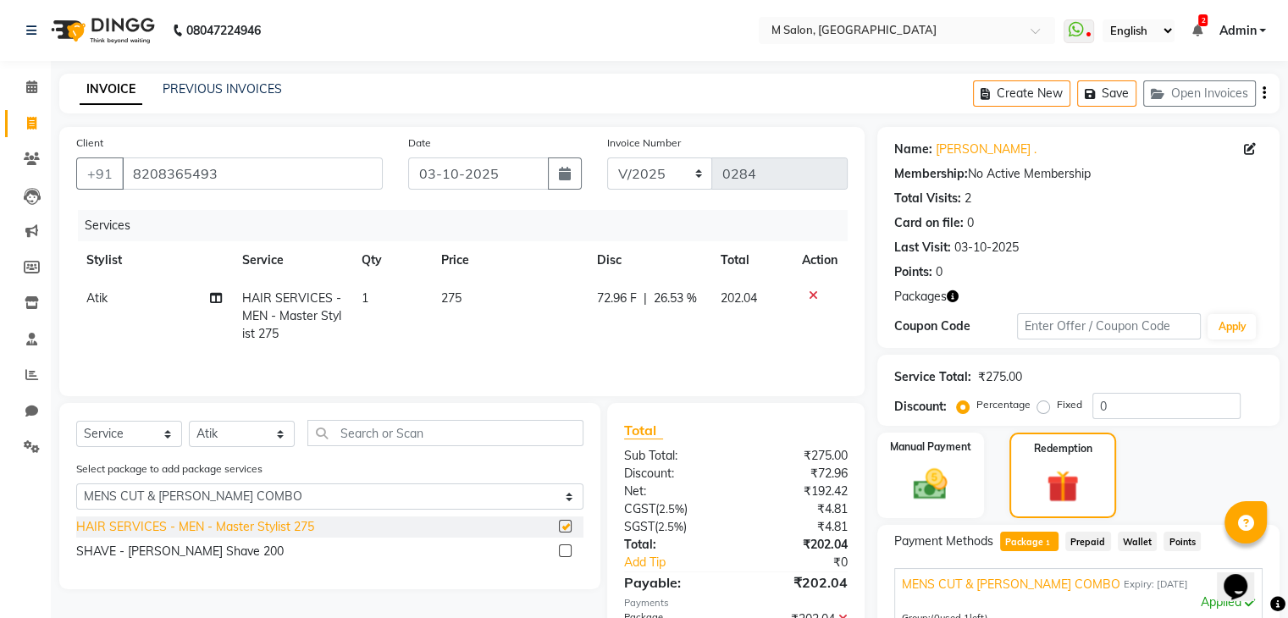
checkbox input "false"
click at [196, 561] on div "SHAVE - [PERSON_NAME] Shave 200" at bounding box center [179, 552] width 207 height 18
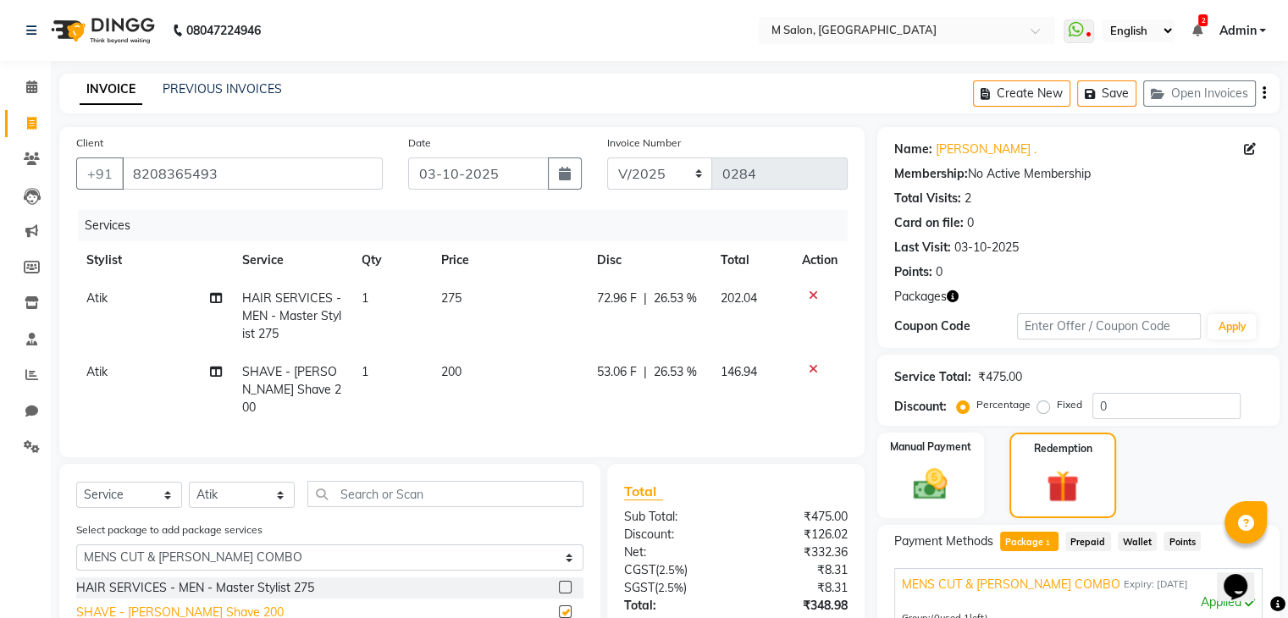
checkbox input "false"
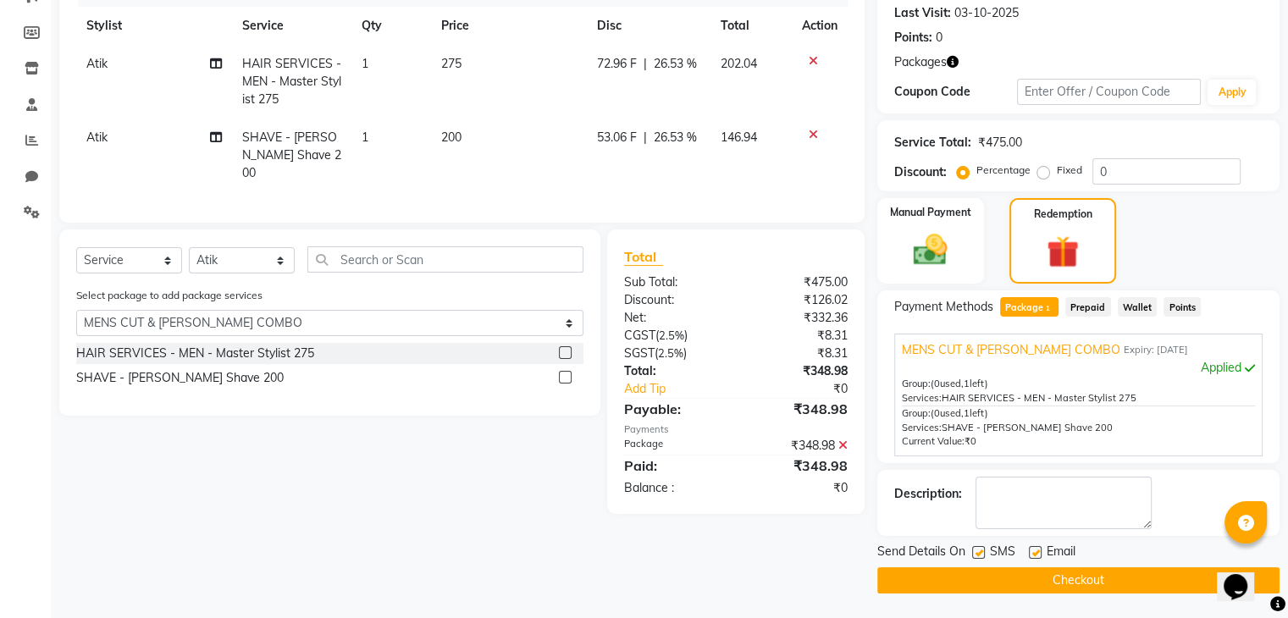
click at [1083, 569] on button "Checkout" at bounding box center [1078, 580] width 402 height 26
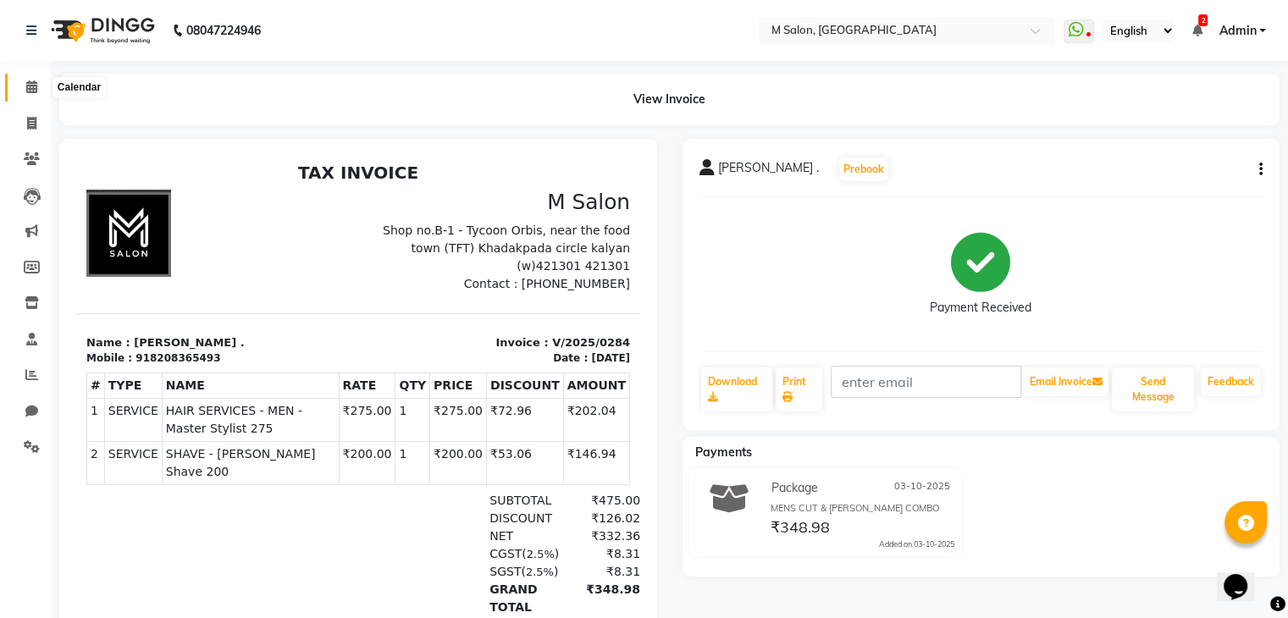
click at [24, 80] on span at bounding box center [32, 87] width 30 height 19
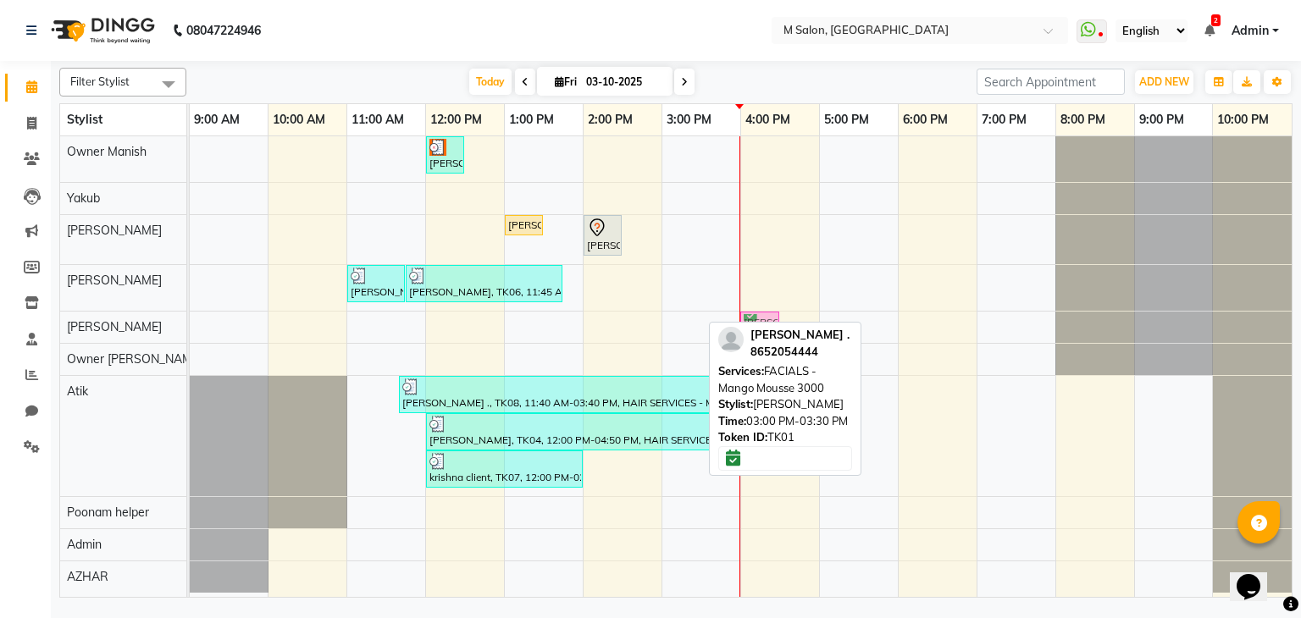
drag, startPoint x: 681, startPoint y: 323, endPoint x: 748, endPoint y: 317, distance: 67.2
click at [190, 317] on div "rohidas ., TK01, 03:00 PM-03:30 PM, FACIALS - Mango Mousse 3000 rohidas ., TK01…" at bounding box center [190, 327] width 0 height 30
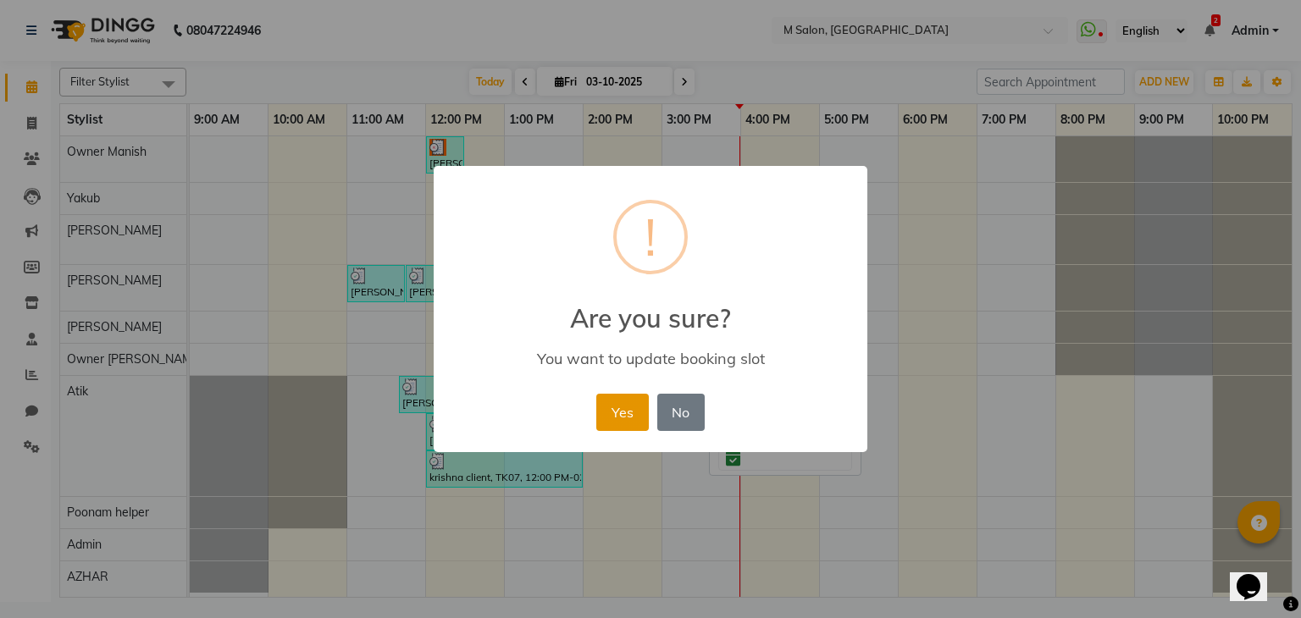
click at [627, 411] on button "Yes" at bounding box center [622, 412] width 52 height 37
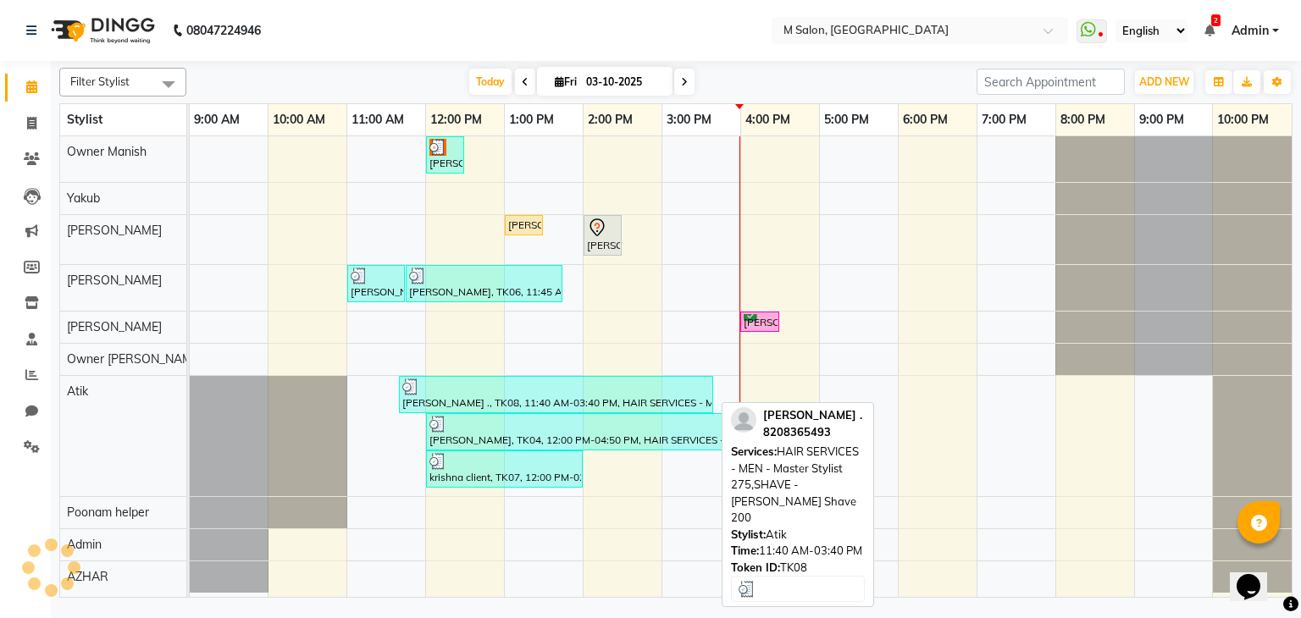
click at [627, 411] on link "[PERSON_NAME] ., TK08, 11:40 AM-03:40 PM, HAIR SERVICES - MEN - Master Stylist …" at bounding box center [556, 394] width 314 height 37
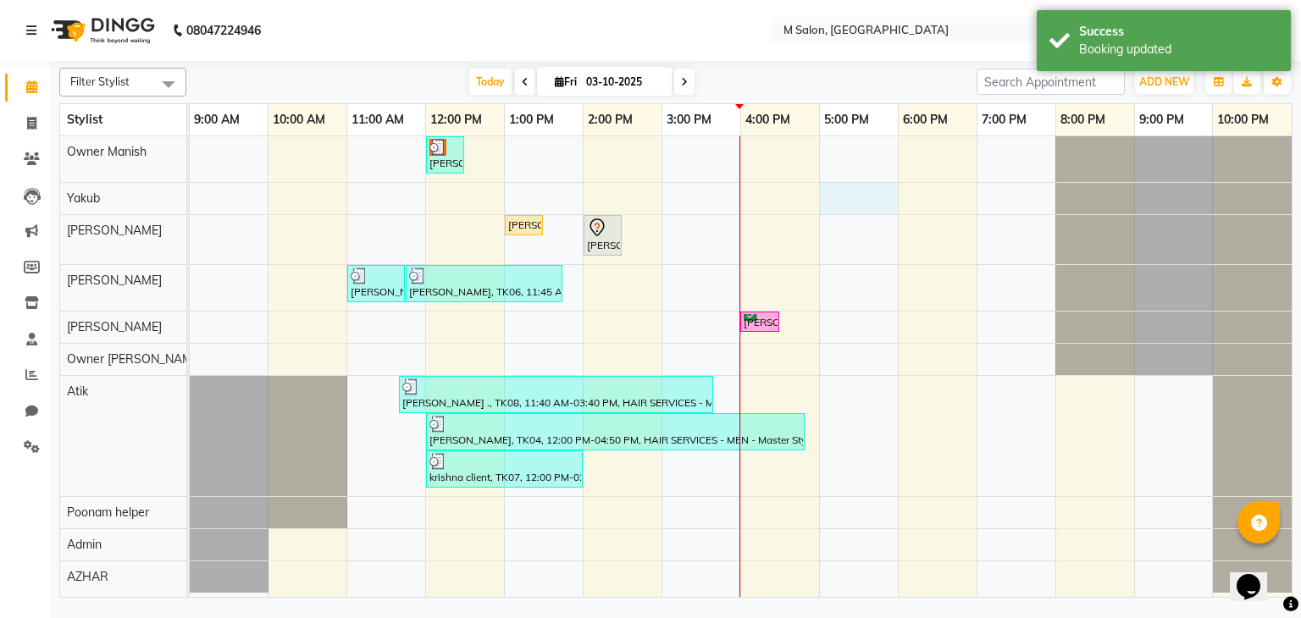
click at [835, 196] on div "seema nandgaonkar, TK05, 12:00 PM-12:30 PM, Root Touch-up (upto 1 inches) with …" at bounding box center [741, 367] width 1102 height 462
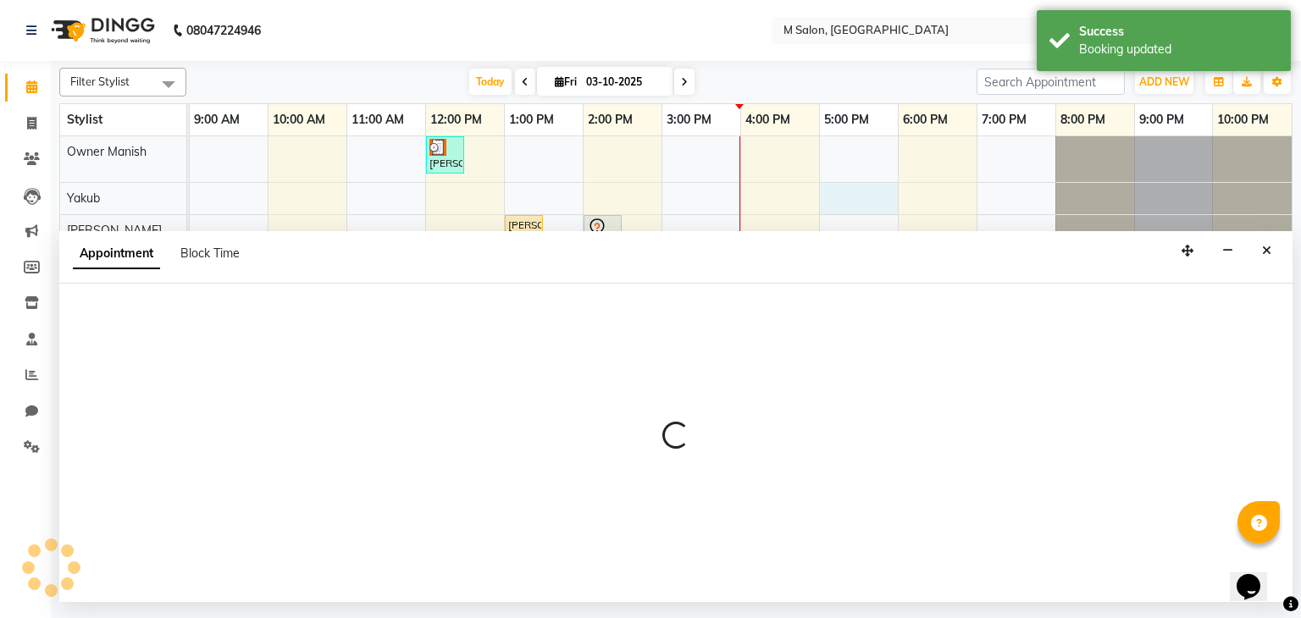
select select "87580"
select select "tentative"
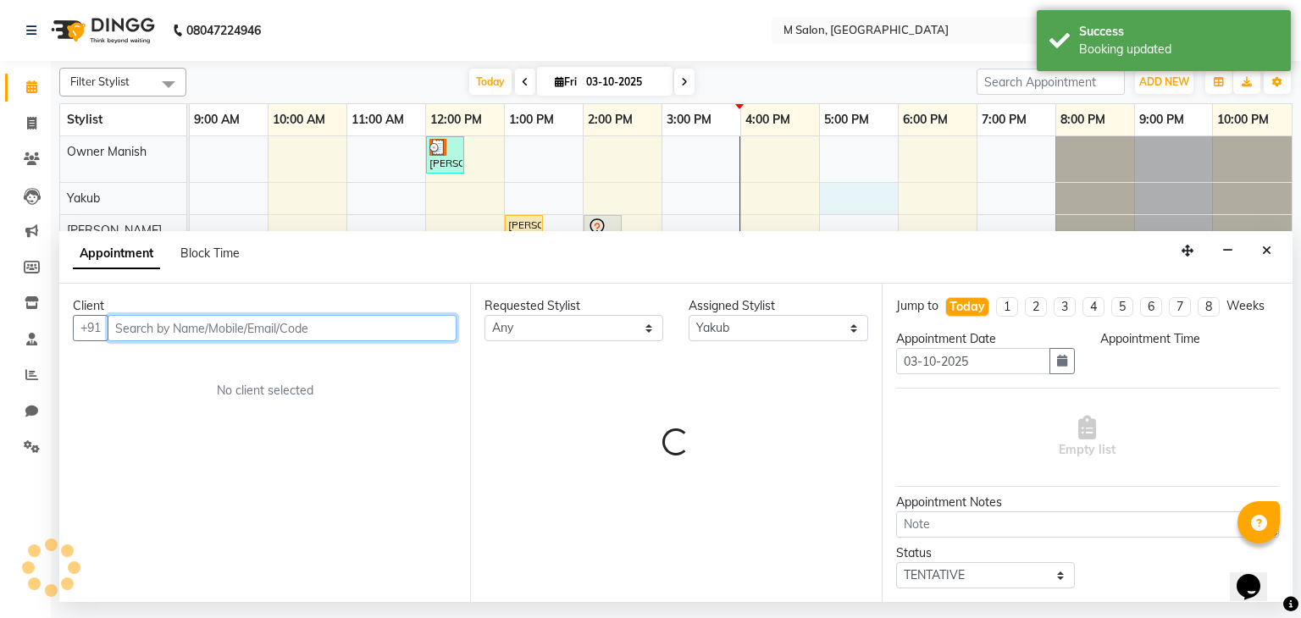
select select "1020"
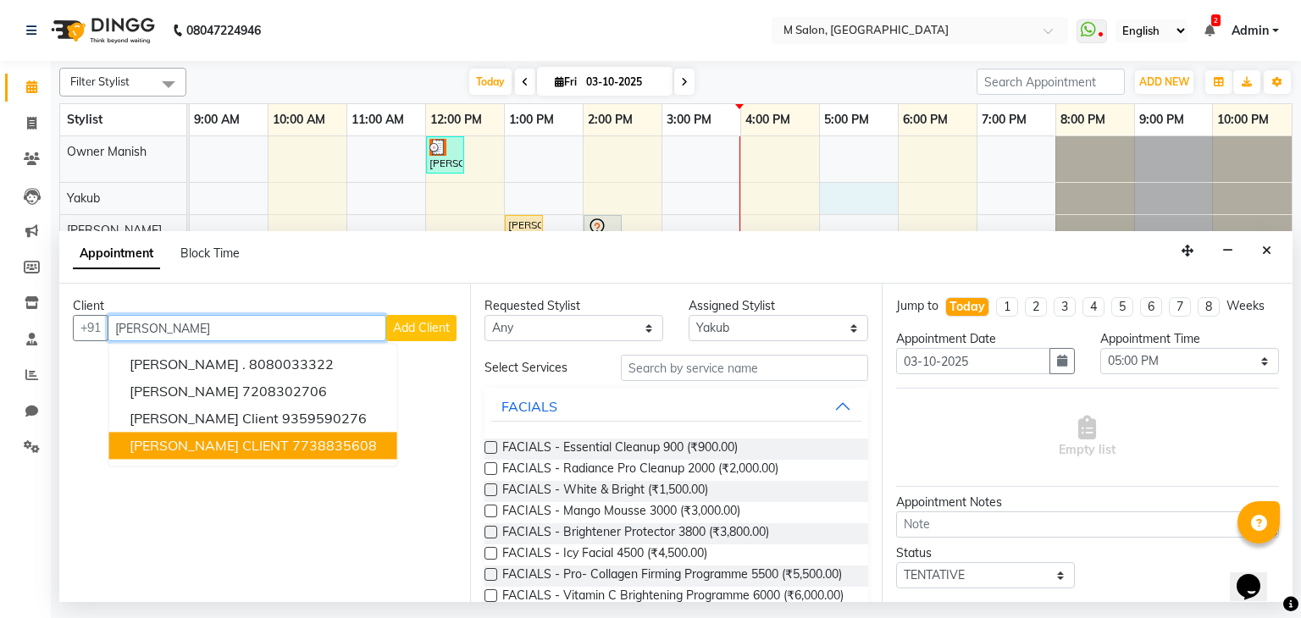
click at [292, 445] on ngb-highlight "7738835608" at bounding box center [334, 446] width 85 height 17
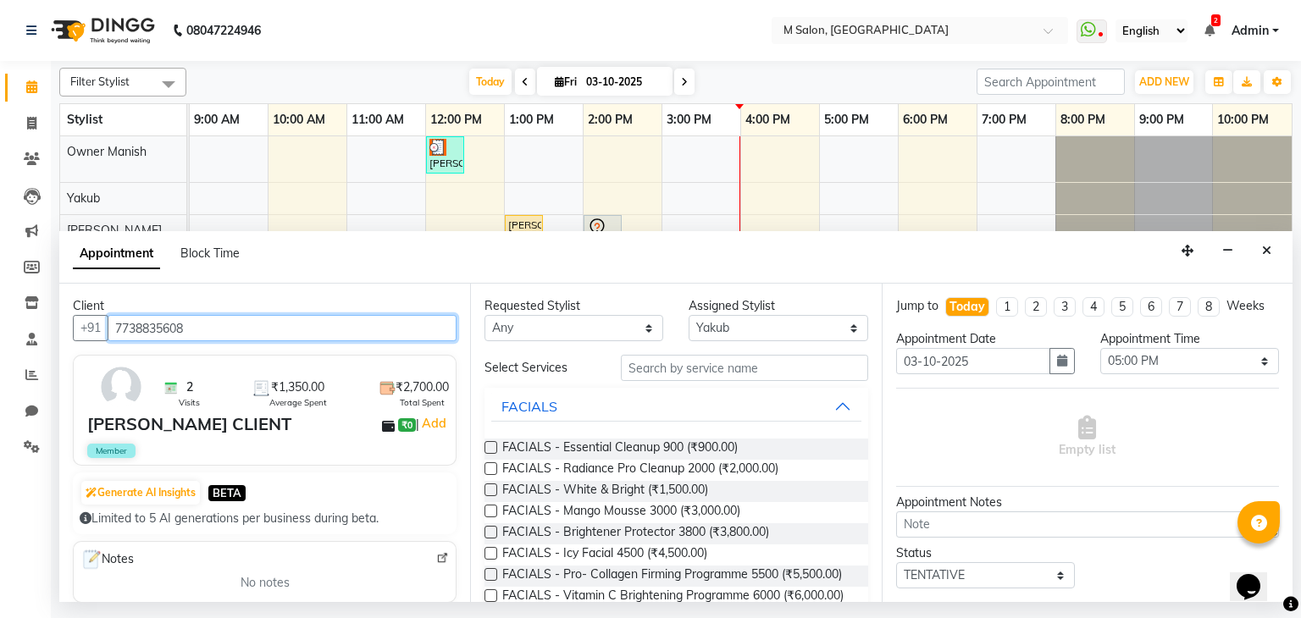
type input "7738835608"
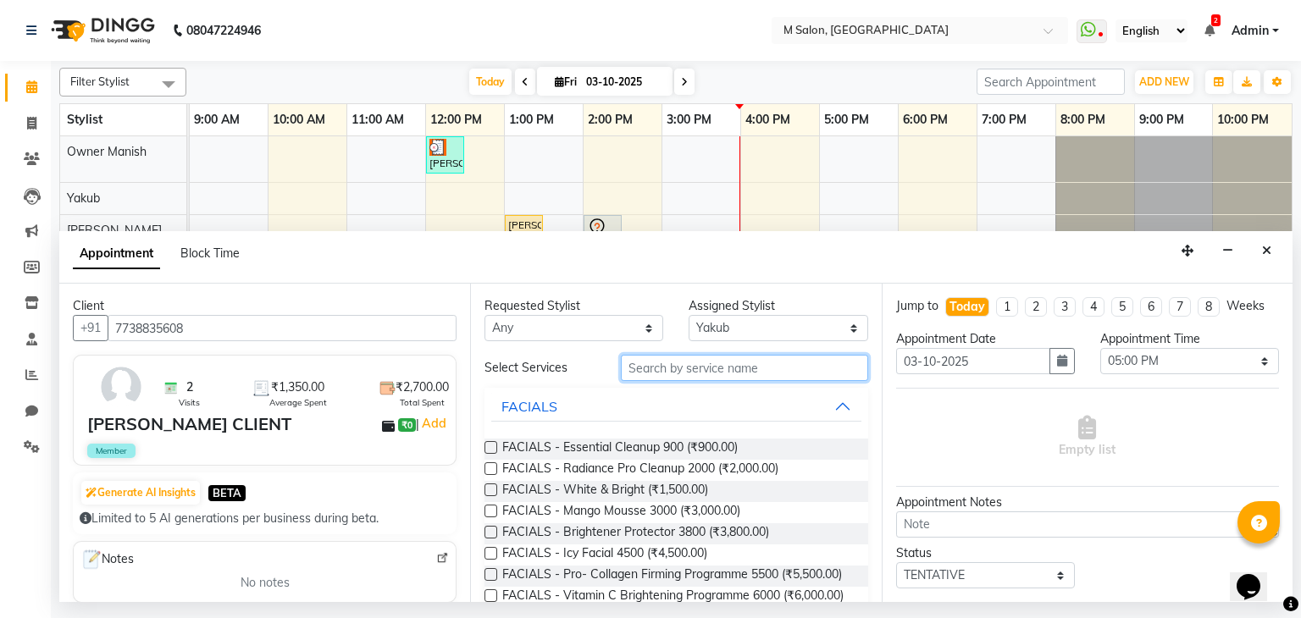
click at [681, 371] on input "text" at bounding box center [744, 368] width 247 height 26
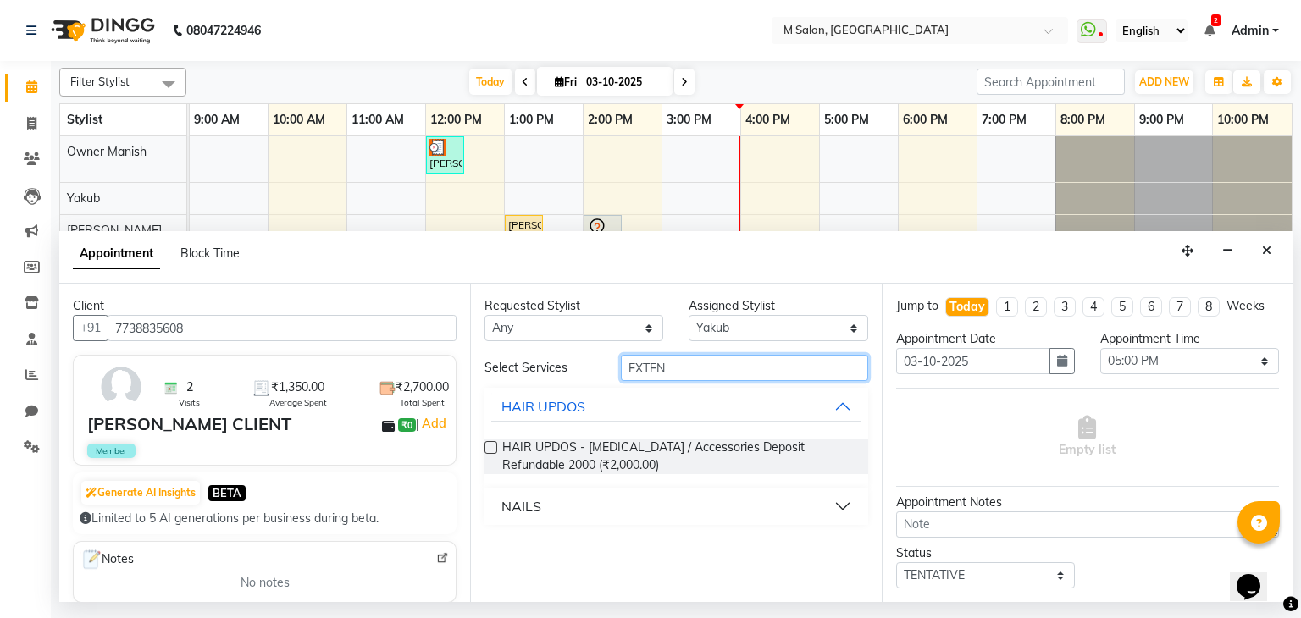
type input "EXTEN"
click at [558, 504] on button "NAILS" at bounding box center [675, 506] width 369 height 30
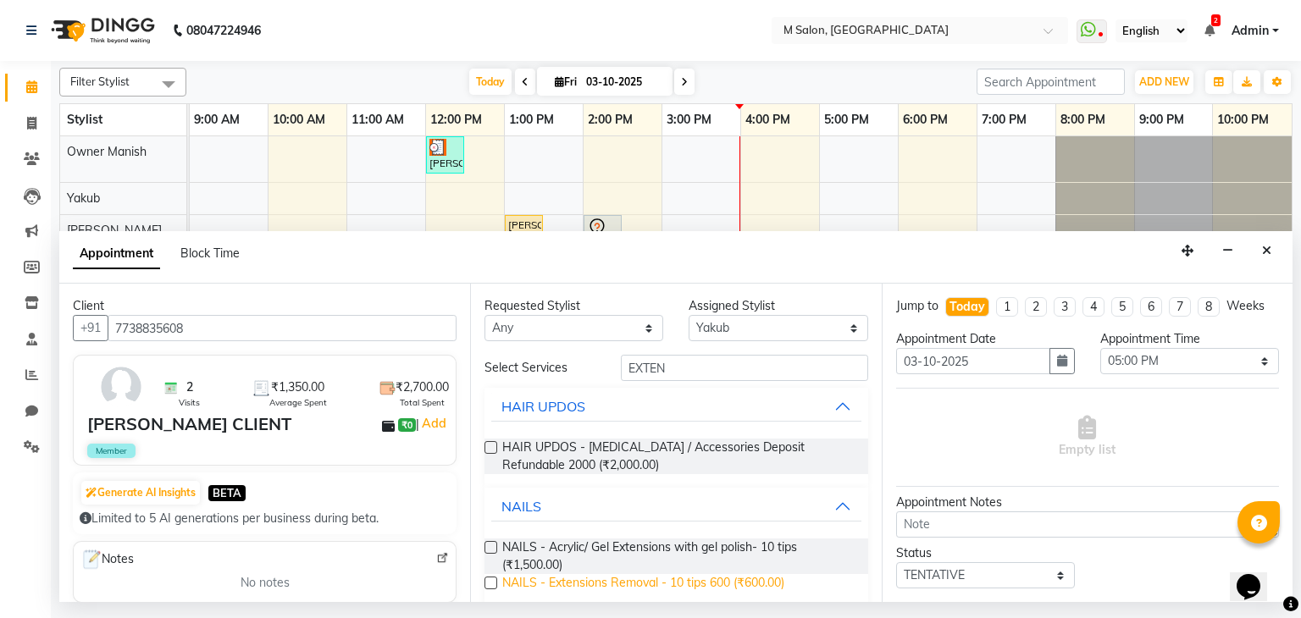
click at [534, 580] on span "NAILS - Extensions Removal - 10 tips 600 (₹600.00)" at bounding box center [643, 584] width 282 height 21
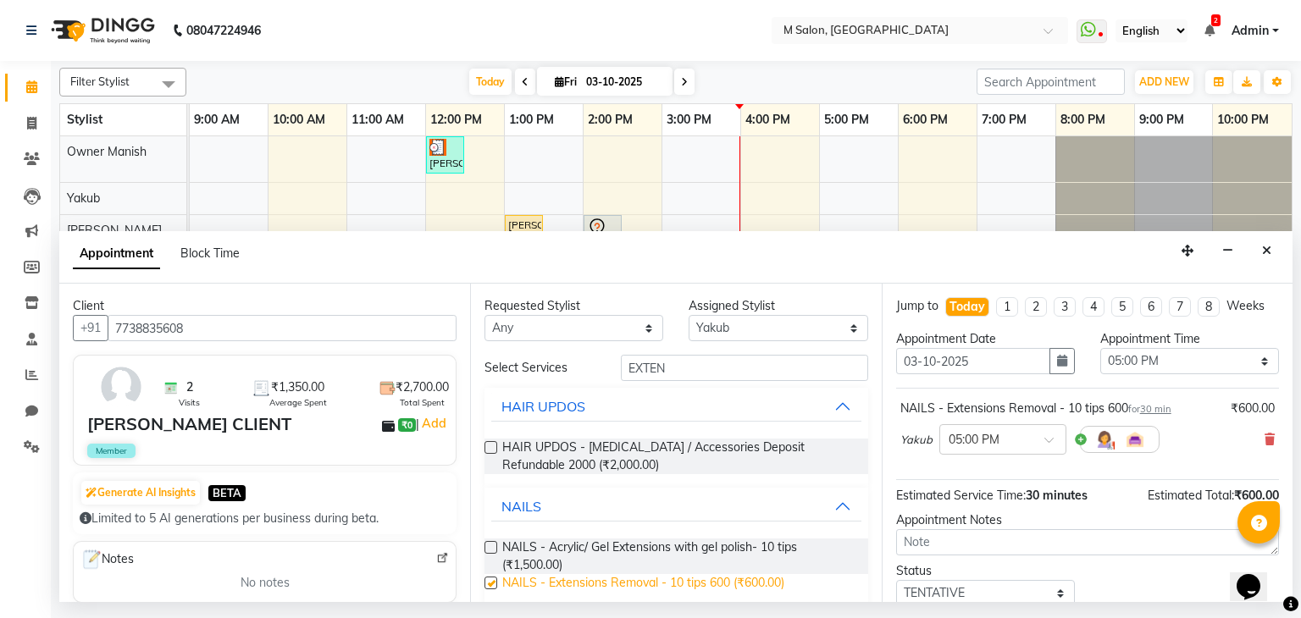
checkbox input "false"
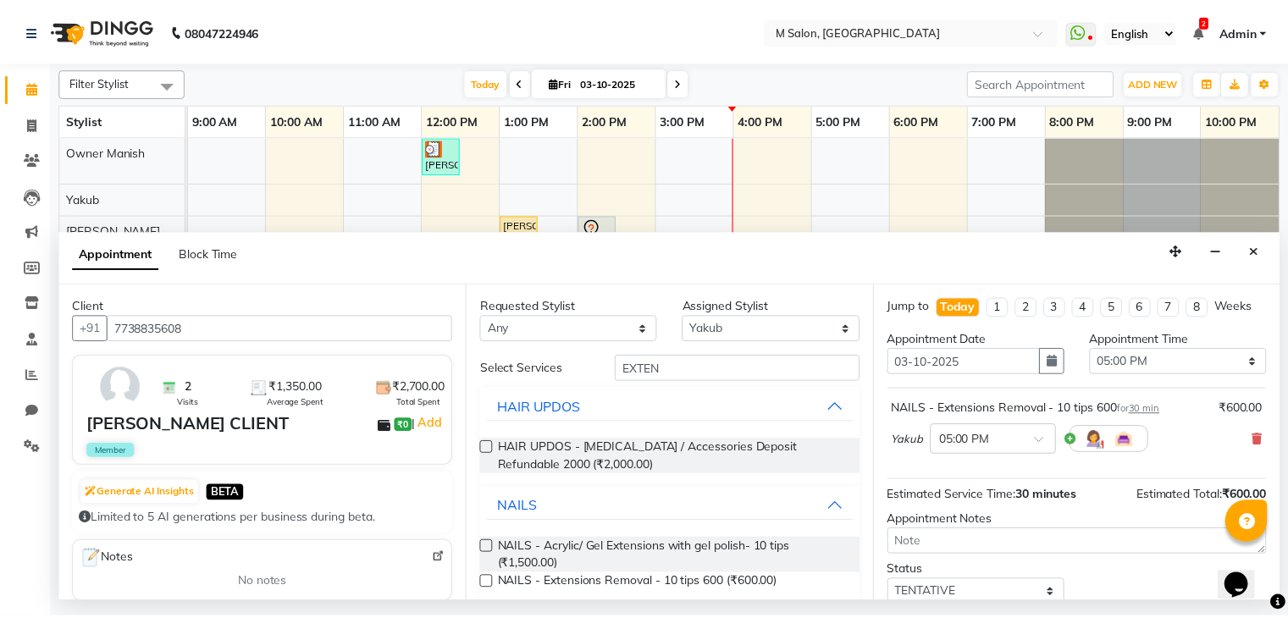
scroll to position [110, 0]
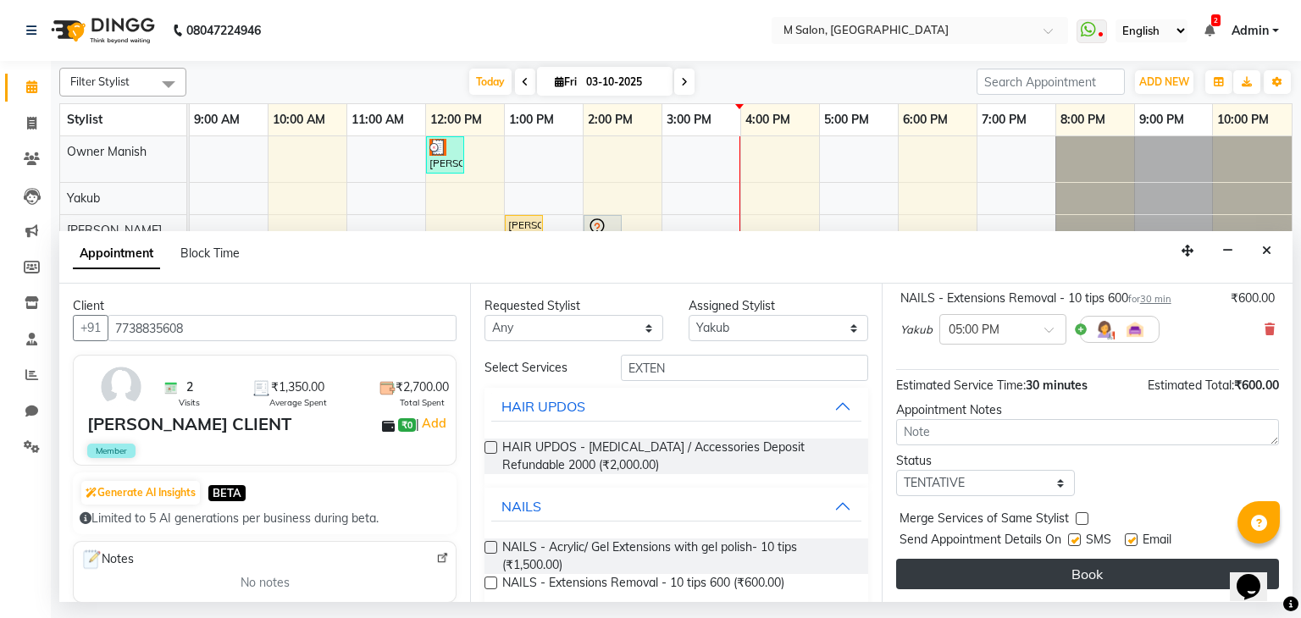
click at [1035, 567] on button "Book" at bounding box center [1087, 574] width 383 height 30
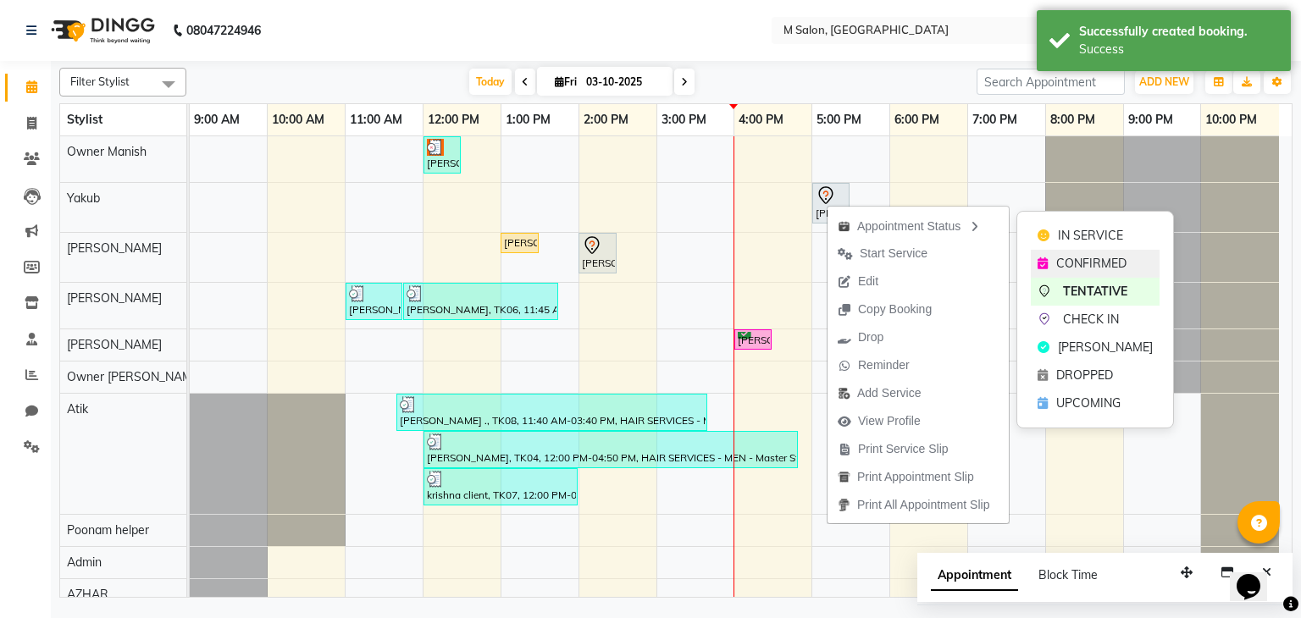
click at [1074, 258] on span "CONFIRMED" at bounding box center [1091, 264] width 70 height 18
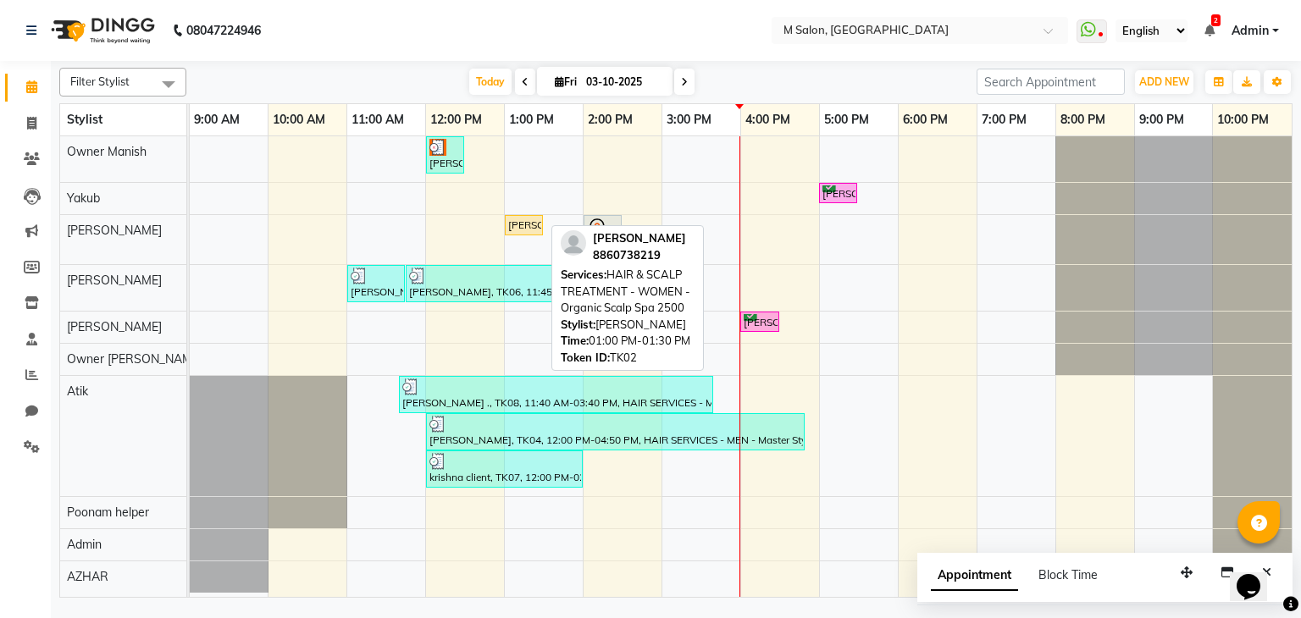
click at [531, 221] on div "deepali yadav, TK02, 01:00 PM-01:30 PM, HAIR & SCALP TREATMENT - WOMEN - Organi…" at bounding box center [523, 225] width 35 height 15
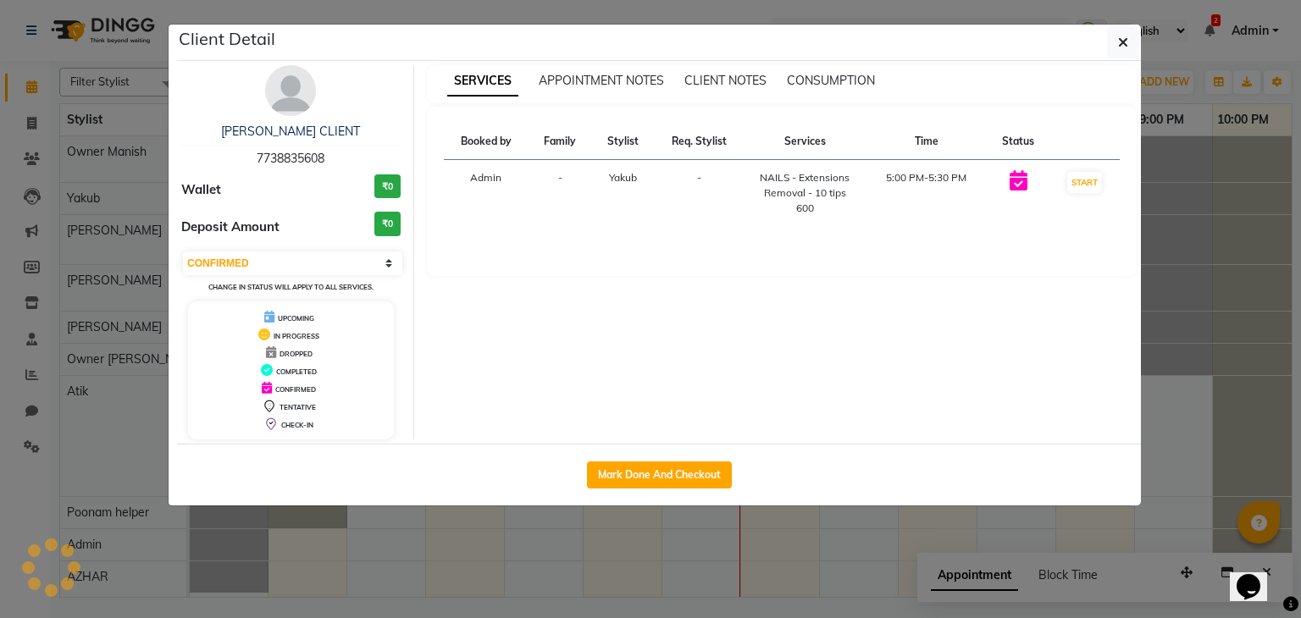
select select "1"
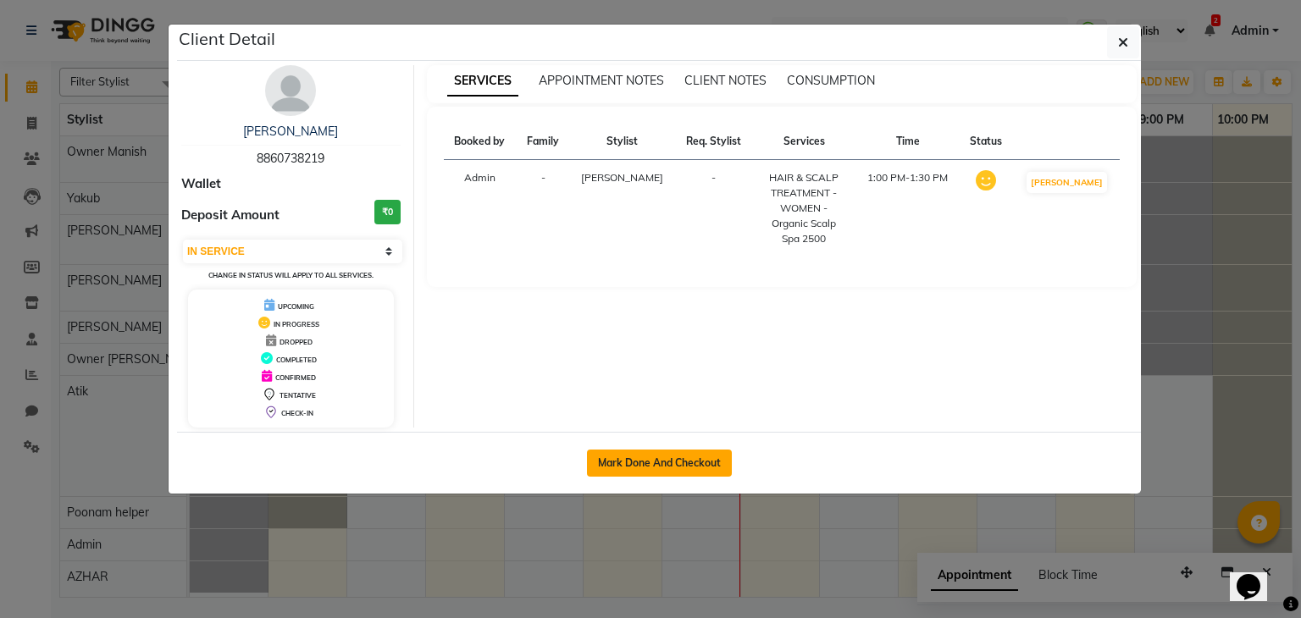
click at [652, 466] on button "Mark Done And Checkout" at bounding box center [659, 463] width 145 height 27
select select "service"
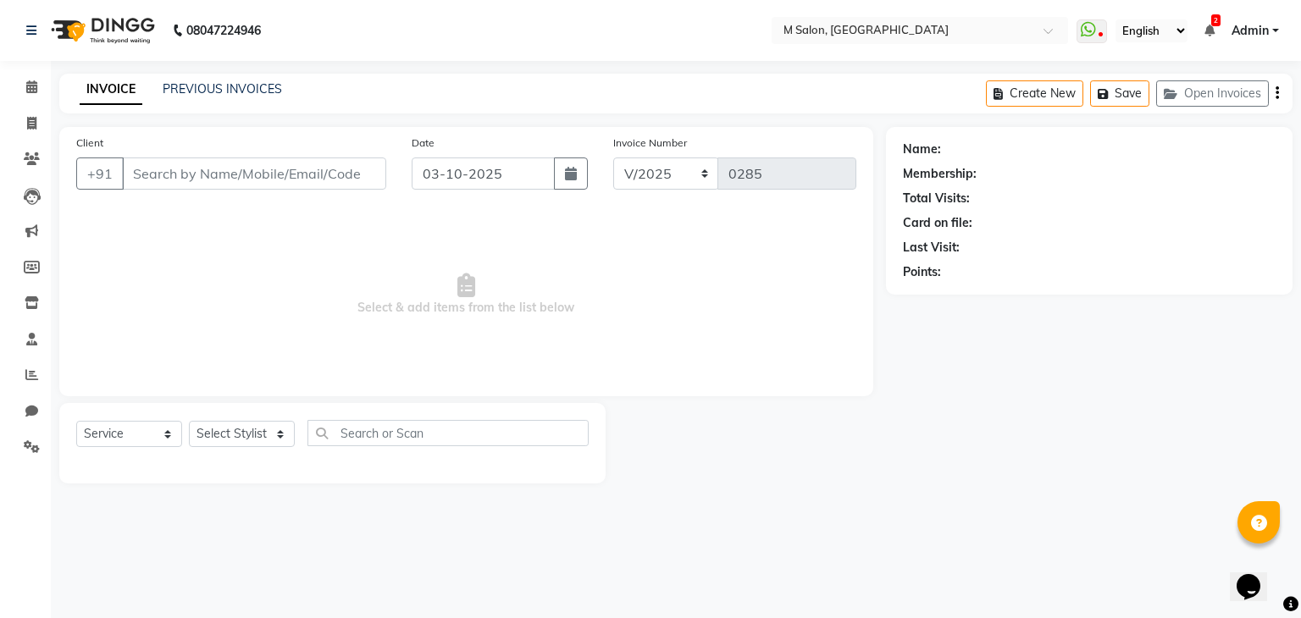
type input "8860738219"
select select "87581"
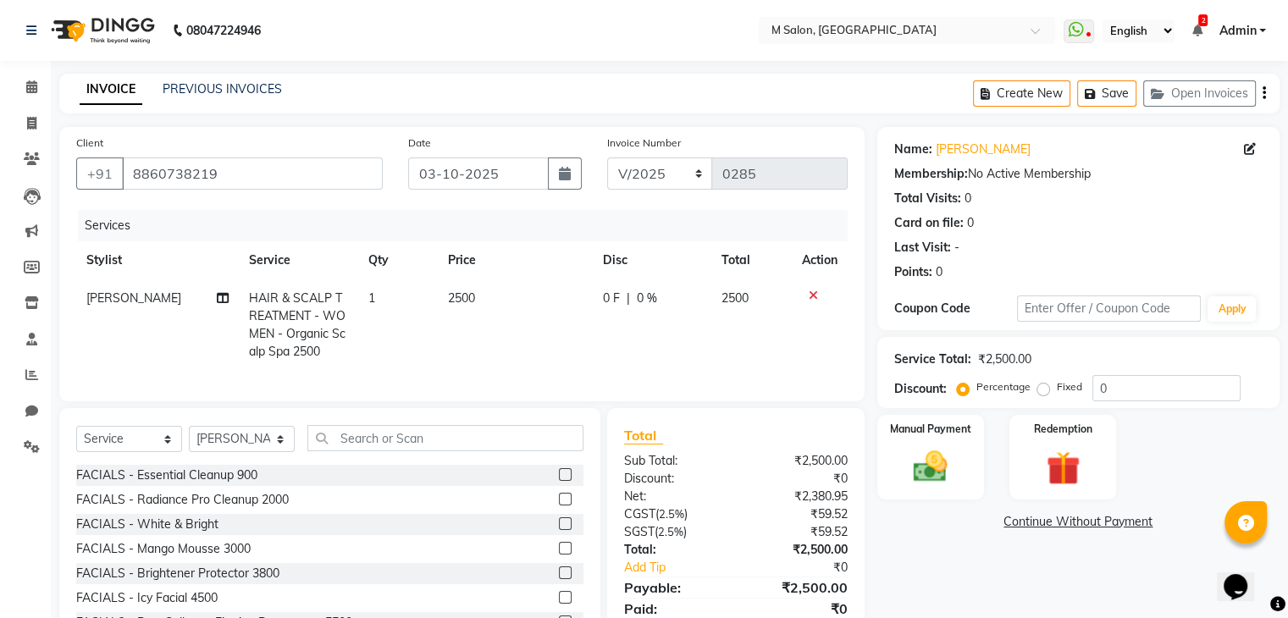
scroll to position [79, 0]
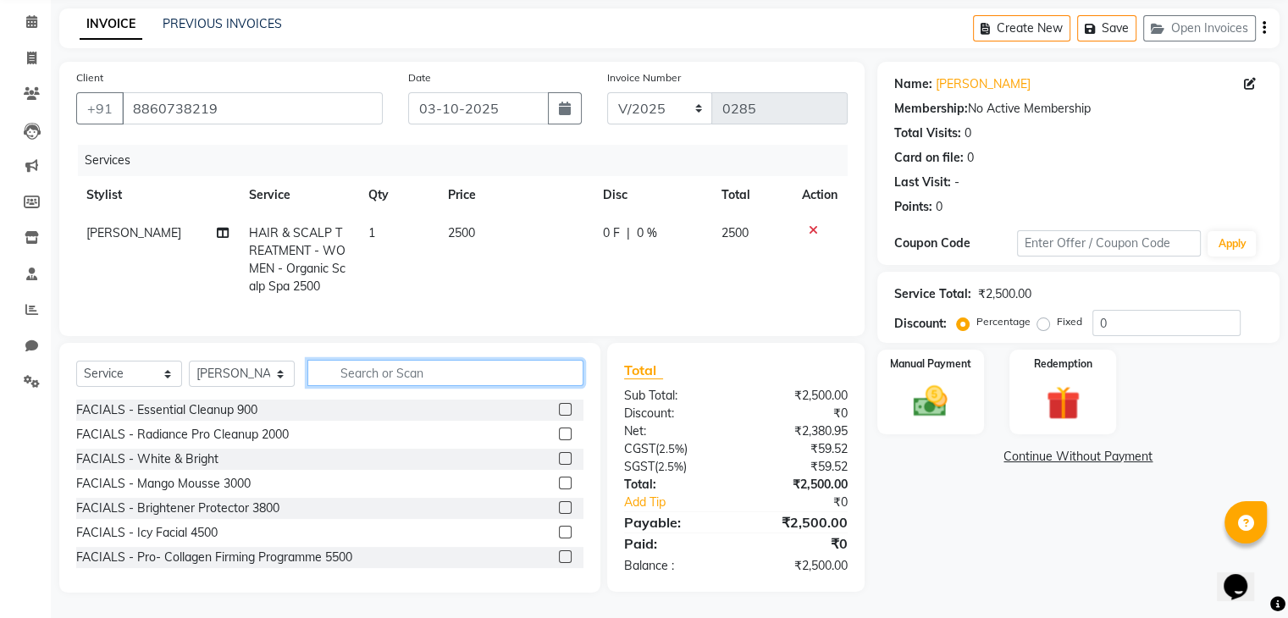
click at [543, 368] on input "text" at bounding box center [445, 373] width 276 height 26
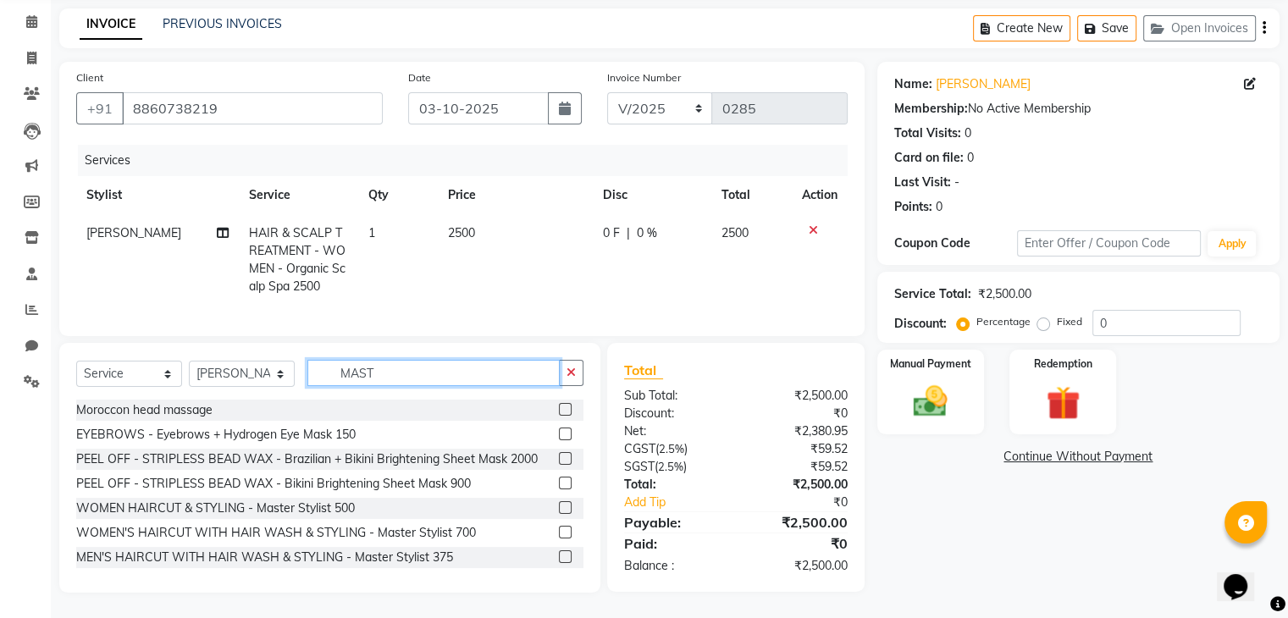
scroll to position [78, 0]
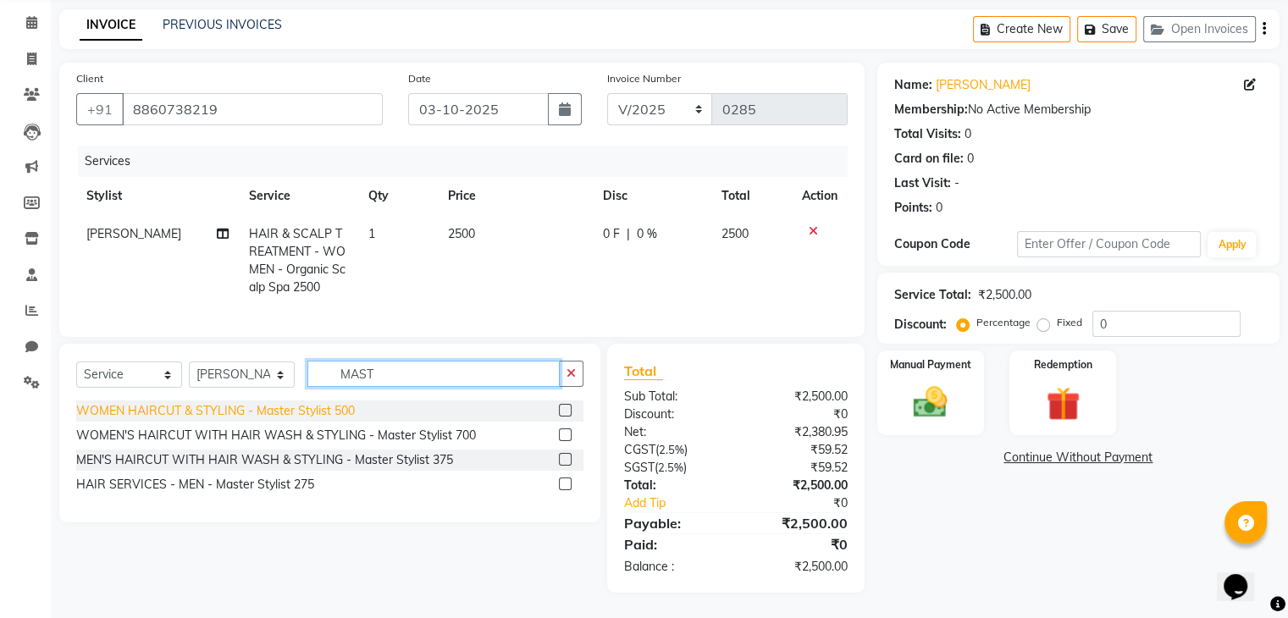
type input "MAST"
click at [319, 412] on div "WOMEN HAIRCUT & STYLING - Master Stylist 500" at bounding box center [215, 411] width 279 height 18
checkbox input "false"
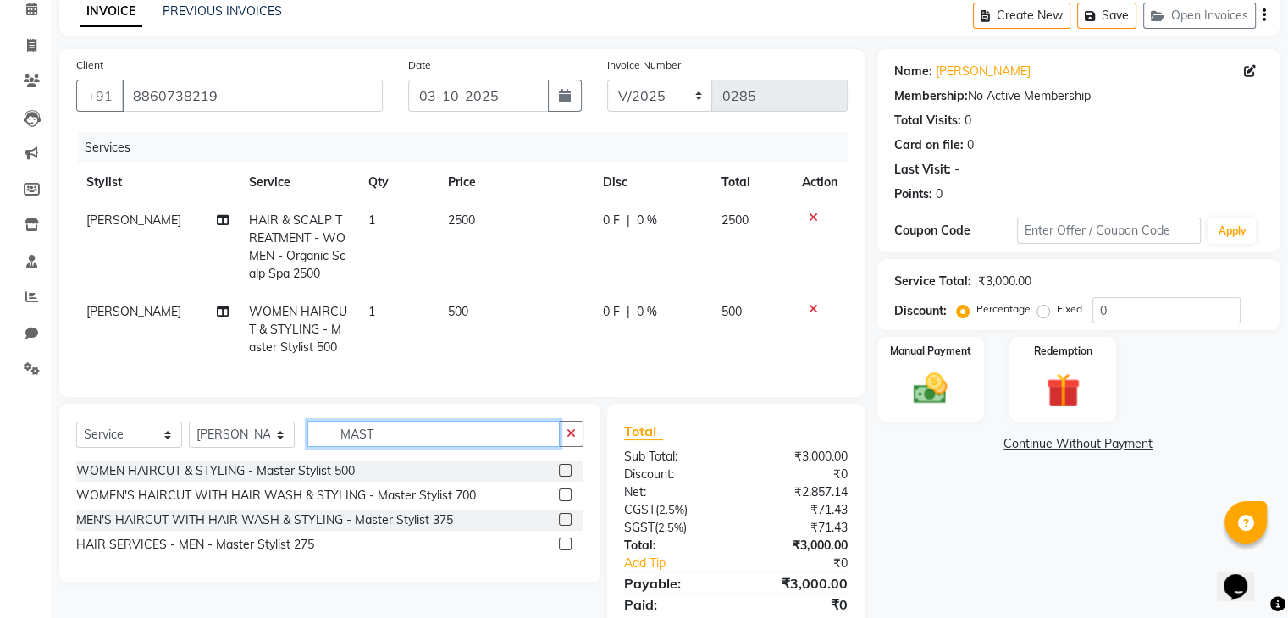
click at [379, 445] on input "MAST" at bounding box center [433, 434] width 252 height 26
type input "M"
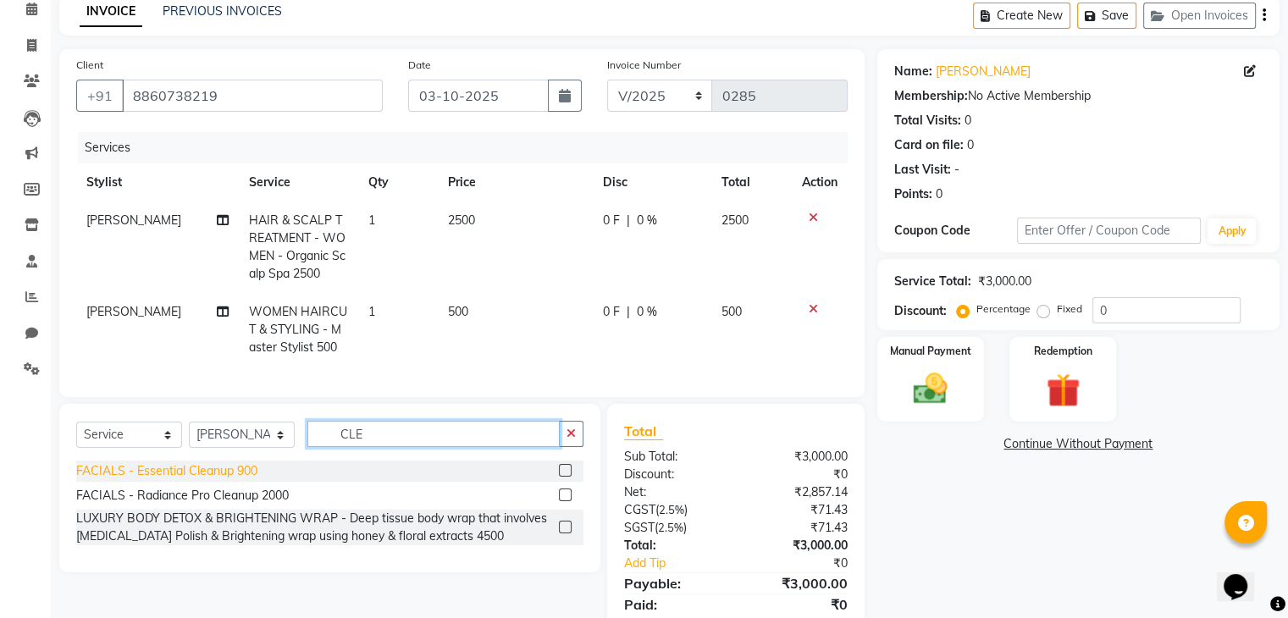
type input "CLE"
click at [154, 480] on div "FACIALS - Essential Cleanup 900" at bounding box center [166, 471] width 181 height 18
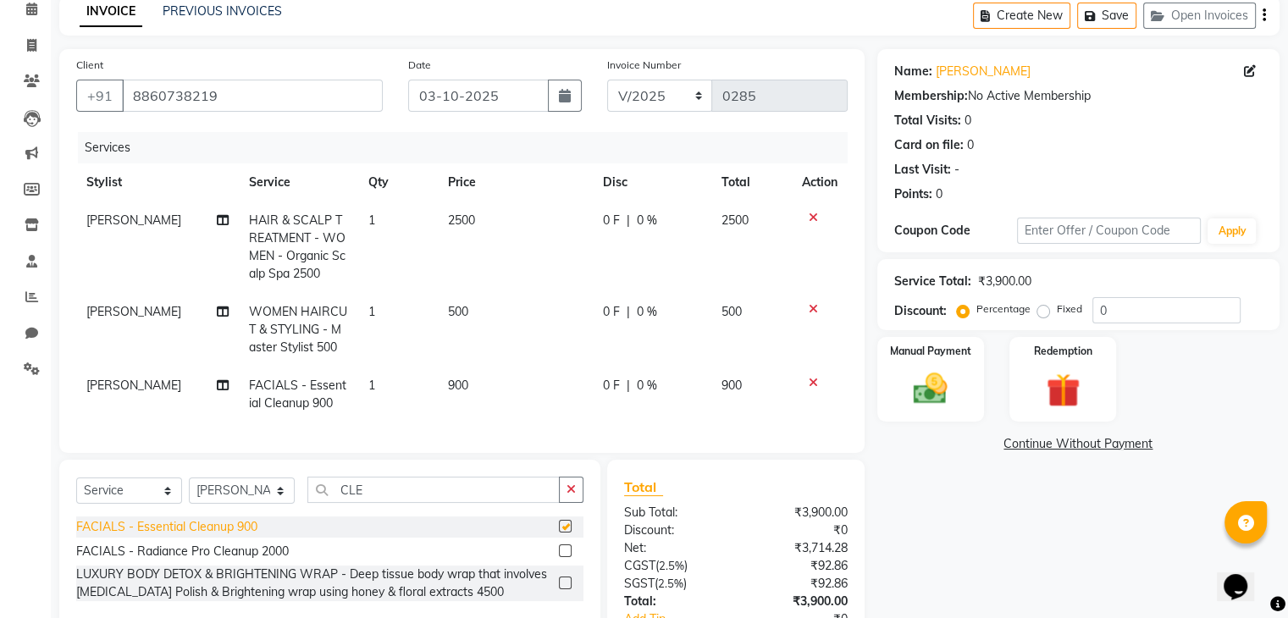
checkbox input "false"
click at [639, 387] on span "0 %" at bounding box center [647, 386] width 20 height 18
select select "87581"
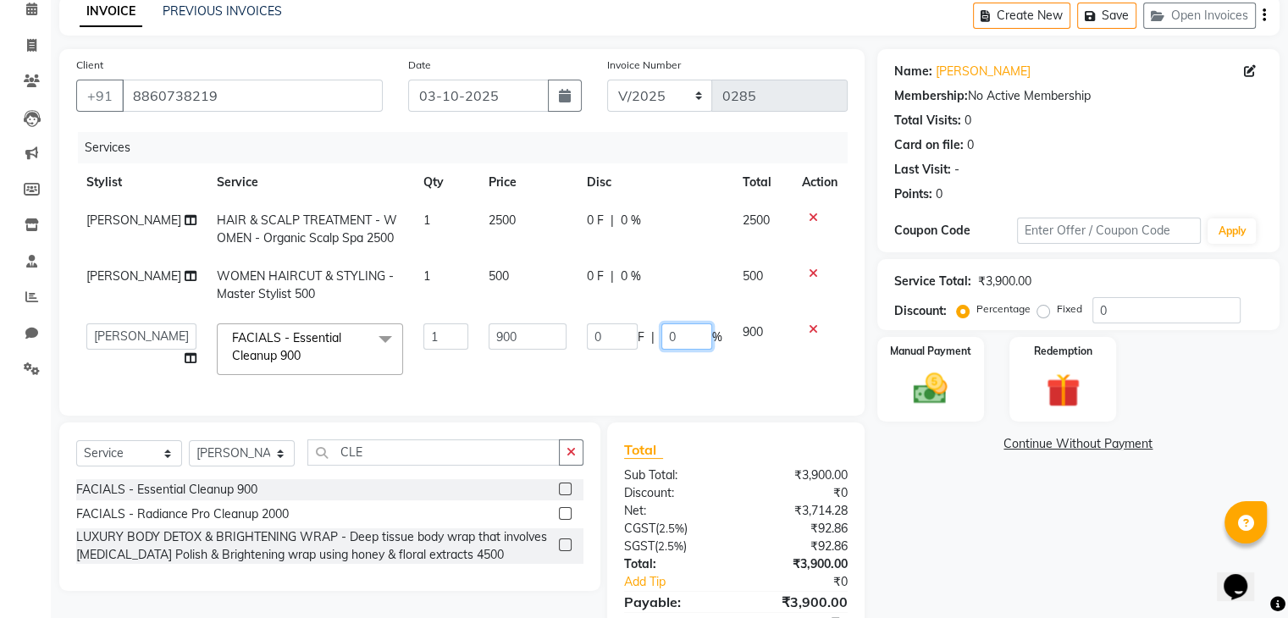
click at [672, 332] on input "0" at bounding box center [686, 336] width 51 height 26
type input "20"
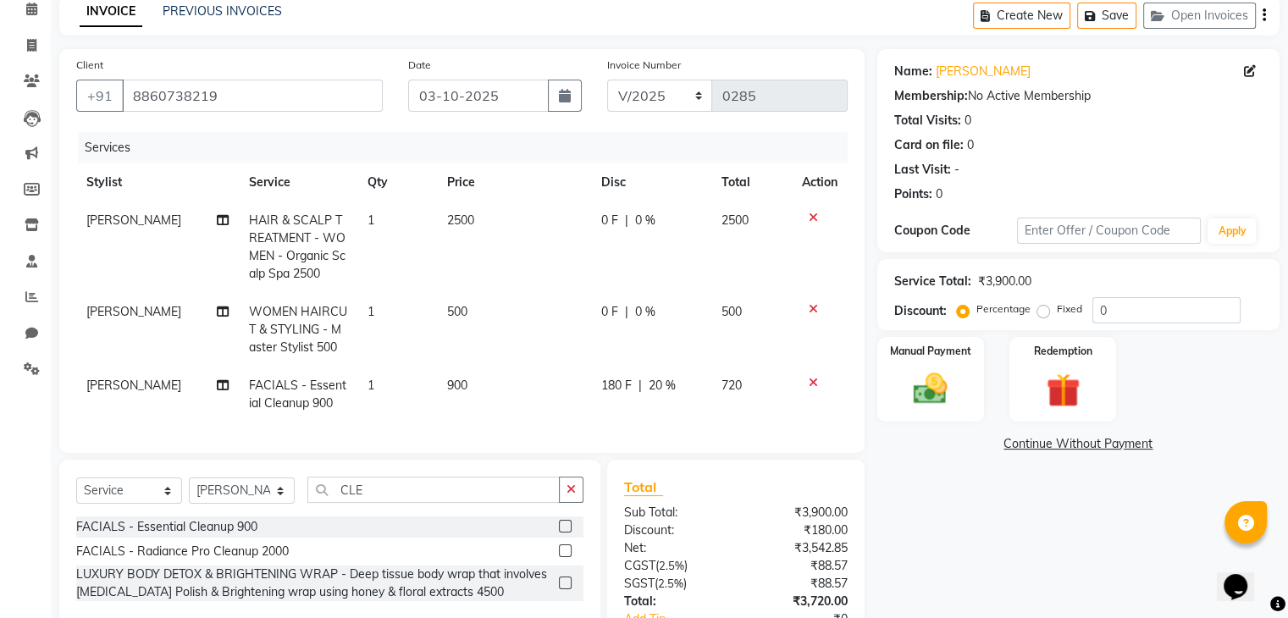
click at [581, 224] on tr "Heena HAIR & SCALP TREATMENT - WOMEN - Organic Scalp Spa 2500 1 2500 0 F | 0 % …" at bounding box center [461, 247] width 771 height 91
click at [601, 222] on span "0 F" at bounding box center [609, 221] width 17 height 18
select select "87581"
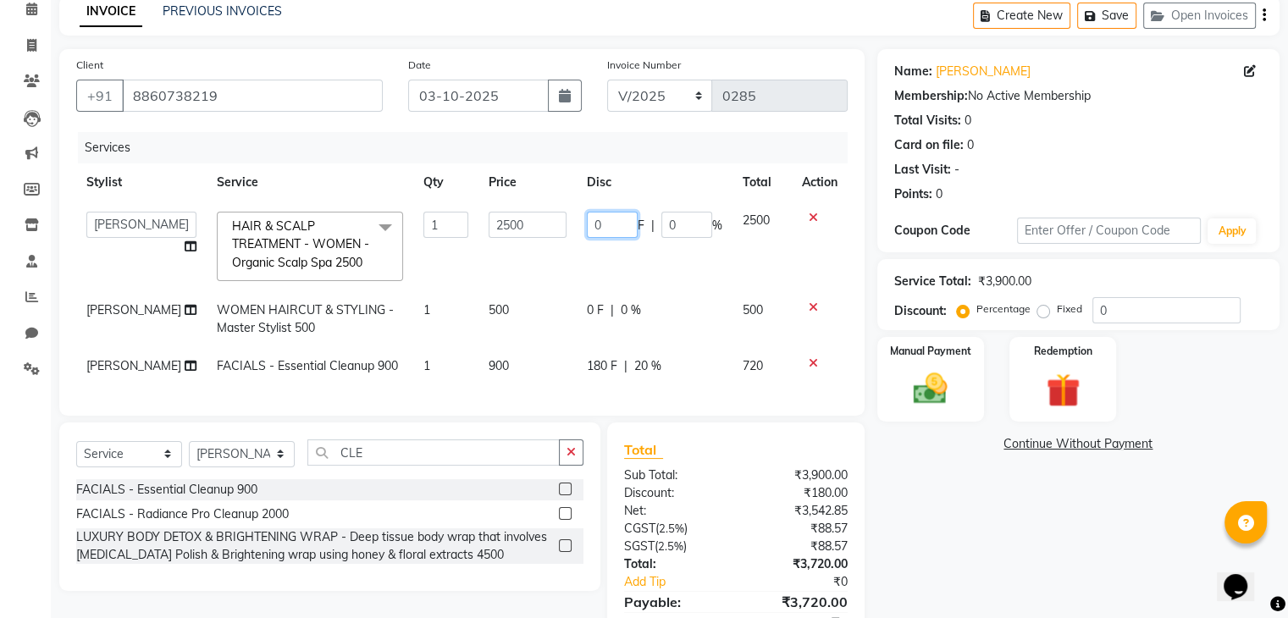
click at [606, 218] on input "0" at bounding box center [612, 225] width 51 height 26
type input "1000"
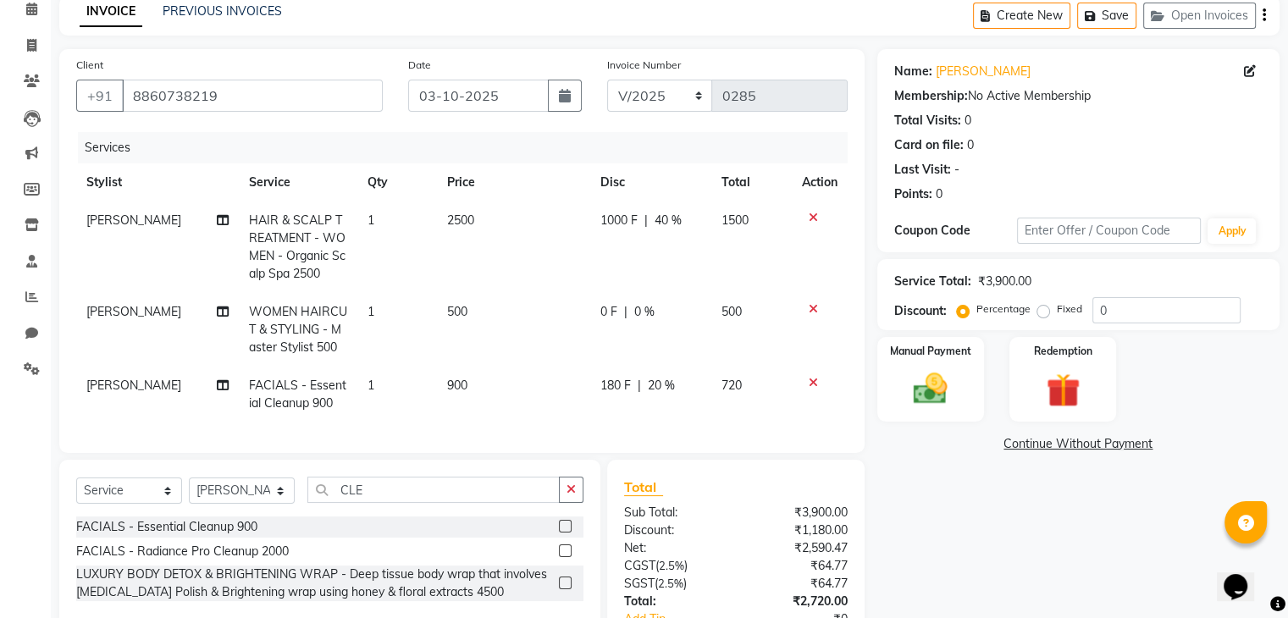
click at [637, 264] on td "1000 F | 40 %" at bounding box center [650, 247] width 121 height 91
select select "87581"
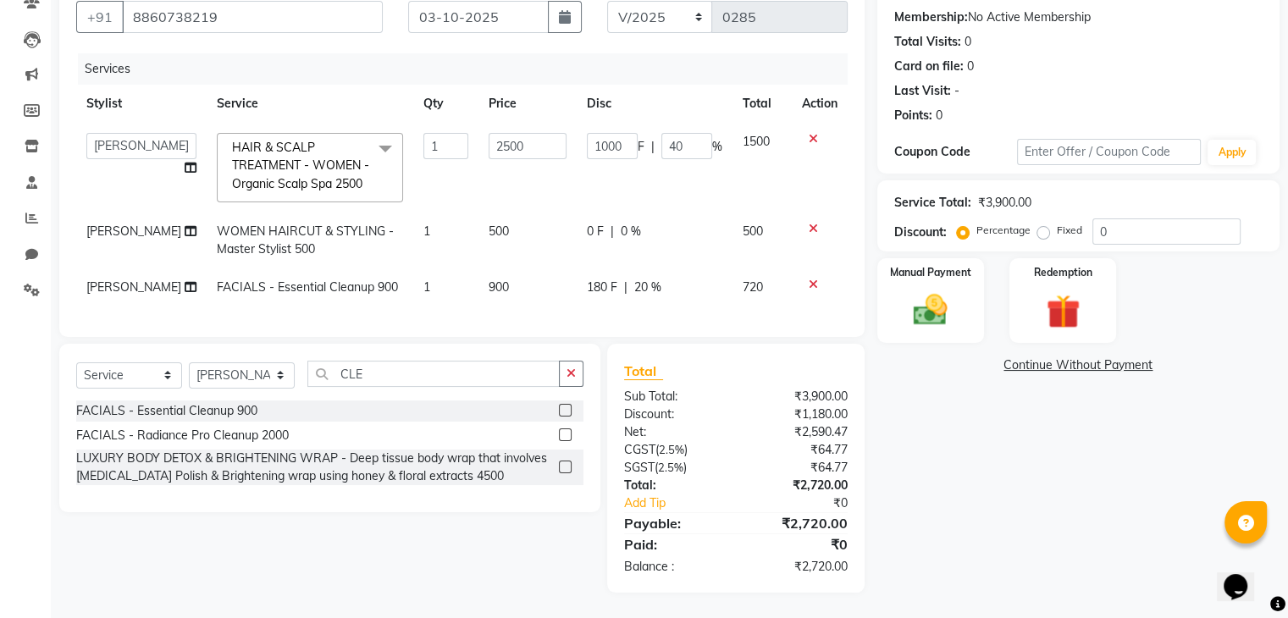
scroll to position [188, 0]
click at [98, 377] on select "Select Service Product Membership Package Voucher Prepaid Gift Card" at bounding box center [129, 375] width 106 height 26
select select "membership"
click at [76, 362] on select "Select Service Product Membership Package Voucher Prepaid Gift Card" at bounding box center [129, 375] width 106 height 26
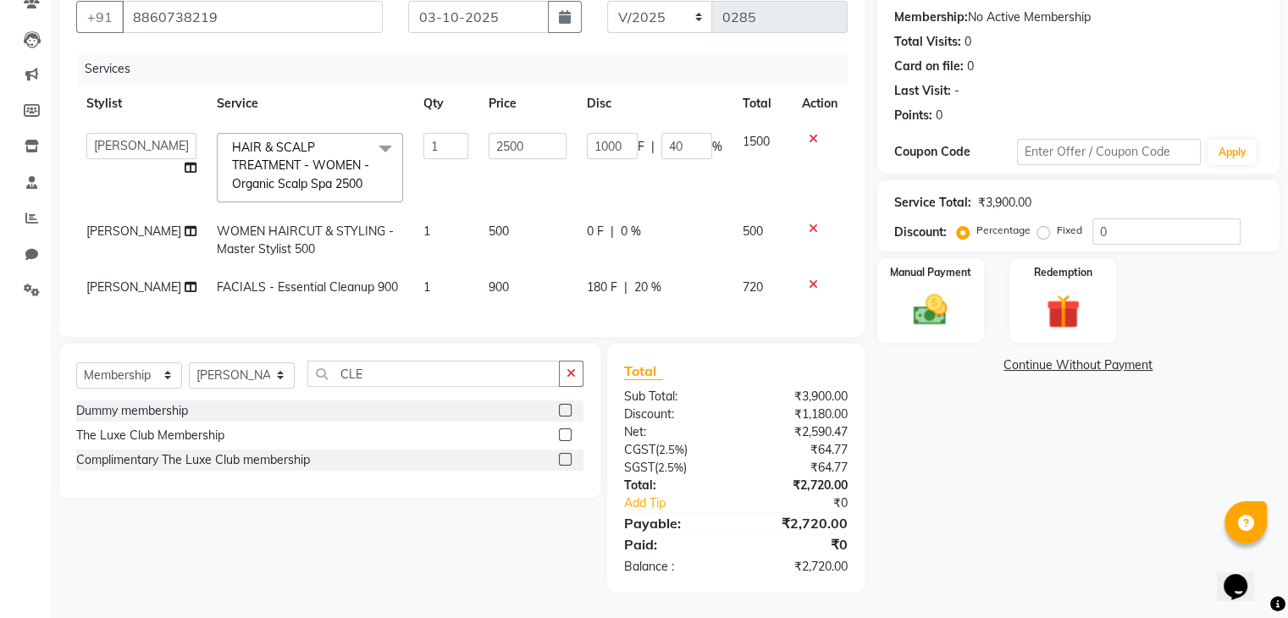
click at [964, 377] on div "Name: Deepali Yadav Membership: No Active Membership Total Visits: 0 Card on fi…" at bounding box center [1084, 281] width 415 height 622
click at [91, 279] on span "[PERSON_NAME]" at bounding box center [133, 286] width 95 height 15
select select "87581"
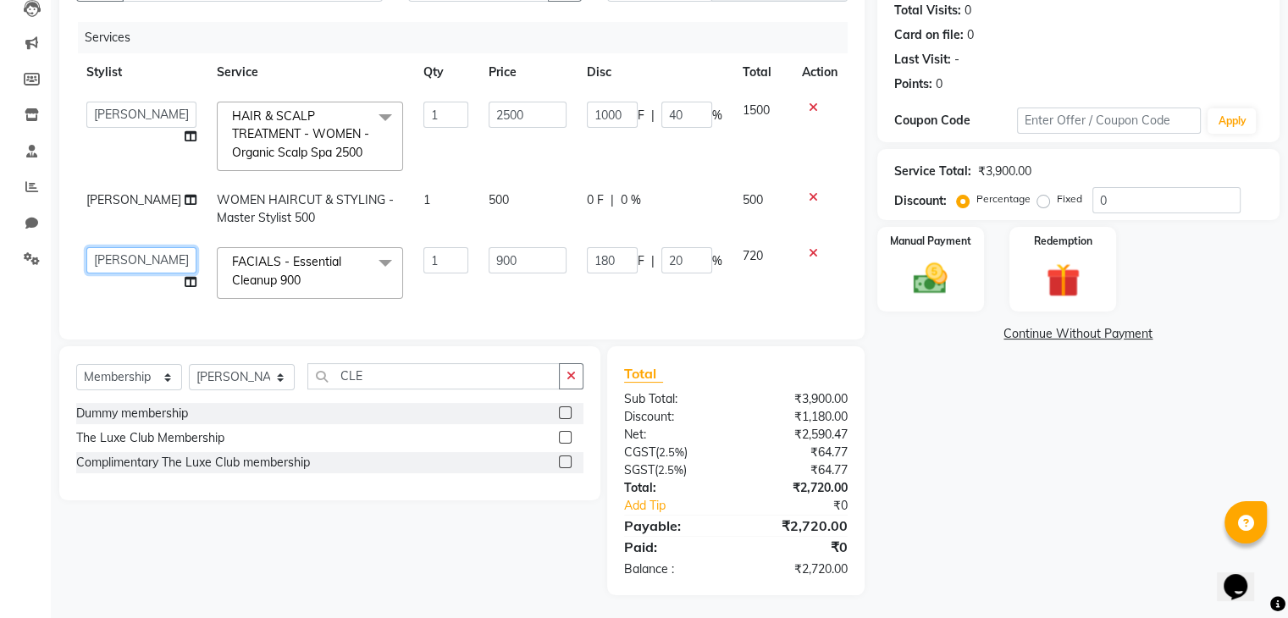
click at [91, 274] on select "Admin Atik AZHAR Heena Owner Manish Owner Rima Solanki Poonam helper Pranali ta…" at bounding box center [141, 260] width 110 height 26
select select "88050"
click at [956, 419] on div "Name: Deepali Yadav Membership: No Active Membership Total Visits: 0 Card on fi…" at bounding box center [1084, 267] width 415 height 656
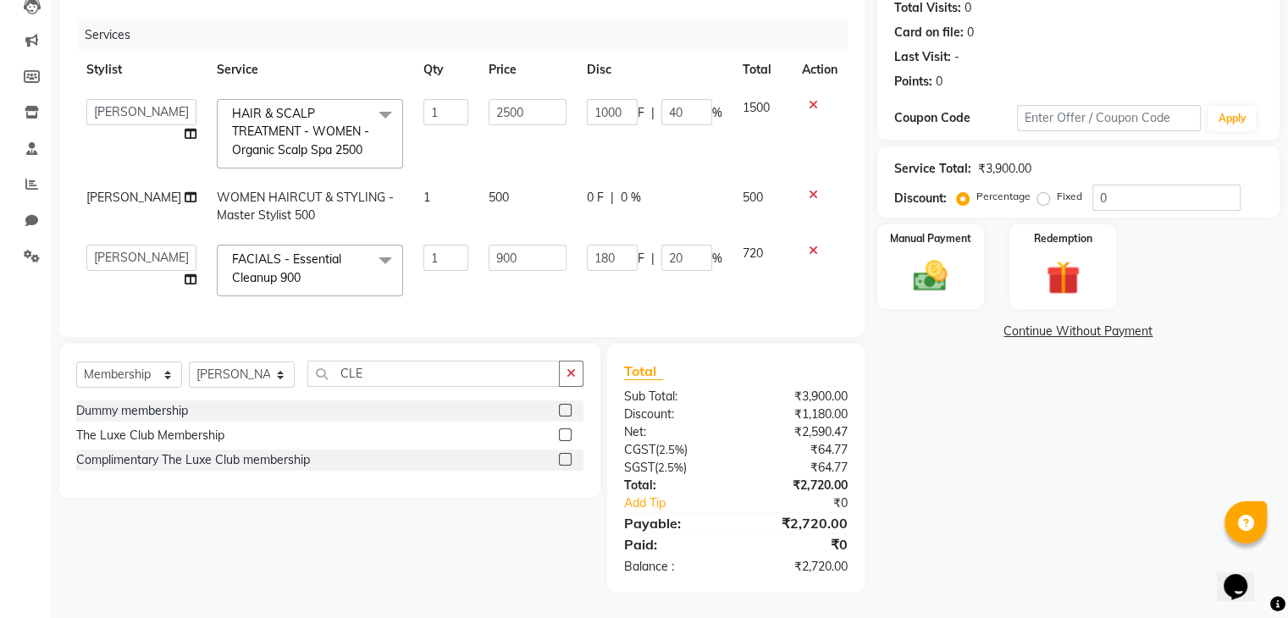
scroll to position [208, 0]
click at [932, 257] on img at bounding box center [930, 277] width 57 height 41
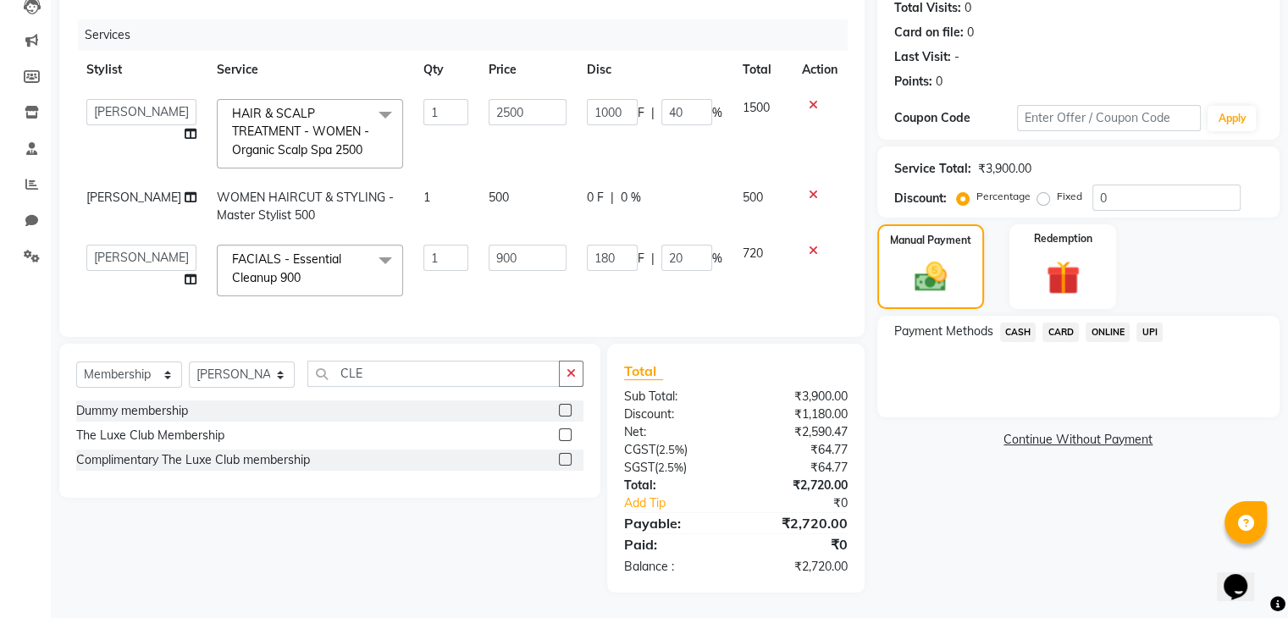
click at [1145, 323] on span "UPI" at bounding box center [1149, 332] width 26 height 19
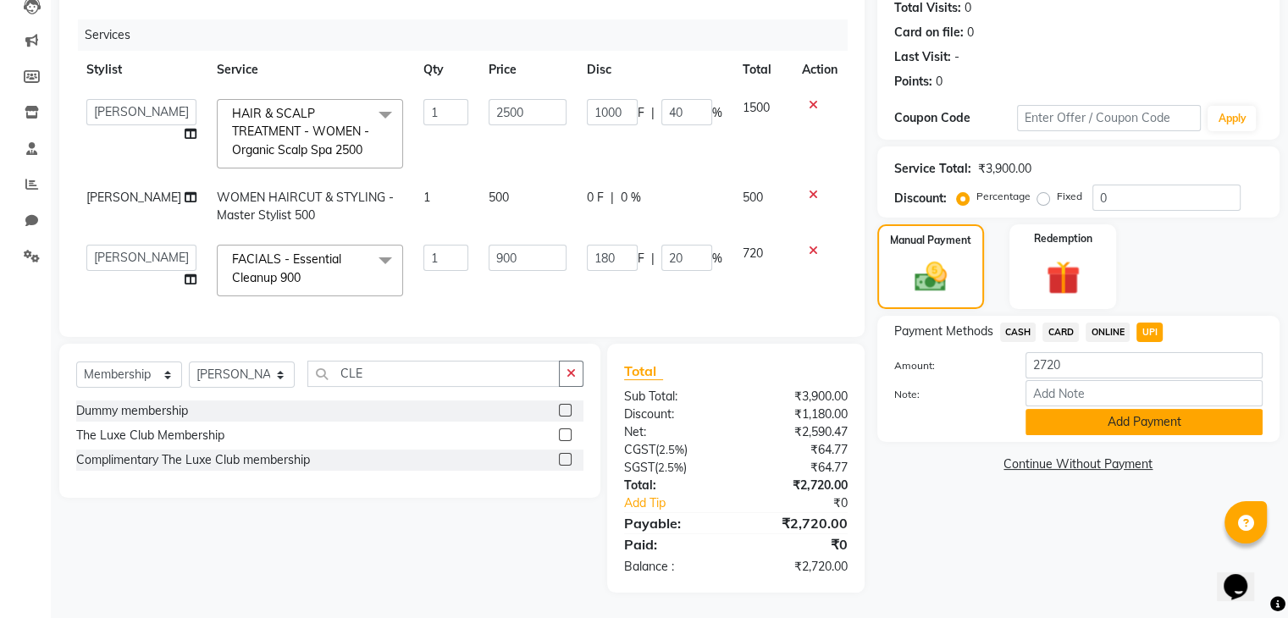
click at [1138, 409] on button "Add Payment" at bounding box center [1144, 422] width 237 height 26
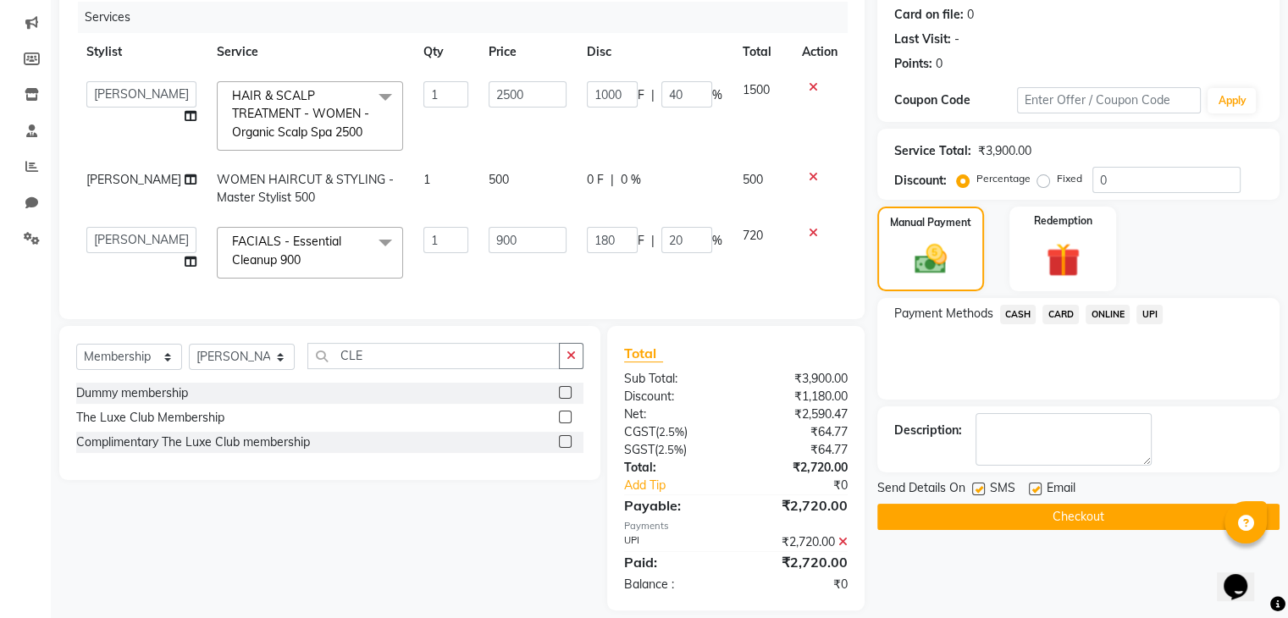
click at [1045, 512] on button "Checkout" at bounding box center [1078, 517] width 402 height 26
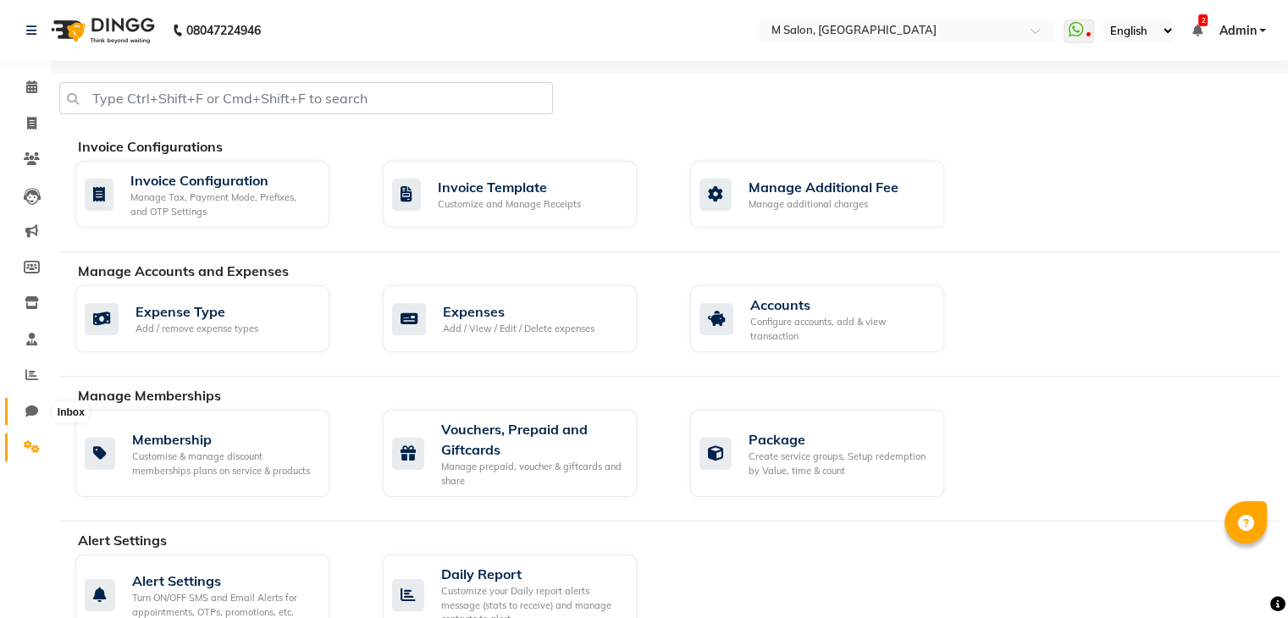
click at [30, 415] on icon at bounding box center [31, 411] width 13 height 13
select select "100"
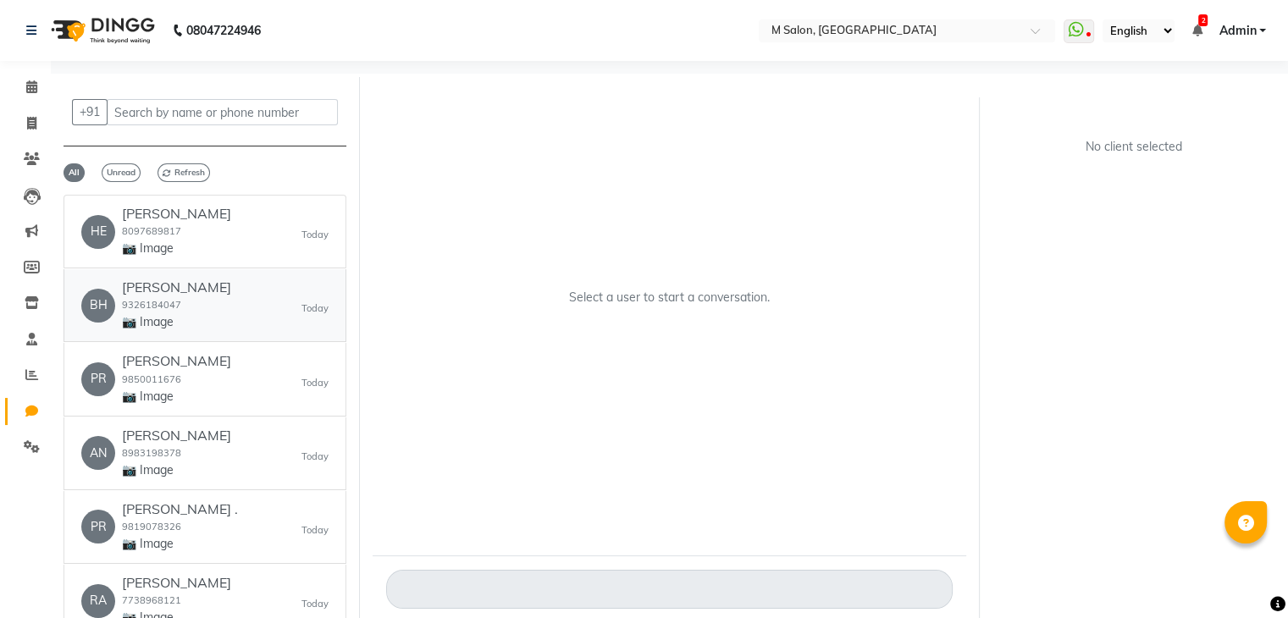
click at [257, 292] on div "BH BHUVI GUNANI 9326184047 📷 Image Today" at bounding box center [204, 305] width 247 height 52
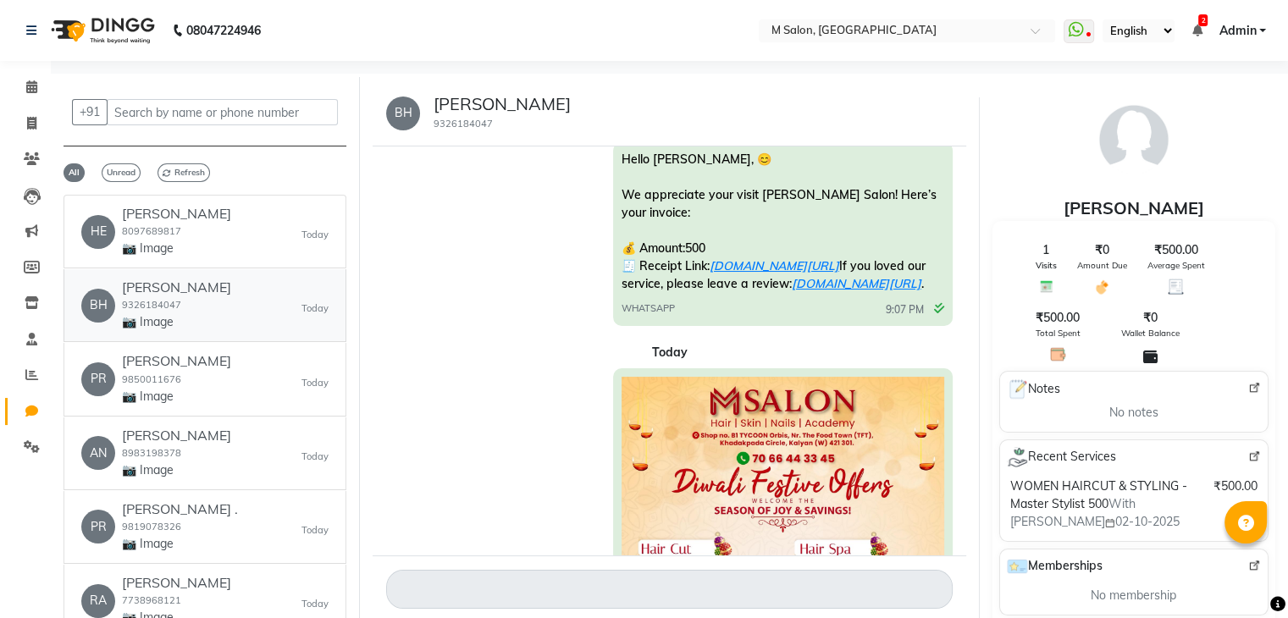
scroll to position [13, 0]
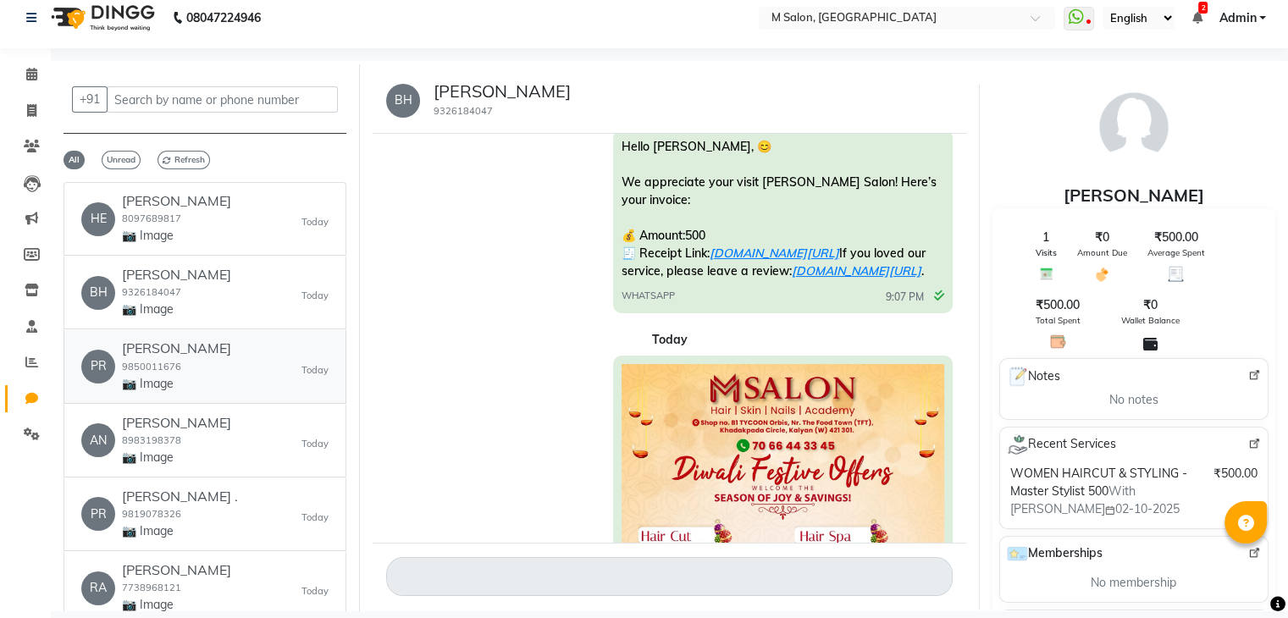
click at [245, 380] on div "PR PRIYA TALREJA 9850011676 📷 Image Today" at bounding box center [204, 366] width 247 height 52
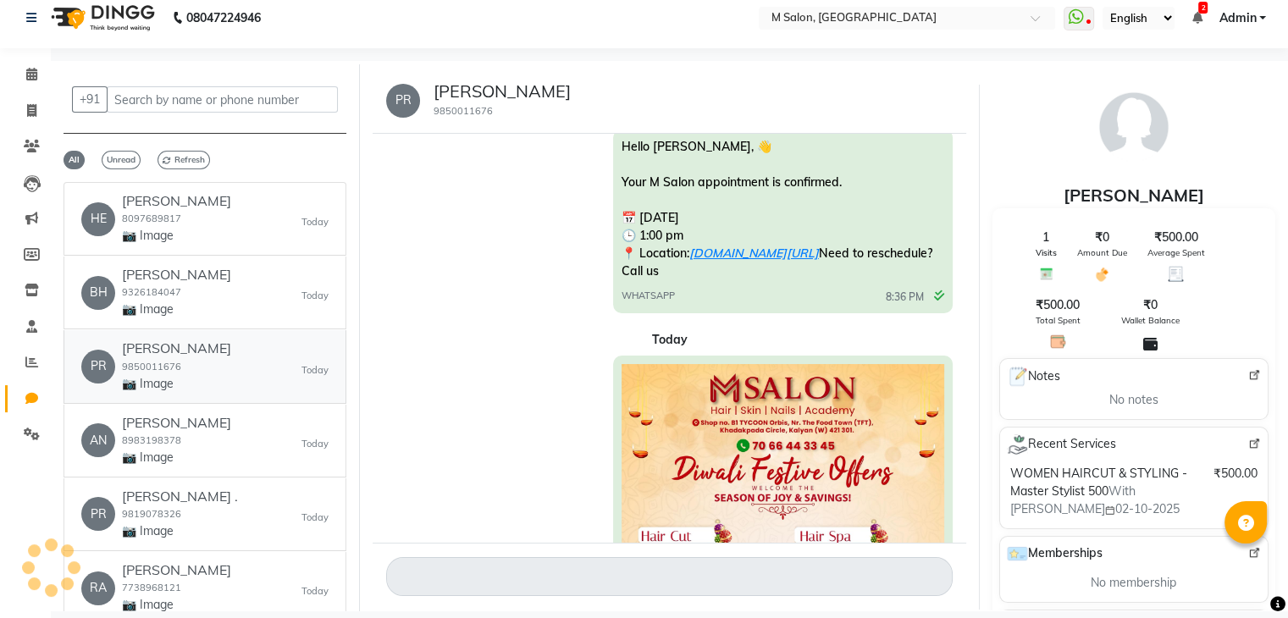
scroll to position [288, 0]
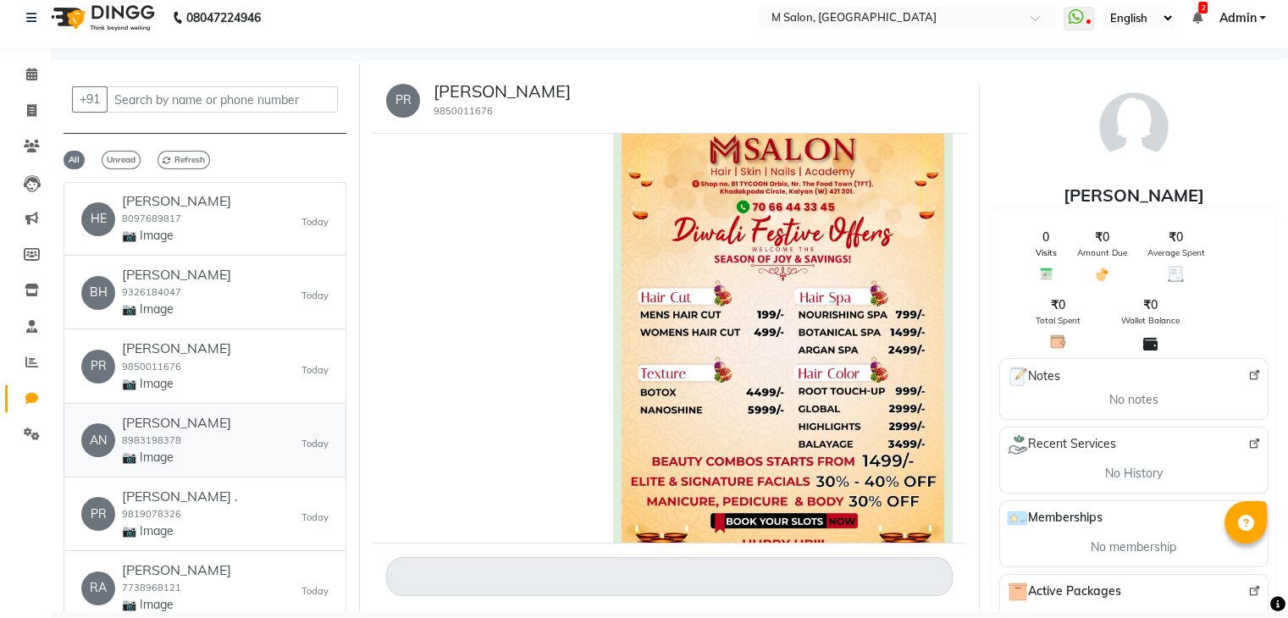
click at [216, 444] on div "AN anuja madma 8983198378 📷 Image Today" at bounding box center [204, 441] width 247 height 52
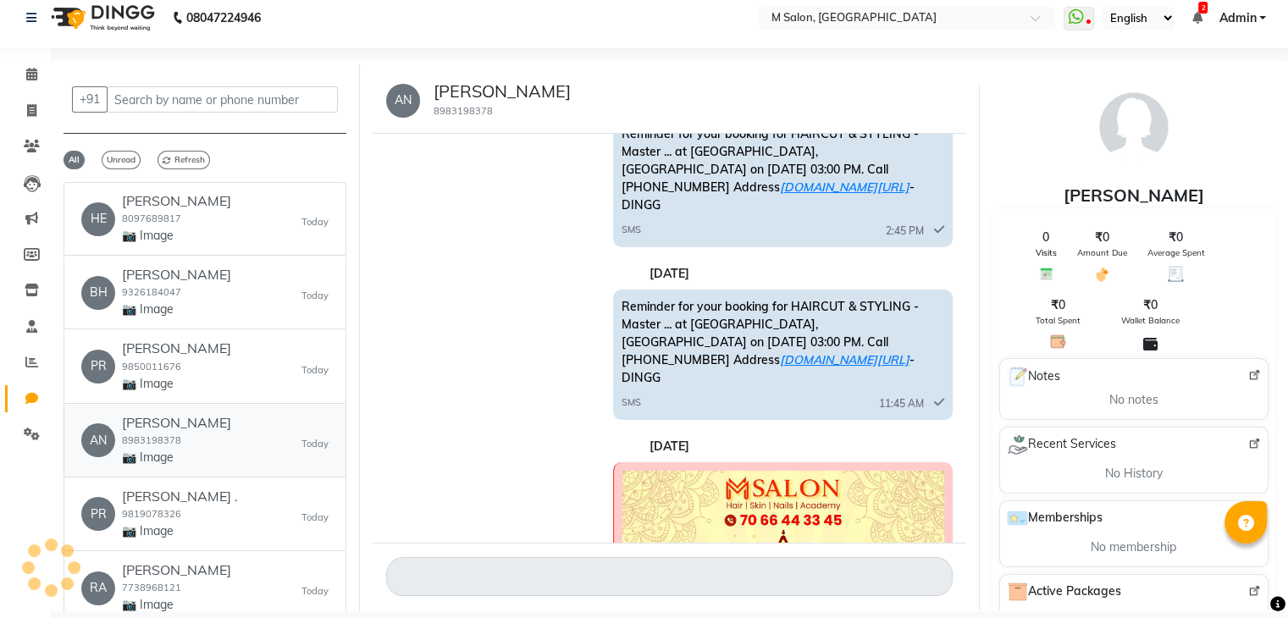
scroll to position [2473, 0]
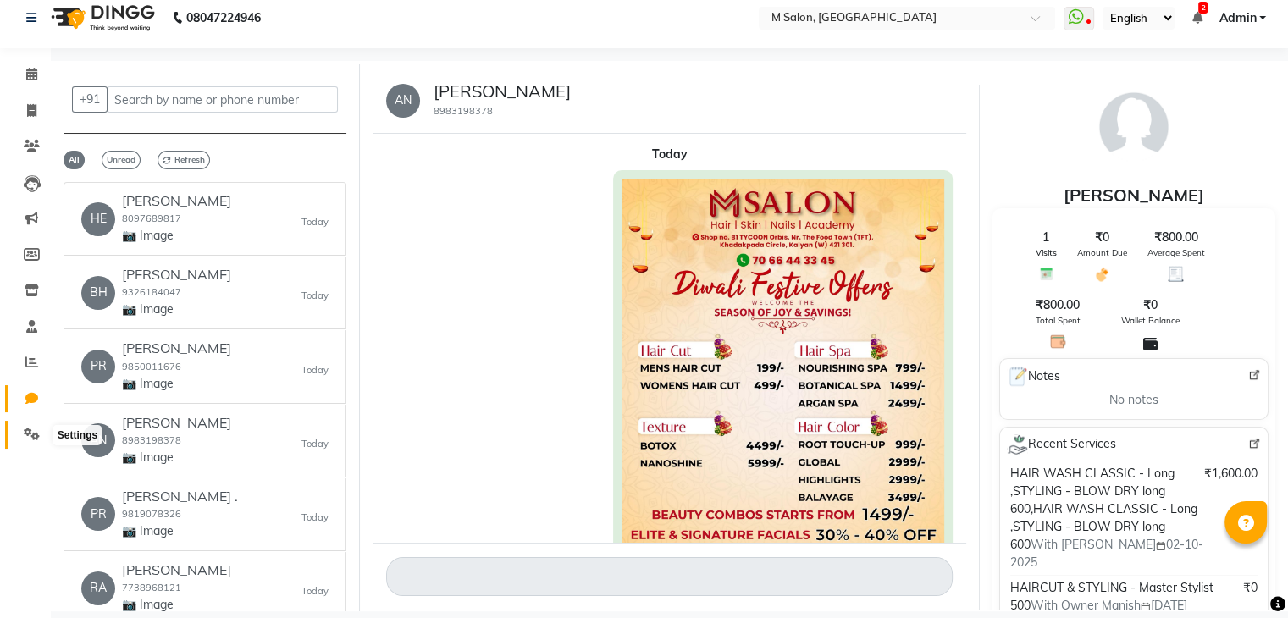
click at [33, 438] on icon at bounding box center [32, 434] width 16 height 13
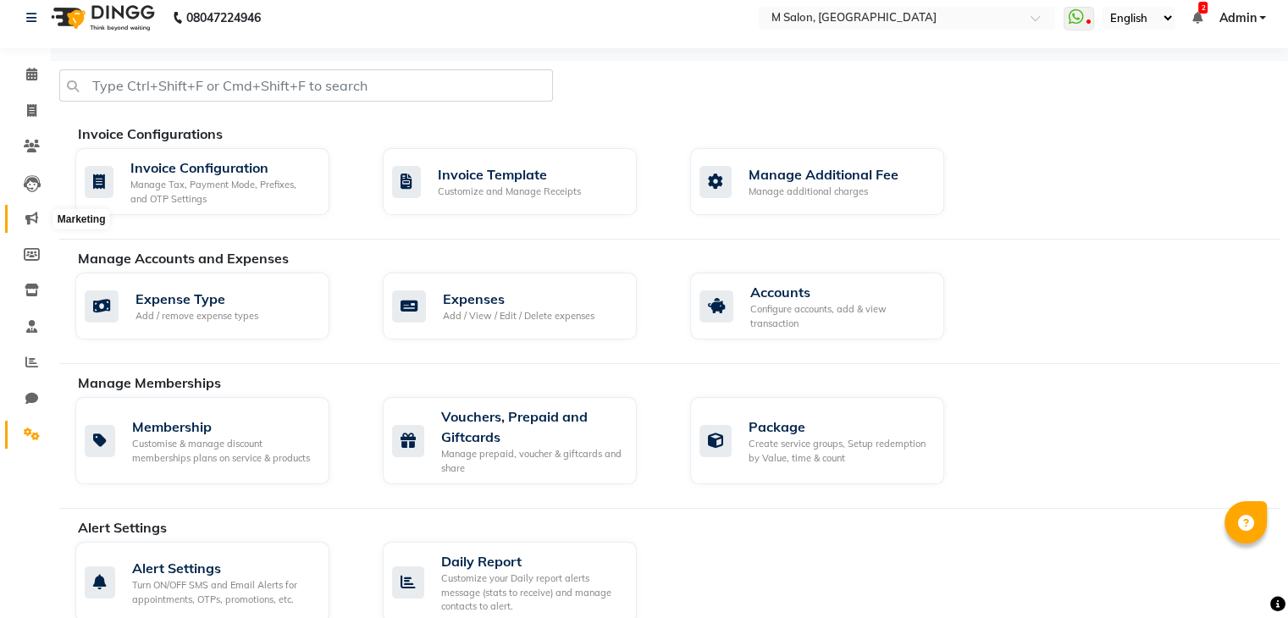
click at [30, 214] on icon at bounding box center [31, 218] width 13 height 13
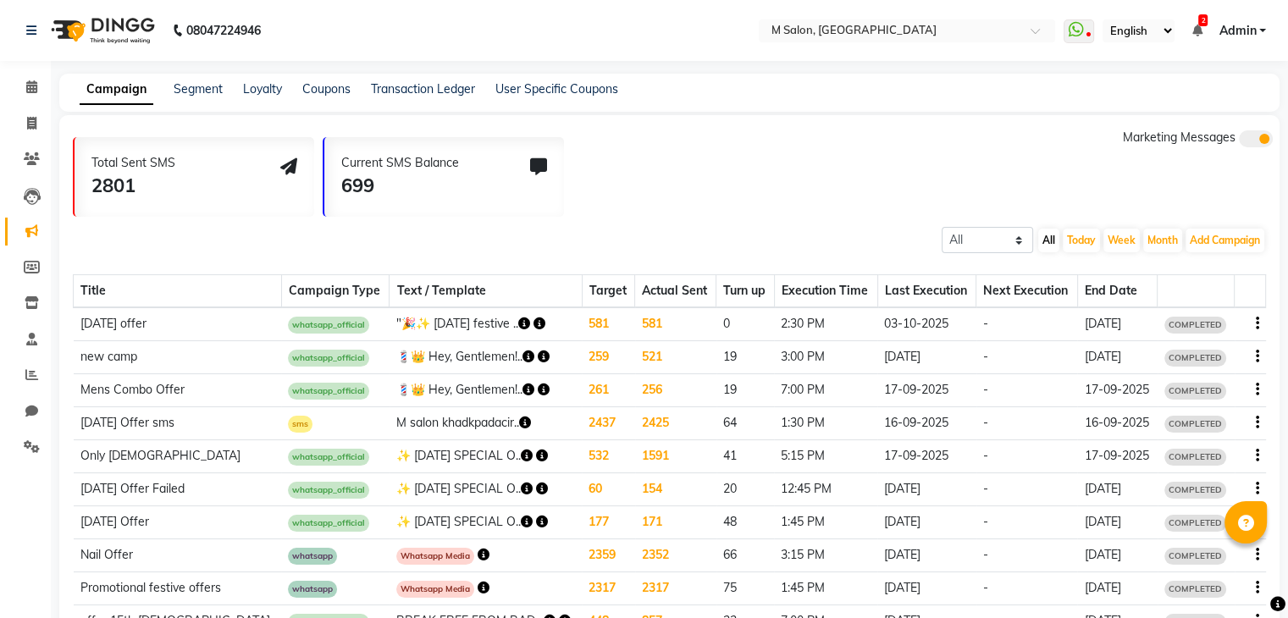
click at [446, 318] on td ""🎉✨ Diwali festive .." at bounding box center [486, 324] width 192 height 34
click at [518, 323] on icon "button" at bounding box center [524, 324] width 12 height 12
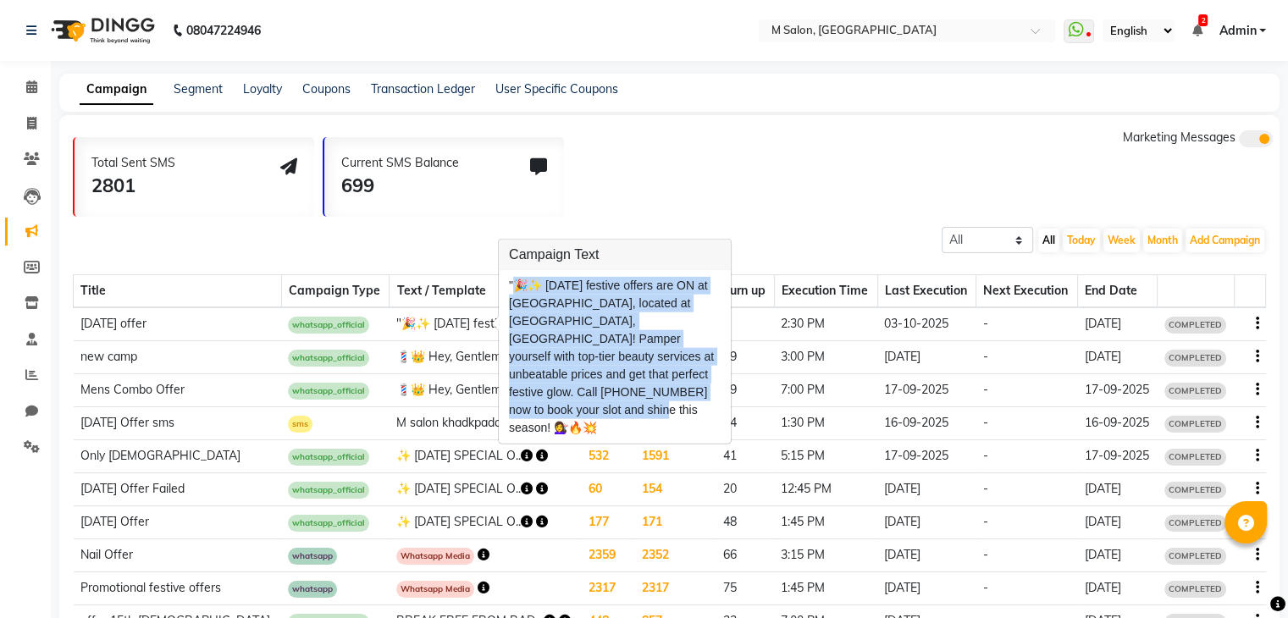
drag, startPoint x: 510, startPoint y: 286, endPoint x: 654, endPoint y: 394, distance: 179.7
click at [654, 394] on div ""🎉✨ Diwali festive offers are ON at M Salon, located at Khadakpada Circle, Kaly…" at bounding box center [615, 357] width 212 height 160
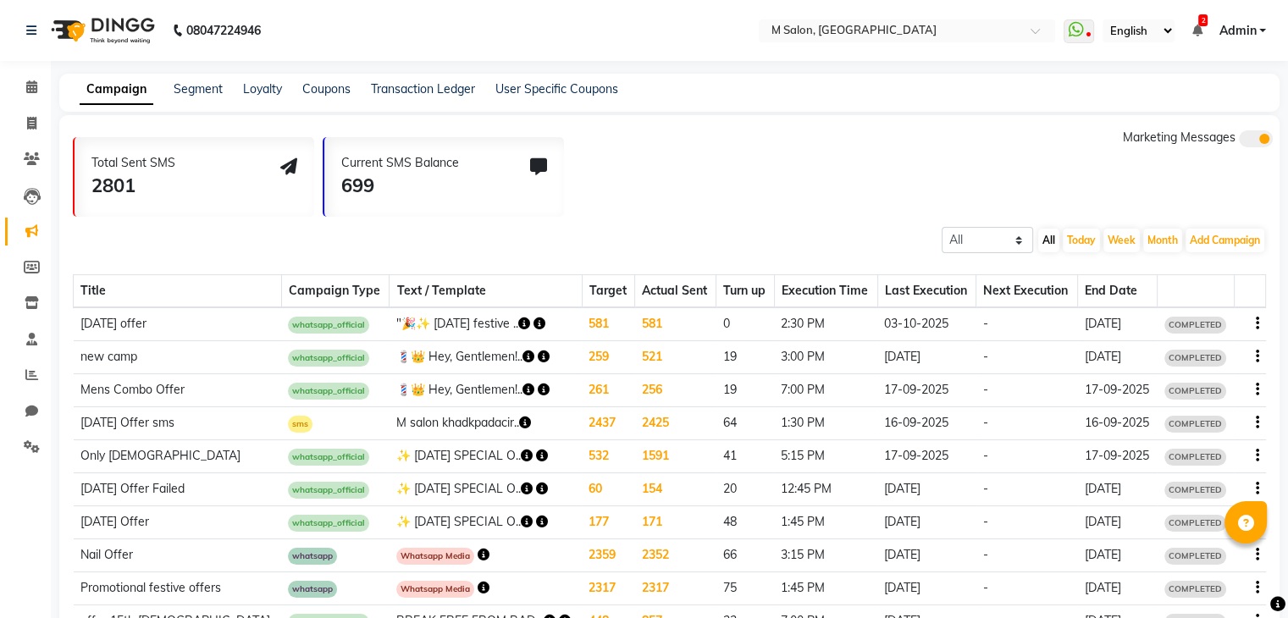
click at [518, 318] on icon "button" at bounding box center [524, 324] width 12 height 12
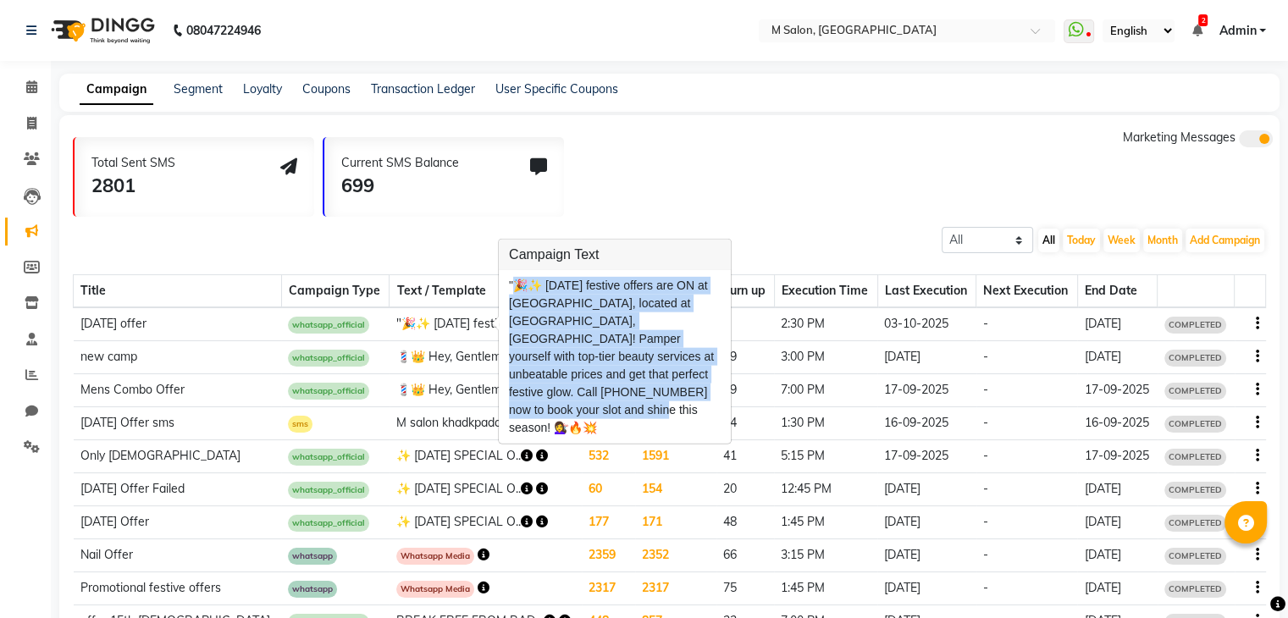
drag, startPoint x: 511, startPoint y: 279, endPoint x: 647, endPoint y: 393, distance: 176.7
click at [647, 393] on div ""🎉✨ Diwali festive offers are ON at M Salon, located at Khadakpada Circle, Kaly…" at bounding box center [615, 357] width 212 height 160
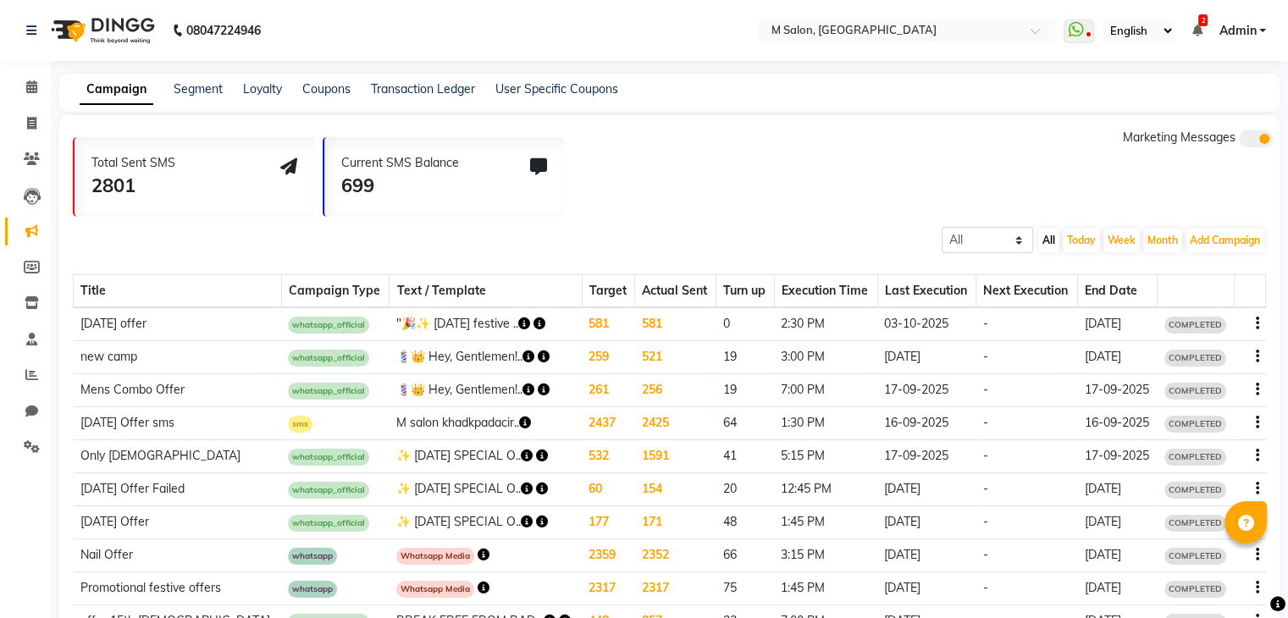
click at [518, 325] on icon "button" at bounding box center [524, 324] width 12 height 12
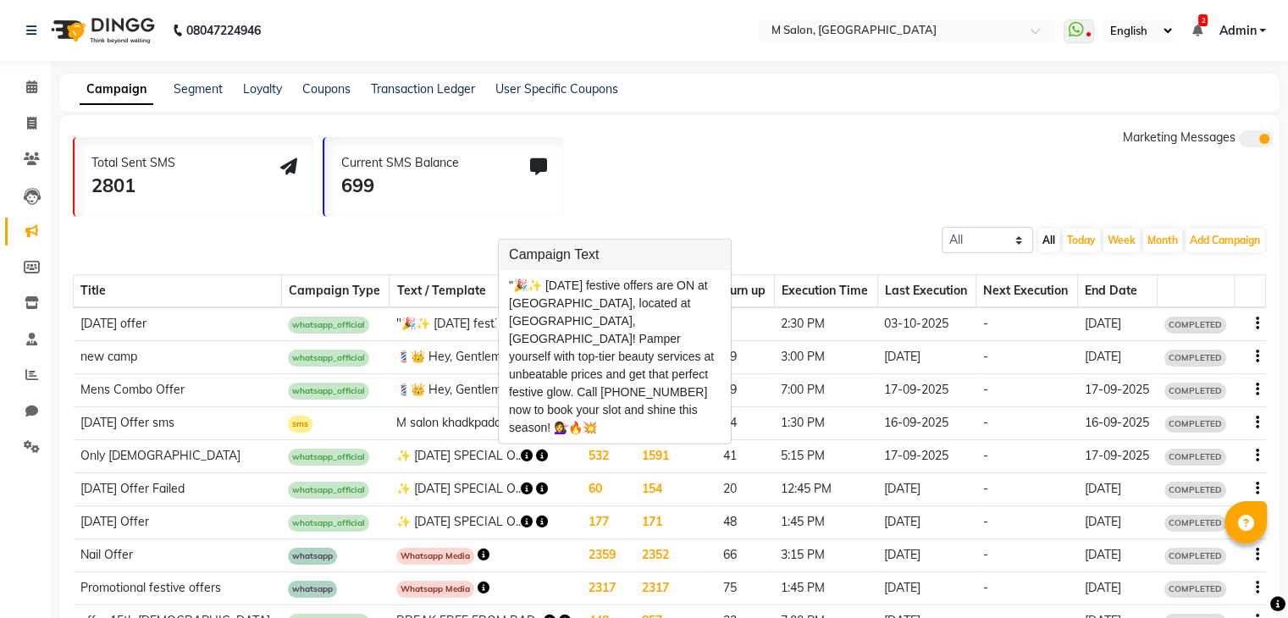
click at [821, 159] on div "Total Sent SMS 2801 Current SMS Balance 699 Marketing Messages" at bounding box center [676, 173] width 1207 height 88
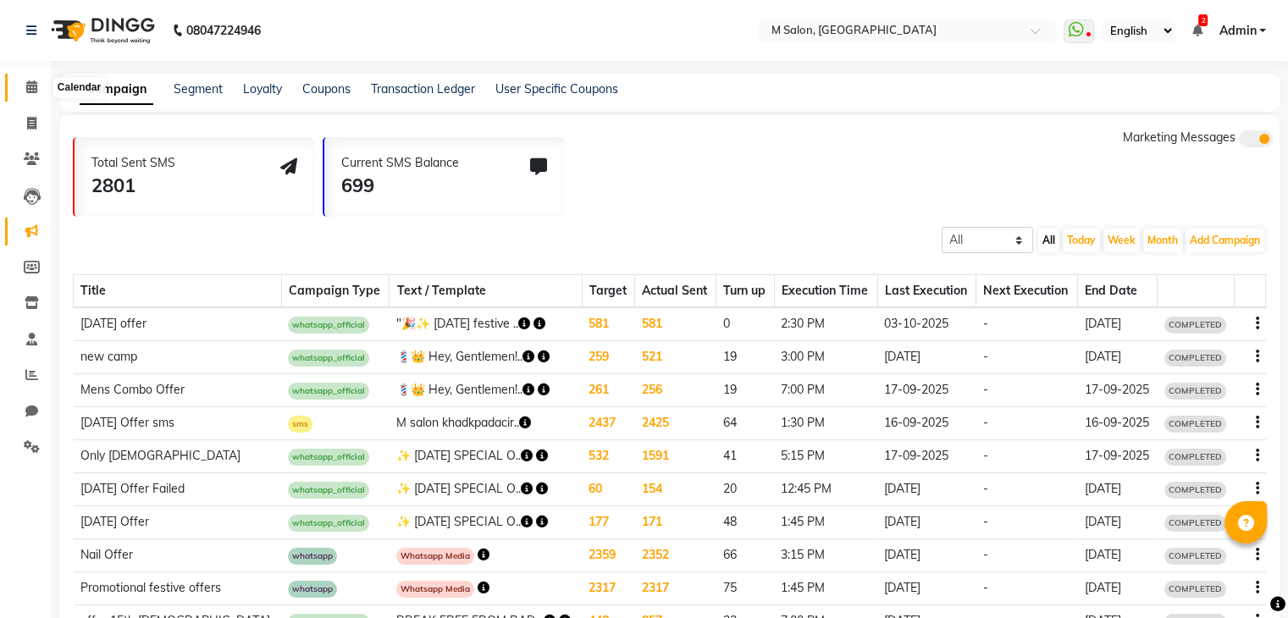
click at [19, 91] on span at bounding box center [32, 87] width 30 height 19
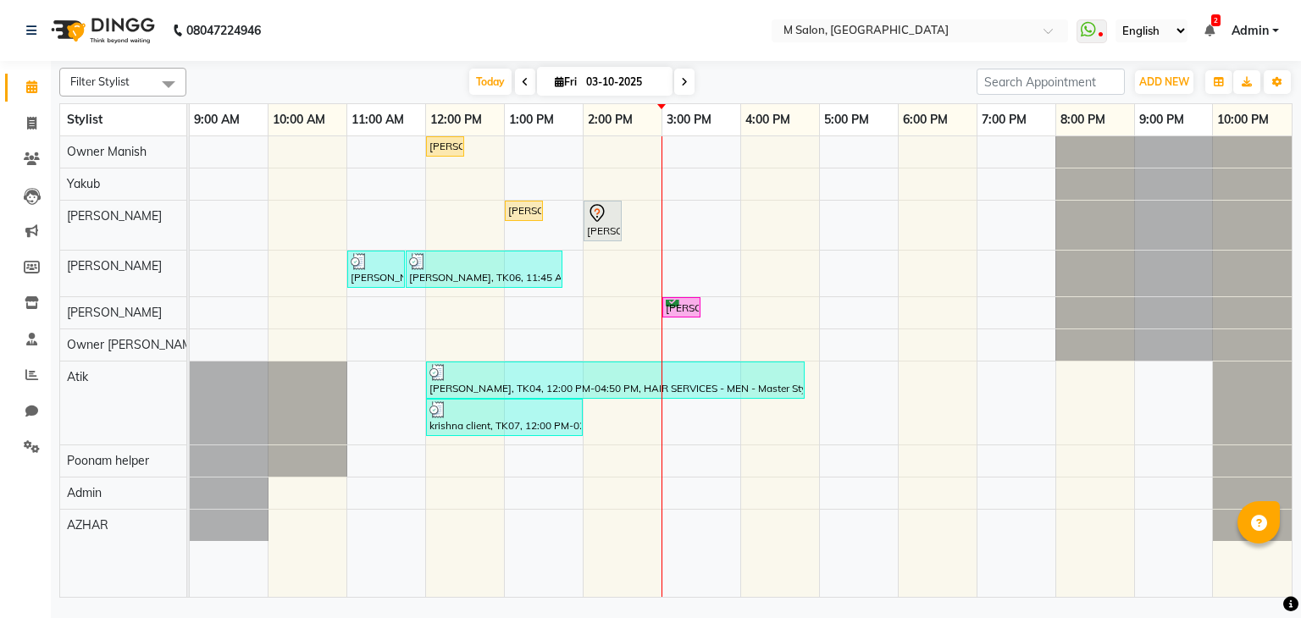
click at [522, 86] on icon at bounding box center [525, 82] width 7 height 10
type input "02-10-2025"
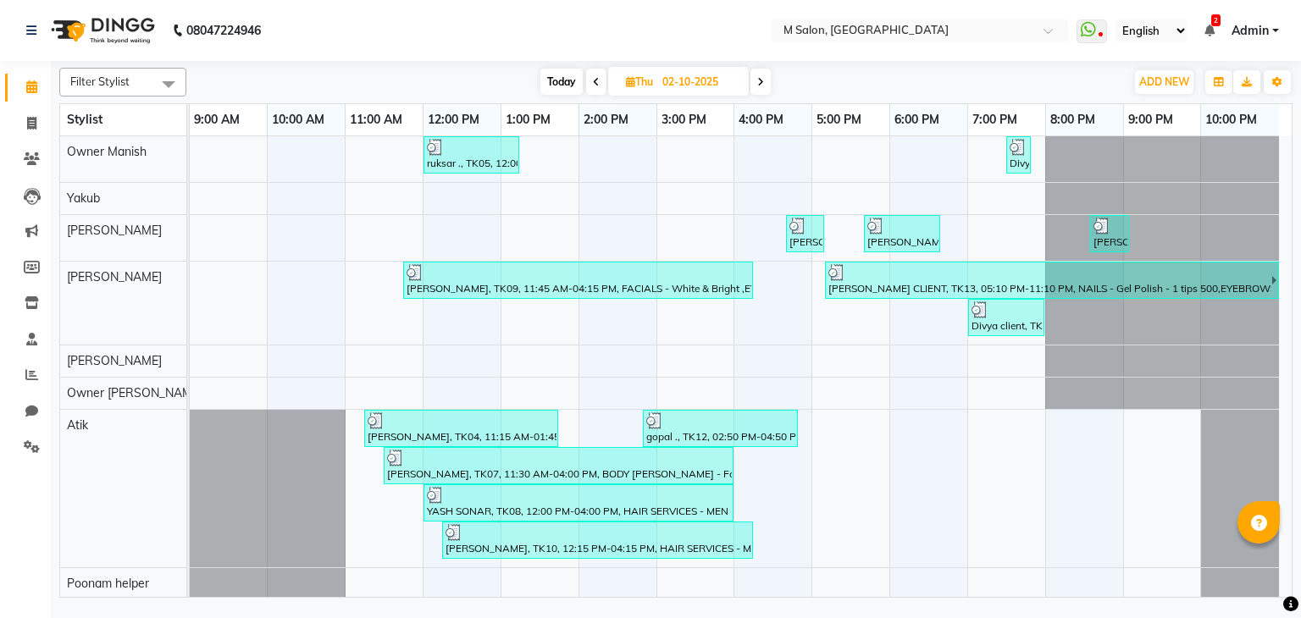
click at [649, 71] on span "Thu 02-10-2025" at bounding box center [678, 81] width 141 height 29
click at [706, 81] on input "02-10-2025" at bounding box center [699, 81] width 85 height 25
select select "10"
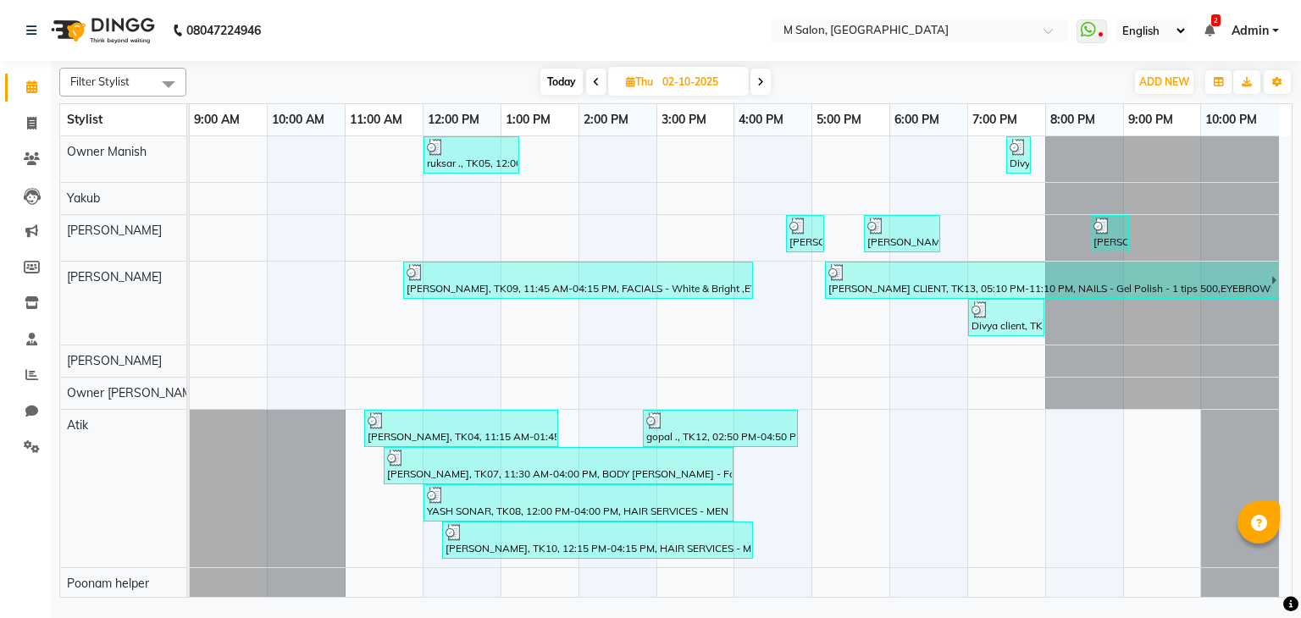
select select "2025"
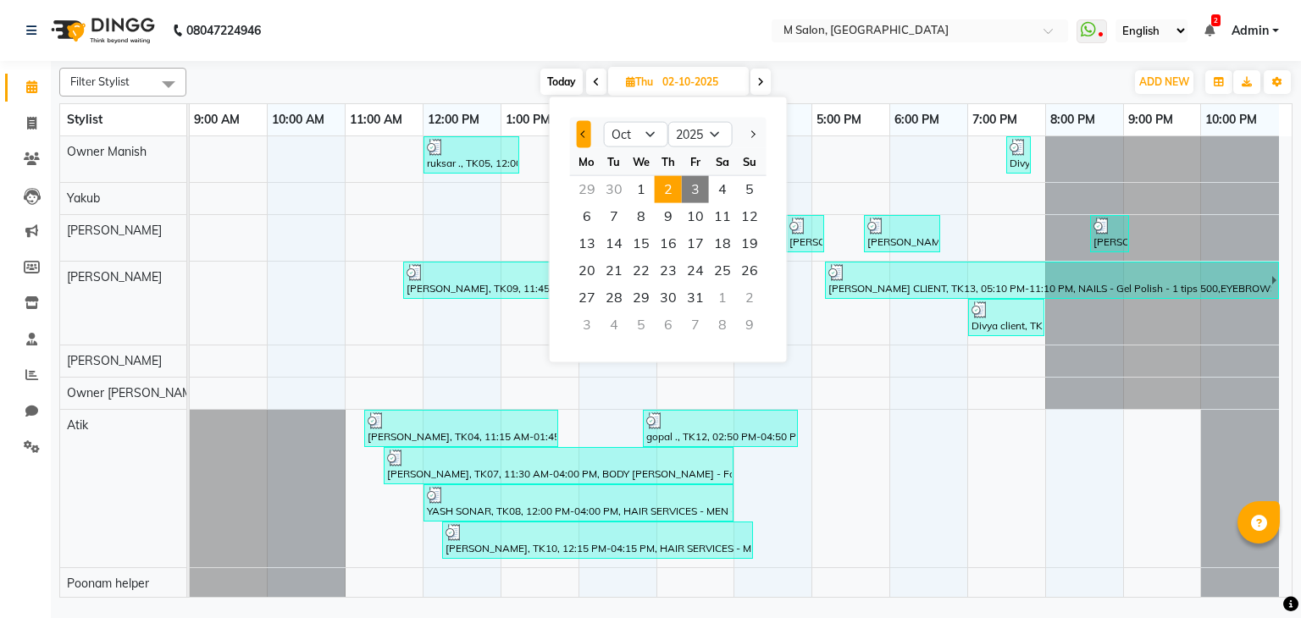
click at [583, 135] on span "Previous month" at bounding box center [583, 133] width 7 height 7
select select "9"
click at [588, 186] on span "1" at bounding box center [586, 189] width 27 height 27
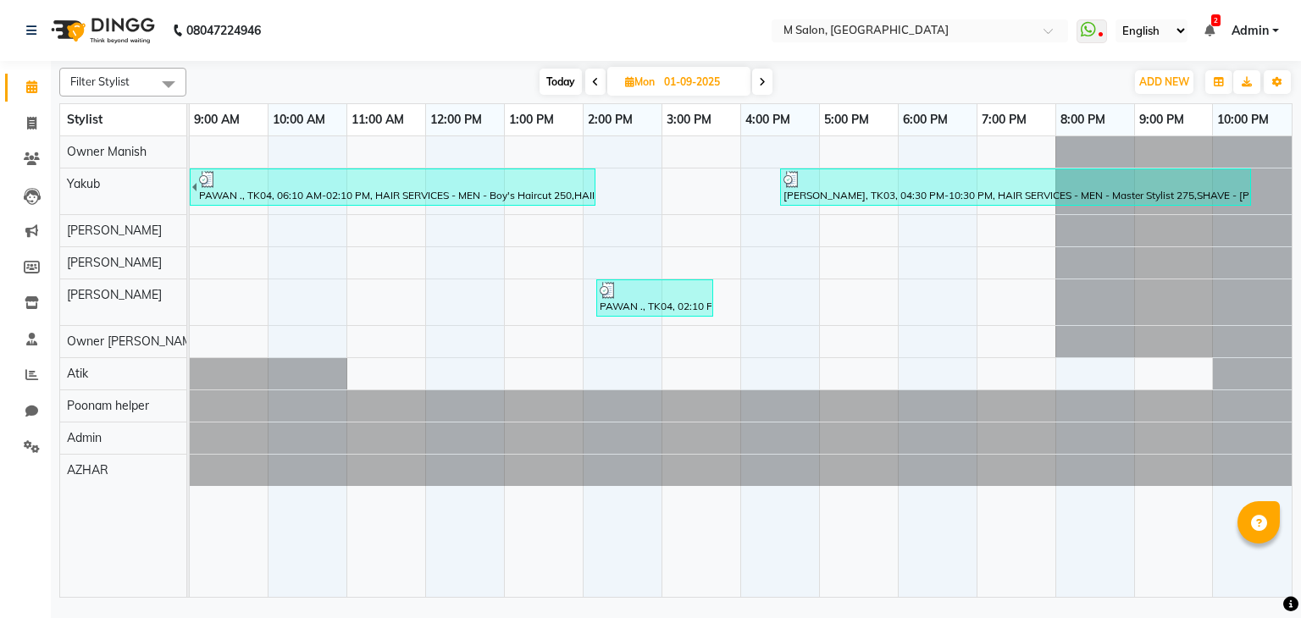
click at [550, 79] on span "Today" at bounding box center [560, 82] width 42 height 26
type input "03-10-2025"
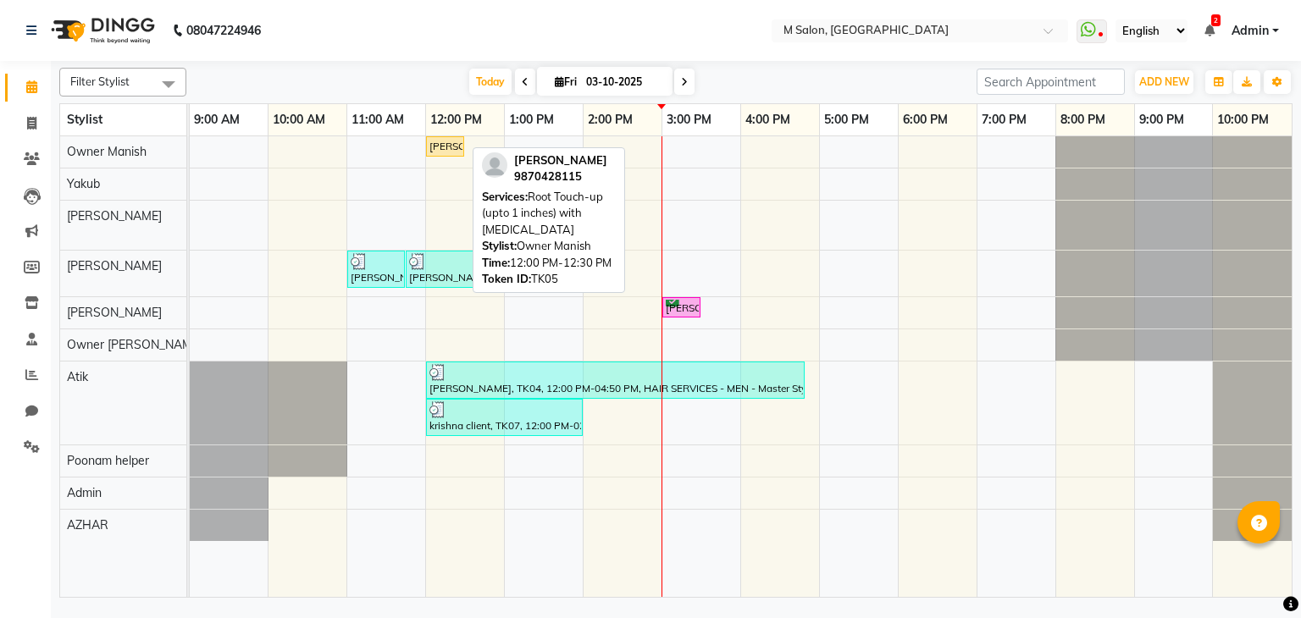
click at [454, 136] on link "[PERSON_NAME], TK05, 12:00 PM-12:30 PM, Root Touch-up (upto 1 inches) with [MED…" at bounding box center [445, 146] width 38 height 20
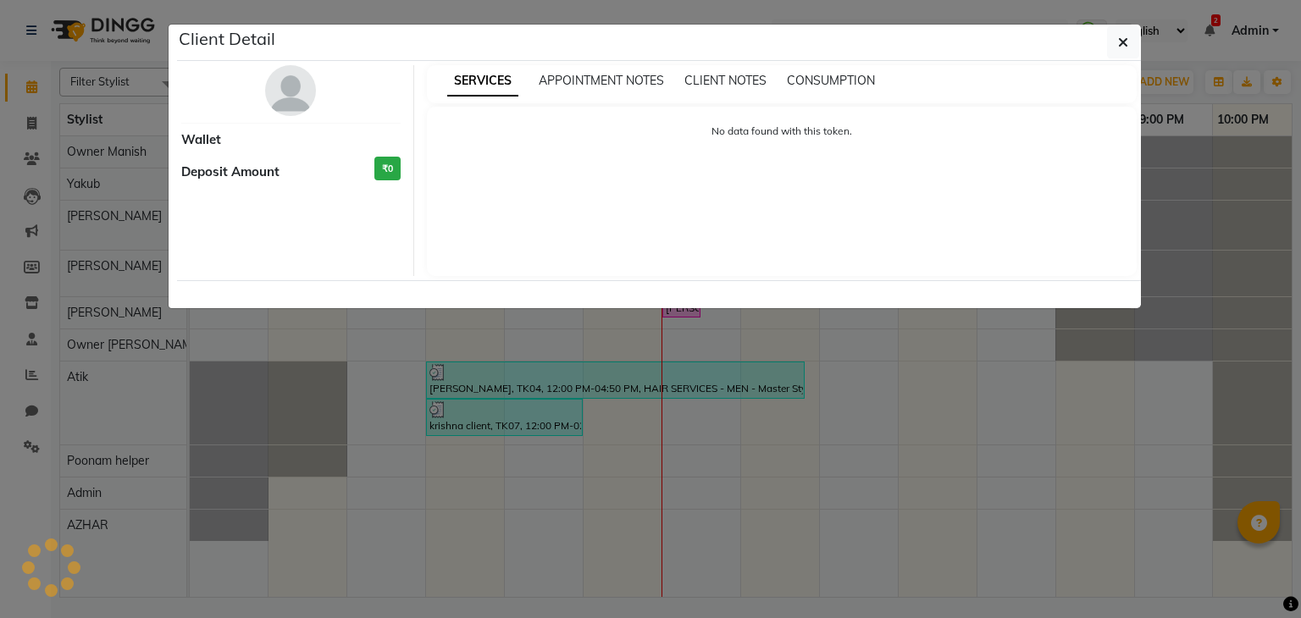
select select "1"
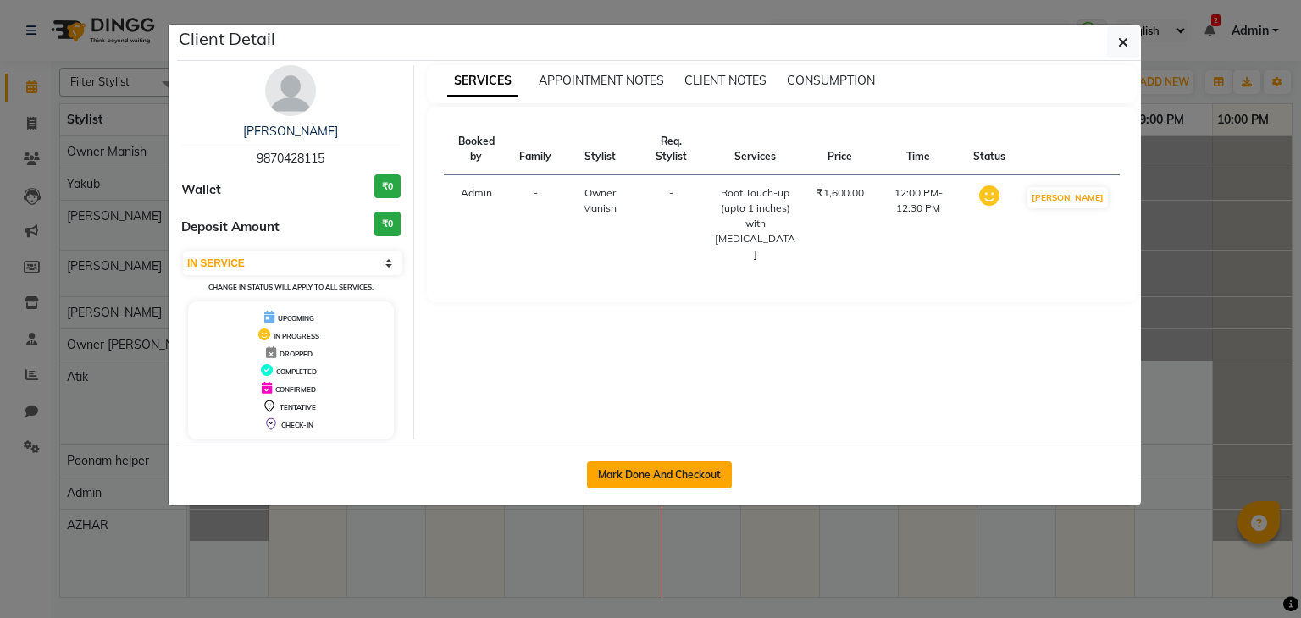
click at [657, 466] on button "Mark Done And Checkout" at bounding box center [659, 475] width 145 height 27
select select "service"
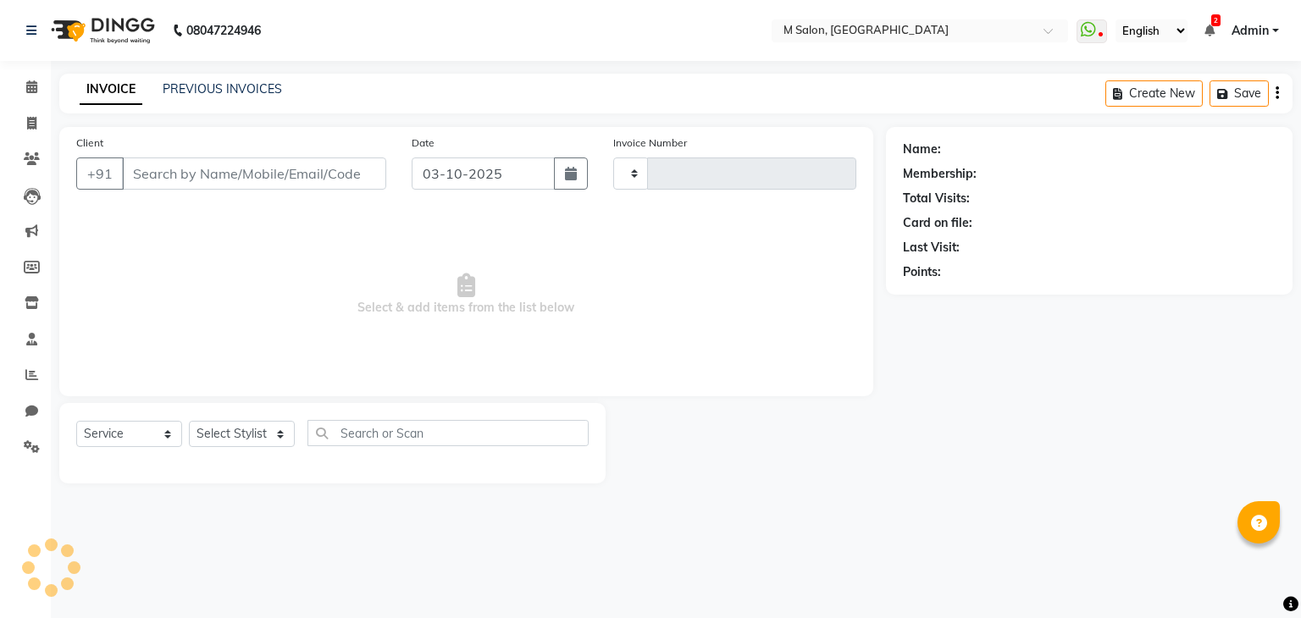
type input "0283"
select select "8656"
type input "9870428115"
select select "86896"
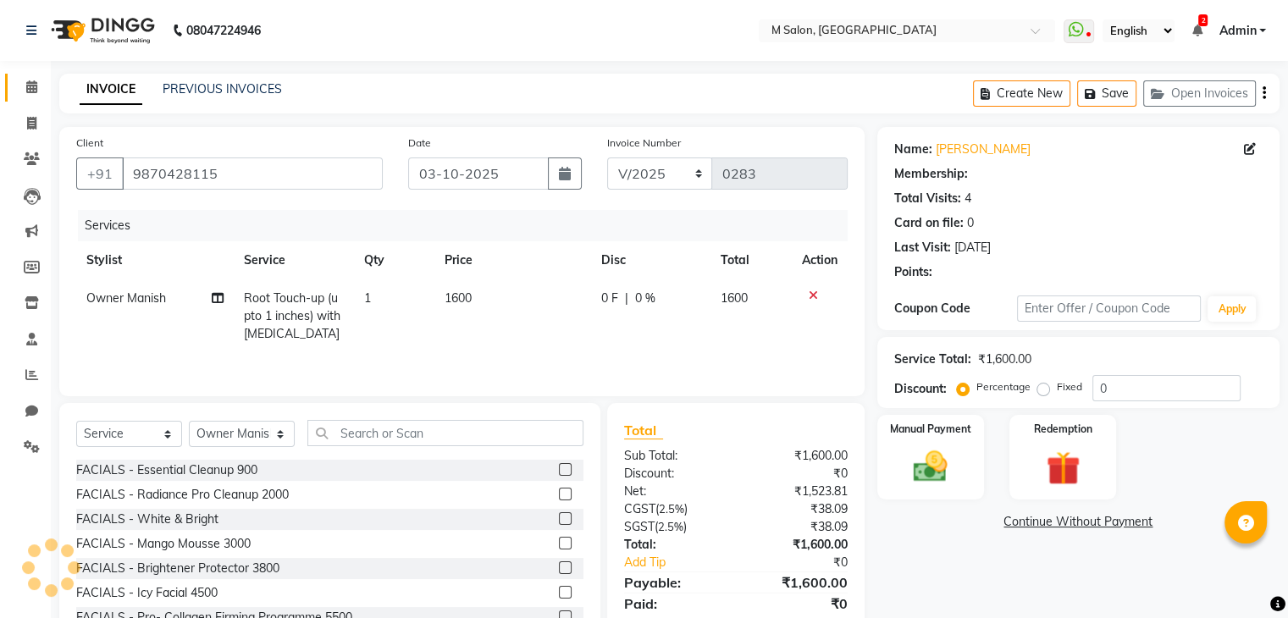
select select "1: Object"
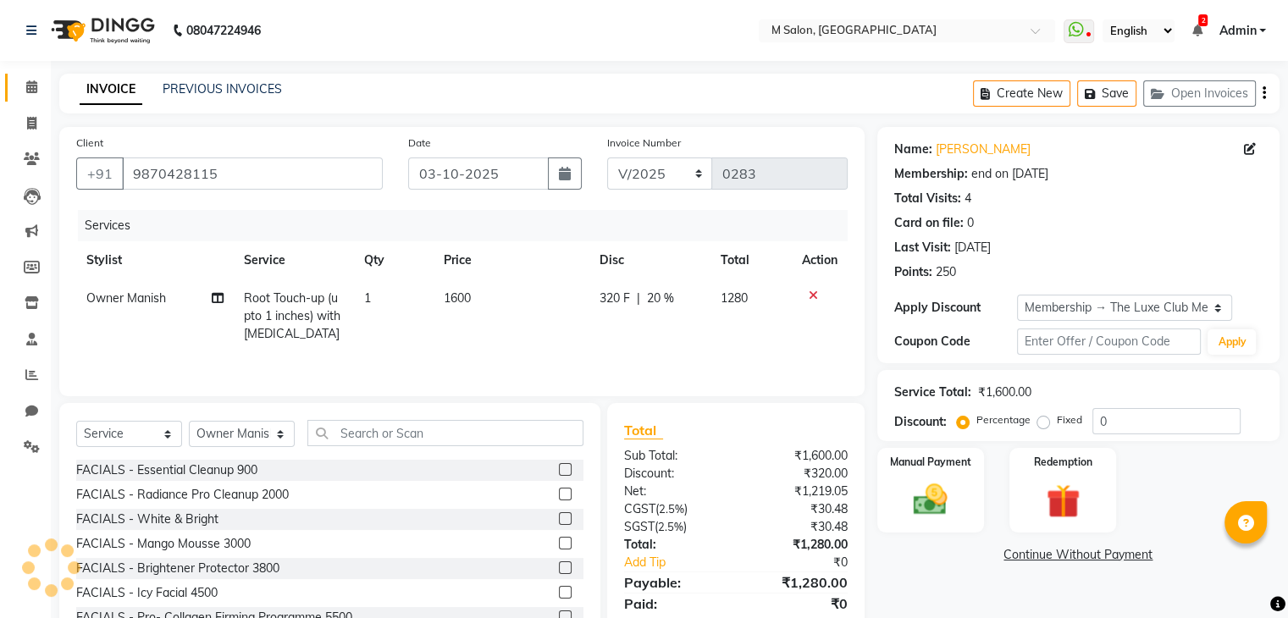
type input "20"
click at [265, 333] on span "Root Touch-up (upto 1 inches) with [MEDICAL_DATA]" at bounding box center [292, 315] width 97 height 51
select select "86896"
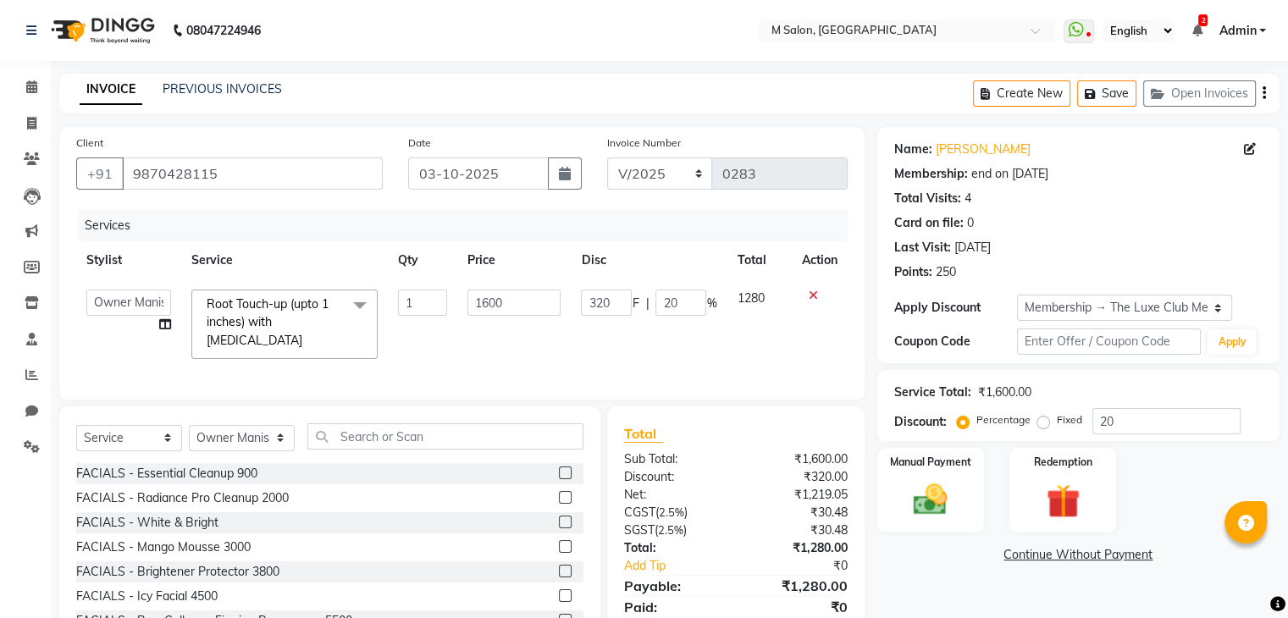
click at [265, 333] on span "Root Touch-up (upto 1 inches) with ammonia x" at bounding box center [278, 325] width 152 height 58
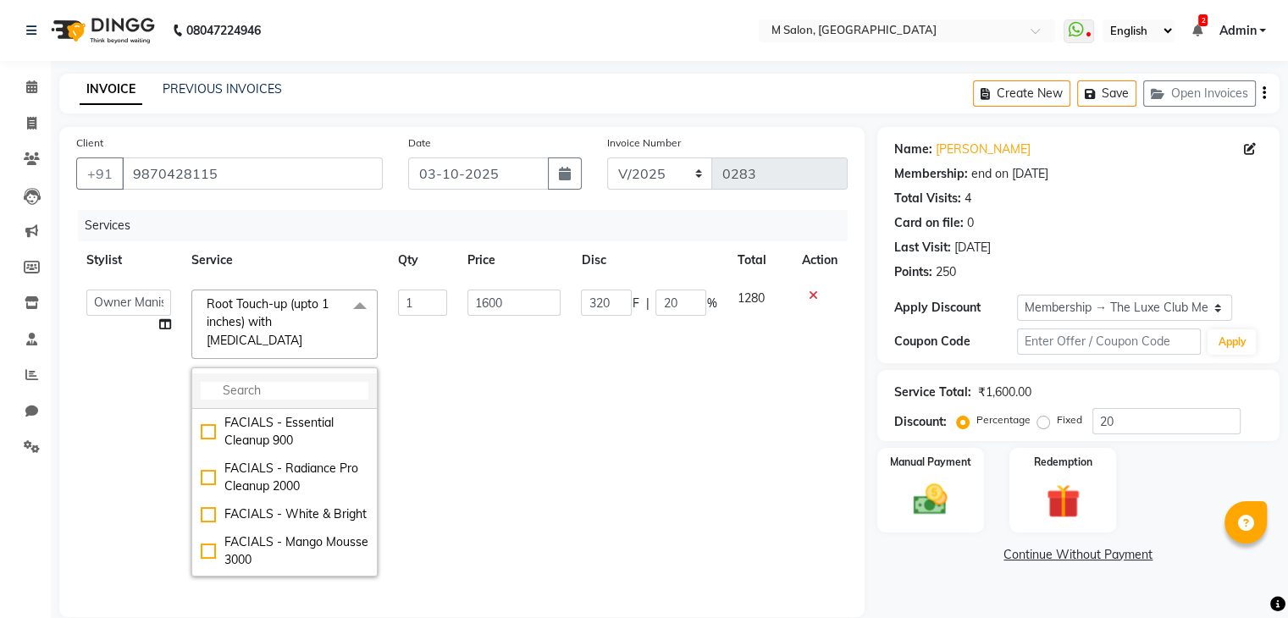
click at [285, 382] on input "multiselect-search" at bounding box center [285, 391] width 168 height 18
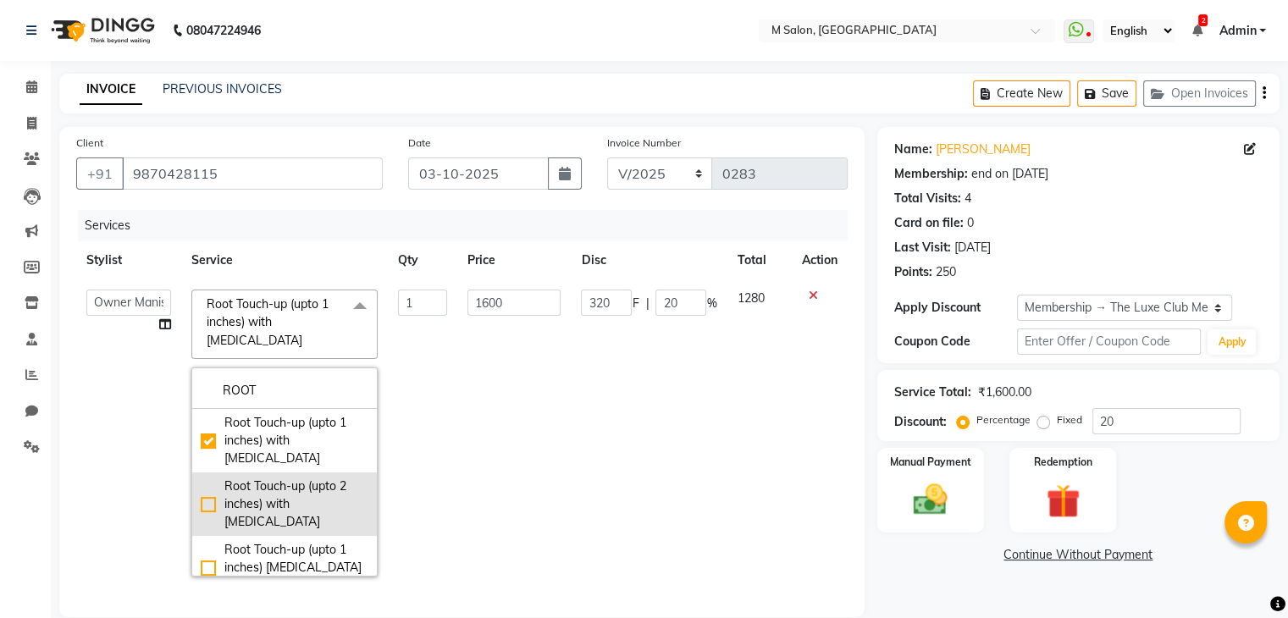
type input "ROOT"
click at [285, 478] on div "Root Touch-up (upto 2 inches) with ammonia" at bounding box center [285, 504] width 168 height 53
checkbox input "false"
checkbox input "true"
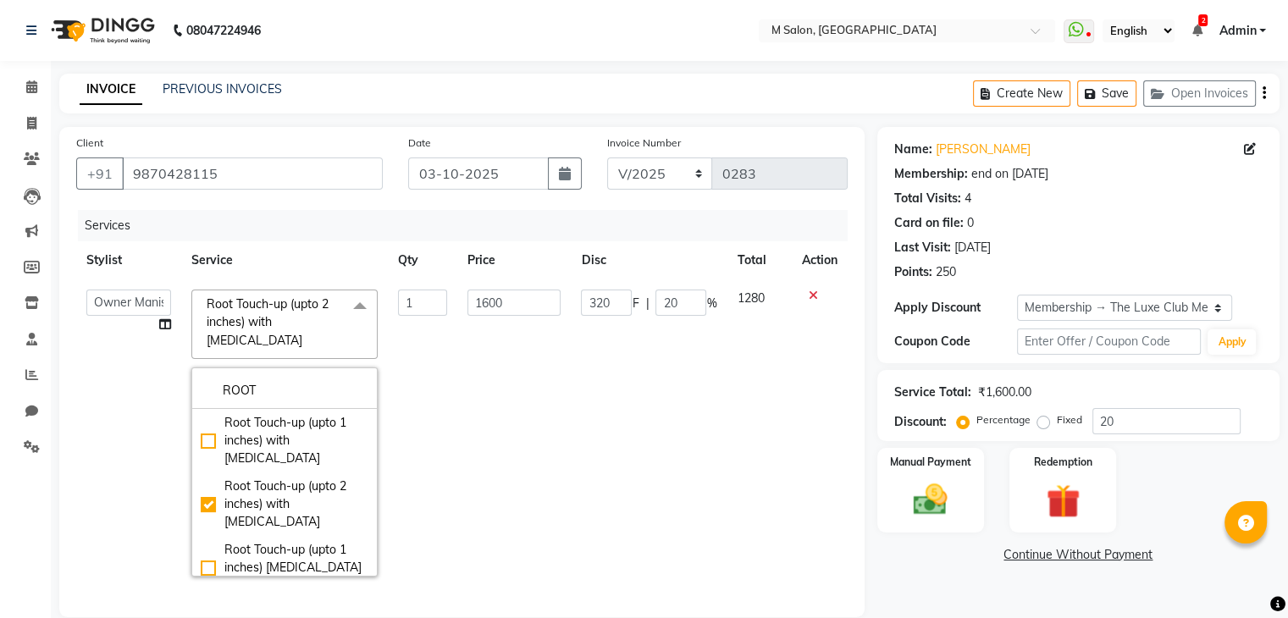
click at [552, 445] on td "1600" at bounding box center [513, 432] width 113 height 307
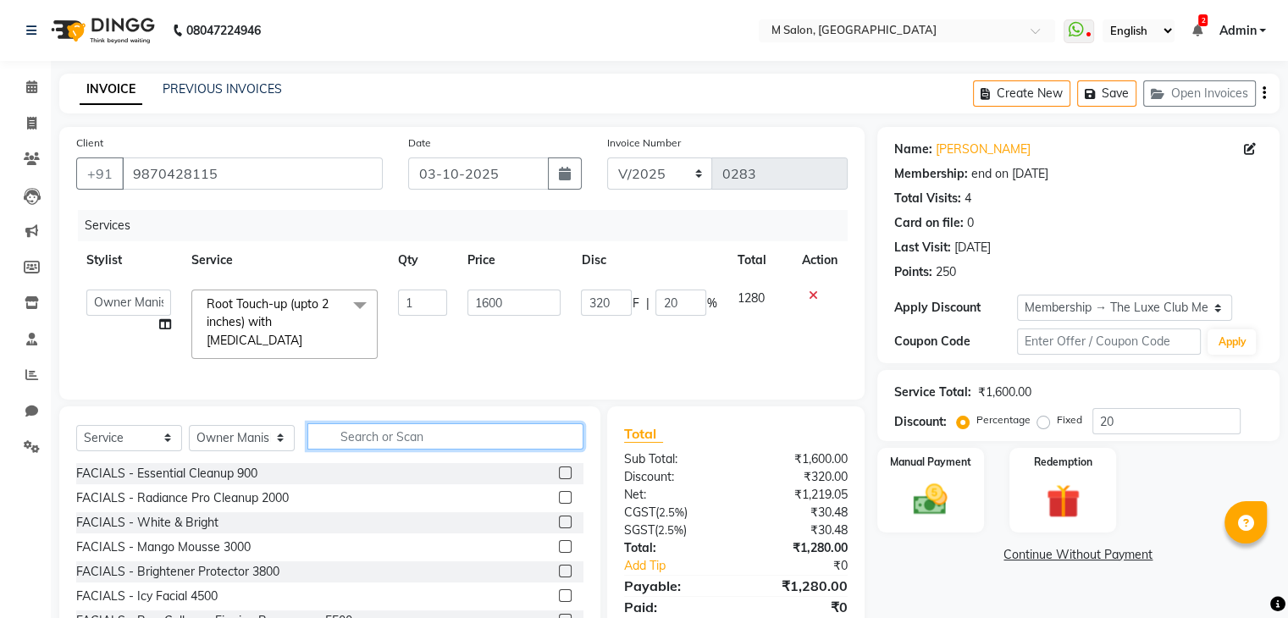
click at [365, 445] on input "text" at bounding box center [445, 436] width 276 height 26
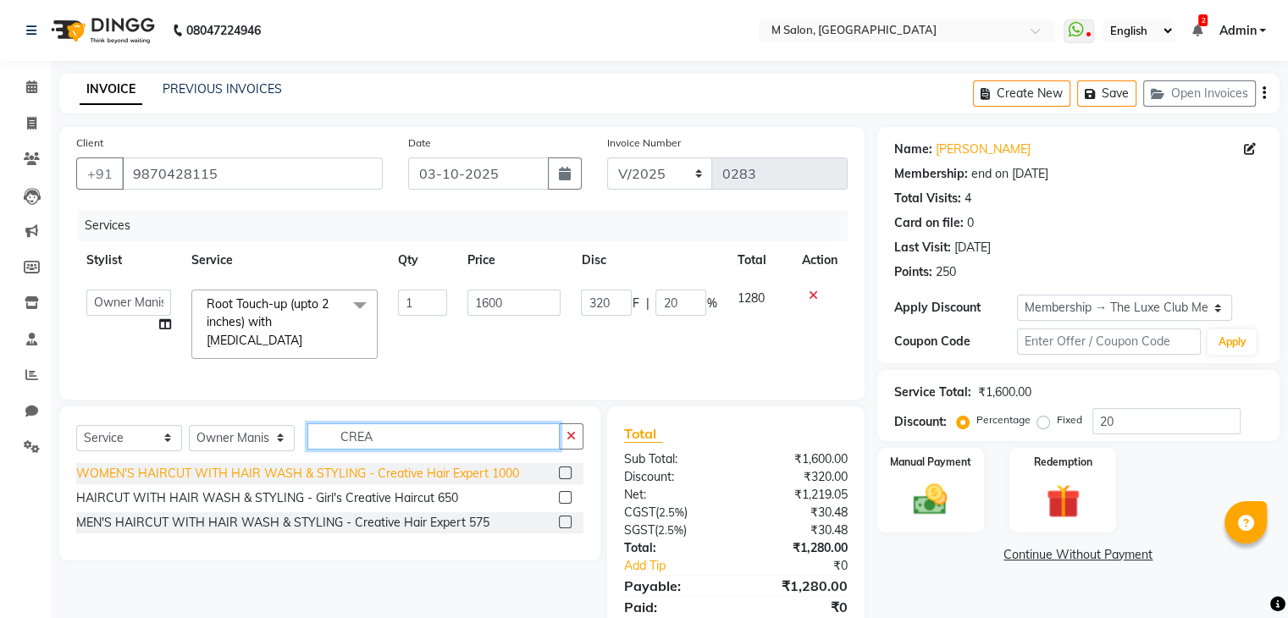
type input "CREA"
click at [372, 473] on div "WOMEN'S HAIRCUT WITH HAIR WASH & STYLING - Creative Hair Expert 1000" at bounding box center [297, 474] width 443 height 18
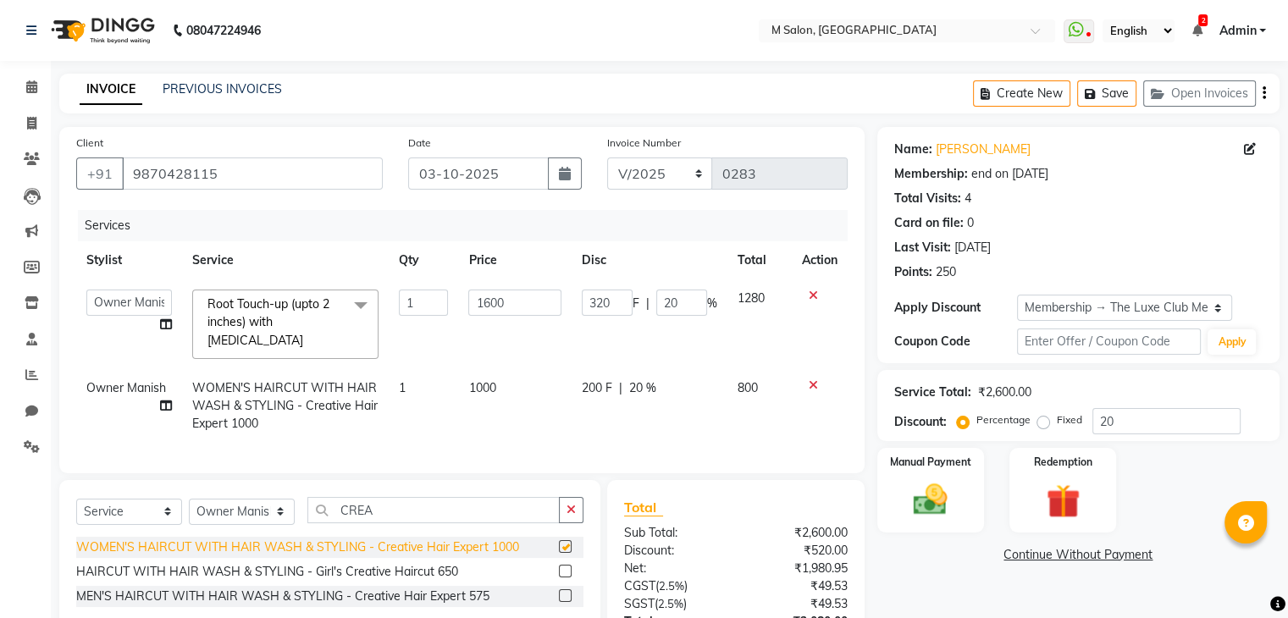
checkbox input "false"
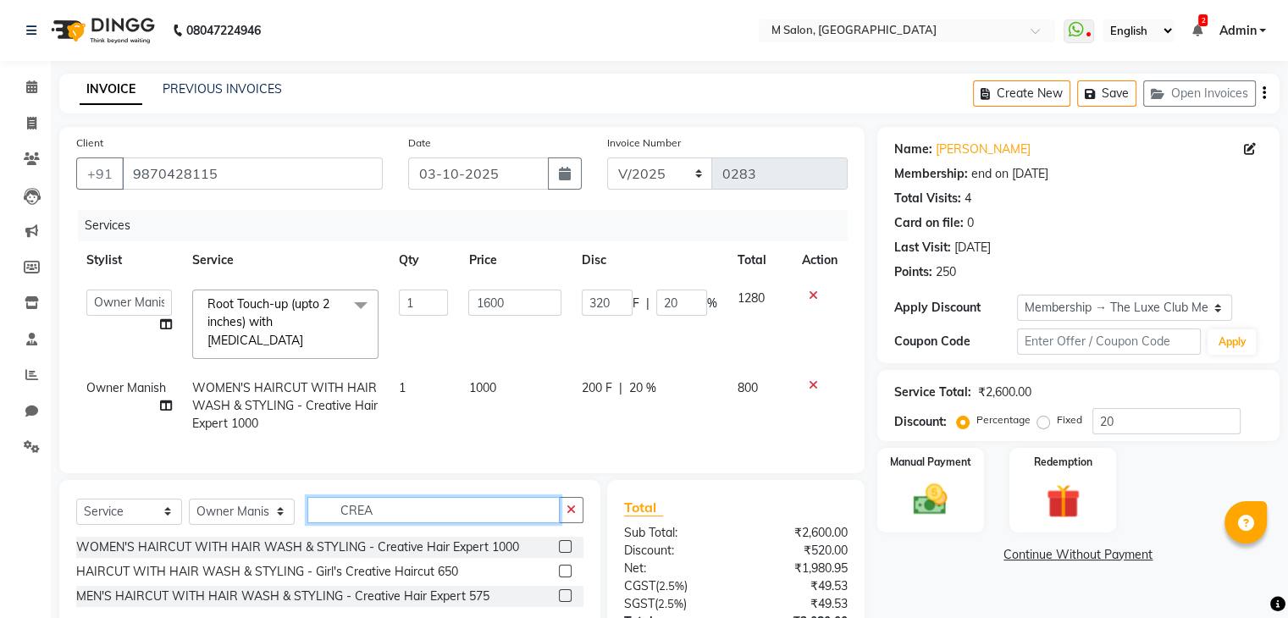
click at [482, 497] on input "CREA" at bounding box center [433, 510] width 252 height 26
type input "C"
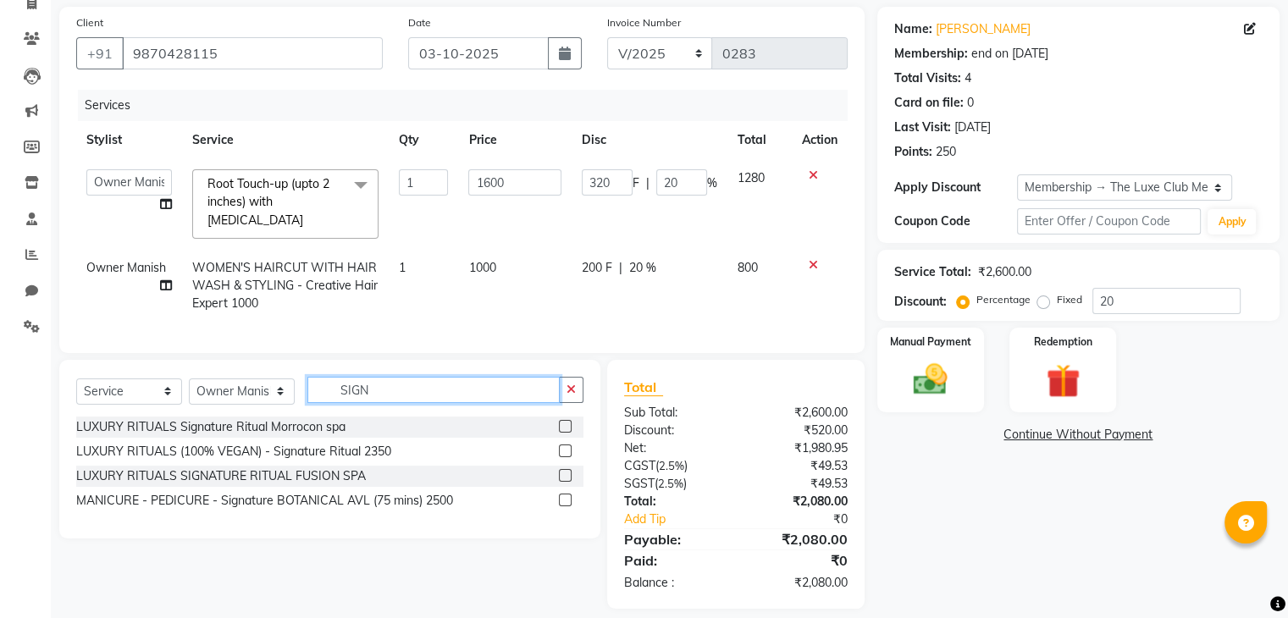
scroll to position [121, 0]
type input "SIGN"
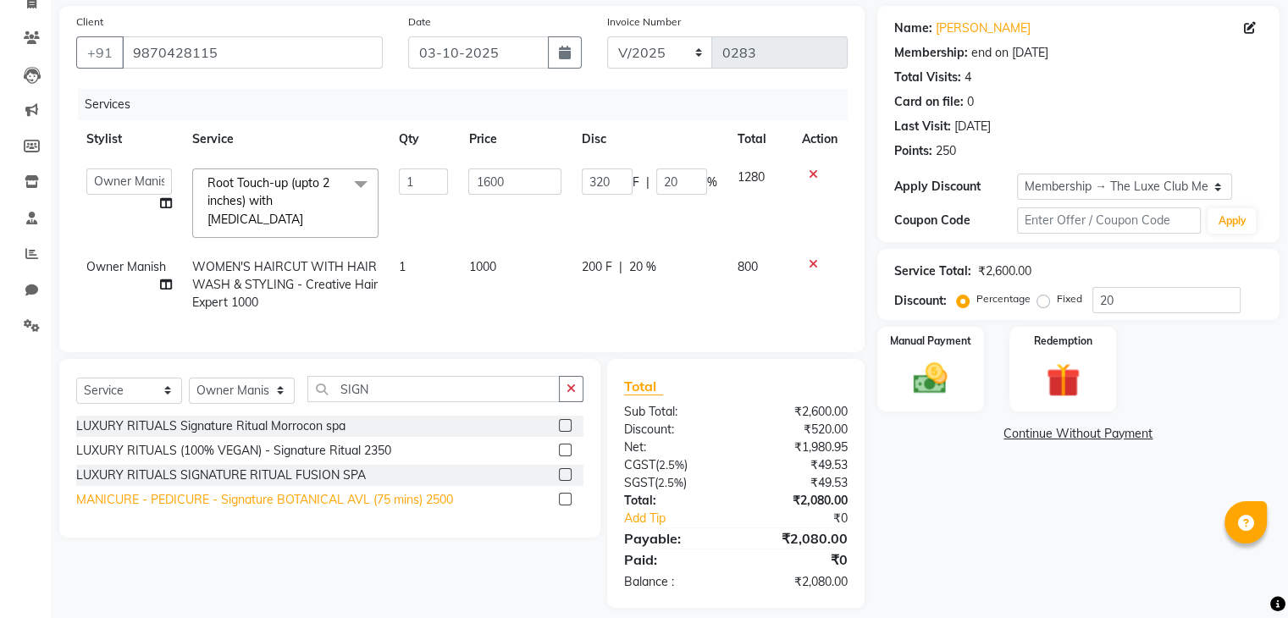
click at [441, 495] on div "MANICURE - PEDICURE - Signature BOTANICAL AVL (75 mins) 2500" at bounding box center [264, 500] width 377 height 18
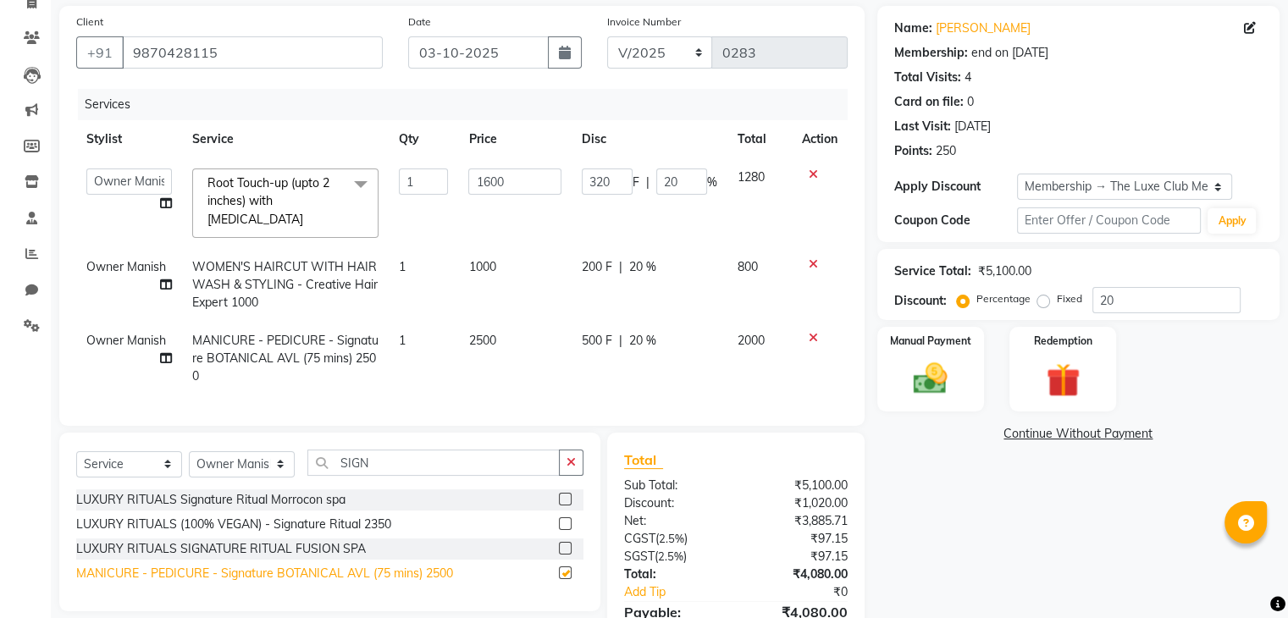
checkbox input "false"
click at [643, 332] on span "20 %" at bounding box center [642, 341] width 27 height 18
select select "86896"
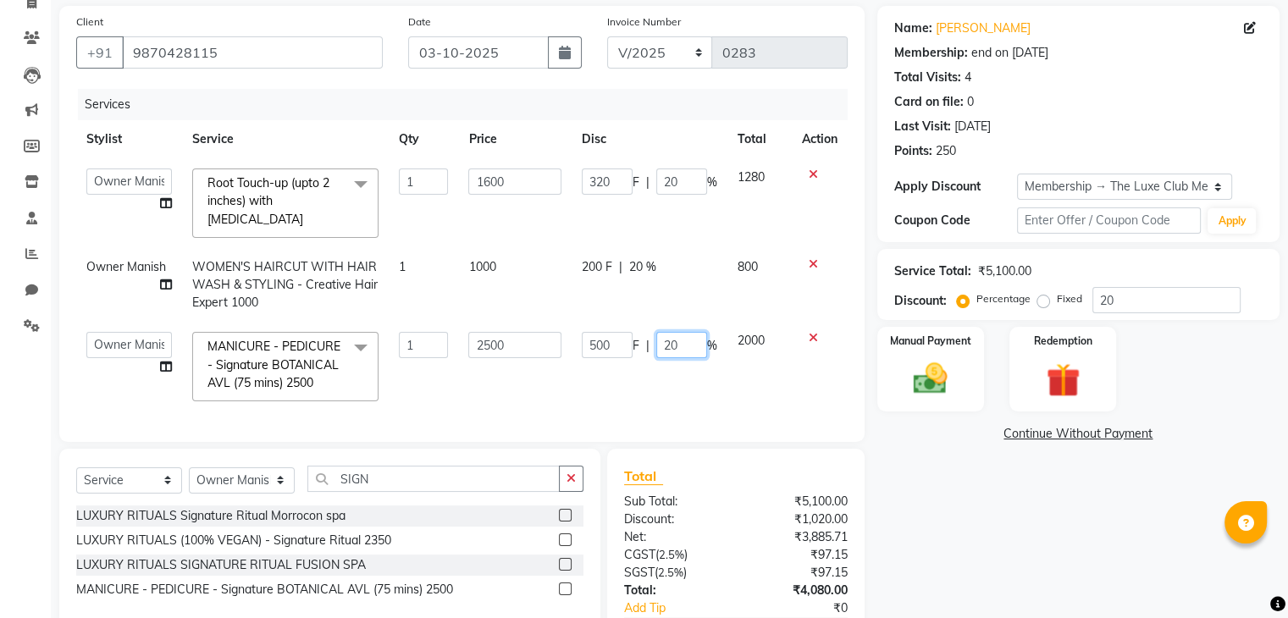
click at [671, 332] on input "20" at bounding box center [681, 345] width 51 height 26
type input "30"
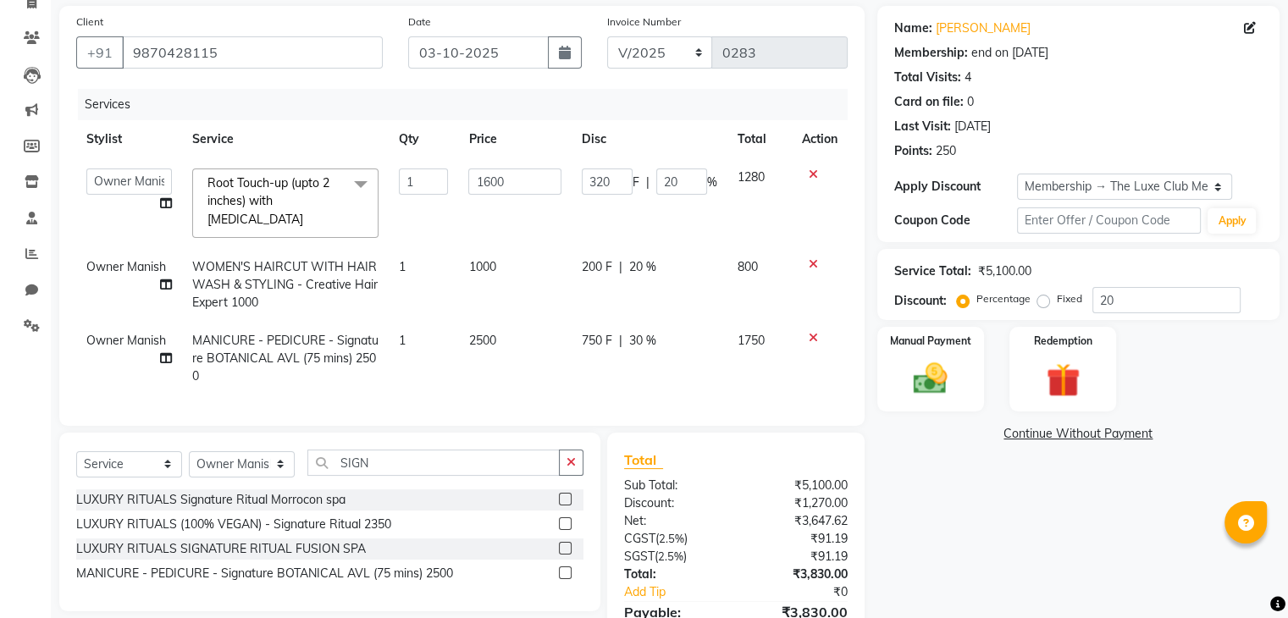
click at [752, 373] on td "1750" at bounding box center [759, 359] width 64 height 74
select select "86896"
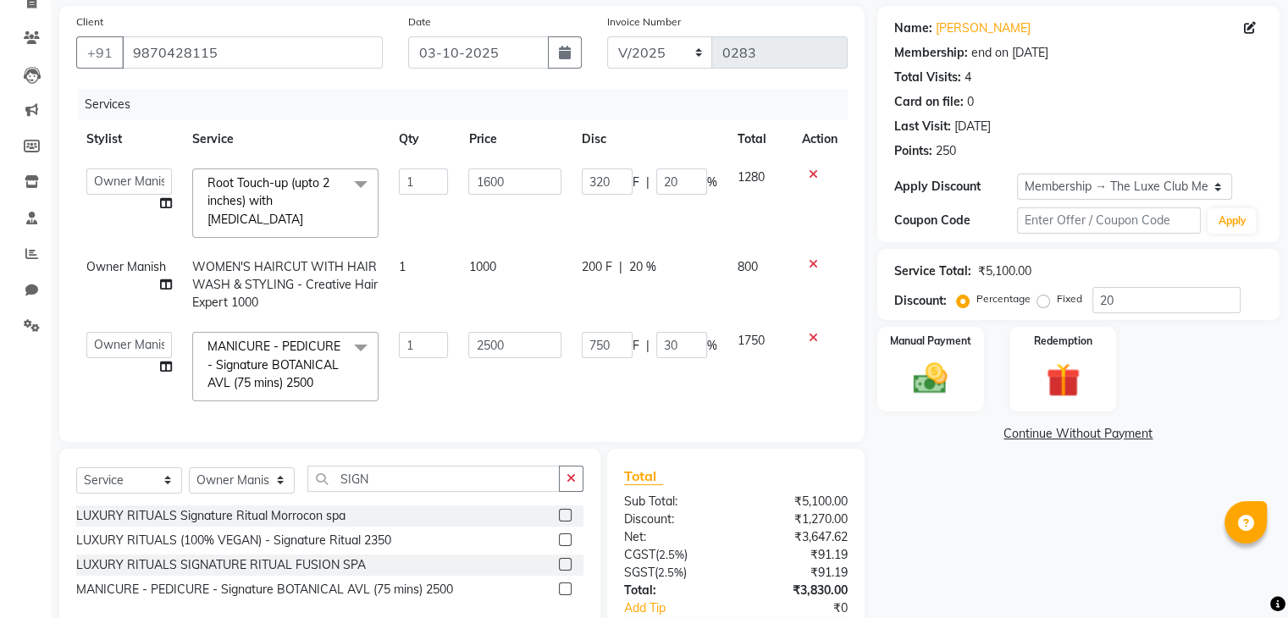
scroll to position [0, 0]
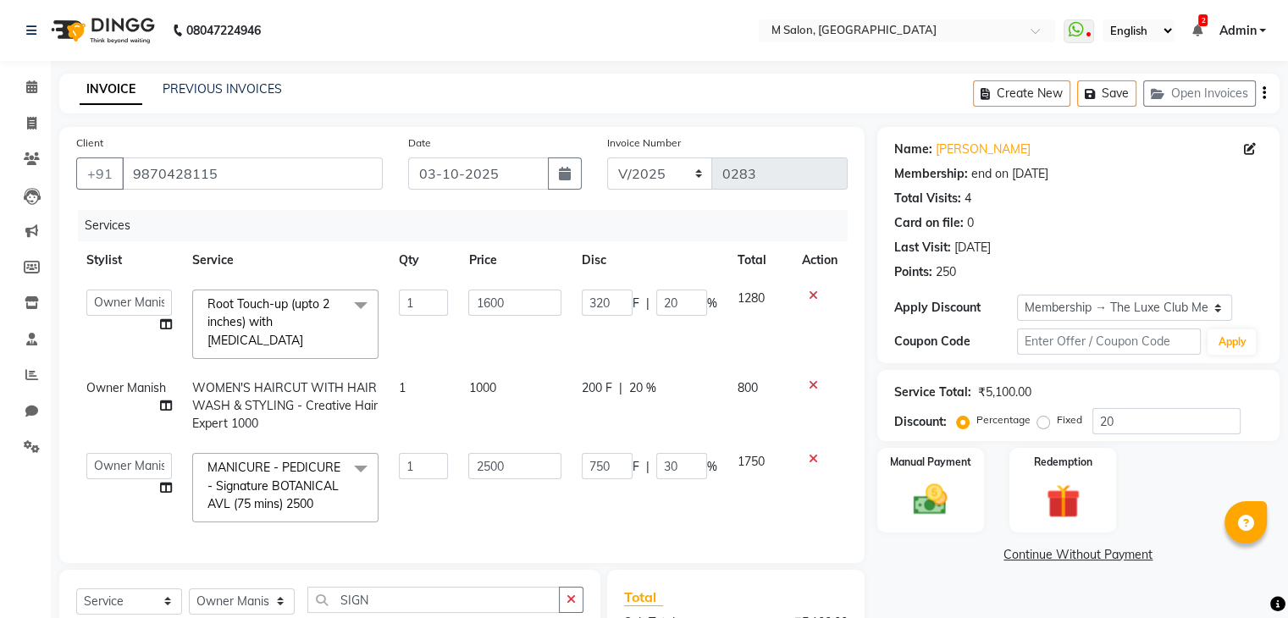
click at [257, 369] on td "WOMEN'S HAIRCUT WITH HAIR WASH & STYLING - Creative Hair Expert 1000" at bounding box center [285, 406] width 207 height 74
select select "86896"
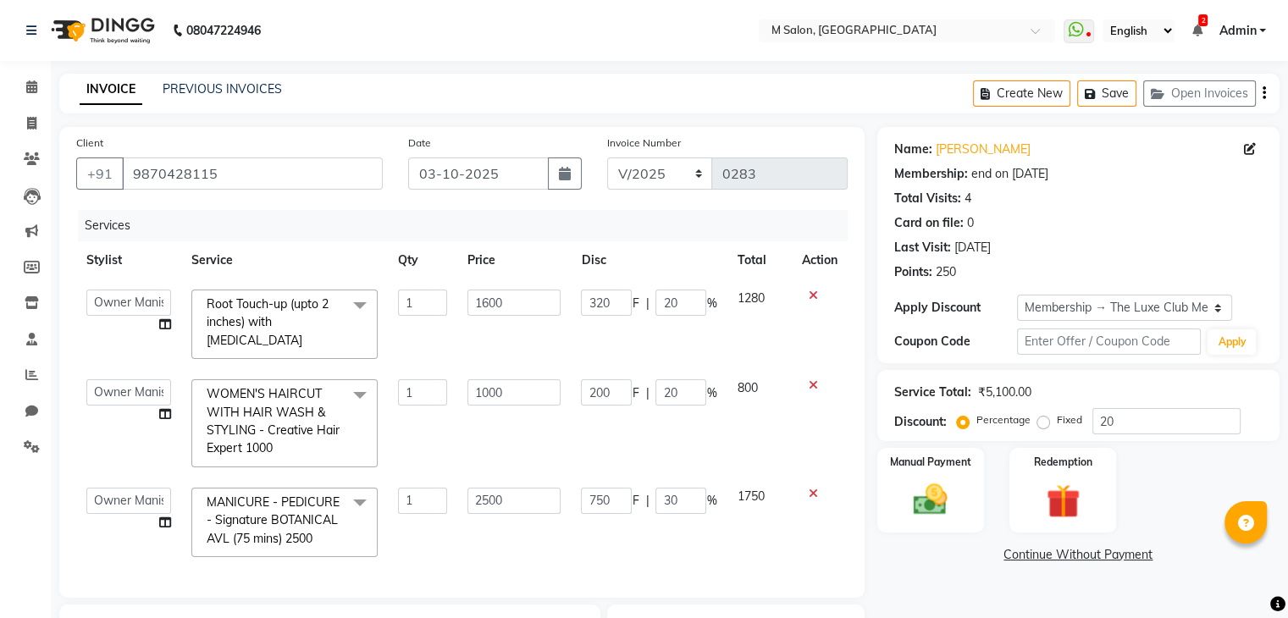
click at [247, 388] on span "WOMEN'S HAIRCUT WITH HAIR WASH & STYLING - Creative Hair Expert 1000" at bounding box center [273, 420] width 133 height 69
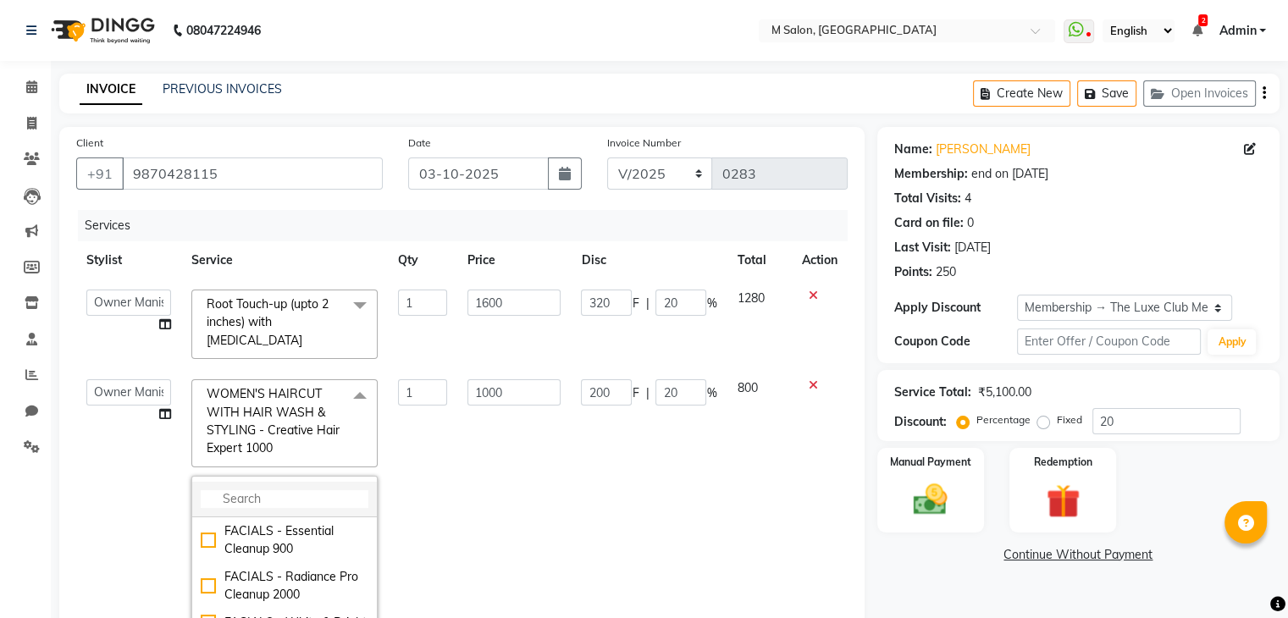
click at [275, 490] on input "multiselect-search" at bounding box center [285, 499] width 168 height 18
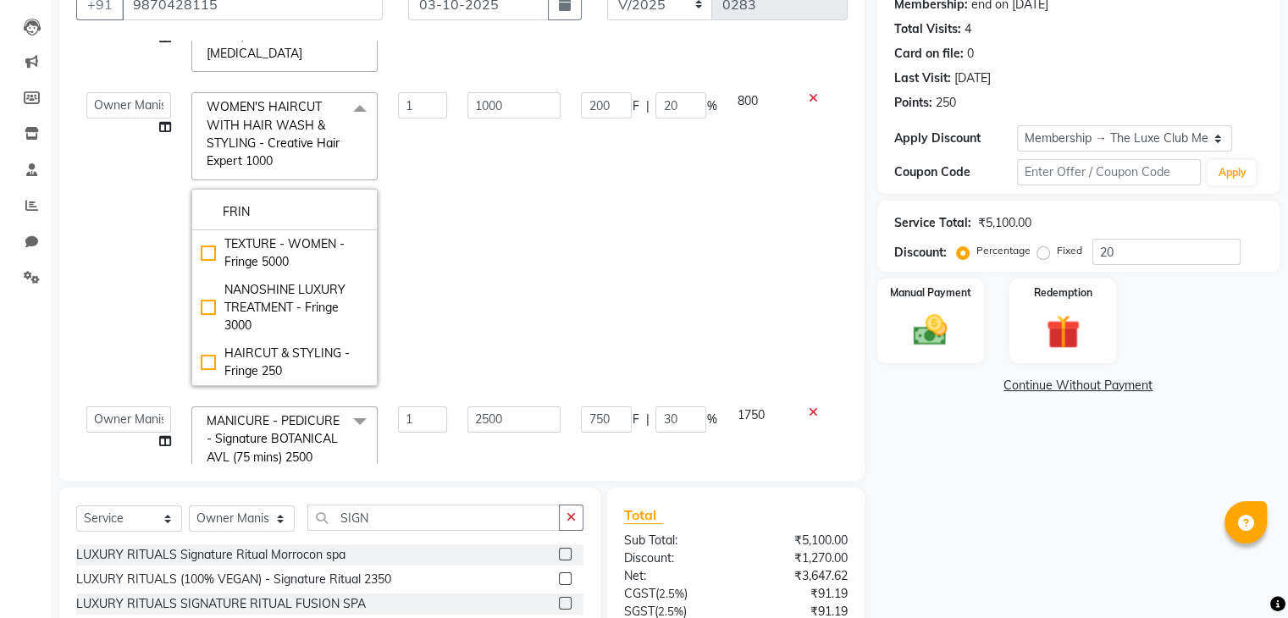
scroll to position [146, 0]
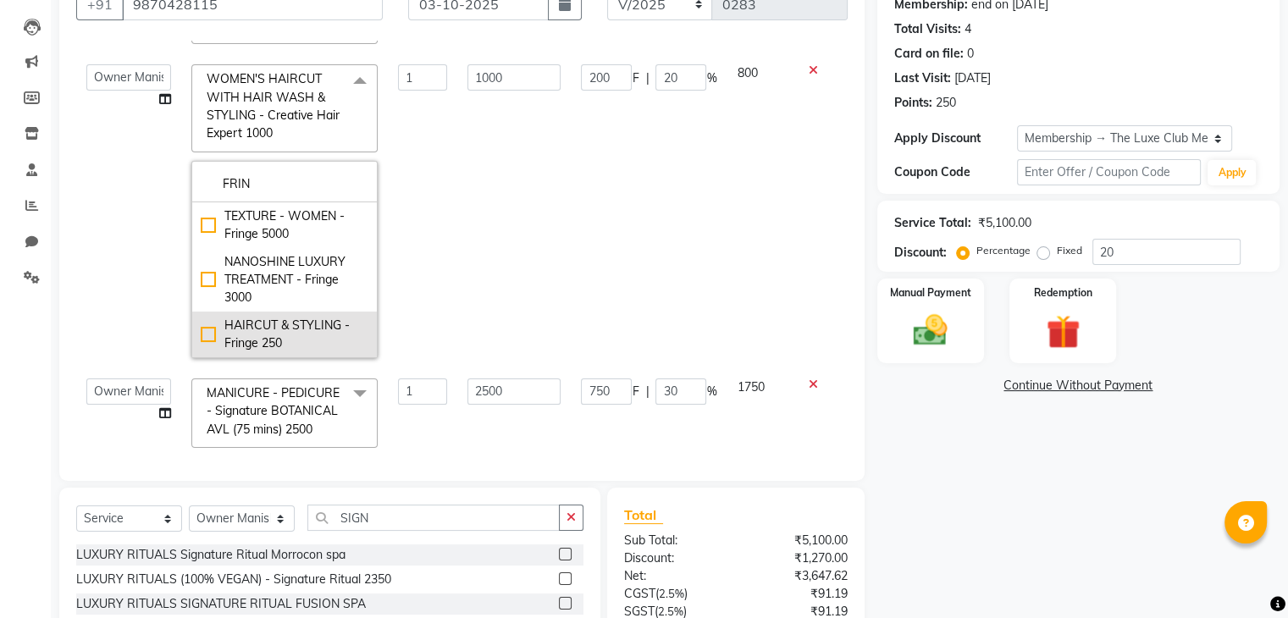
type input "FRIN"
click at [292, 312] on li "HAIRCUT & STYLING - Fringe 250" at bounding box center [284, 335] width 185 height 46
checkbox input "true"
type input "250"
type input "50"
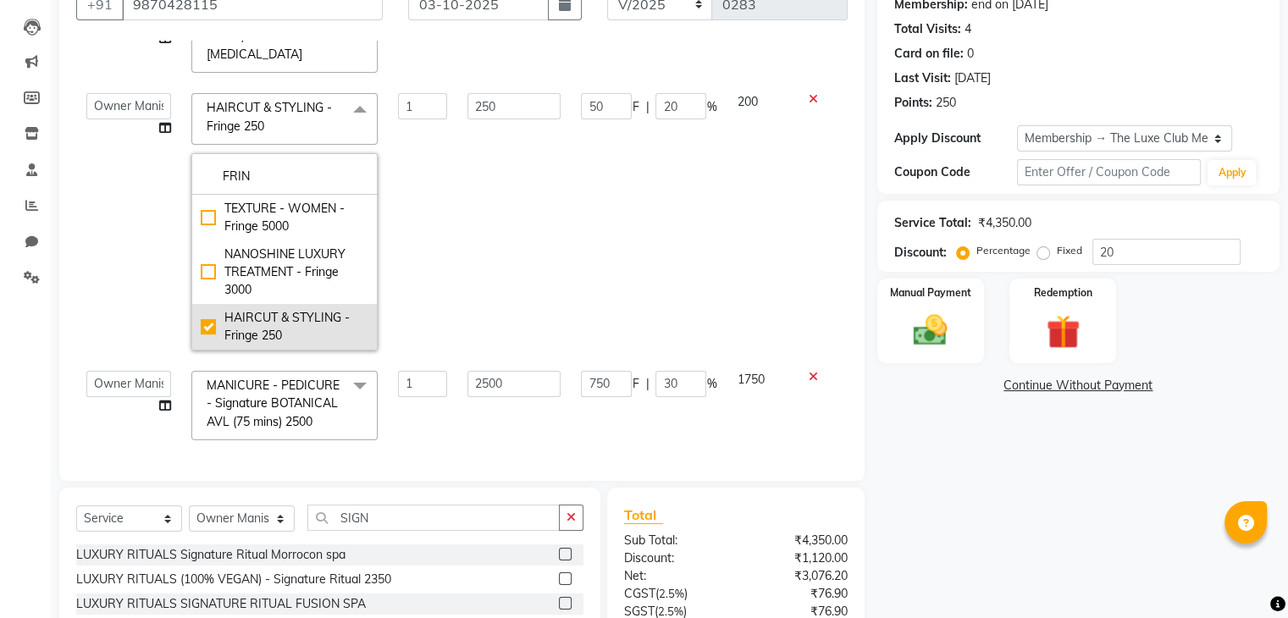
scroll to position [110, 0]
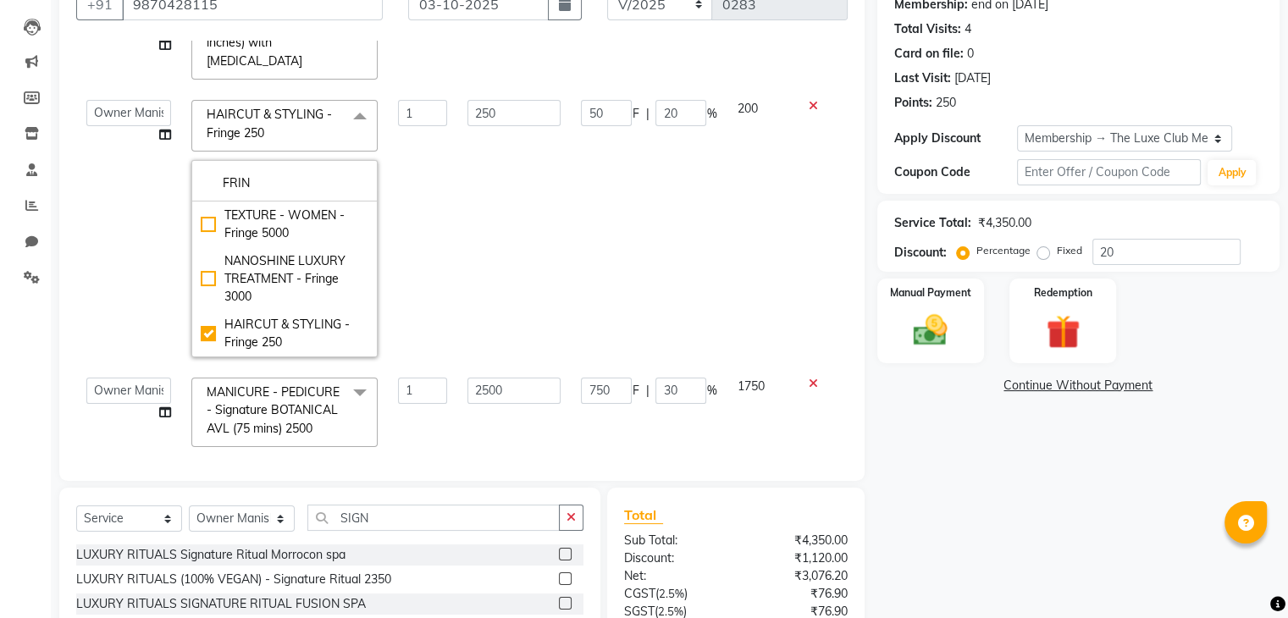
click at [445, 252] on td "1" at bounding box center [422, 229] width 69 height 278
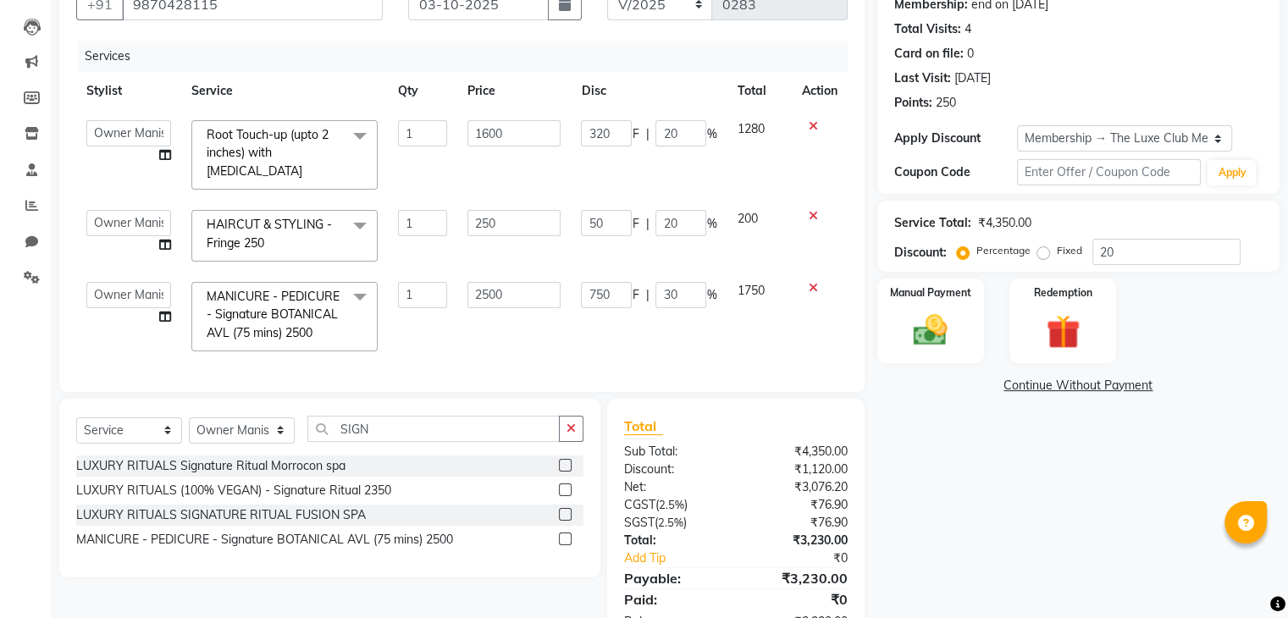
scroll to position [0, 0]
click at [723, 318] on td "750 F | 30 %" at bounding box center [649, 317] width 156 height 90
click at [307, 133] on span "Root Touch-up (upto 2 inches) with ammonia" at bounding box center [268, 153] width 122 height 52
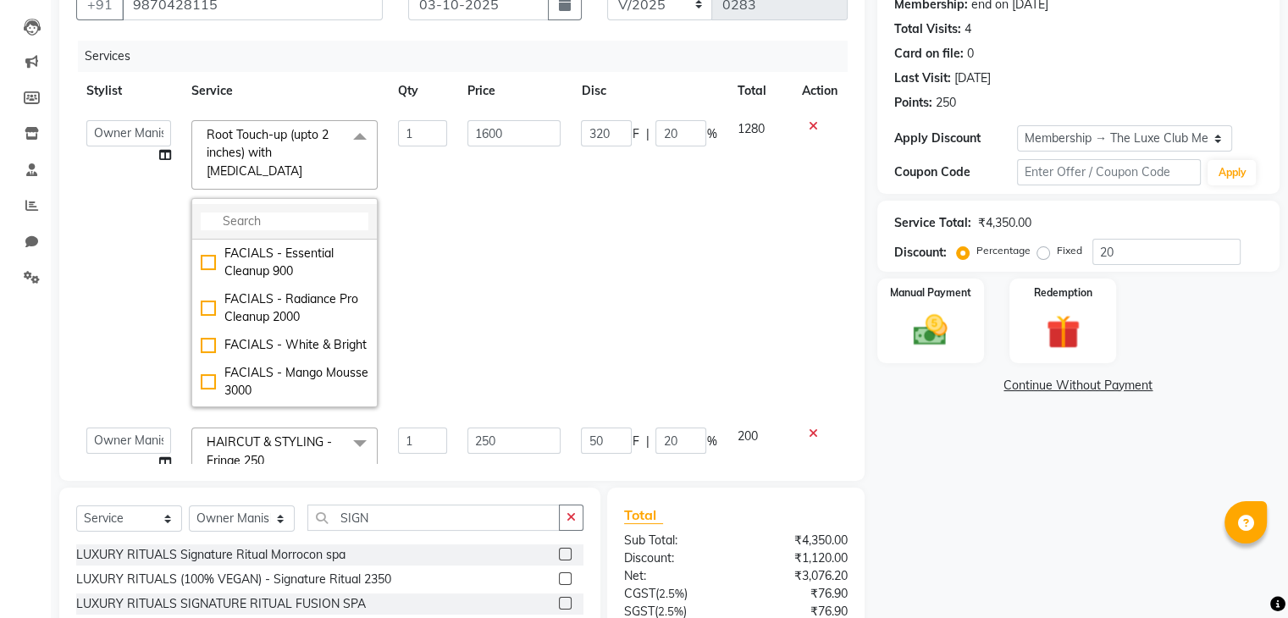
click at [301, 213] on input "multiselect-search" at bounding box center [285, 222] width 168 height 18
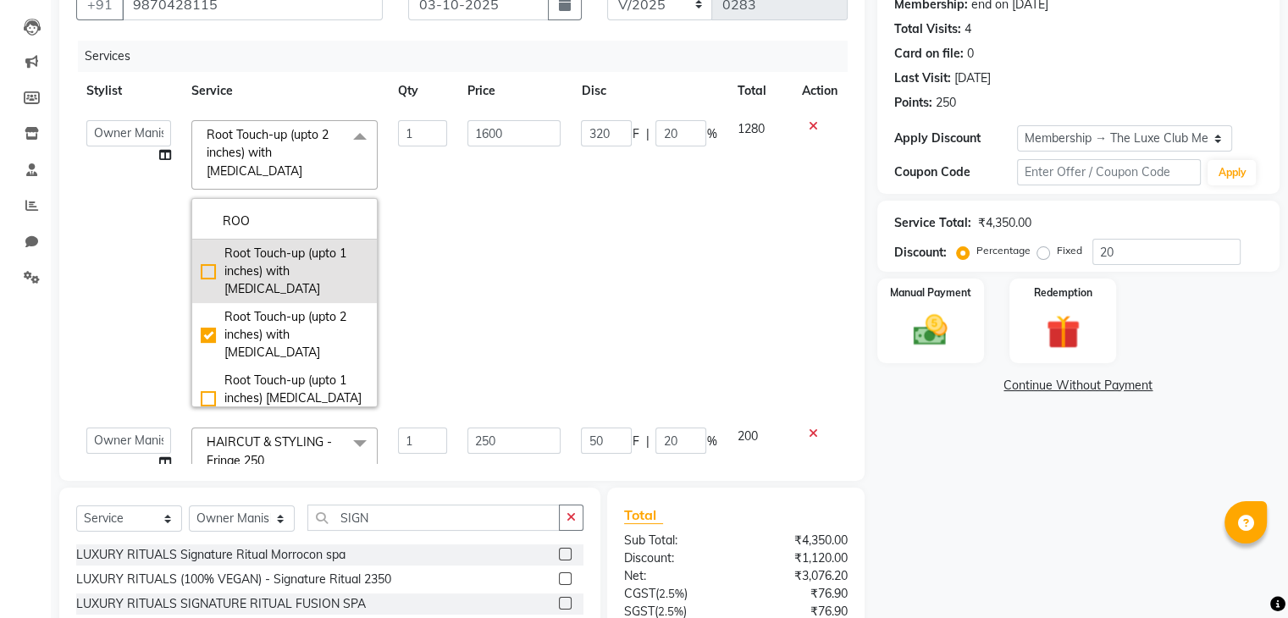
type input "ROO"
click at [201, 245] on div "Root Touch-up (upto 1 inches) with [MEDICAL_DATA]" at bounding box center [285, 271] width 168 height 53
checkbox input "true"
checkbox input "false"
click at [201, 245] on div "Root Touch-up (upto 1 inches) with [MEDICAL_DATA]" at bounding box center [285, 271] width 168 height 53
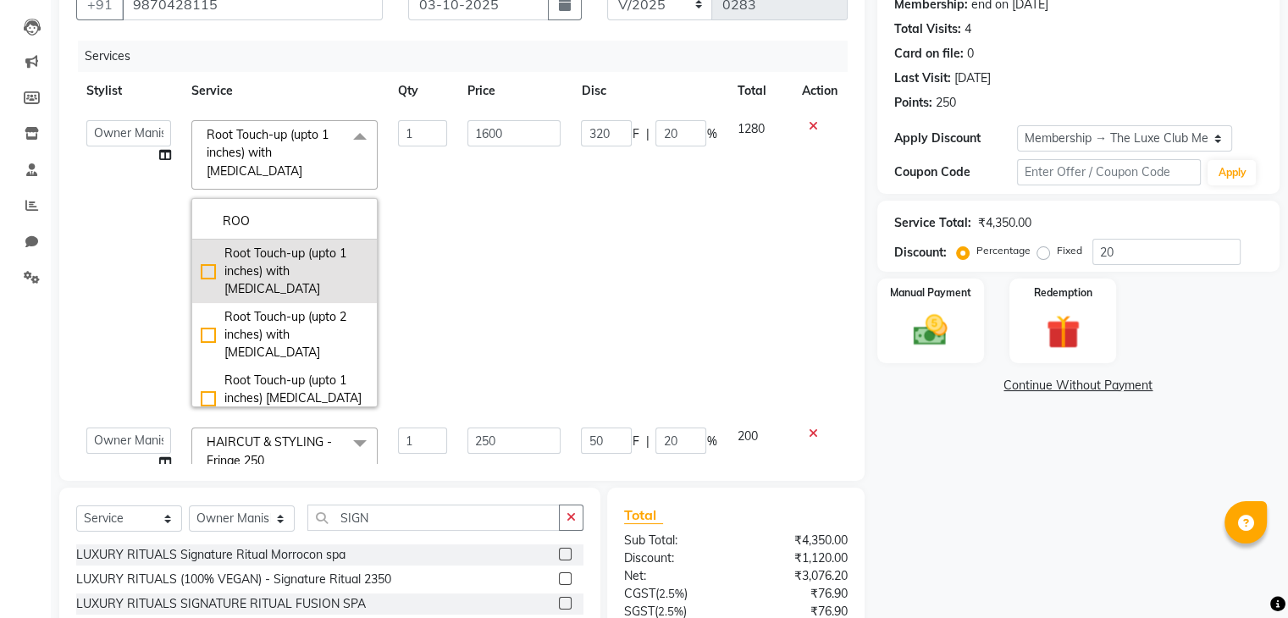
checkbox input "false"
type input "0"
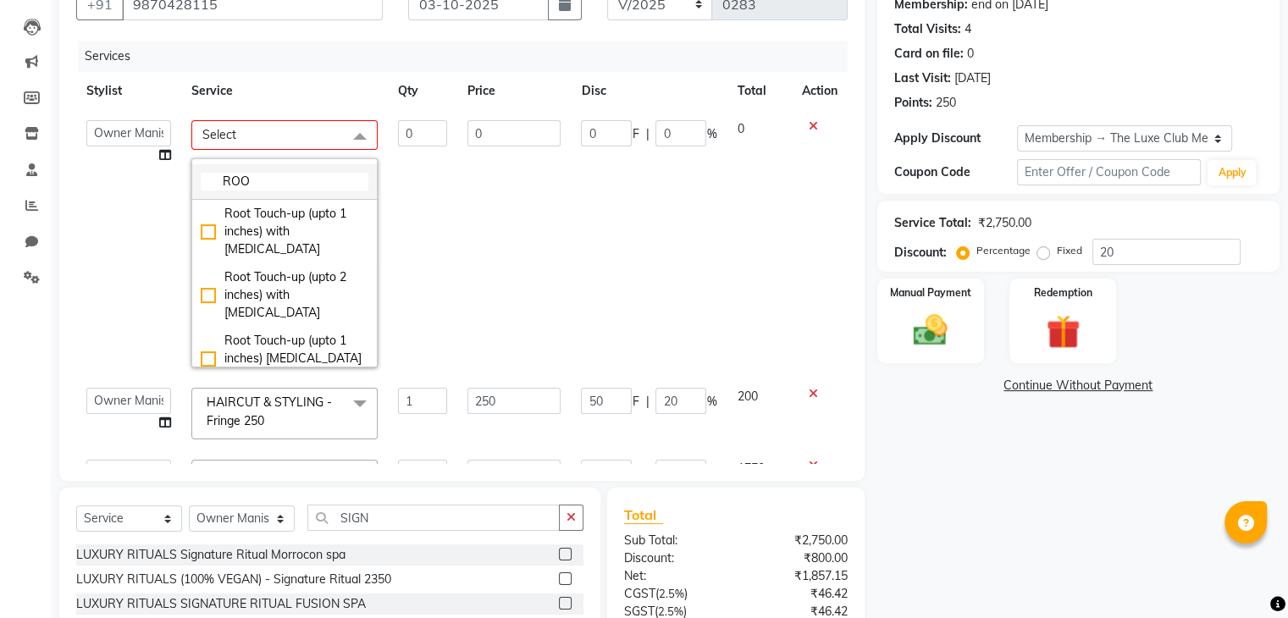
drag, startPoint x: 196, startPoint y: 244, endPoint x: 202, endPoint y: 219, distance: 25.1
click at [202, 219] on li "Root Touch-up (upto 1 inches) with [MEDICAL_DATA]" at bounding box center [284, 232] width 185 height 64
checkbox input "true"
type input "1"
type input "1600"
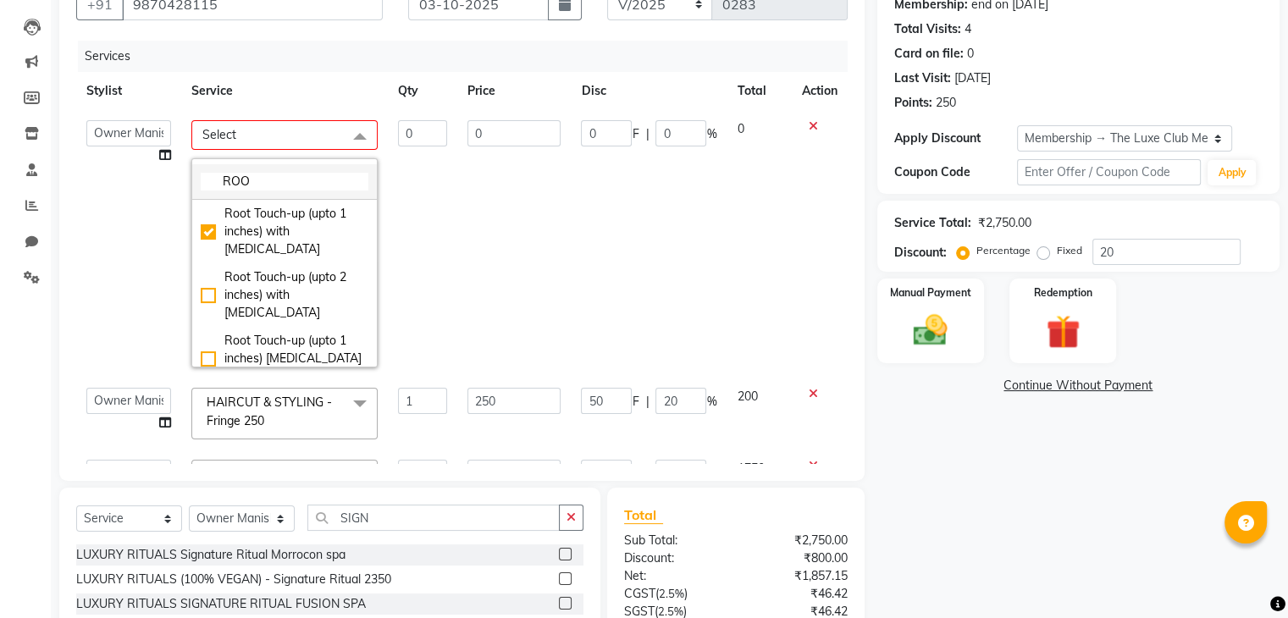
type input "320"
type input "20"
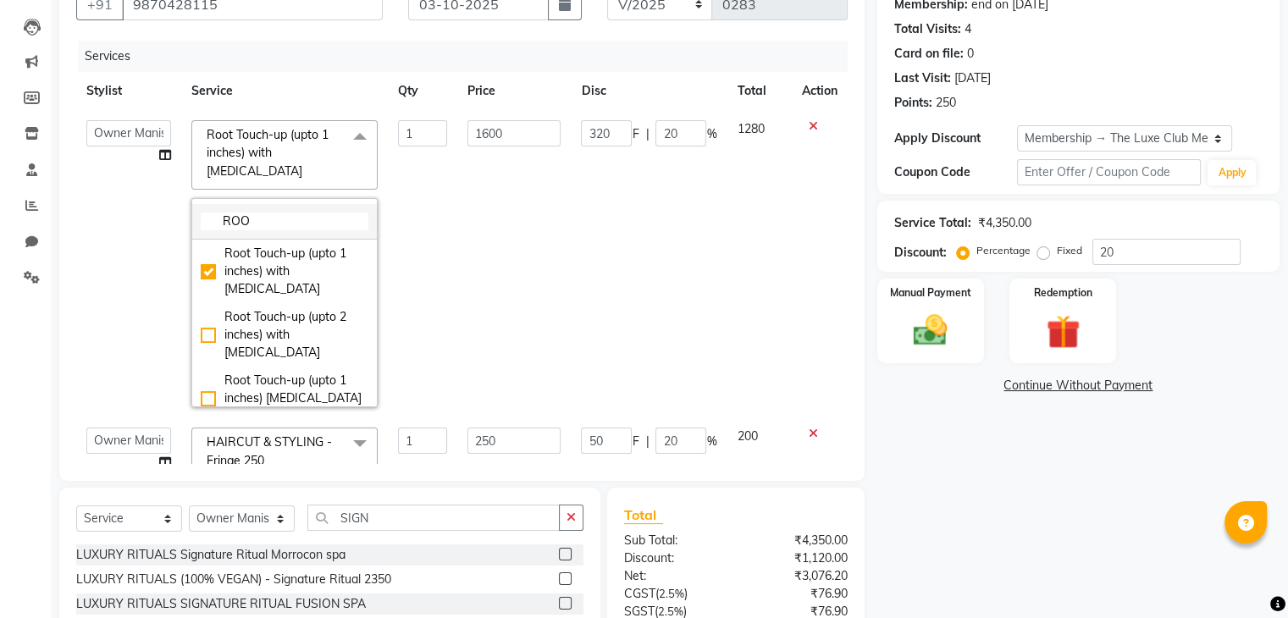
click at [202, 219] on li "ROO" at bounding box center [284, 222] width 185 height 36
click at [694, 247] on td "320 F | 20 %" at bounding box center [649, 263] width 156 height 307
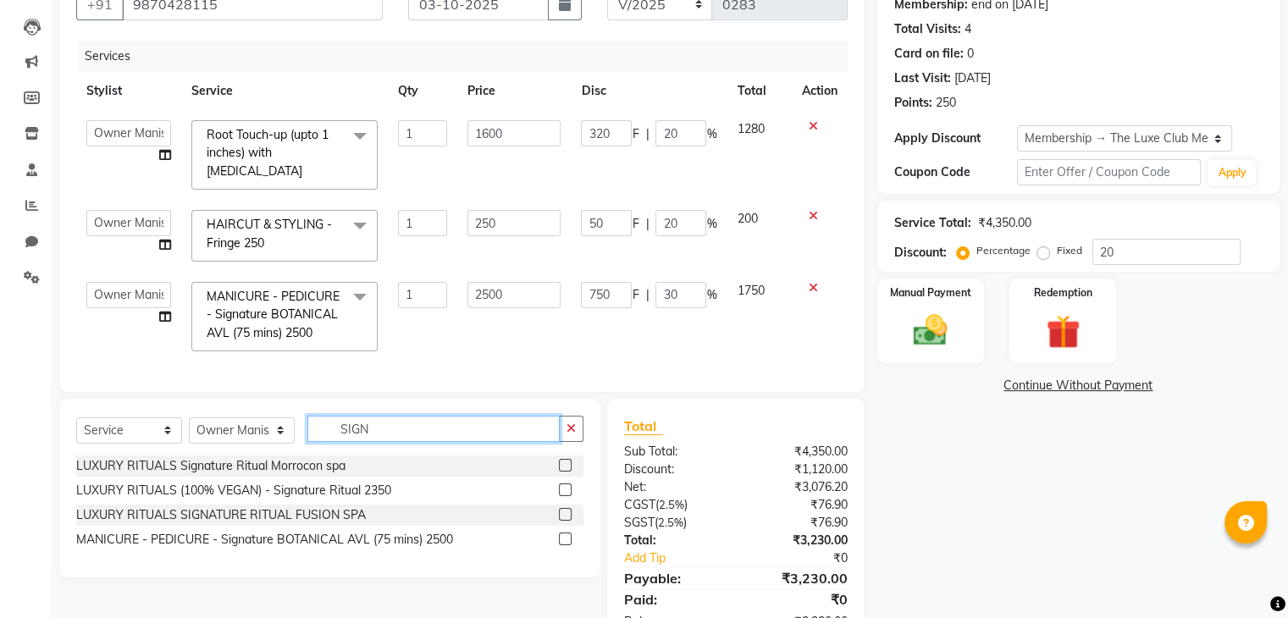
click at [375, 430] on input "SIGN" at bounding box center [433, 429] width 252 height 26
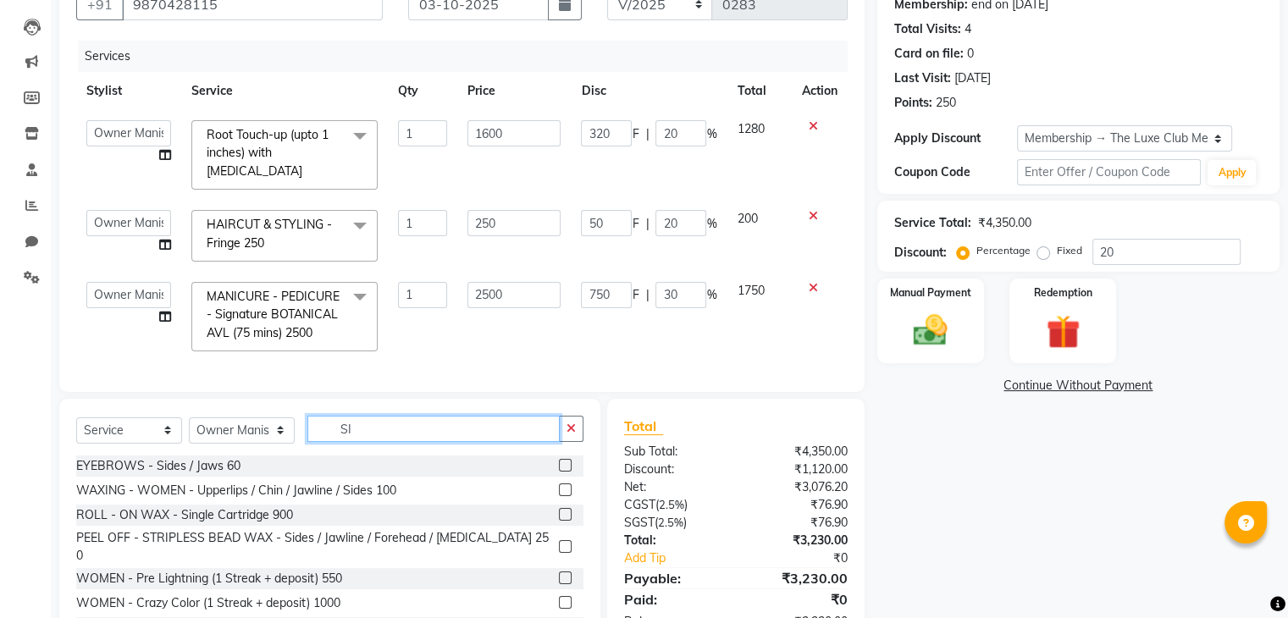
type input "S"
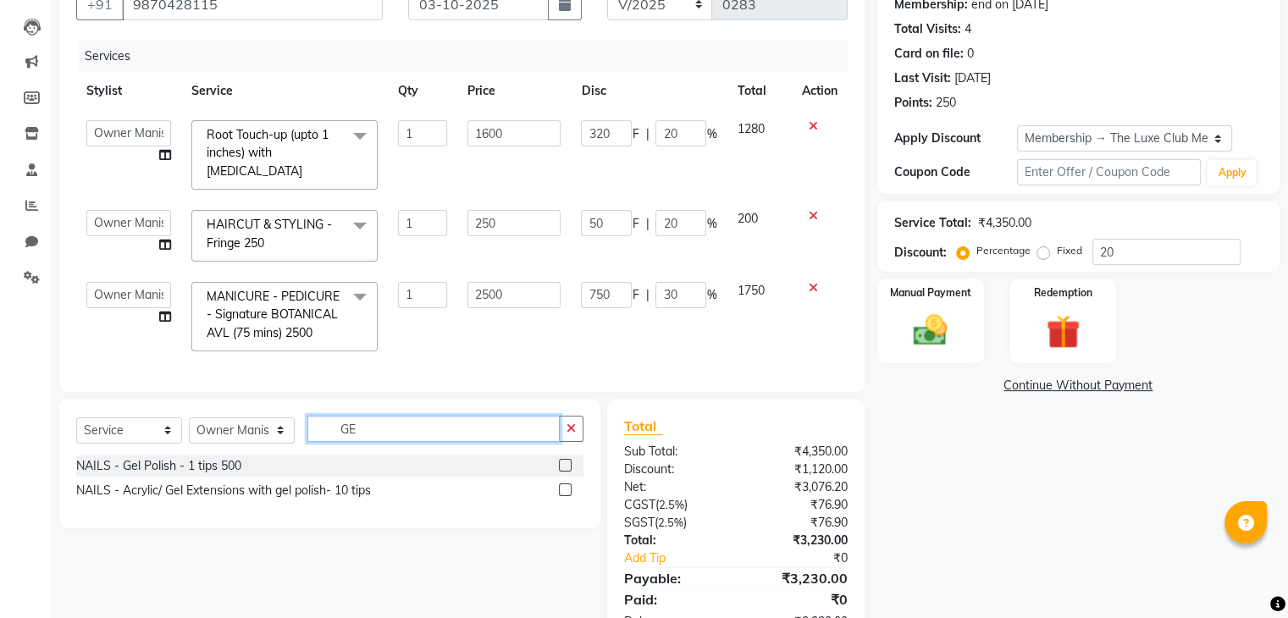
type input "G"
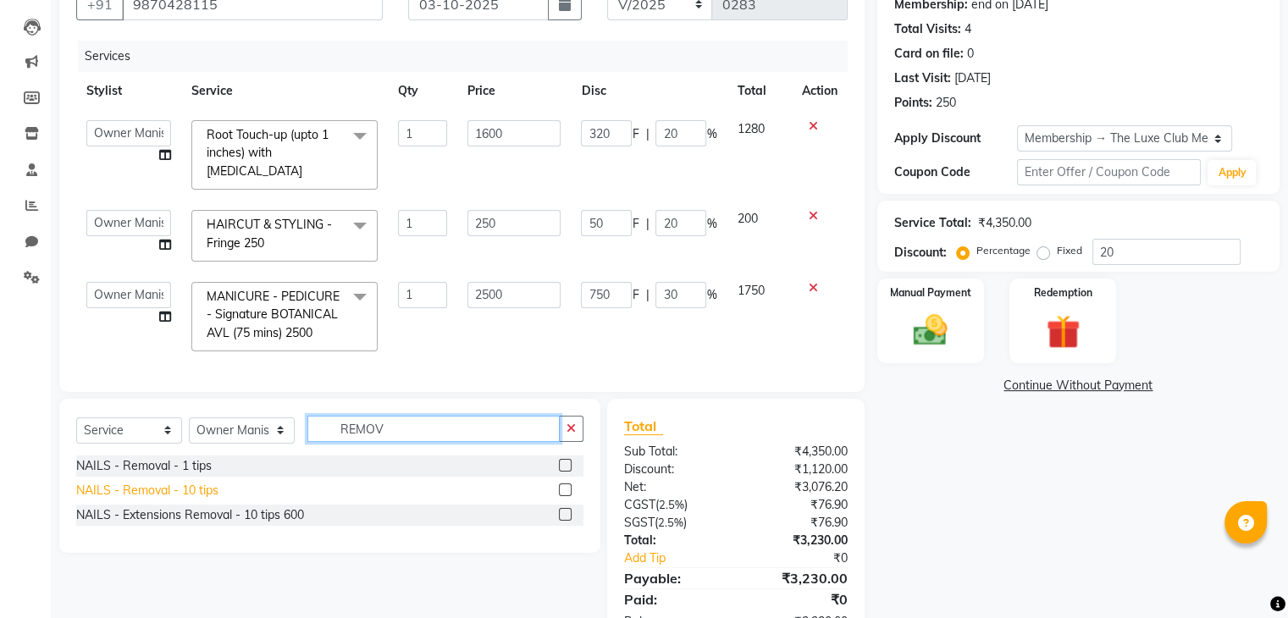
type input "REMOV"
click at [182, 482] on div "NAILS - Removal - 10 tips" at bounding box center [147, 491] width 142 height 18
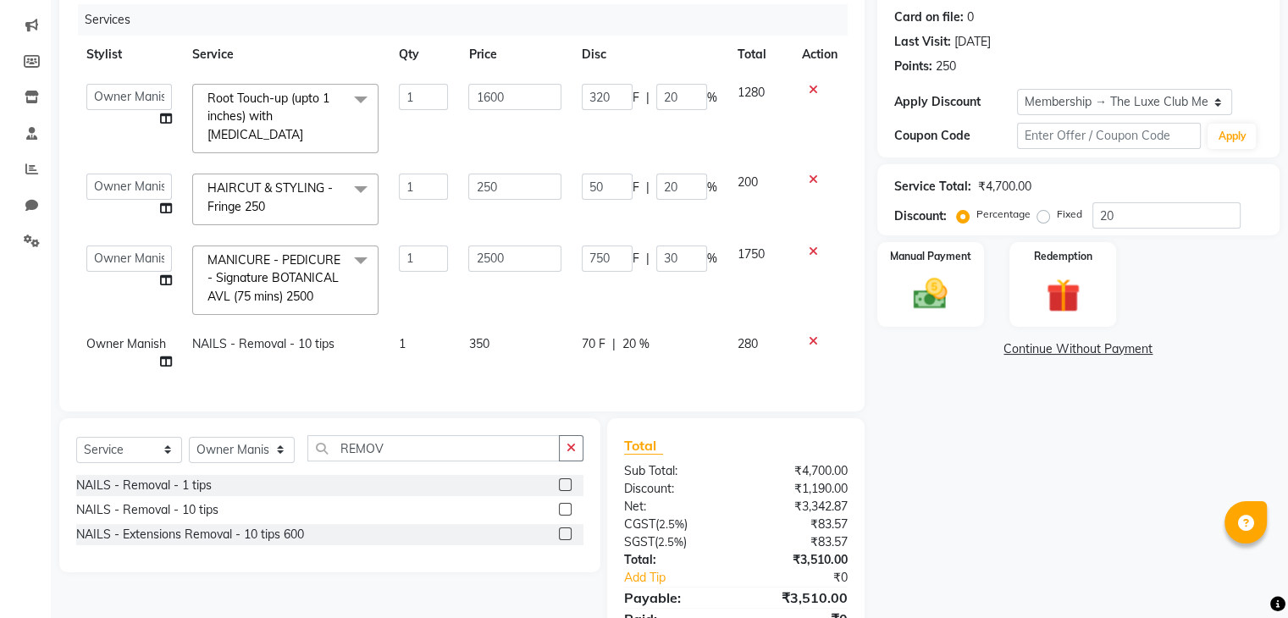
scroll to position [207, 0]
click at [193, 500] on div "NAILS - Removal - 10 tips" at bounding box center [147, 509] width 142 height 18
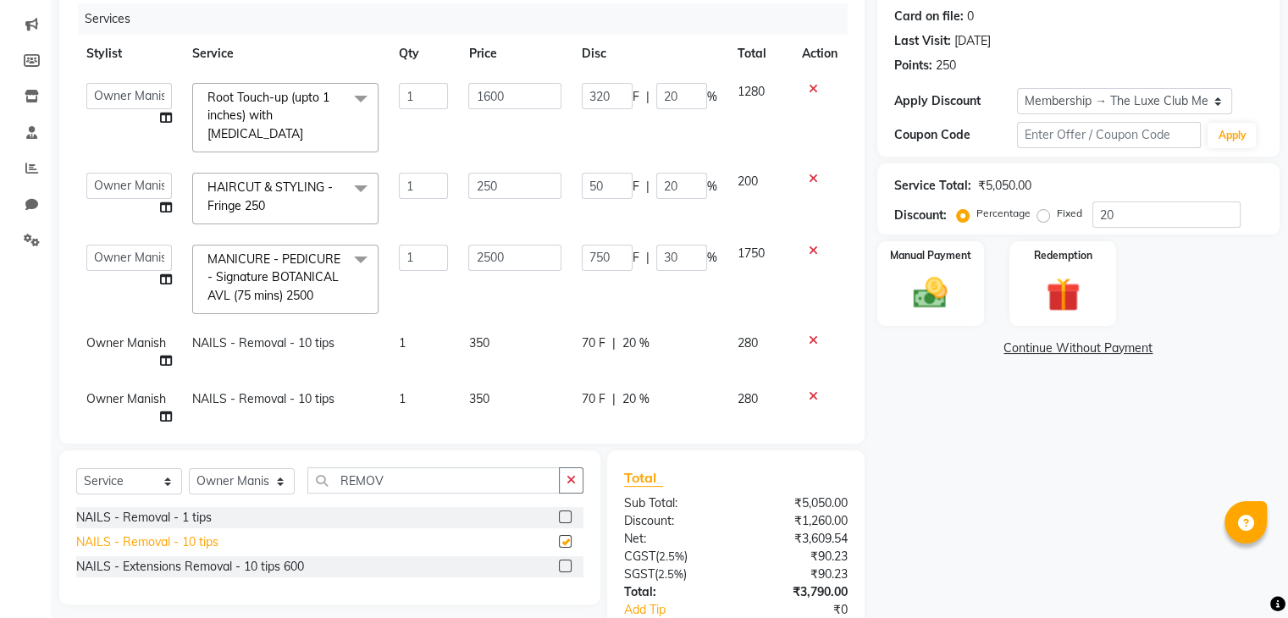
checkbox input "false"
click at [120, 335] on span "Owner Manish" at bounding box center [126, 342] width 80 height 15
select select "86896"
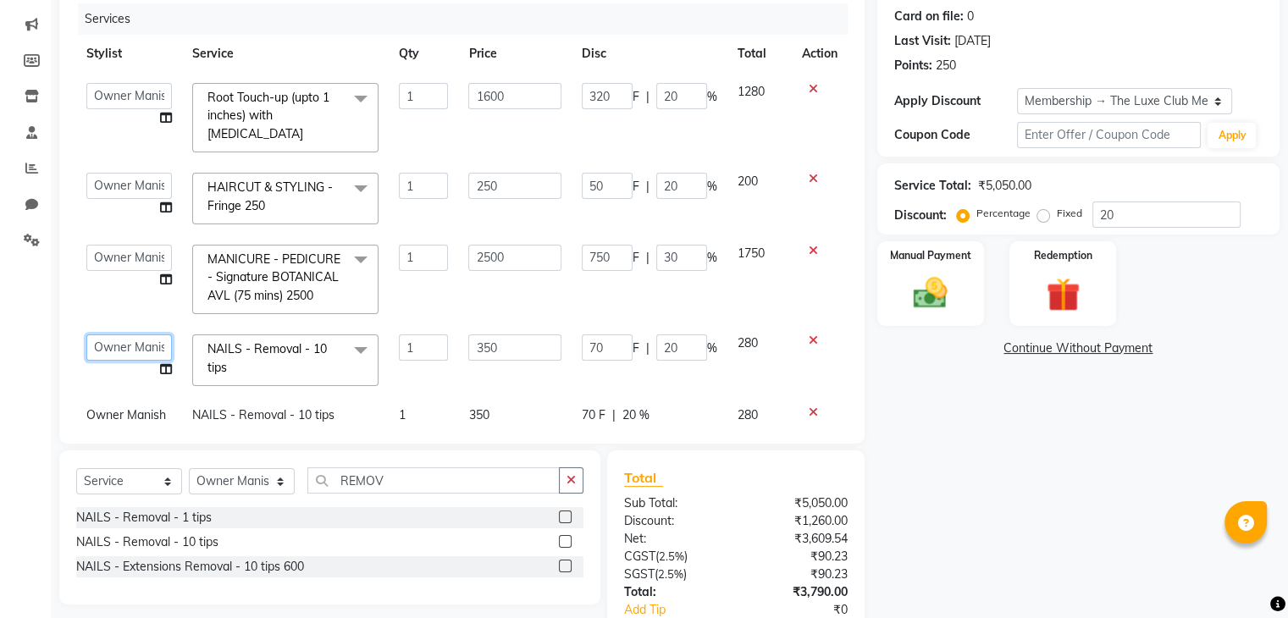
click at [120, 334] on select "Admin Atik AZHAR Heena Owner Manish Owner Rima Solanki Poonam helper Pranali ta…" at bounding box center [129, 347] width 86 height 26
select select "88050"
click at [127, 407] on span "Owner Manish" at bounding box center [126, 414] width 80 height 15
select select "86896"
click at [123, 406] on select "Admin Atik AZHAR Heena Owner Manish Owner Rima Solanki Poonam helper Pranali ta…" at bounding box center [128, 419] width 85 height 26
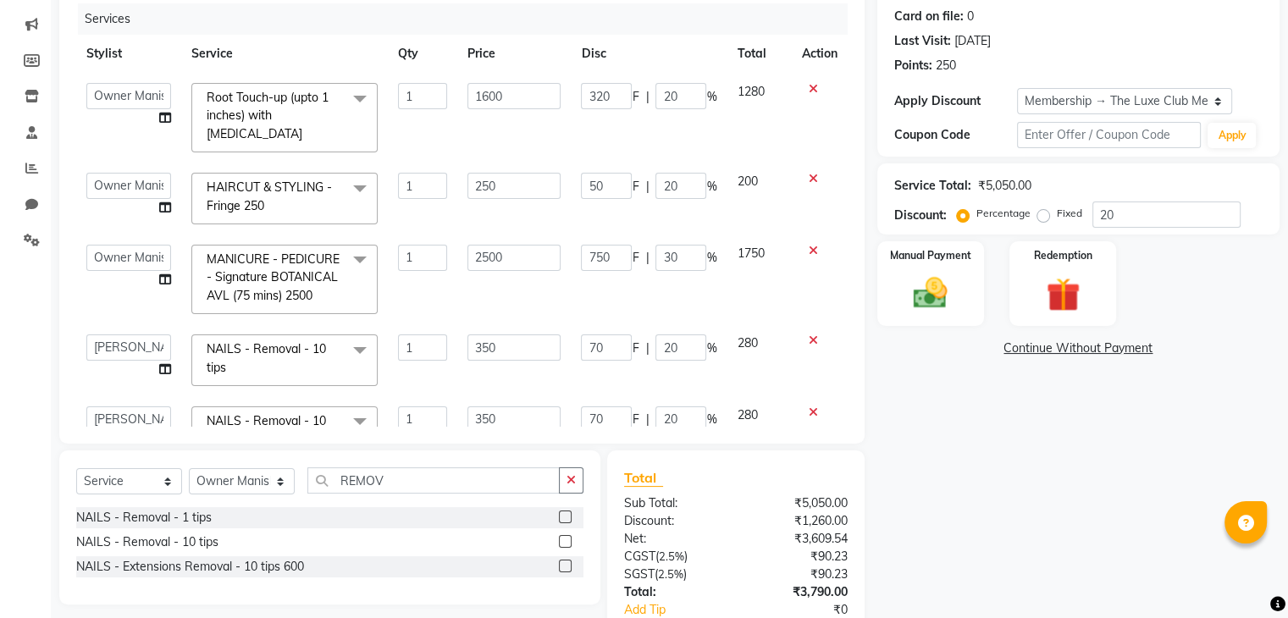
select select "88050"
click at [120, 406] on select "Admin Atik AZHAR Heena Owner Manish Owner Rima Solanki Poonam helper Pranali ta…" at bounding box center [128, 419] width 85 height 26
select select "87586"
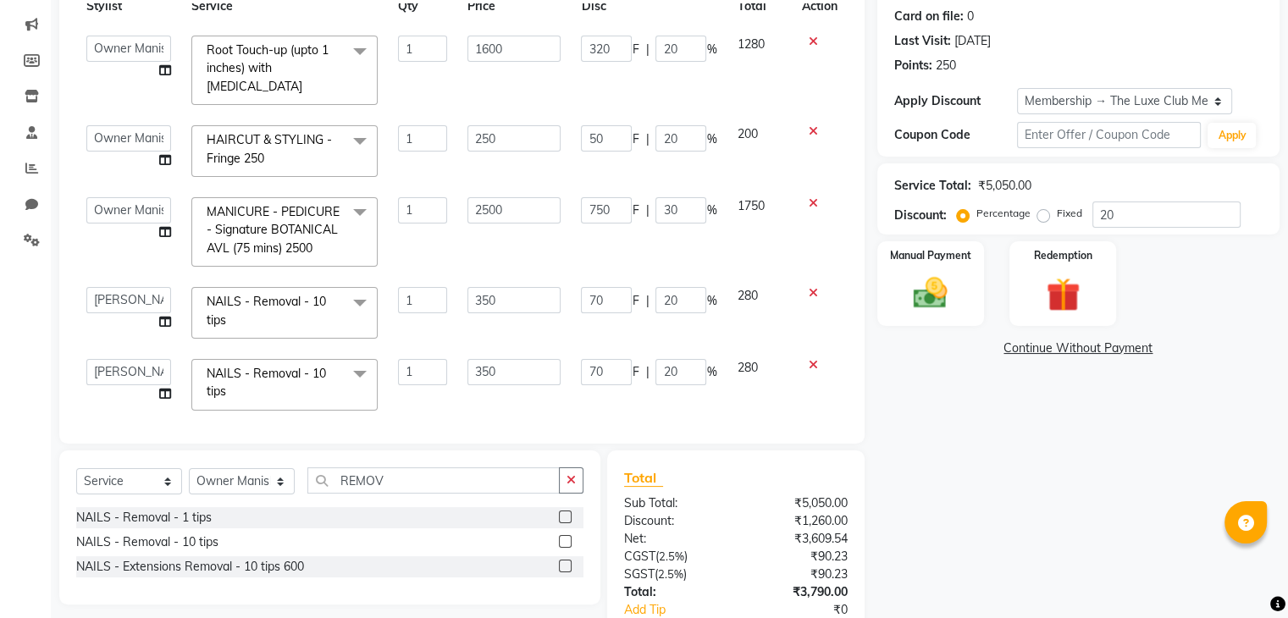
scroll to position [0, 0]
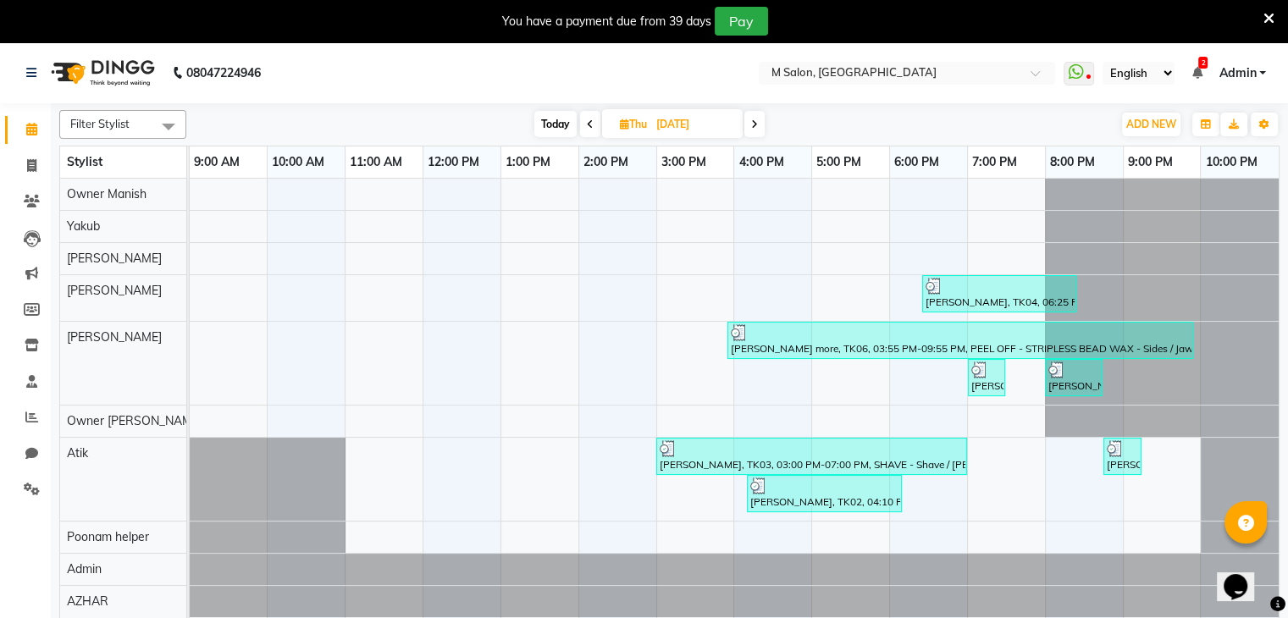
click at [1263, 13] on icon at bounding box center [1268, 18] width 11 height 15
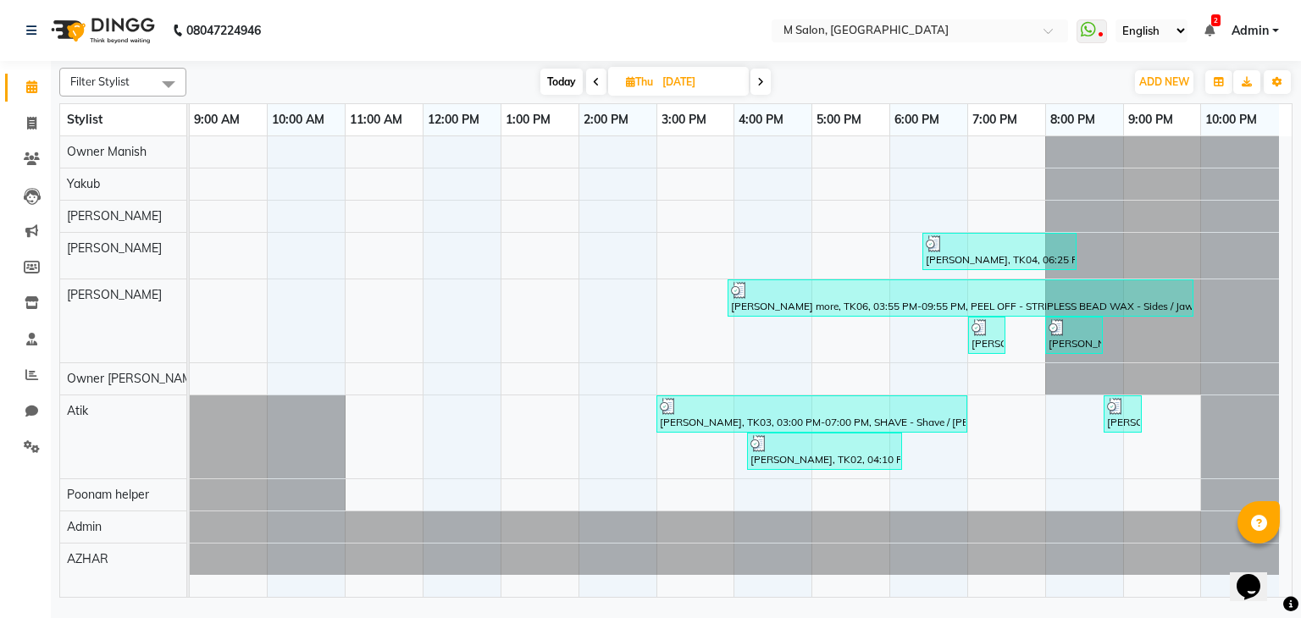
click at [752, 79] on span at bounding box center [760, 82] width 20 height 26
type input "[DATE]"
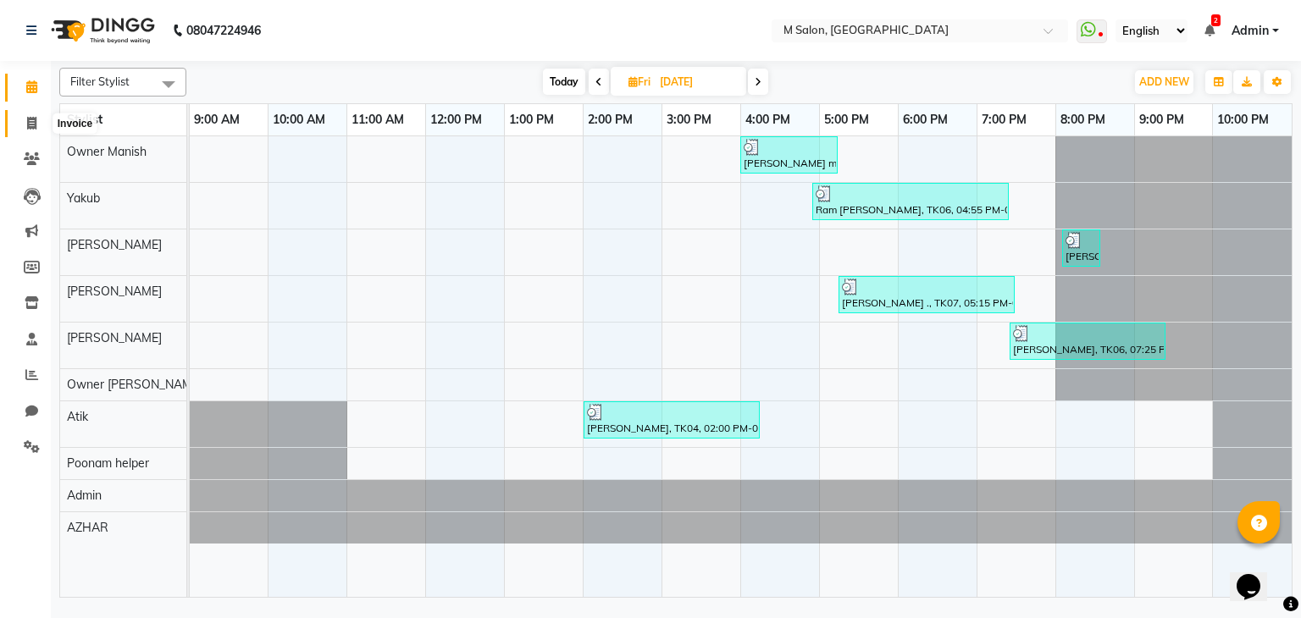
click at [37, 119] on span at bounding box center [32, 123] width 30 height 19
select select "service"
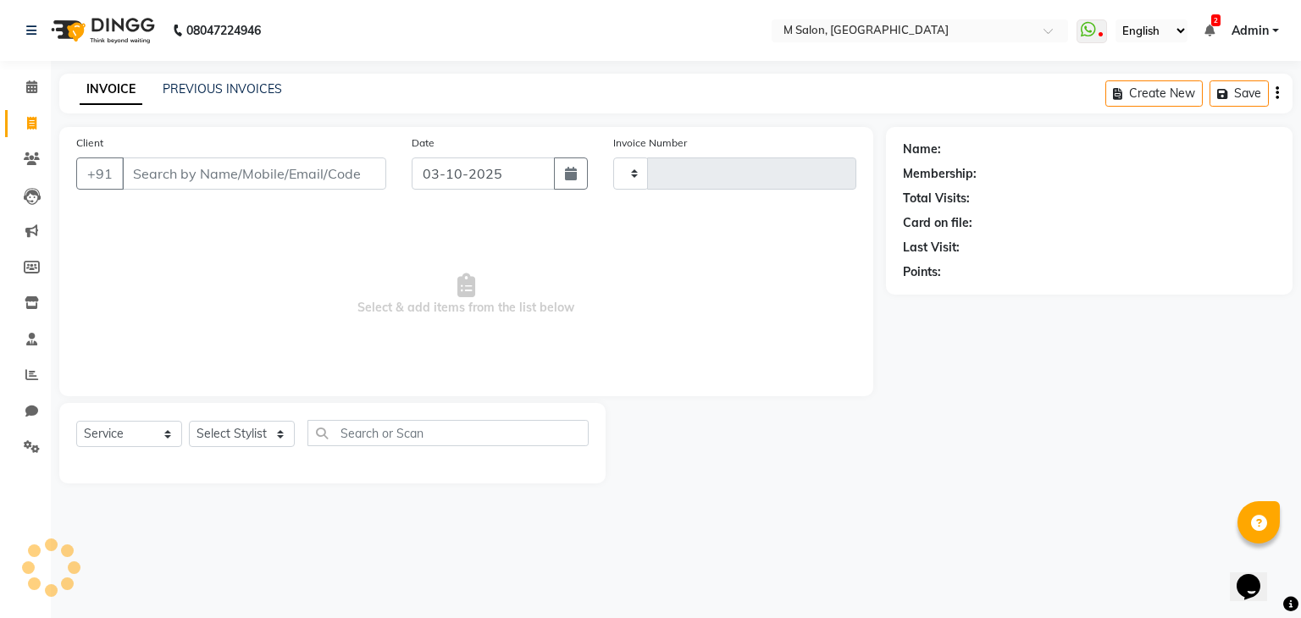
type input "0283"
select select "8656"
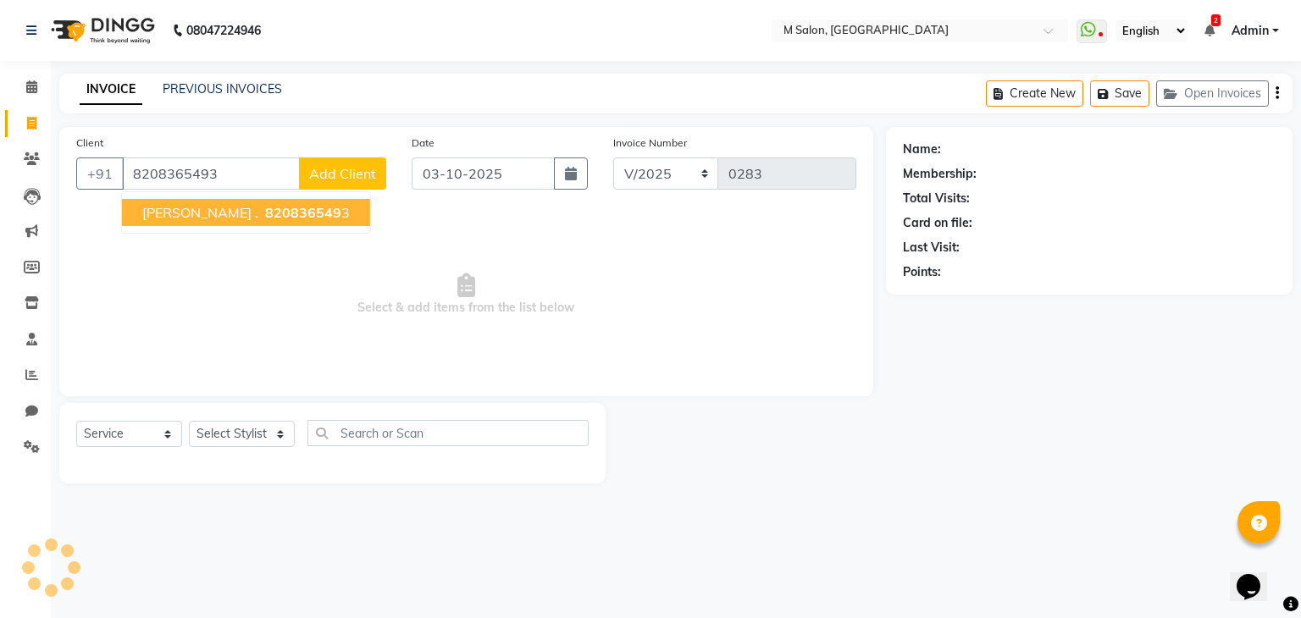
type input "8208365493"
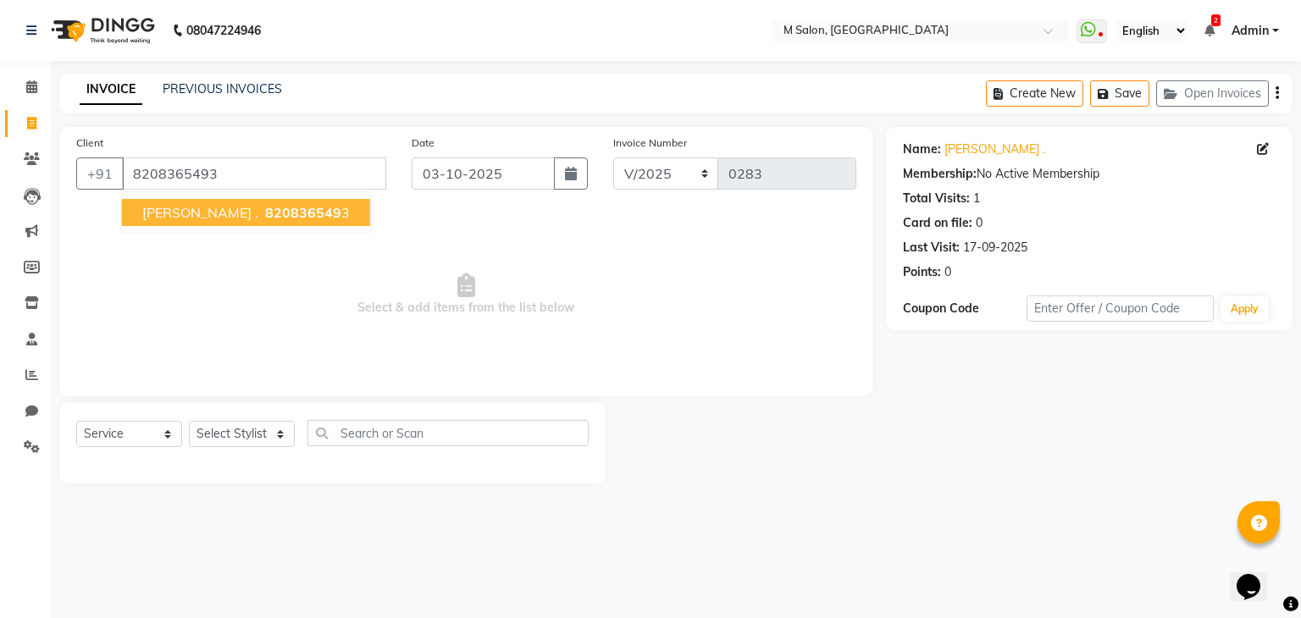
click at [186, 199] on button "RITIK . 820836549 3" at bounding box center [246, 212] width 248 height 27
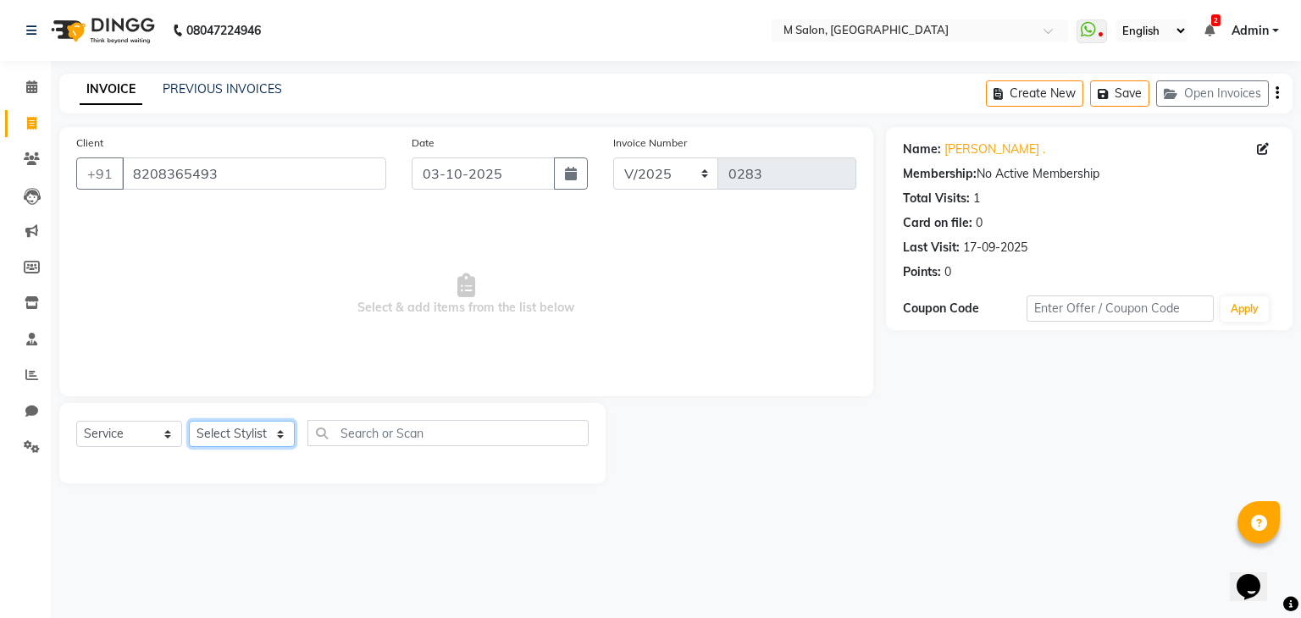
click at [223, 438] on select "Select Stylist Admin Atik AZHAR Heena Owner Manish Owner Rima Solanki Poonam he…" at bounding box center [242, 434] width 106 height 26
select select "89947"
click at [189, 422] on select "Select Stylist Admin Atik AZHAR Heena Owner Manish Owner Rima Solanki Poonam he…" at bounding box center [242, 434] width 106 height 26
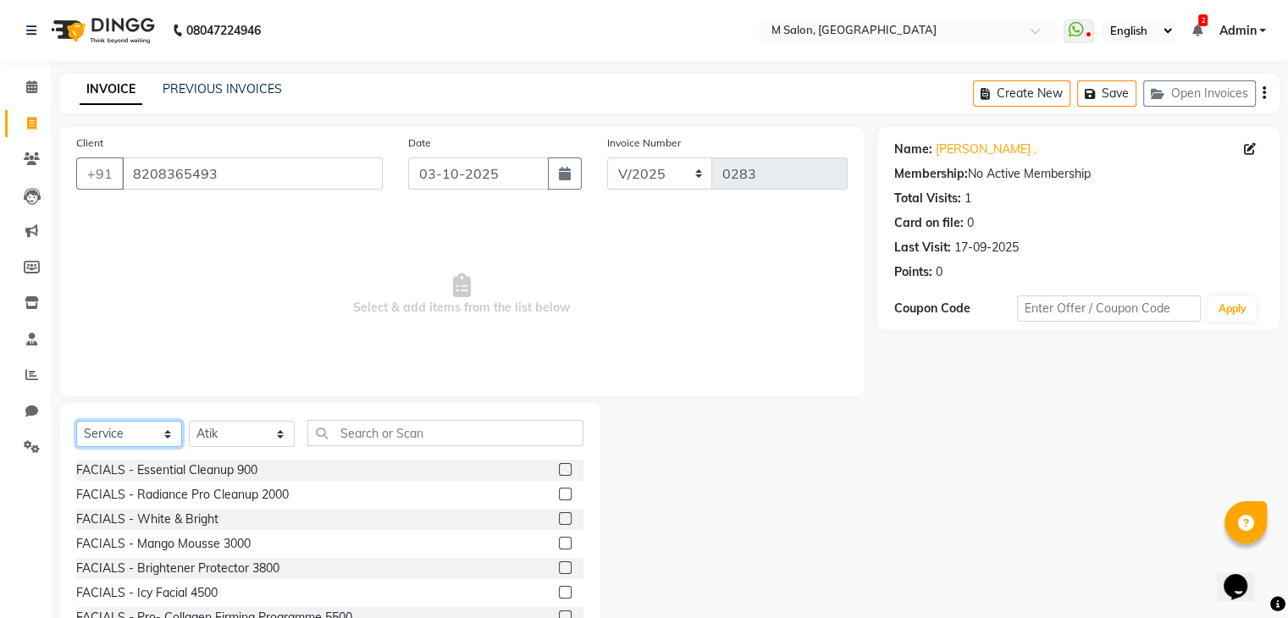
click at [108, 431] on select "Select Service Product Membership Package Voucher Prepaid Gift Card" at bounding box center [129, 434] width 106 height 26
select select "package"
click at [76, 422] on select "Select Service Product Membership Package Voucher Prepaid Gift Card" at bounding box center [129, 434] width 106 height 26
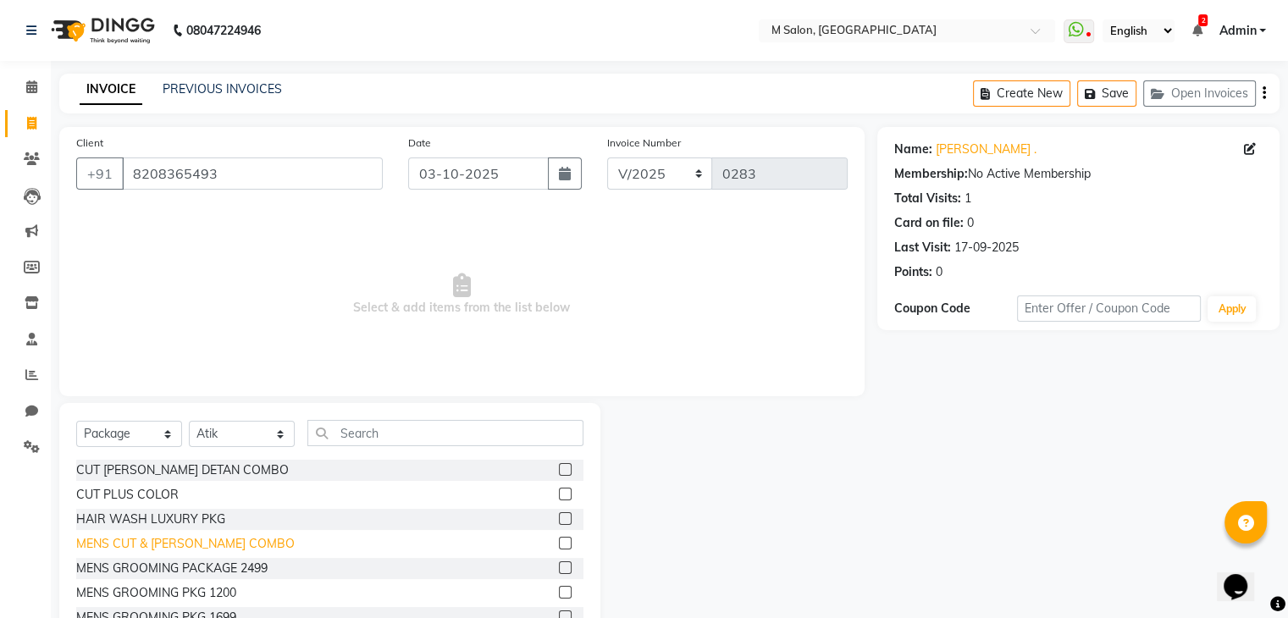
click at [148, 544] on div "MENS CUT & BEARD COMBO" at bounding box center [185, 544] width 218 height 18
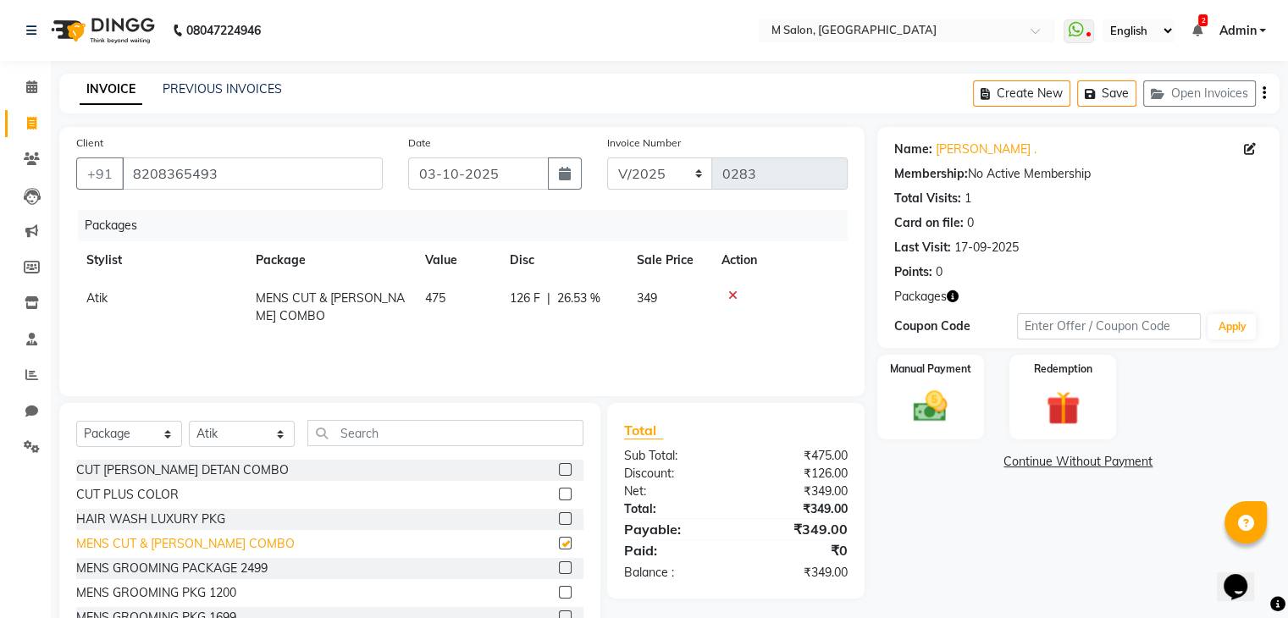
checkbox input "false"
click at [945, 395] on img at bounding box center [930, 407] width 57 height 41
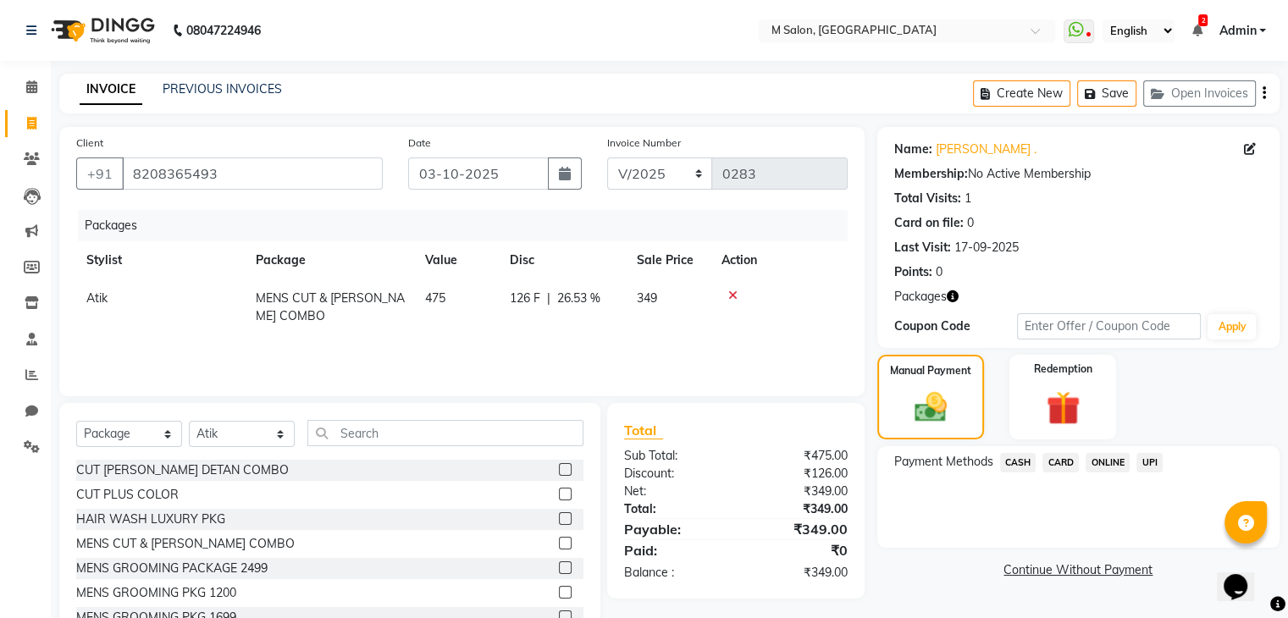
scroll to position [61, 0]
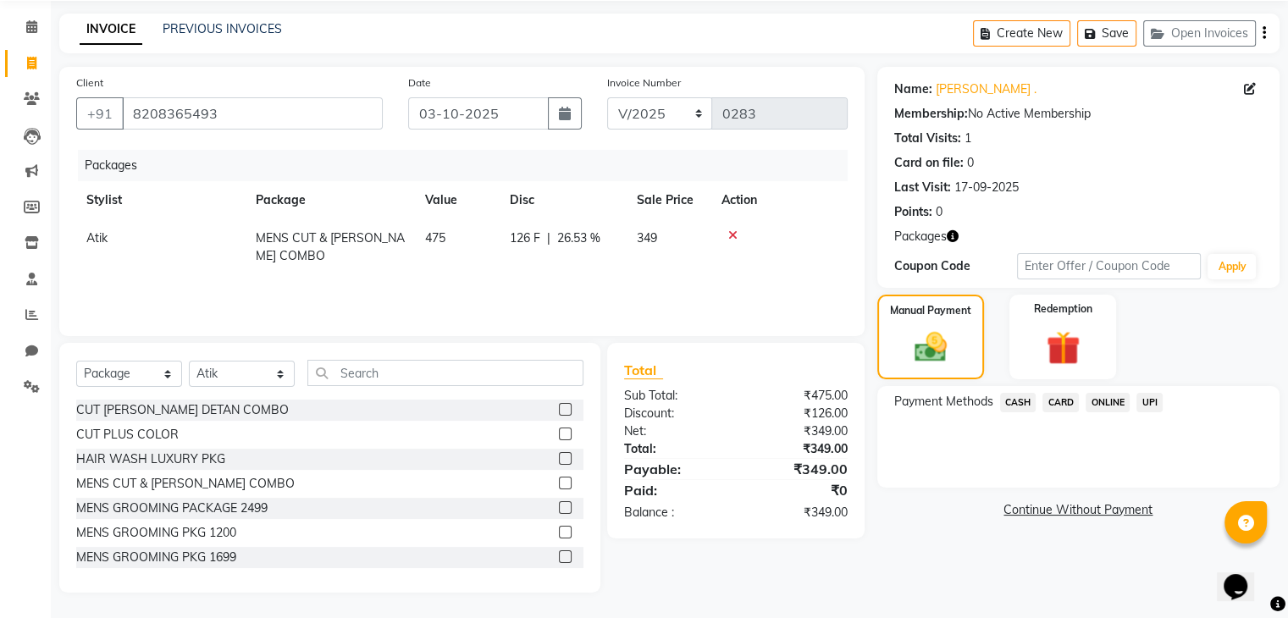
click at [1149, 406] on span "UPI" at bounding box center [1149, 402] width 26 height 19
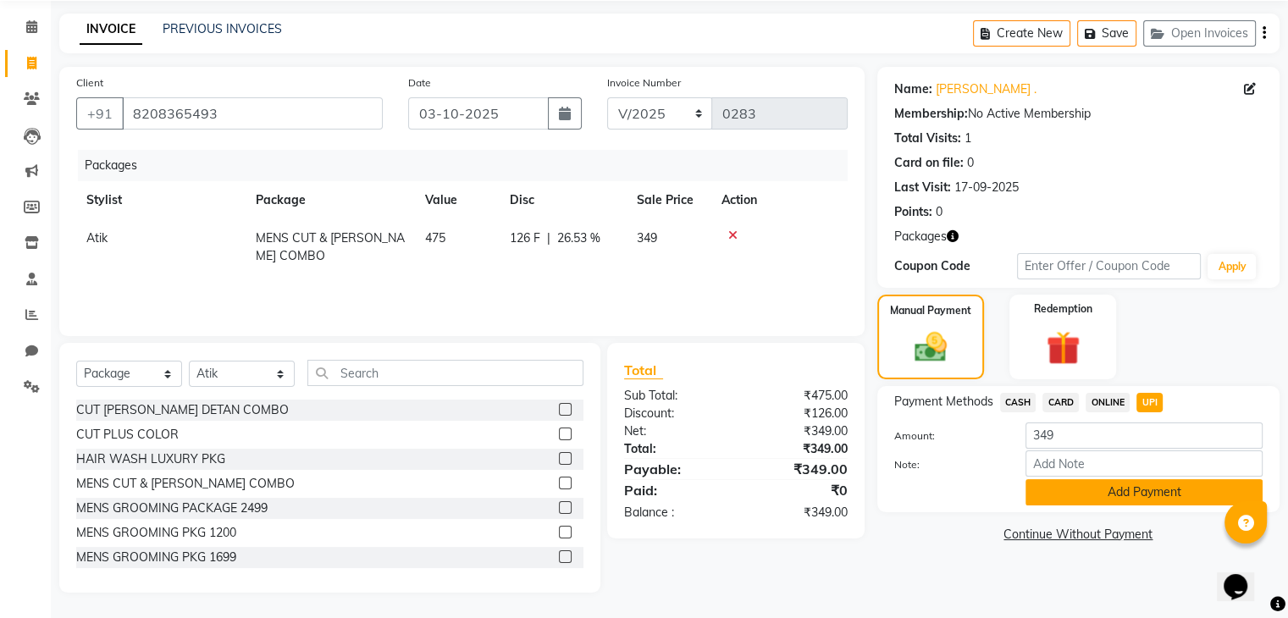
click at [1090, 493] on button "Add Payment" at bounding box center [1144, 492] width 237 height 26
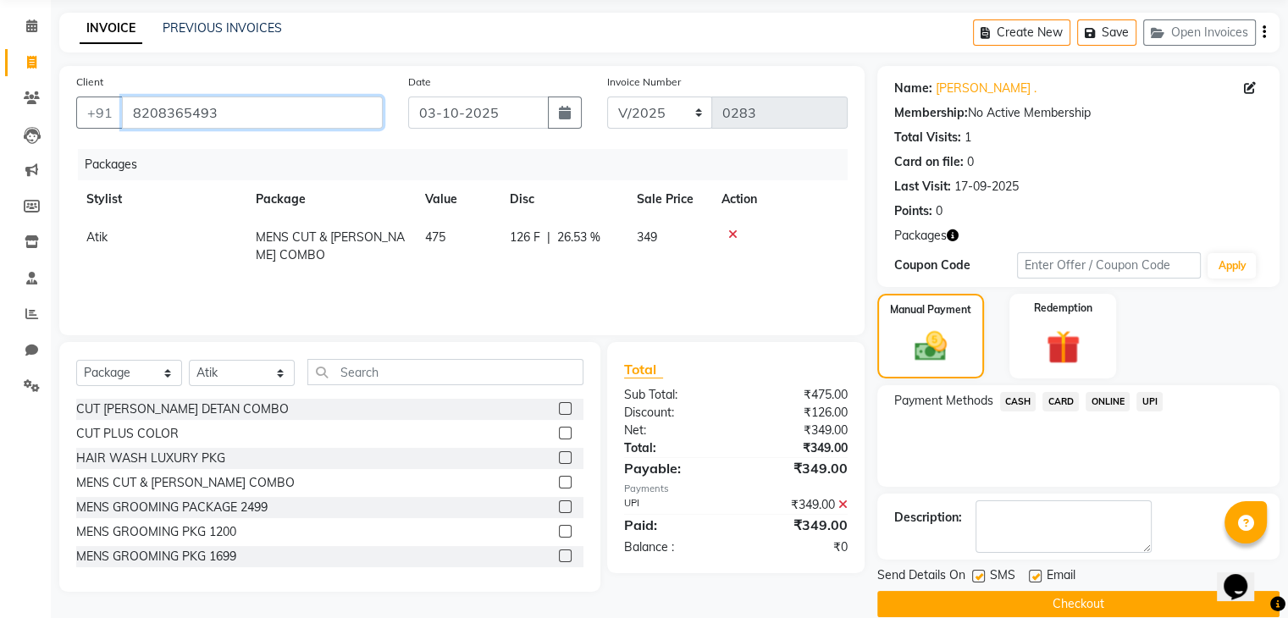
click at [198, 109] on input "8208365493" at bounding box center [252, 113] width 261 height 32
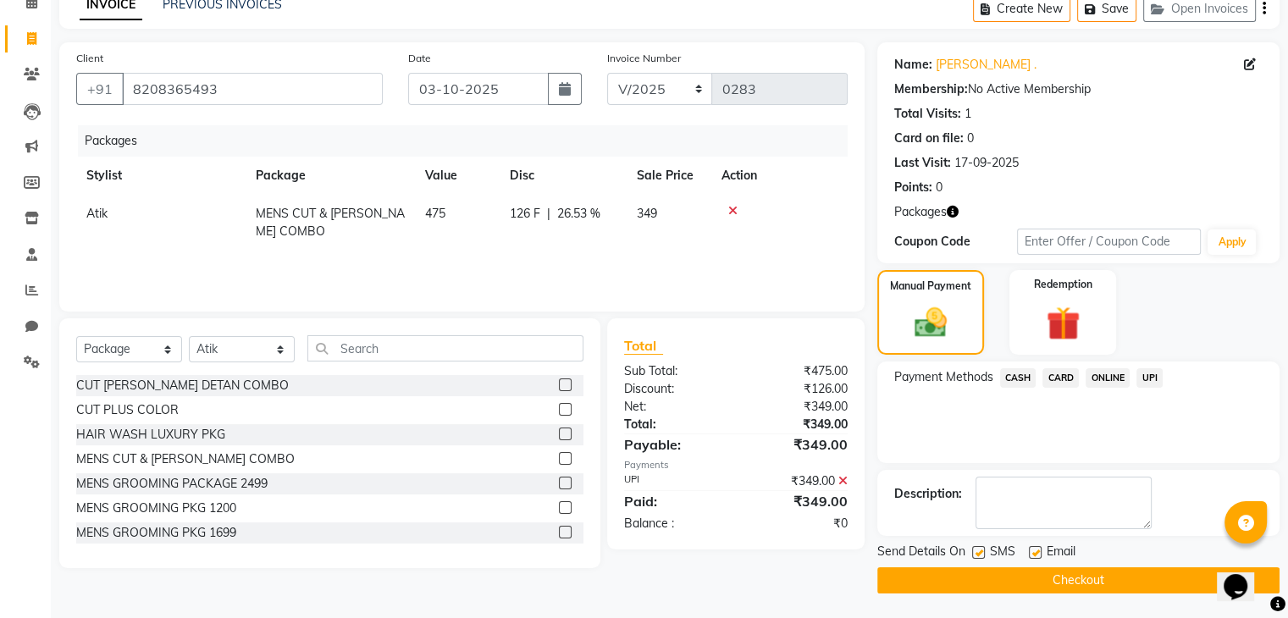
click at [973, 594] on main "INVOICE PREVIOUS INVOICES Create New Save Open Invoices Client +91 8208365493 D…" at bounding box center [669, 304] width 1237 height 630
click at [956, 577] on button "Checkout" at bounding box center [1078, 580] width 402 height 26
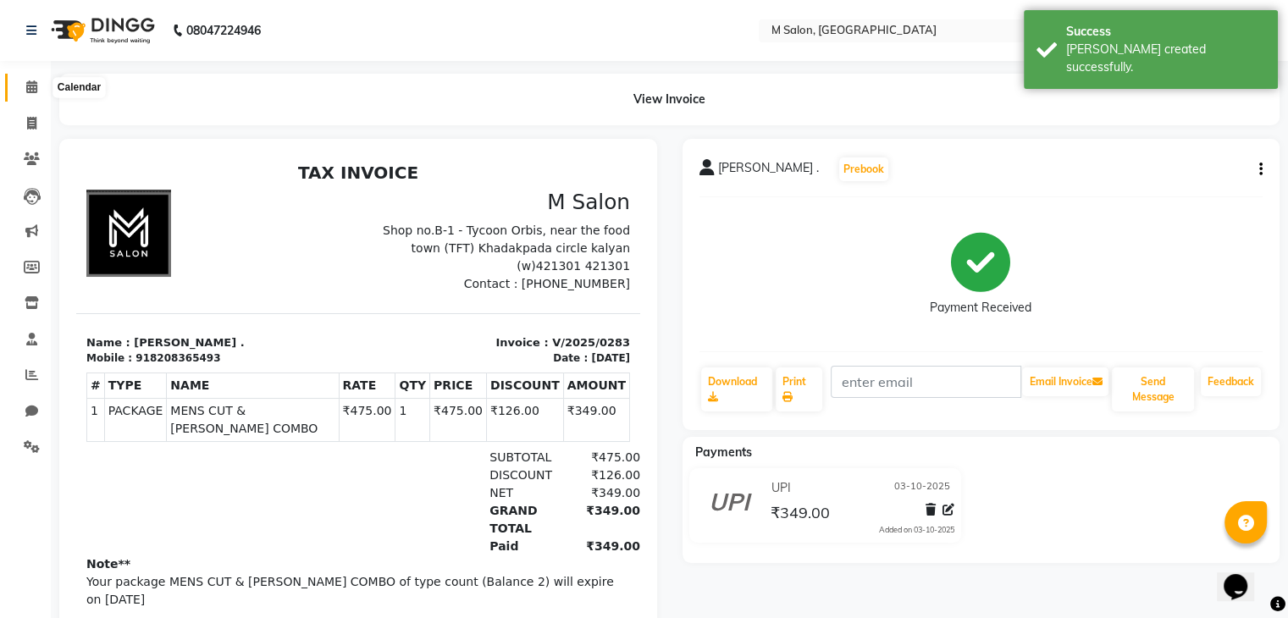
click at [23, 92] on span at bounding box center [32, 87] width 30 height 19
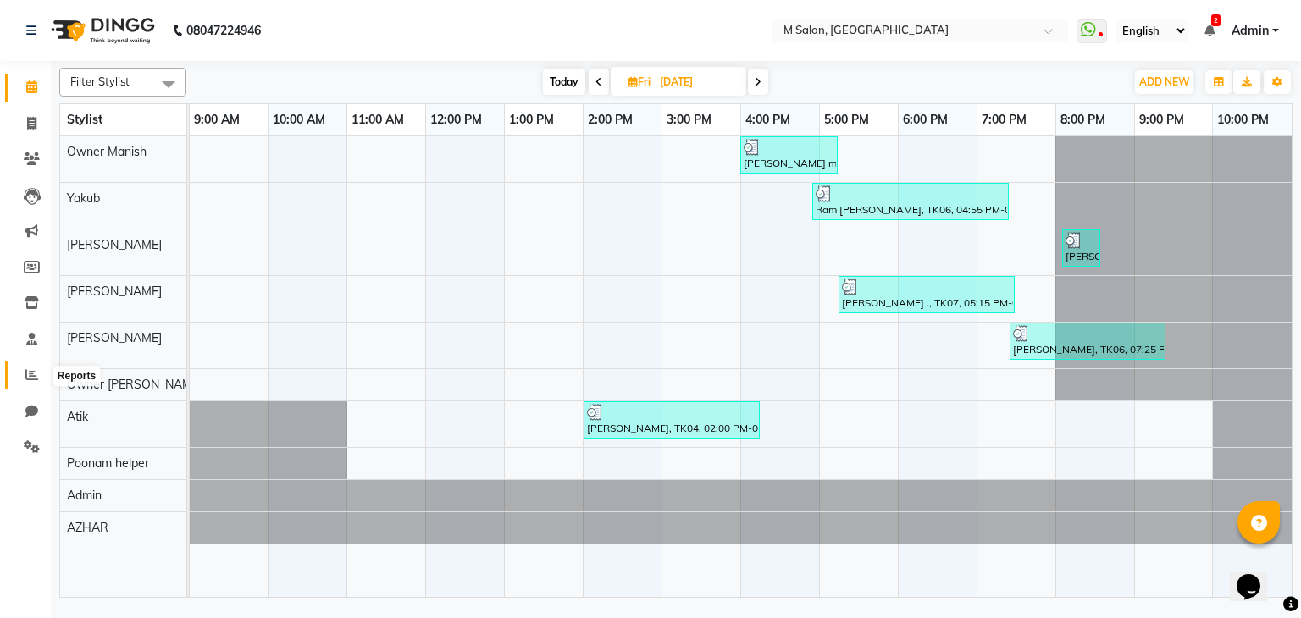
click at [28, 383] on span at bounding box center [32, 375] width 30 height 19
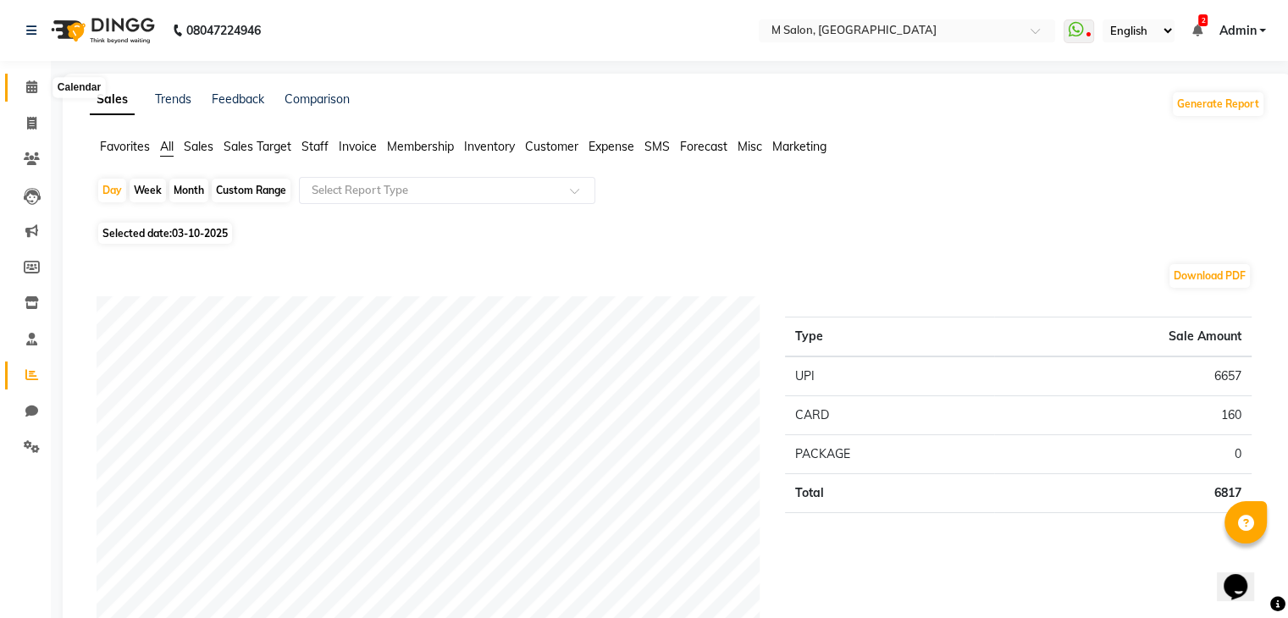
click at [26, 88] on icon at bounding box center [31, 86] width 11 height 13
